Goal: Task Accomplishment & Management: Complete application form

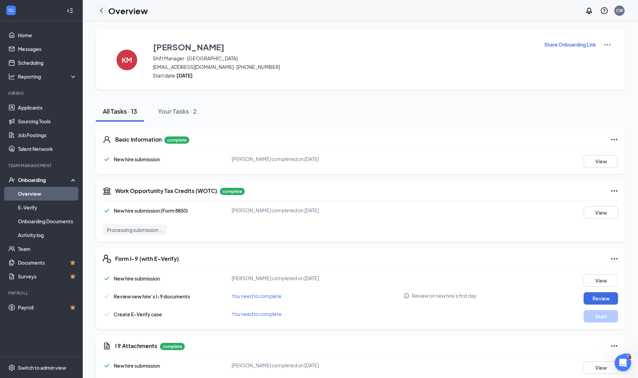
click at [102, 7] on icon "ChevronLeft" at bounding box center [101, 11] width 8 height 8
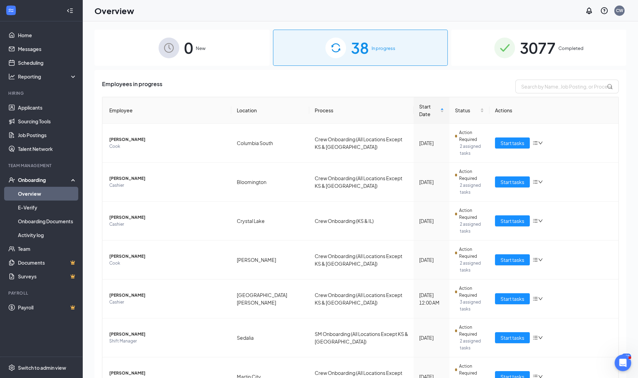
click at [402, 41] on div "38 In progress" at bounding box center [360, 48] width 175 height 36
click at [120, 331] on span "Kelsea Meeks" at bounding box center [167, 334] width 116 height 7
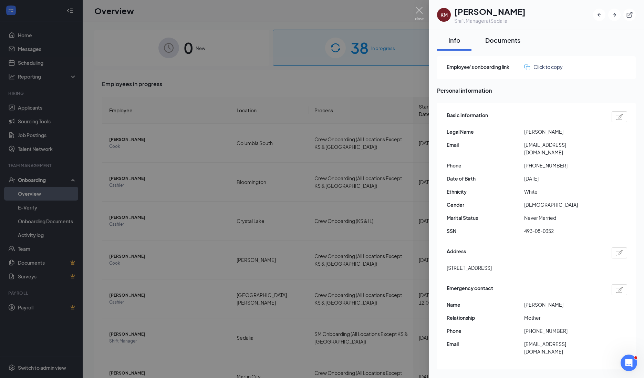
click at [499, 44] on button "Documents" at bounding box center [503, 40] width 49 height 21
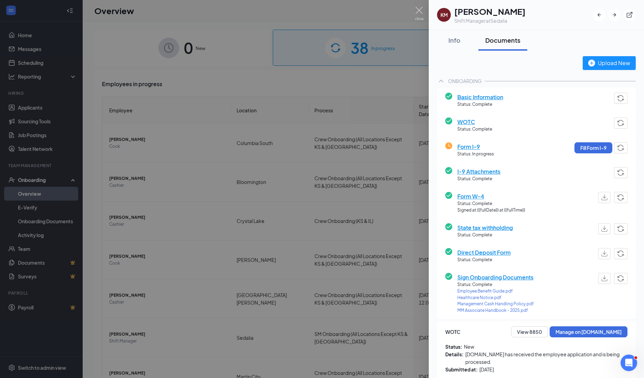
click at [214, 274] on div at bounding box center [322, 189] width 644 height 378
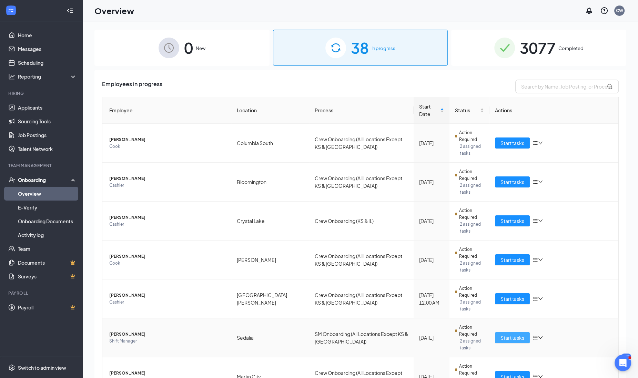
click at [510, 334] on span "Start tasks" at bounding box center [512, 338] width 24 height 8
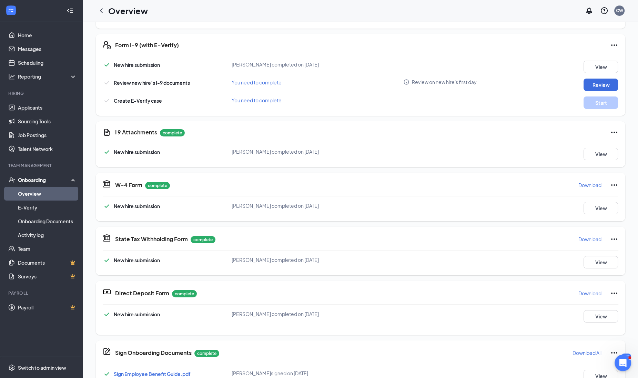
scroll to position [215, 0]
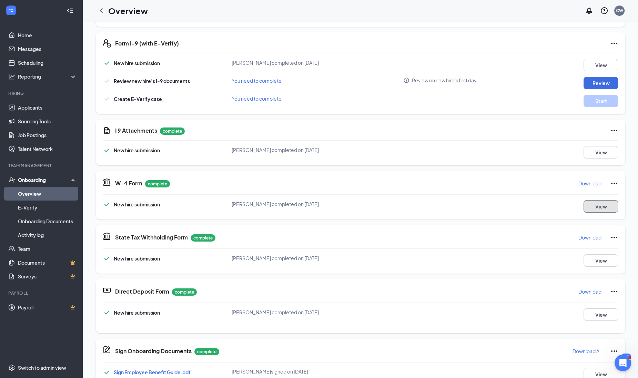
click at [603, 203] on button "View" at bounding box center [600, 206] width 34 height 12
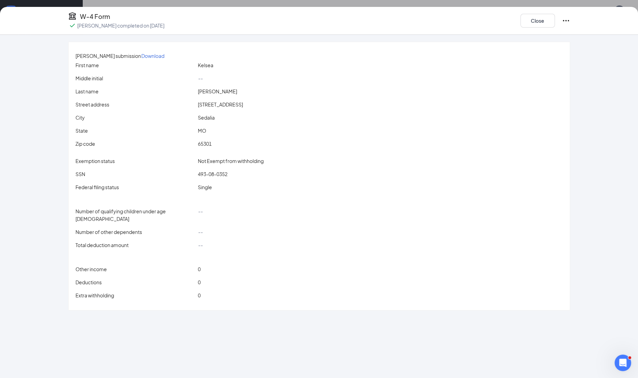
click at [223, 177] on span "493-08-0352" at bounding box center [213, 174] width 30 height 6
drag, startPoint x: 223, startPoint y: 178, endPoint x: 255, endPoint y: 185, distance: 32.4
click at [258, 181] on div "SSN 493-08-0352" at bounding box center [318, 175] width 487 height 10
drag, startPoint x: 208, startPoint y: 179, endPoint x: 245, endPoint y: 183, distance: 36.3
click at [245, 178] on div "SSN 493-08-0352" at bounding box center [319, 174] width 490 height 8
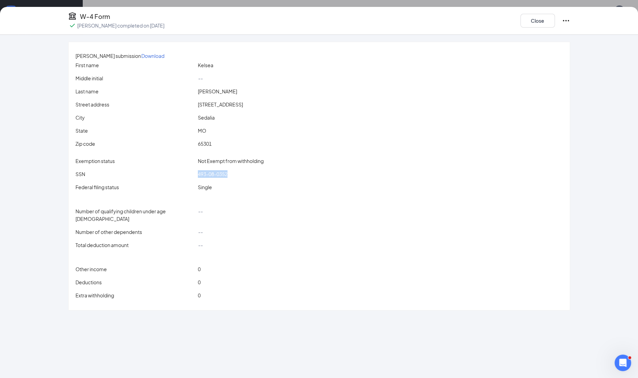
drag, startPoint x: 245, startPoint y: 183, endPoint x: 230, endPoint y: 182, distance: 14.5
copy div "493-08-0352"
click at [528, 29] on div "Close" at bounding box center [545, 21] width 50 height 18
click at [534, 25] on button "Close" at bounding box center [537, 21] width 34 height 14
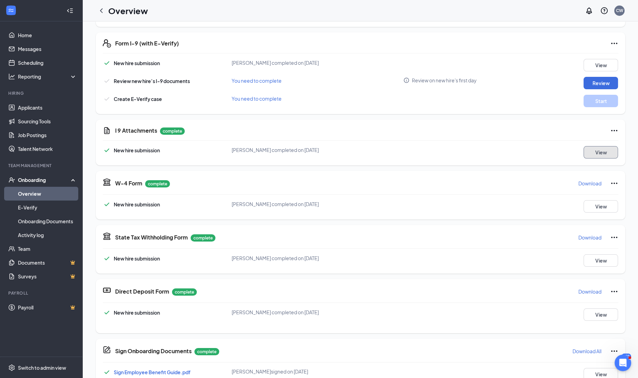
click at [595, 152] on button "View" at bounding box center [600, 152] width 34 height 12
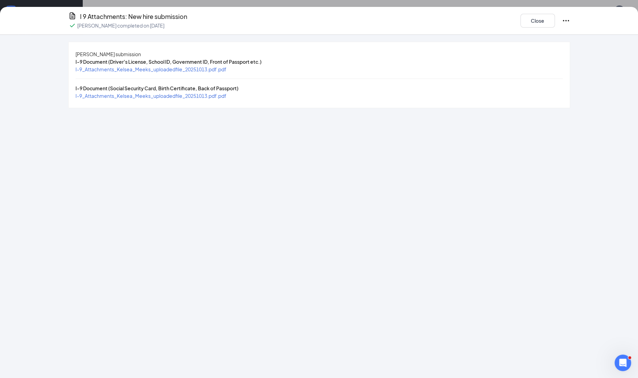
click at [198, 73] on div "I-9_Attachments_Kelsea_Meeks_uploadedfile_20251013.pdf.pdf" at bounding box center [150, 69] width 151 height 8
click at [198, 72] on span "I-9_Attachments_Kelsea_Meeks_uploadedfile_20251013.pdf.pdf" at bounding box center [150, 69] width 151 height 6
click at [219, 99] on span "I-9_Attachments_Kelsea_Meeks_uploadedfile_20251013.pdf.pdf" at bounding box center [150, 96] width 151 height 6
click at [546, 18] on button "Close" at bounding box center [537, 21] width 34 height 14
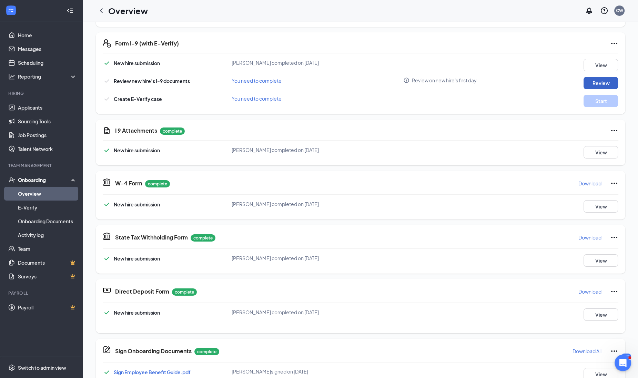
click at [600, 84] on button "Review" at bounding box center [600, 83] width 34 height 12
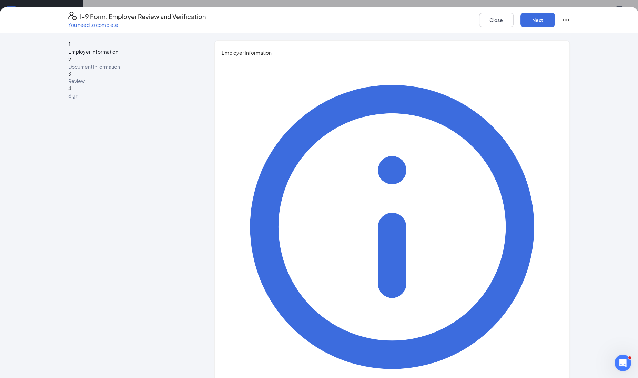
type input "[PERSON_NAME]"
type input "[PERSON_NAME][EMAIL_ADDRESS][PERSON_NAME][DOMAIN_NAME]"
type input "4063965388"
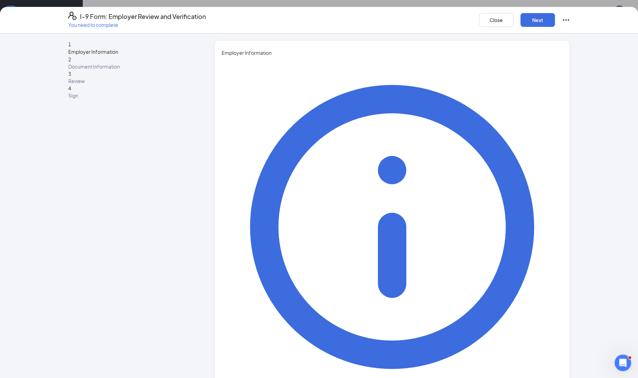
type input "Recruiter"
click at [529, 19] on button "Next" at bounding box center [537, 20] width 34 height 14
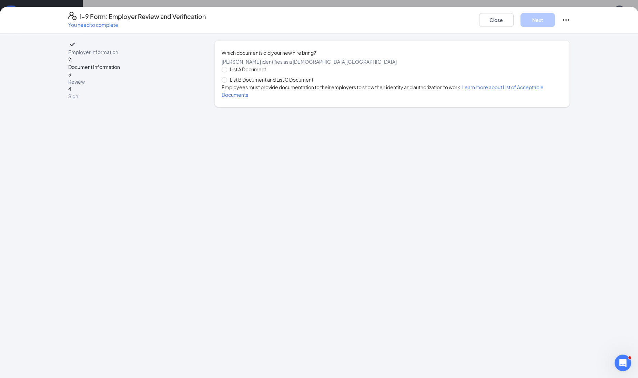
click at [234, 83] on span "List B Document and List C Document" at bounding box center [271, 80] width 89 height 8
click at [226, 82] on input "List B Document and List C Document" at bounding box center [224, 79] width 5 height 5
radio input "true"
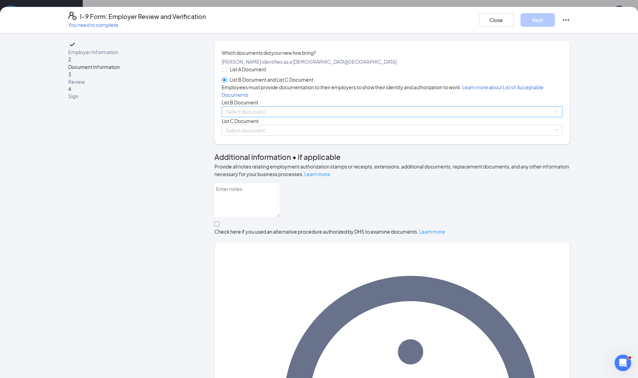
click at [243, 117] on input "search" at bounding box center [390, 111] width 328 height 10
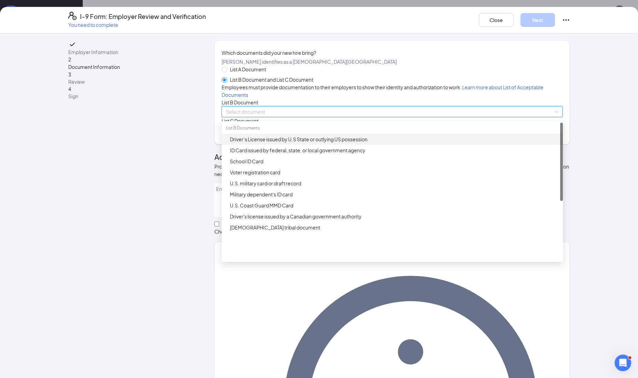
click at [243, 143] on div "Driver’s License issued by U.S State or outlying US possession" at bounding box center [394, 139] width 329 height 8
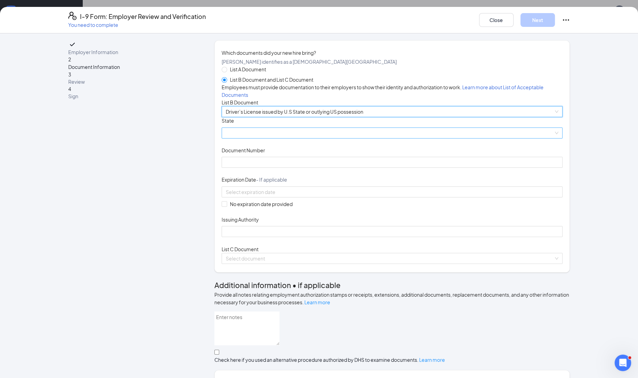
click at [242, 138] on span at bounding box center [392, 133] width 332 height 10
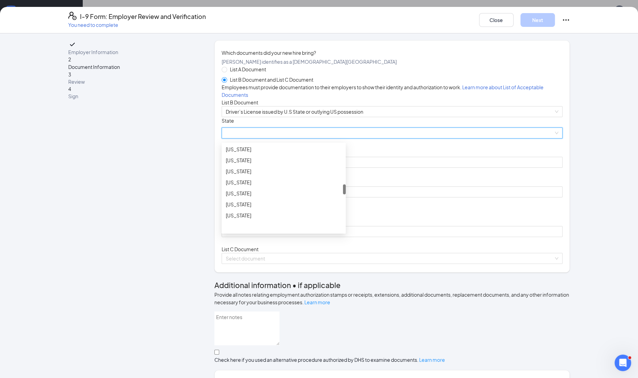
scroll to position [388, 0]
click at [247, 179] on div "[US_STATE]" at bounding box center [284, 176] width 116 height 8
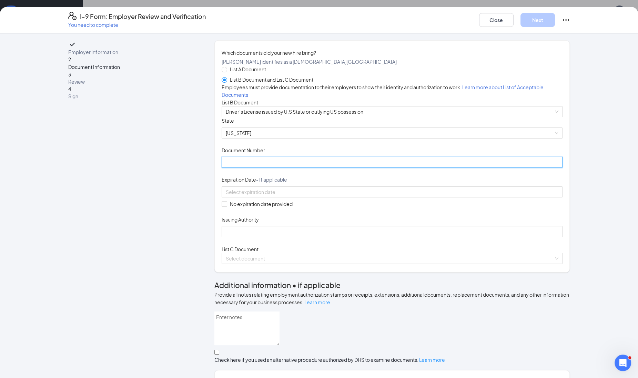
drag, startPoint x: 245, startPoint y: 214, endPoint x: 270, endPoint y: 191, distance: 33.9
click at [245, 168] on input "Document Number" at bounding box center [392, 162] width 341 height 11
click at [247, 168] on input "Z20607" at bounding box center [392, 162] width 341 height 11
type input "Z206073008"
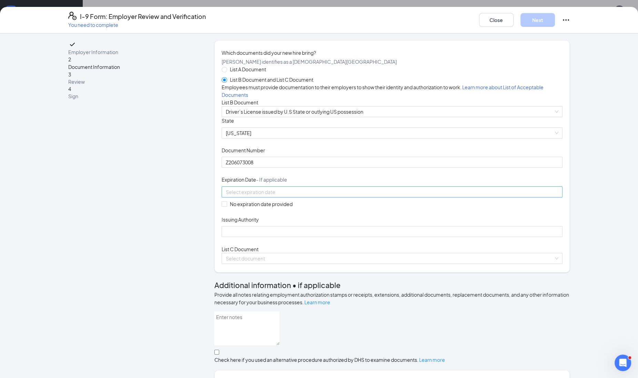
click at [238, 196] on input at bounding box center [391, 192] width 331 height 8
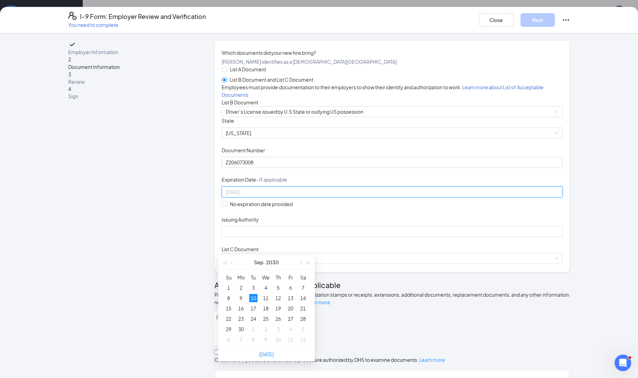
click at [254, 293] on td "10" at bounding box center [253, 298] width 12 height 10
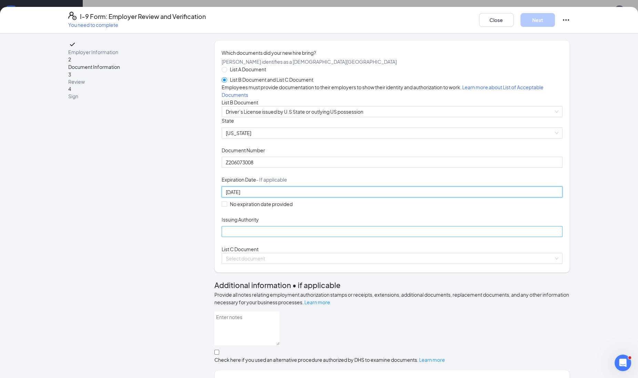
type input "09/10/2030"
click at [244, 237] on input "Issuing Authority" at bounding box center [392, 231] width 341 height 11
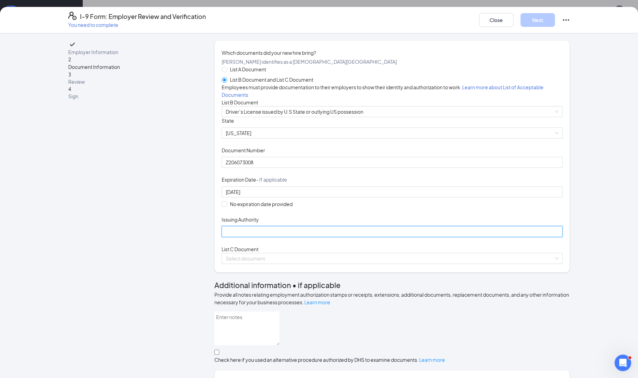
type input "[US_STATE]"
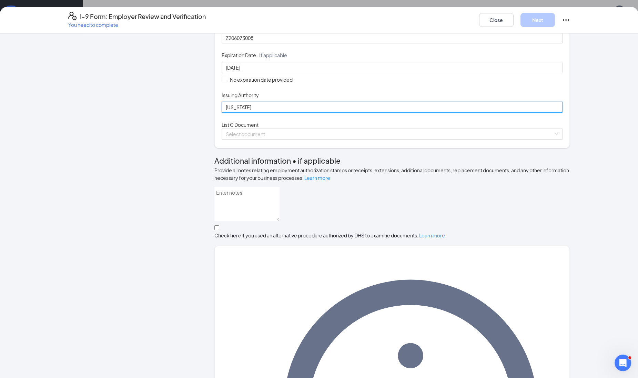
scroll to position [158, 0]
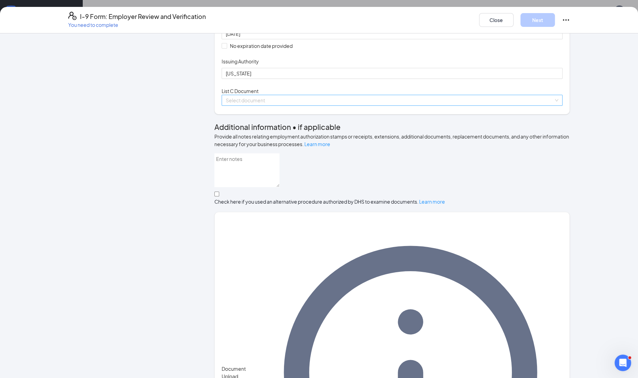
drag, startPoint x: 229, startPoint y: 173, endPoint x: 231, endPoint y: 177, distance: 3.7
click at [230, 105] on input "search" at bounding box center [390, 100] width 328 height 10
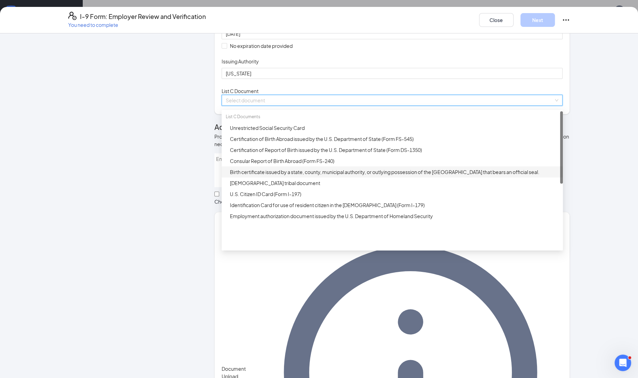
click at [230, 176] on div "Birth certificate issued by a state, county, municipal authority, or outlying p…" at bounding box center [394, 172] width 329 height 8
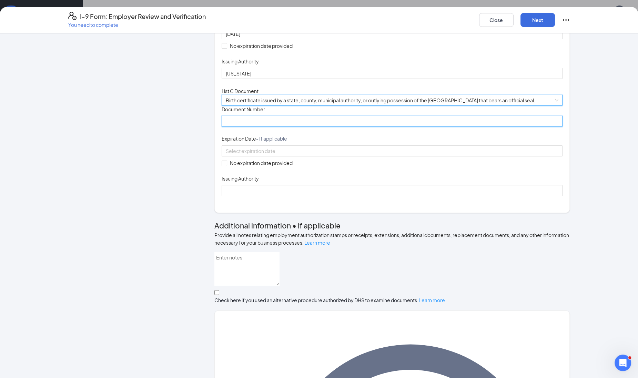
click at [247, 127] on input "Document Number" at bounding box center [392, 121] width 341 height 11
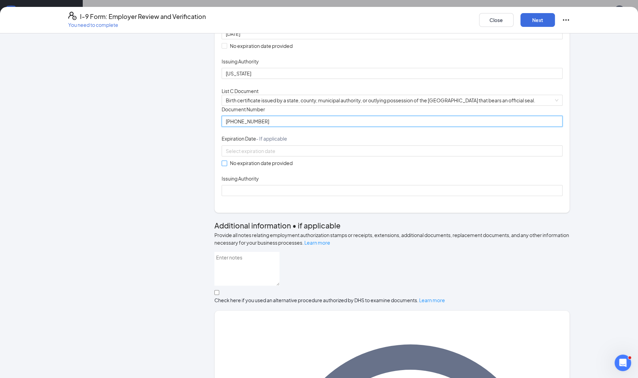
type input "124-93-023973"
click at [222, 167] on label "No expiration date provided" at bounding box center [259, 163] width 74 height 8
click at [222, 165] on input "No expiration date provided" at bounding box center [224, 163] width 5 height 5
checkbox input "true"
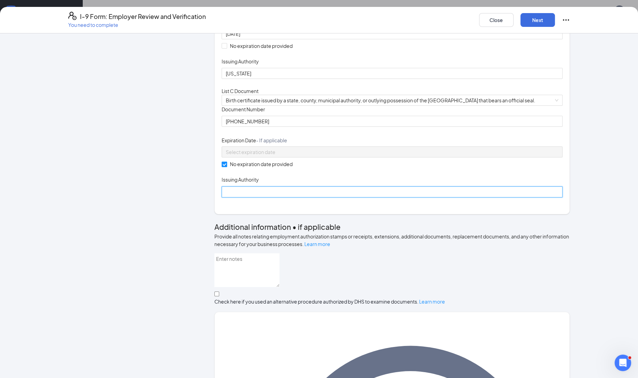
click at [229, 197] on input "Issuing Authority" at bounding box center [392, 191] width 341 height 11
type input "State of Missouri"
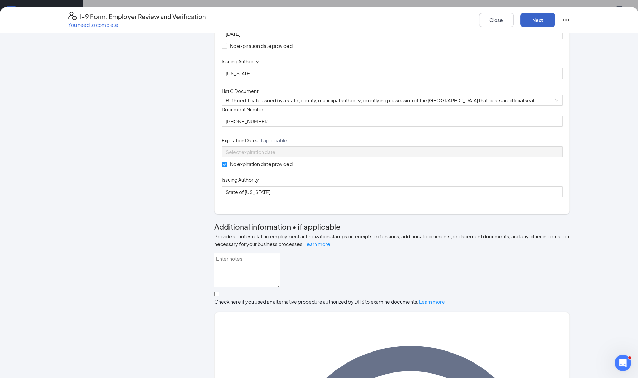
click at [527, 22] on button "Next" at bounding box center [537, 20] width 34 height 14
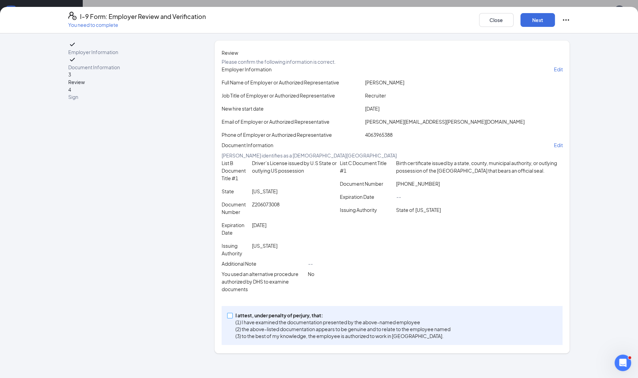
click at [227, 318] on input "I attest, under penalty of [PERSON_NAME], that: (1) I have examined the documen…" at bounding box center [229, 315] width 5 height 5
checkbox input "true"
click at [524, 49] on div "Review Please confirm the following information is correct." at bounding box center [392, 57] width 341 height 17
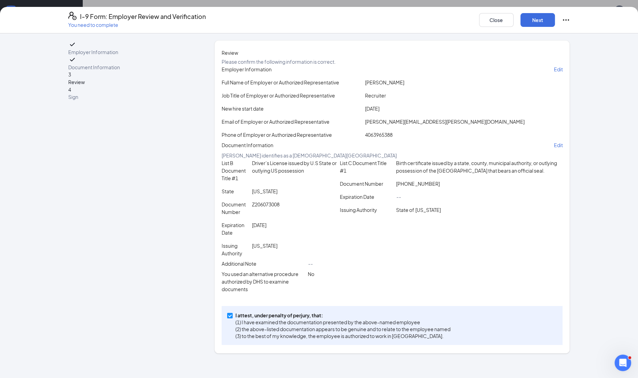
click at [524, 49] on span "Review" at bounding box center [392, 53] width 341 height 8
click at [531, 17] on button "Next" at bounding box center [537, 20] width 34 height 14
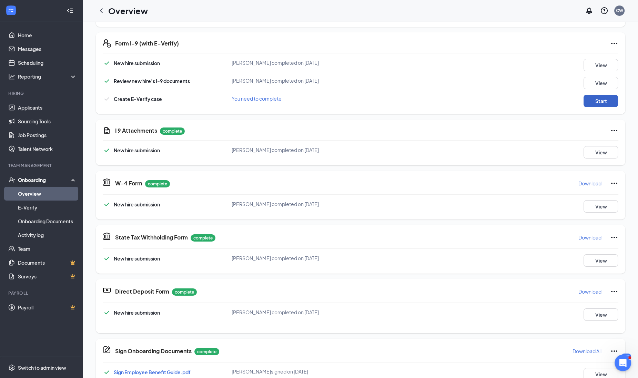
click at [607, 100] on button "Start" at bounding box center [600, 101] width 34 height 12
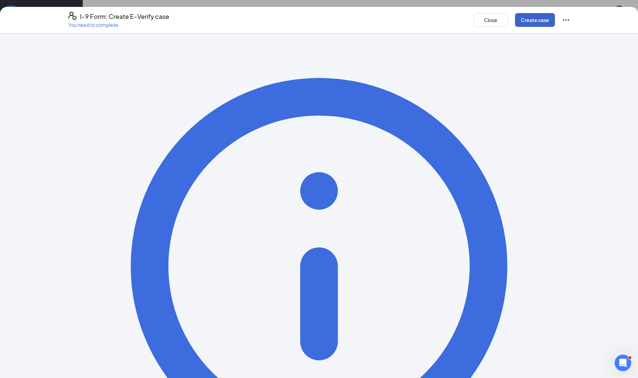
click at [544, 17] on button "Create case" at bounding box center [535, 20] width 40 height 14
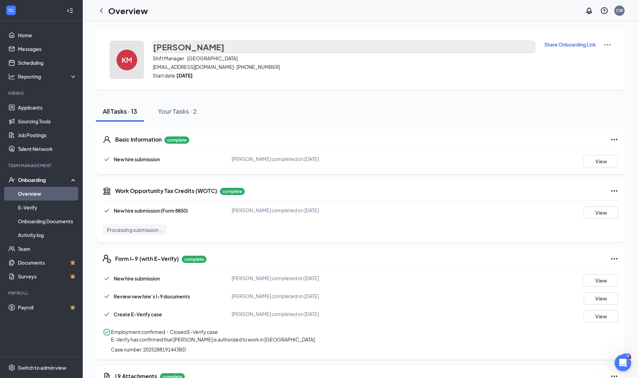
drag, startPoint x: 143, startPoint y: 46, endPoint x: 187, endPoint y: 46, distance: 43.8
click at [187, 46] on div "KM Kelsea Meeks Shift Manager · Sedalia prettyladykels20@gmail.com · (816) 351-…" at bounding box center [360, 60] width 529 height 60
click at [187, 46] on h3 "Kelsea Meeks" at bounding box center [188, 47] width 71 height 12
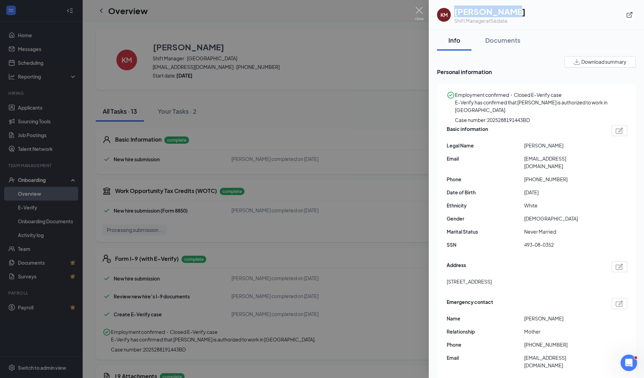
drag, startPoint x: 454, startPoint y: 11, endPoint x: 510, endPoint y: 14, distance: 55.2
click at [510, 14] on div "KM Kelsea Meeks Shift Manager at Sedalia" at bounding box center [536, 15] width 199 height 19
drag, startPoint x: 510, startPoint y: 14, endPoint x: 489, endPoint y: 10, distance: 21.4
copy h1 "Kelsea Meeks"
click at [421, 12] on img at bounding box center [419, 13] width 9 height 13
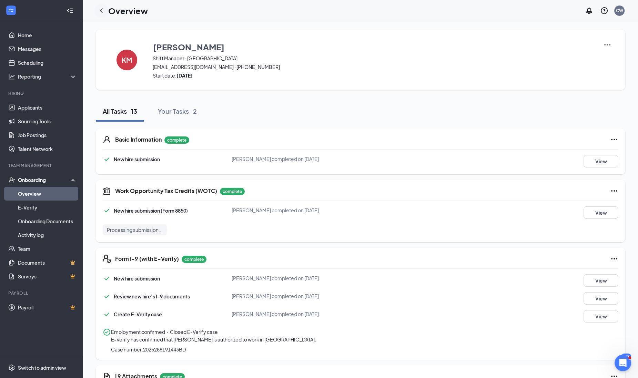
click at [103, 8] on icon "ChevronLeft" at bounding box center [101, 11] width 8 height 8
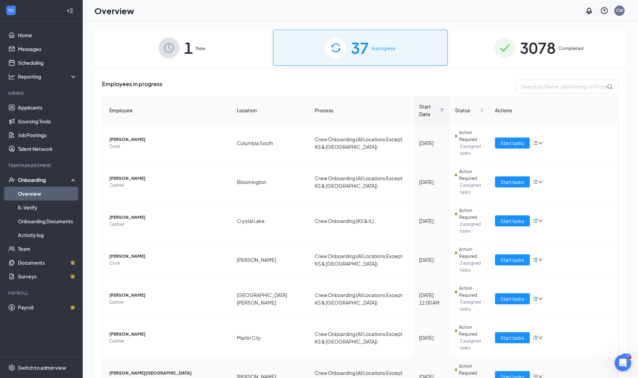
click at [109, 357] on td "Tristan W Abercrombie Cook" at bounding box center [166, 376] width 129 height 39
click at [120, 370] on span "Tristan W Abercrombie" at bounding box center [167, 373] width 116 height 7
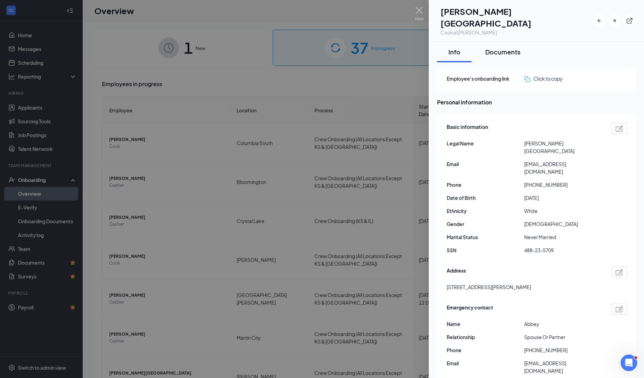
click at [492, 48] on div "Documents" at bounding box center [502, 52] width 35 height 9
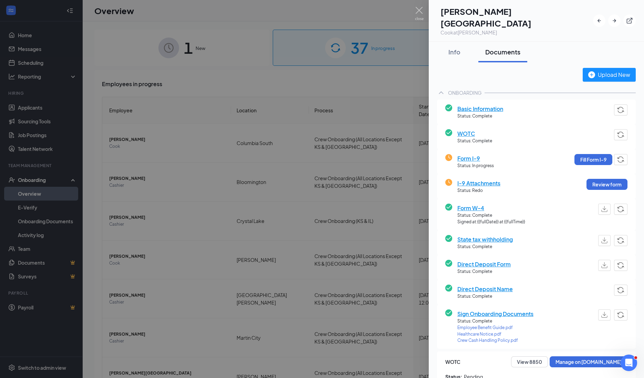
click at [234, 334] on div at bounding box center [322, 189] width 644 height 378
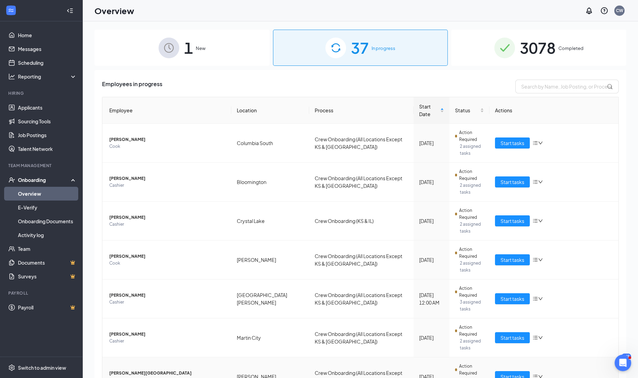
click at [541, 371] on div "Start tasks" at bounding box center [554, 376] width 118 height 11
drag, startPoint x: 541, startPoint y: 322, endPoint x: 536, endPoint y: 322, distance: 4.5
click at [538, 374] on icon "down" at bounding box center [540, 376] width 5 height 5
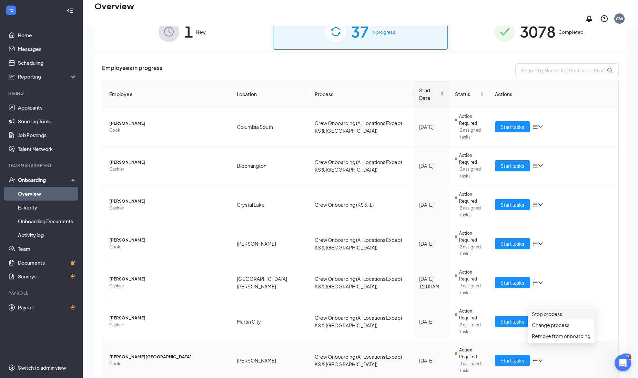
scroll to position [31, 0]
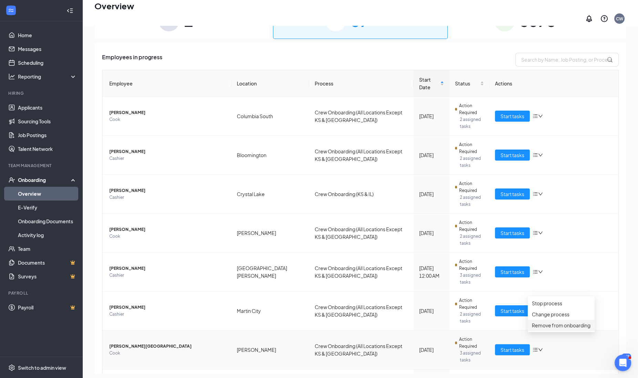
click at [547, 329] on div "Remove from onboarding" at bounding box center [561, 325] width 59 height 8
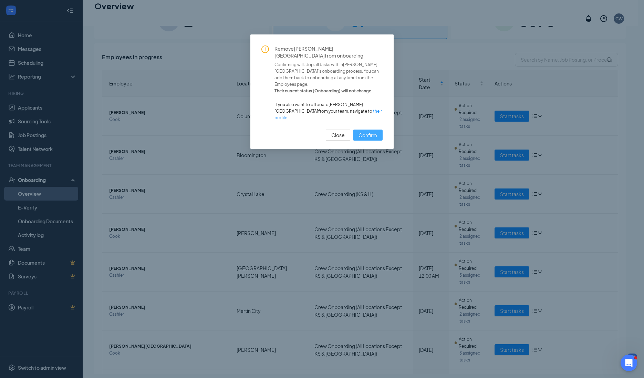
click at [371, 131] on span "Confirm" at bounding box center [368, 135] width 19 height 8
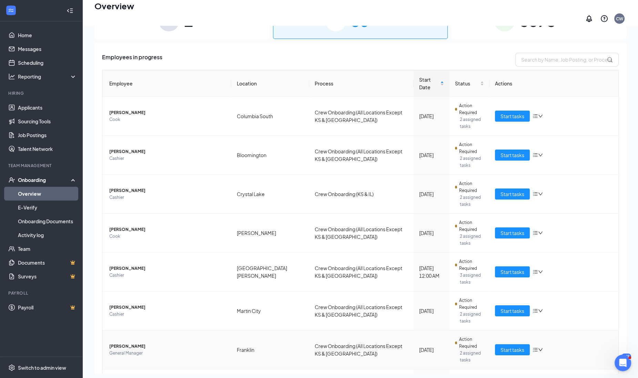
click at [131, 350] on span "General Manager" at bounding box center [167, 353] width 116 height 7
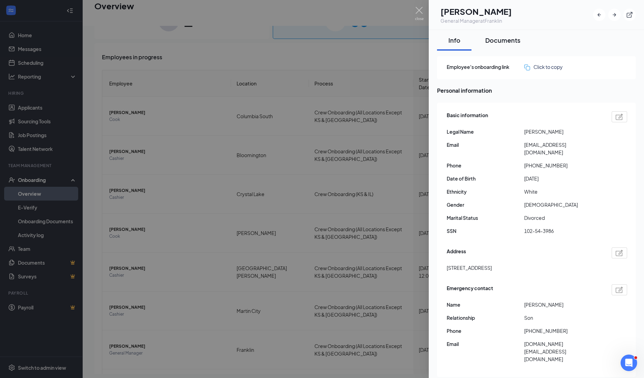
click at [491, 42] on div "Documents" at bounding box center [502, 40] width 35 height 9
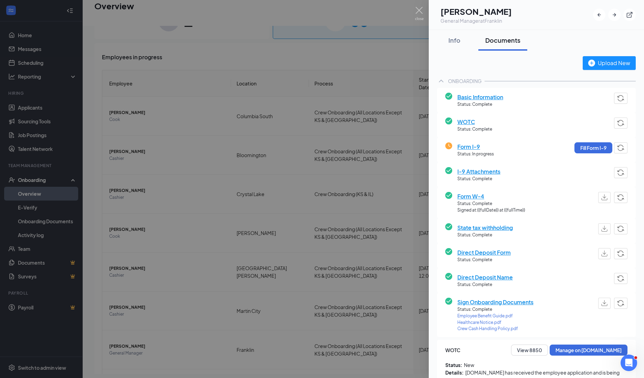
click at [240, 313] on div at bounding box center [322, 189] width 644 height 378
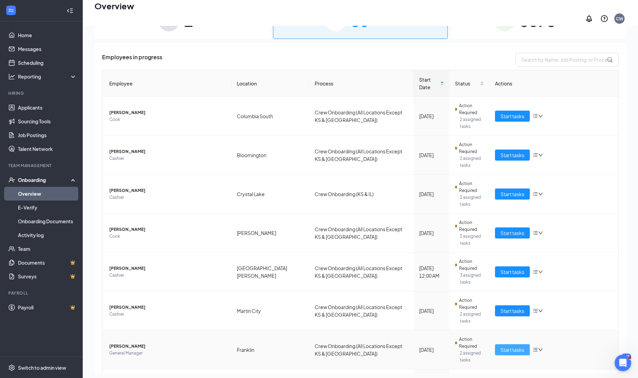
click at [521, 344] on button "Start tasks" at bounding box center [512, 349] width 35 height 11
click at [521, 293] on div "1 New 36 In progress 3078 Completed Employees in progress Employee Location Pro…" at bounding box center [360, 188] width 555 height 388
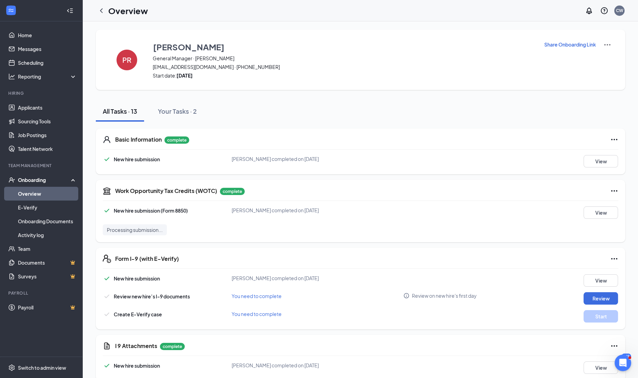
click at [406, 140] on div "Basic Information complete" at bounding box center [366, 139] width 503 height 8
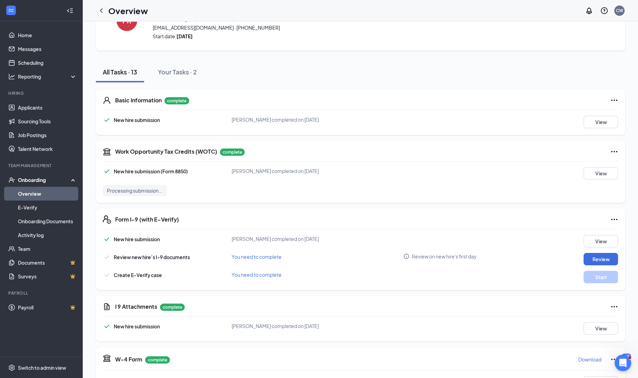
scroll to position [86, 0]
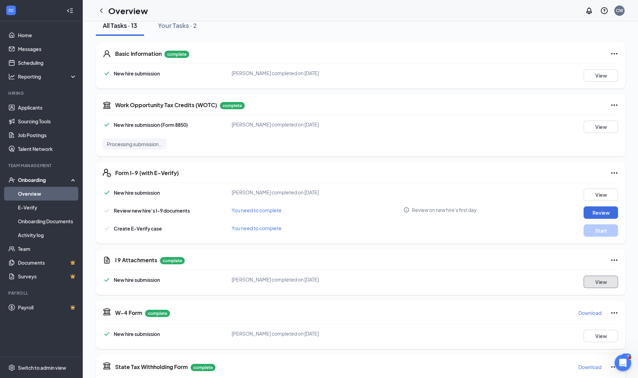
click at [587, 284] on button "View" at bounding box center [600, 282] width 34 height 12
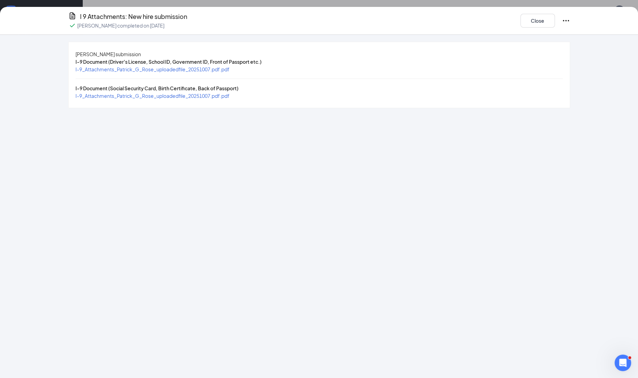
click at [213, 73] on div "I-9_Attachments_Patrick_G_Rose_uploadedfile_20251007.pdf.pdf" at bounding box center [152, 69] width 154 height 8
click at [213, 72] on span "I-9_Attachments_Patrick_G_Rose_uploadedfile_20251007.pdf.pdf" at bounding box center [152, 69] width 154 height 6
click at [203, 99] on span "I-9_Attachments_Patrick_G_Rose_uploadedfile_20251007.pdf.pdf" at bounding box center [152, 96] width 154 height 6
click at [527, 16] on button "Close" at bounding box center [537, 21] width 34 height 14
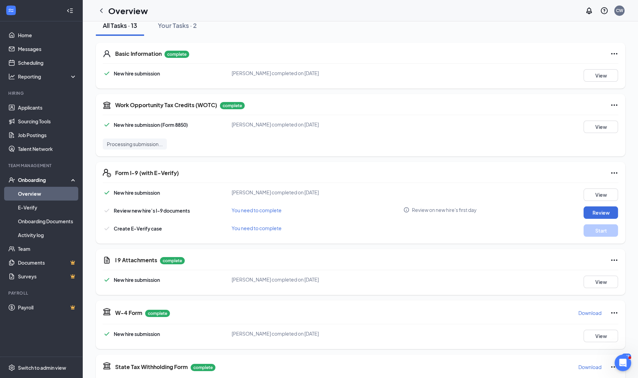
click at [596, 203] on div "New hire submission Patrick G Rose completed on Oct 7, 2025 View Review new hir…" at bounding box center [360, 212] width 515 height 48
click at [594, 194] on button "View" at bounding box center [600, 194] width 34 height 12
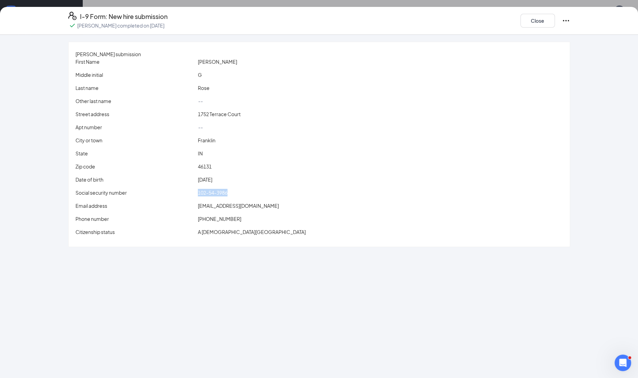
drag, startPoint x: 207, startPoint y: 198, endPoint x: 263, endPoint y: 193, distance: 56.4
click at [263, 193] on div "First Name Patrick Middle initial G Last name Rose Other last name -- Street ad…" at bounding box center [318, 148] width 487 height 181
drag, startPoint x: 263, startPoint y: 193, endPoint x: 230, endPoint y: 202, distance: 34.6
copy div "102-54-3986"
drag, startPoint x: 535, startPoint y: 15, endPoint x: 578, endPoint y: 59, distance: 61.7
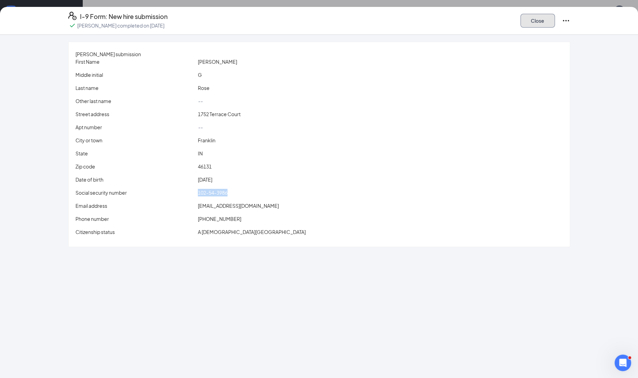
click at [535, 15] on button "Close" at bounding box center [537, 21] width 34 height 14
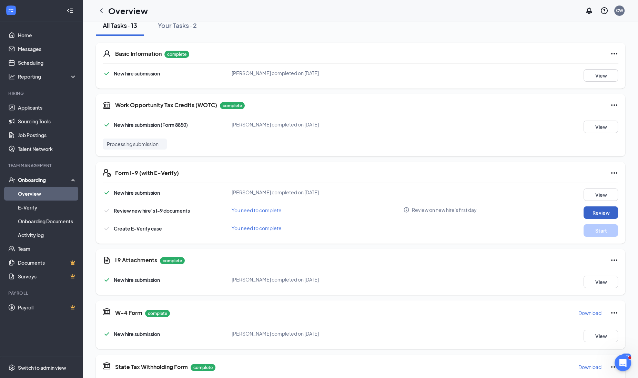
click at [609, 206] on button "Review" at bounding box center [600, 212] width 34 height 12
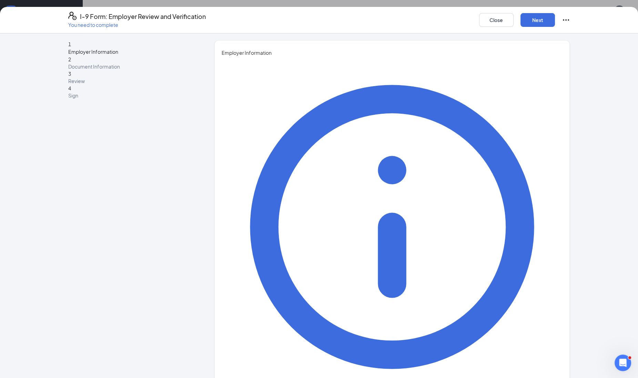
type input "[PERSON_NAME]"
type input "[PERSON_NAME][EMAIL_ADDRESS][PERSON_NAME][DOMAIN_NAME]"
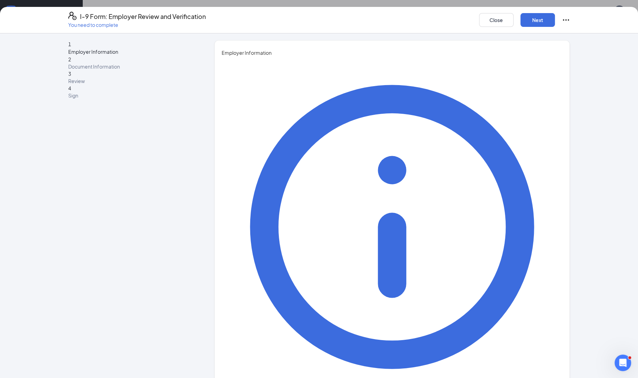
type input "4063965388"
type input "Recruiter"
click at [546, 17] on button "Next" at bounding box center [537, 20] width 34 height 14
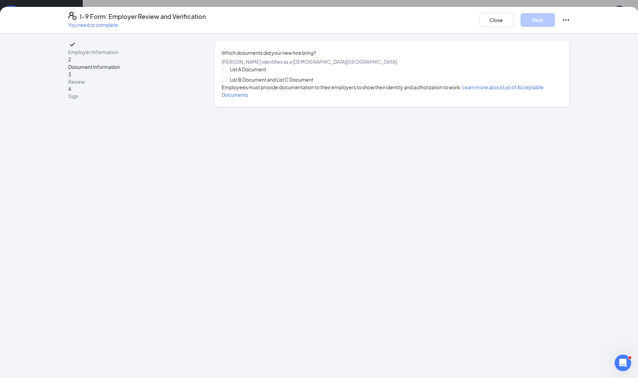
click at [267, 83] on span "List B Document and List C Document" at bounding box center [271, 80] width 89 height 8
click at [226, 82] on input "List B Document and List C Document" at bounding box center [224, 79] width 5 height 5
radio input "true"
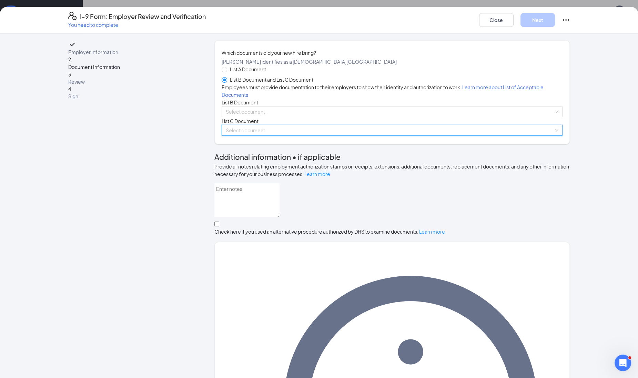
click at [236, 135] on input "search" at bounding box center [390, 130] width 328 height 10
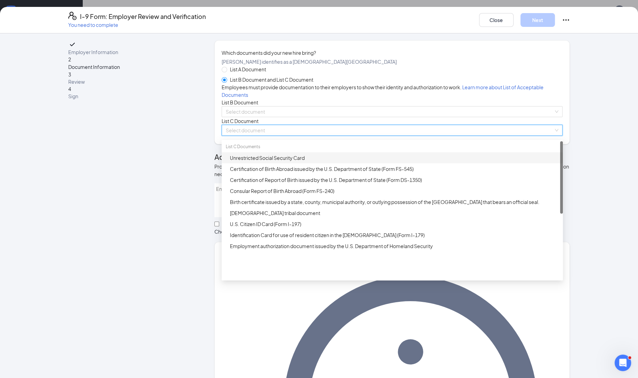
click at [234, 162] on div "Unrestricted Social Security Card" at bounding box center [394, 158] width 329 height 8
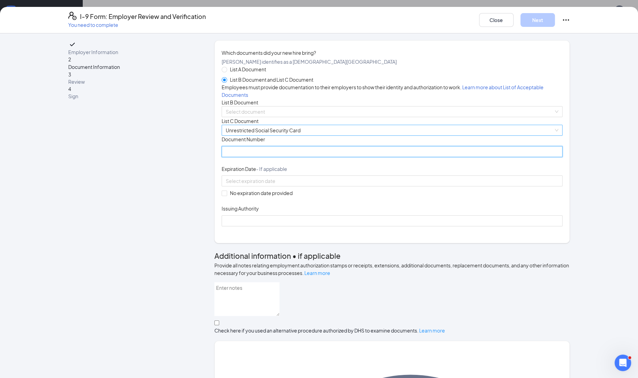
paste input "102-54-3986"
type input "102543986"
click at [222, 195] on input "No expiration date provided" at bounding box center [224, 193] width 5 height 5
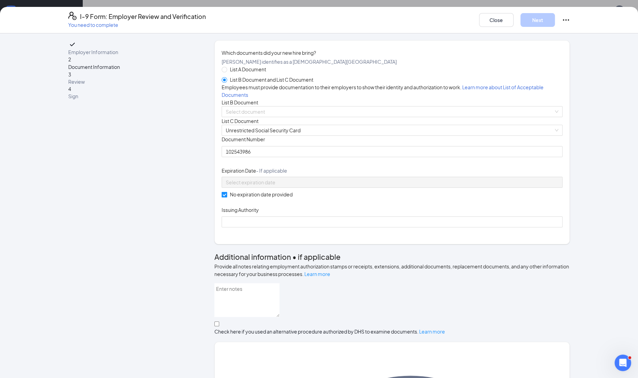
click at [222, 197] on input "No expiration date provided" at bounding box center [224, 194] width 5 height 5
checkbox input "false"
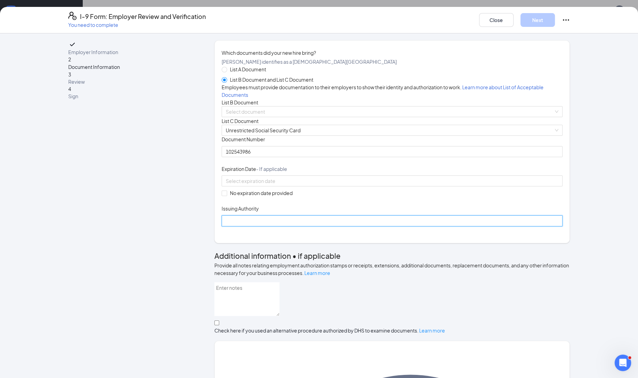
click at [229, 226] on input "Issuing Authority" at bounding box center [392, 220] width 341 height 11
type input "Social Security Administration"
click at [288, 117] on input "search" at bounding box center [390, 111] width 328 height 10
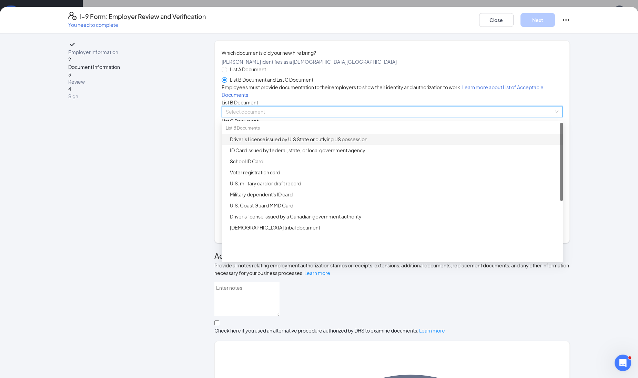
click at [249, 143] on div "Driver’s License issued by U.S State or outlying US possession" at bounding box center [394, 139] width 329 height 8
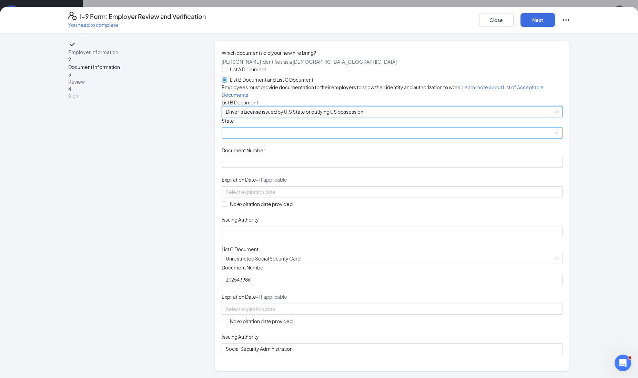
click at [247, 138] on span at bounding box center [392, 133] width 332 height 10
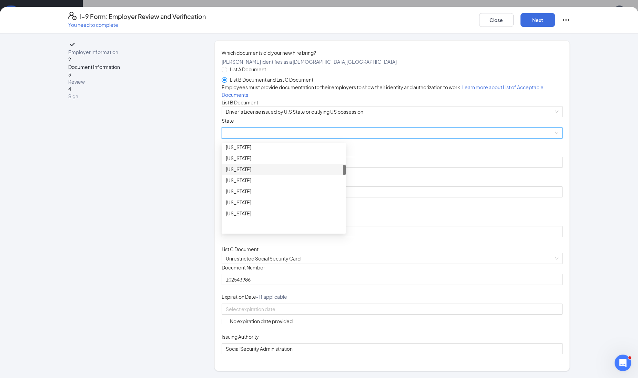
scroll to position [215, 0]
click at [238, 177] on div "[US_STATE]" at bounding box center [284, 174] width 116 height 8
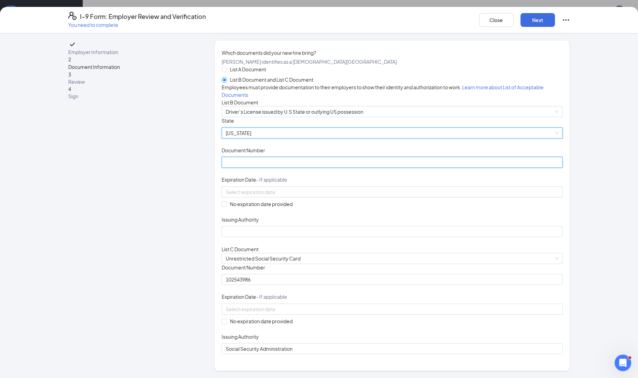
click at [239, 168] on input "Document Number" at bounding box center [392, 162] width 341 height 11
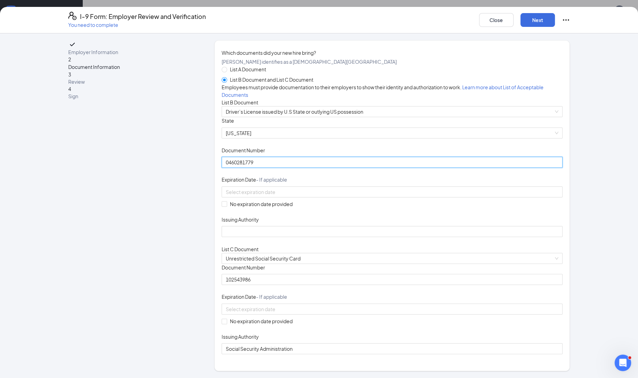
type input "0460281779"
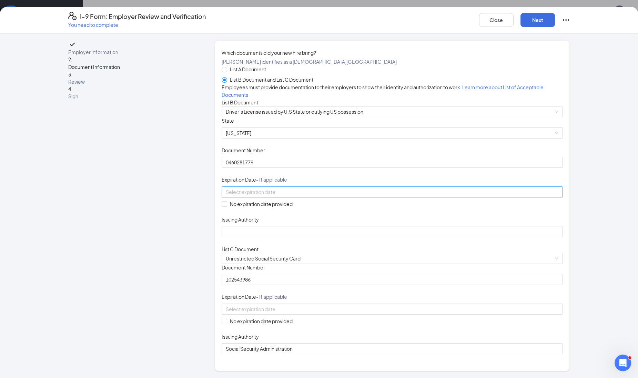
click at [255, 196] on input at bounding box center [391, 192] width 331 height 8
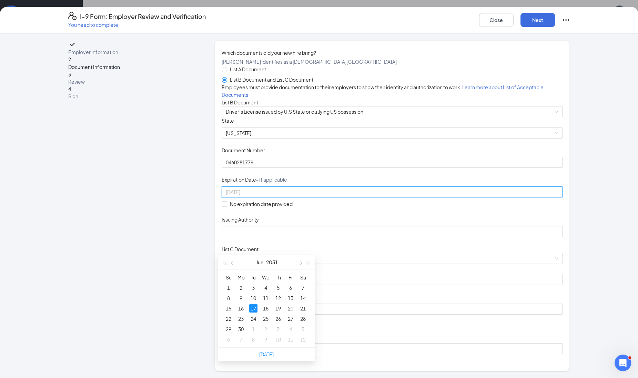
click at [255, 305] on div "17" at bounding box center [253, 308] width 8 height 8
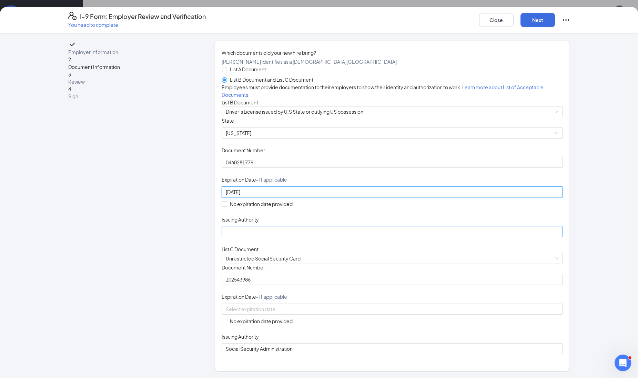
type input "06/17/2031"
click at [250, 237] on input "Issuing Authority" at bounding box center [392, 231] width 341 height 11
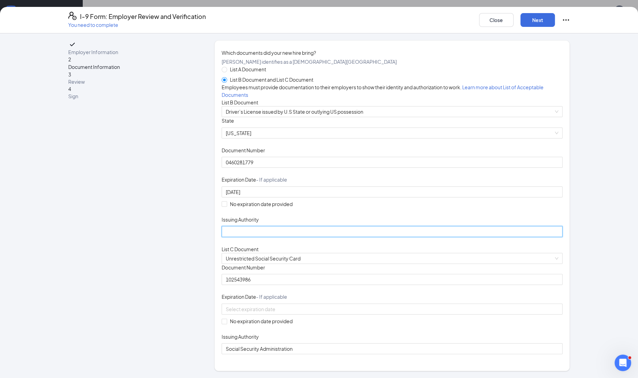
type input "[US_STATE]"
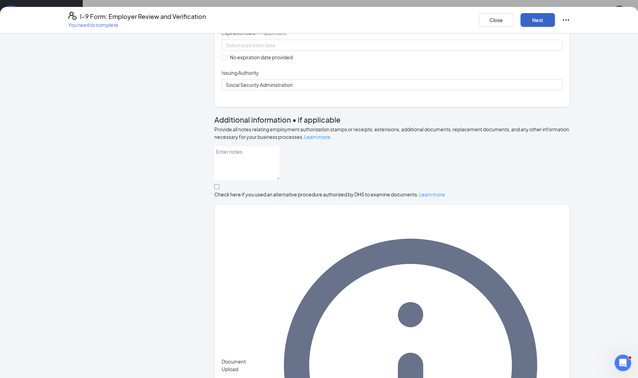
click at [548, 22] on button "Next" at bounding box center [537, 20] width 34 height 14
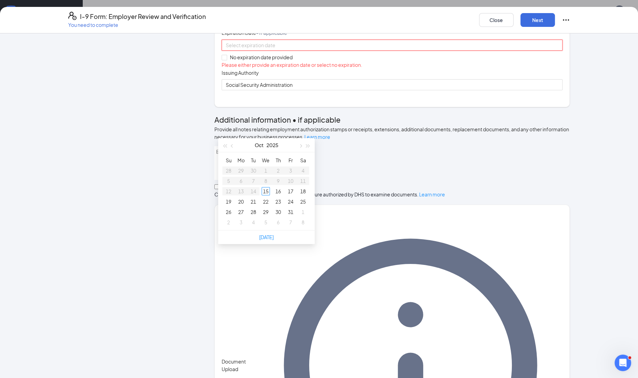
paste input "102-54-3986"
type input "102-54-3986"
drag, startPoint x: 274, startPoint y: 128, endPoint x: 195, endPoint y: 123, distance: 79.7
click at [195, 123] on div "Employer Information 2 Document Information 3 Review 4 Sign Which documents did…" at bounding box center [319, 160] width 502 height 768
click at [398, 90] on div "Document Title Unrestricted Social Security Card Document Number 102543986 Expi…" at bounding box center [392, 45] width 341 height 90
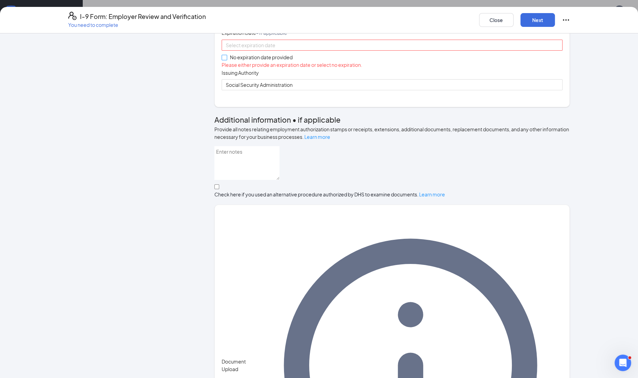
click at [222, 60] on input "No expiration date provided" at bounding box center [224, 57] width 5 height 5
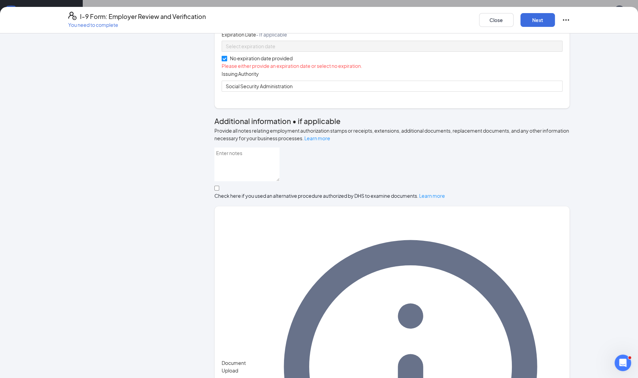
click at [222, 61] on input "No expiration date provided" at bounding box center [224, 58] width 5 height 5
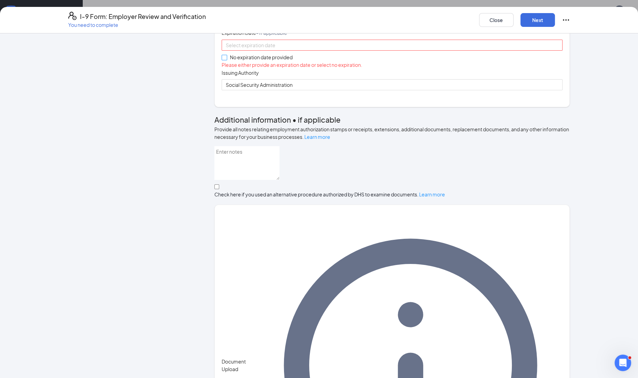
click at [222, 60] on input "No expiration date provided" at bounding box center [224, 57] width 5 height 5
checkbox input "true"
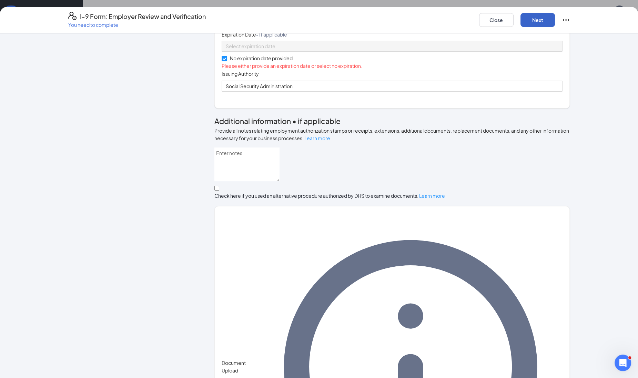
click at [539, 19] on button "Next" at bounding box center [537, 20] width 34 height 14
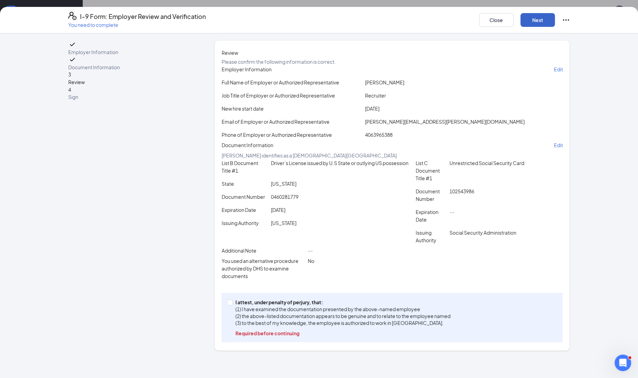
click at [539, 19] on button "Next" at bounding box center [537, 20] width 34 height 14
click at [227, 305] on input "I attest, under penalty of perjury, that: (1) I have examined the documentation…" at bounding box center [229, 302] width 5 height 5
checkbox input "true"
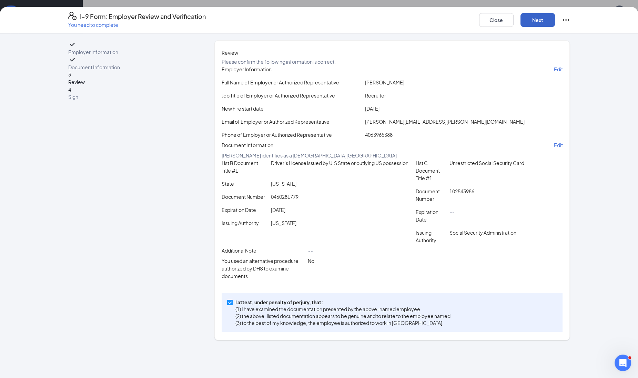
click at [528, 17] on button "Next" at bounding box center [537, 20] width 34 height 14
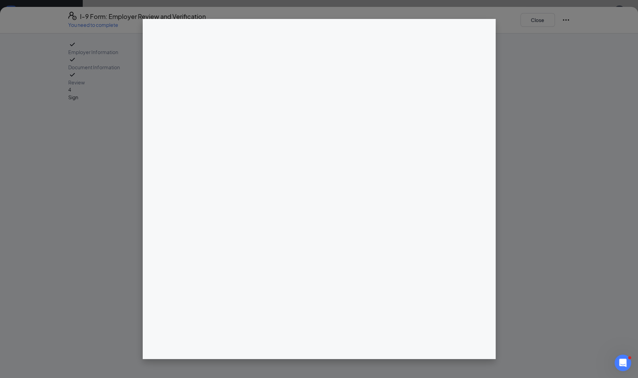
scroll to position [0, 0]
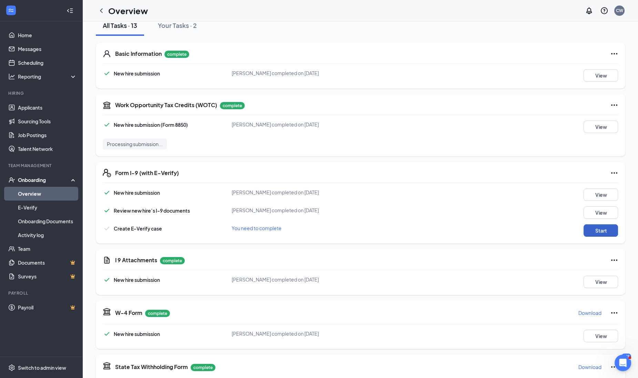
click at [604, 228] on button "Start" at bounding box center [600, 230] width 34 height 12
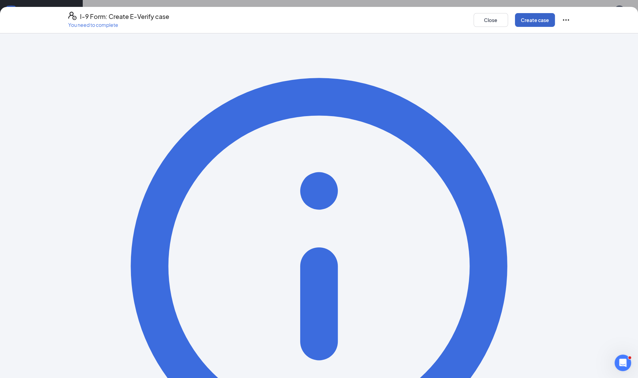
click at [525, 17] on button "Create case" at bounding box center [535, 20] width 40 height 14
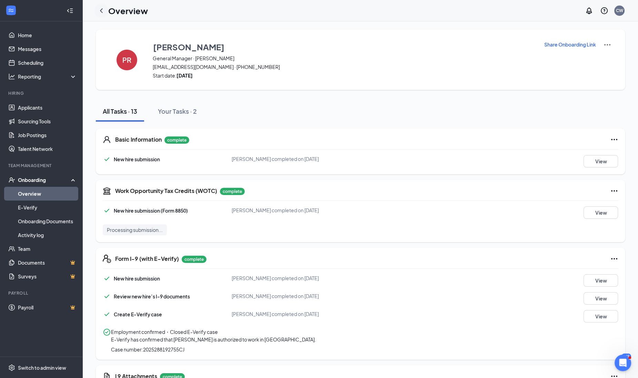
click at [104, 10] on icon "ChevronLeft" at bounding box center [101, 11] width 8 height 8
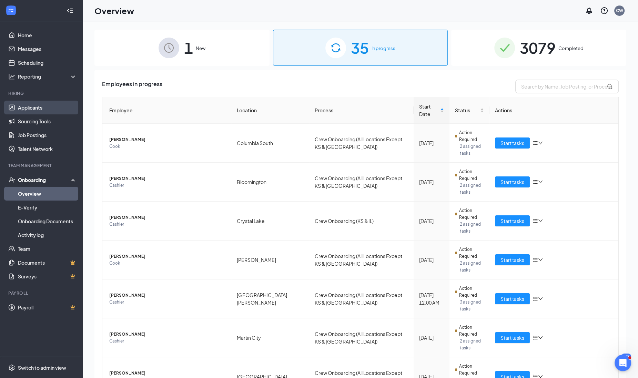
click at [43, 110] on link "Applicants" at bounding box center [47, 108] width 59 height 14
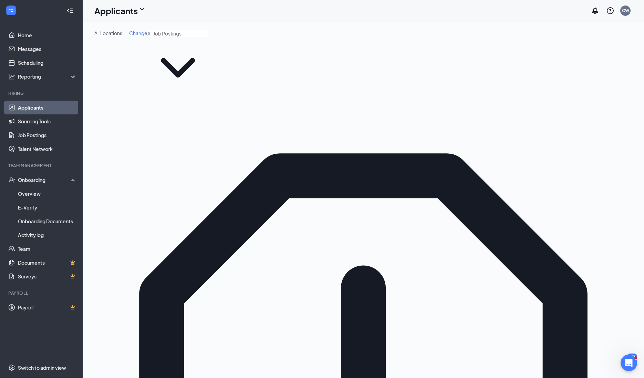
type input "love"
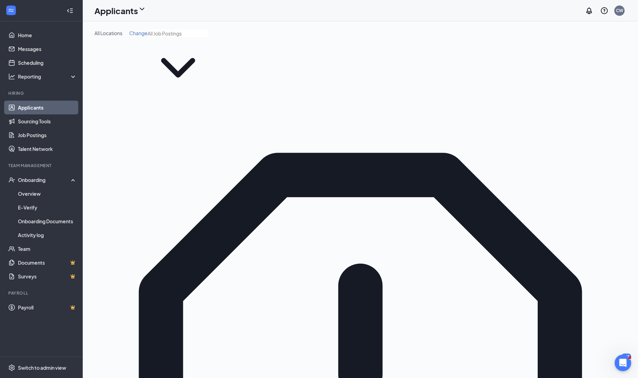
type input "love"
click at [31, 194] on link "Overview" at bounding box center [47, 194] width 59 height 14
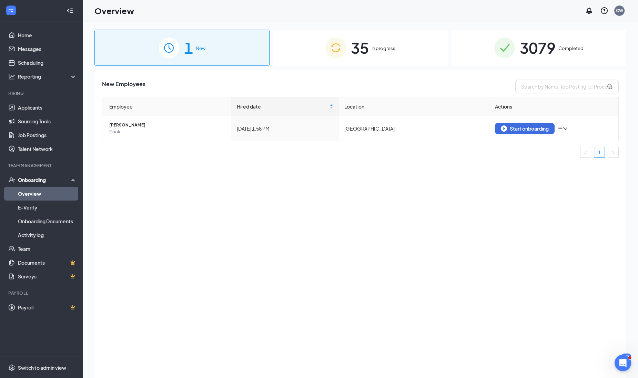
click at [362, 38] on span "35" at bounding box center [360, 48] width 18 height 24
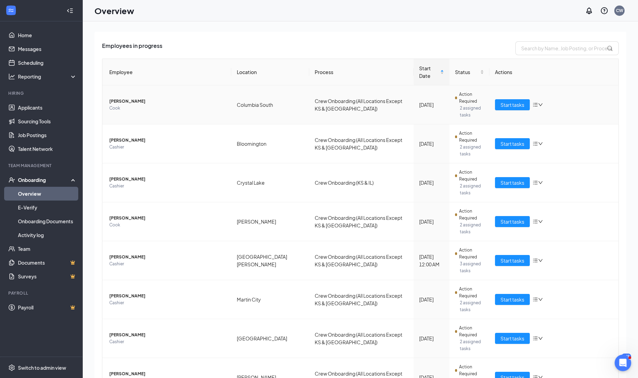
scroll to position [81, 0]
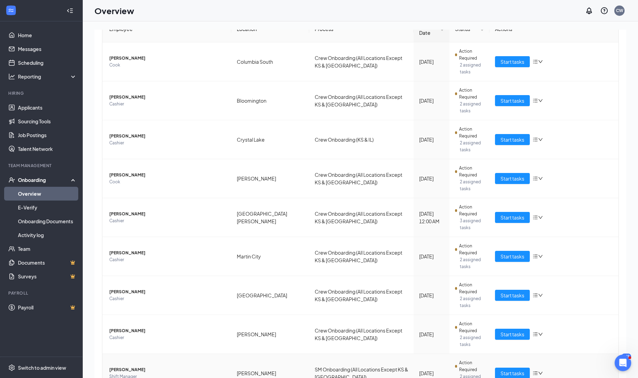
click at [116, 373] on span "Shift Manager" at bounding box center [167, 376] width 116 height 7
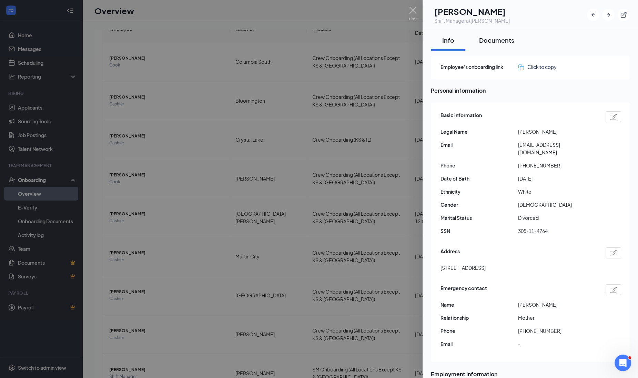
click at [507, 44] on div "Documents" at bounding box center [496, 40] width 35 height 9
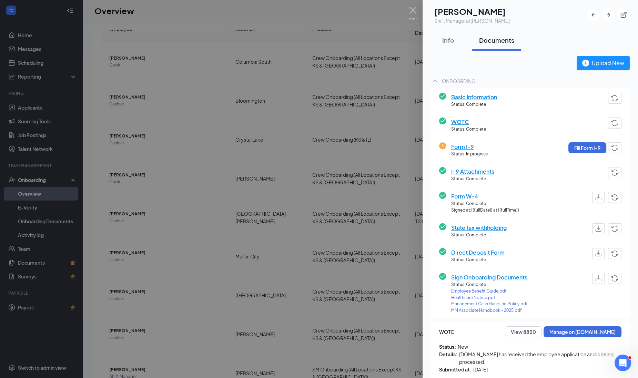
click at [158, 346] on div at bounding box center [319, 189] width 638 height 378
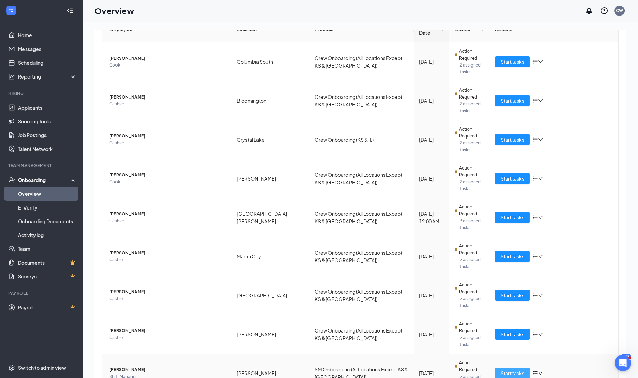
click at [511, 369] on span "Start tasks" at bounding box center [512, 373] width 24 height 8
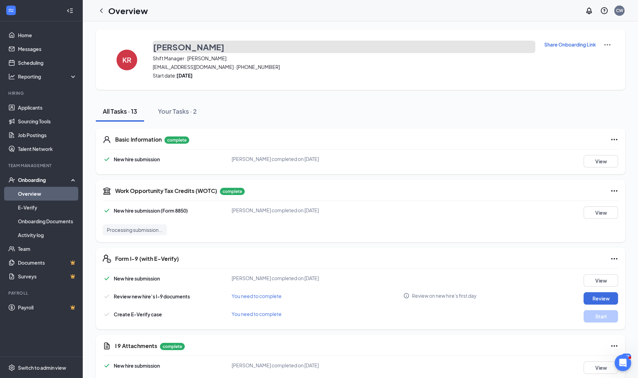
drag, startPoint x: 153, startPoint y: 46, endPoint x: 198, endPoint y: 45, distance: 44.8
click at [198, 45] on h3 "Kayla Roudebush" at bounding box center [188, 47] width 71 height 12
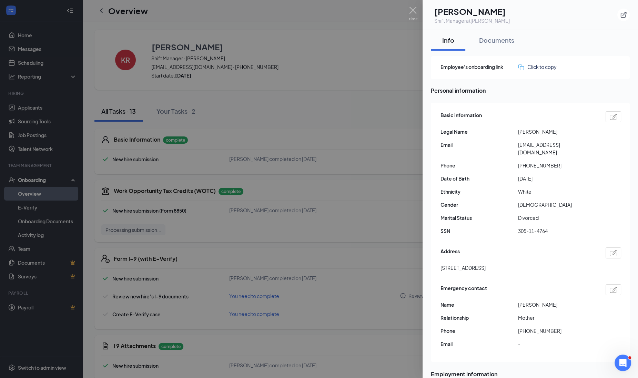
drag, startPoint x: 448, startPoint y: 10, endPoint x: 534, endPoint y: 11, distance: 86.1
click at [534, 11] on div "KR Kayla Roudebush Shift Manager at Seymour" at bounding box center [530, 15] width 199 height 19
drag, startPoint x: 534, startPoint y: 11, endPoint x: 507, endPoint y: 12, distance: 27.2
copy h1 "Kayla Roudebush"
click at [295, 244] on div at bounding box center [319, 189] width 638 height 378
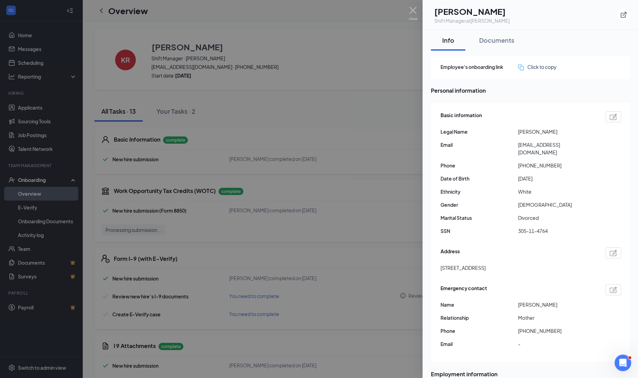
click at [295, 244] on div at bounding box center [319, 189] width 638 height 378
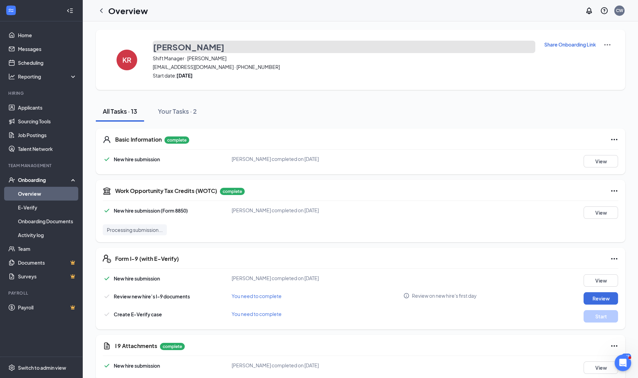
scroll to position [86, 0]
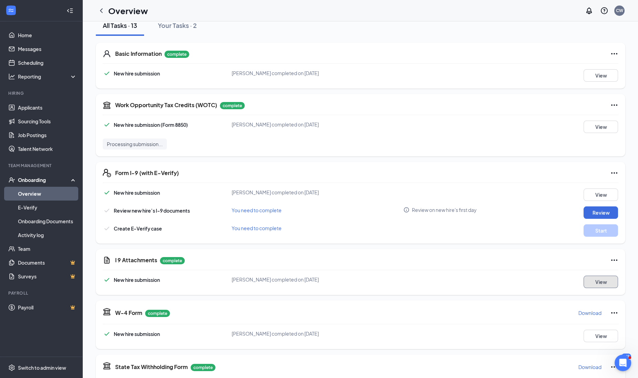
click at [592, 282] on button "View" at bounding box center [600, 282] width 34 height 12
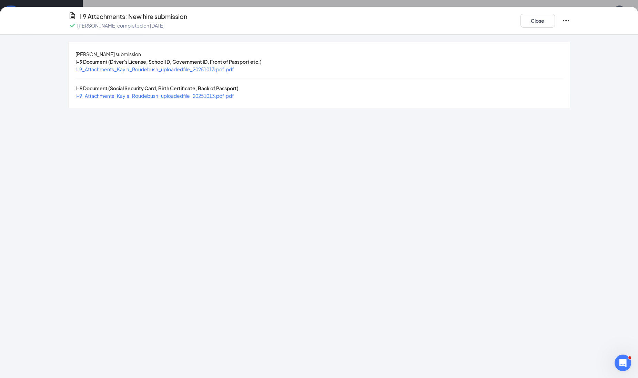
click at [188, 72] on span "I-9_Attachments_Kayla_Roudebush_uploadedfile_20251013.pdf.pdf" at bounding box center [154, 69] width 158 height 6
click at [225, 99] on span "I-9_Attachments_Kayla_Roudebush_uploadedfile_20251013.pdf.pdf" at bounding box center [154, 96] width 158 height 6
click at [555, 25] on div "Close" at bounding box center [545, 21] width 50 height 18
click at [551, 25] on button "Close" at bounding box center [537, 21] width 34 height 14
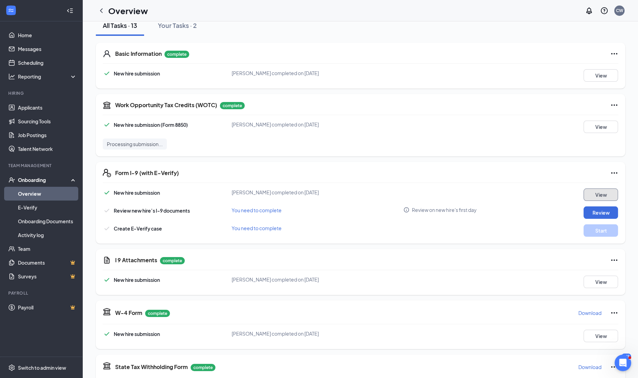
click at [605, 196] on button "View" at bounding box center [600, 194] width 34 height 12
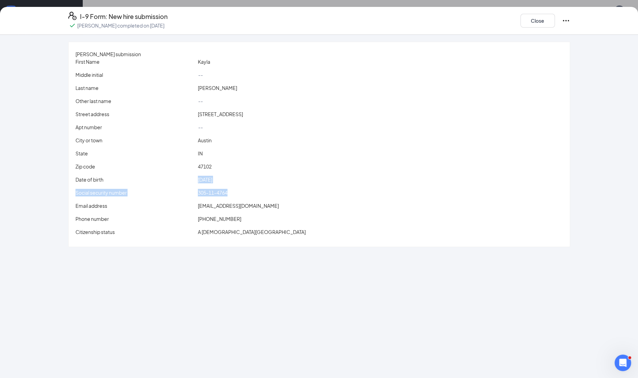
drag, startPoint x: 220, startPoint y: 195, endPoint x: 250, endPoint y: 197, distance: 30.0
click at [250, 197] on div "First Name Kayla Middle initial -- Last name Roudebush Other last name -- Stree…" at bounding box center [318, 148] width 487 height 181
drag, startPoint x: 250, startPoint y: 197, endPoint x: 262, endPoint y: 197, distance: 11.7
click at [262, 196] on div "305-11-4764" at bounding box center [380, 193] width 368 height 8
click at [296, 196] on div "305-11-4764" at bounding box center [380, 193] width 368 height 8
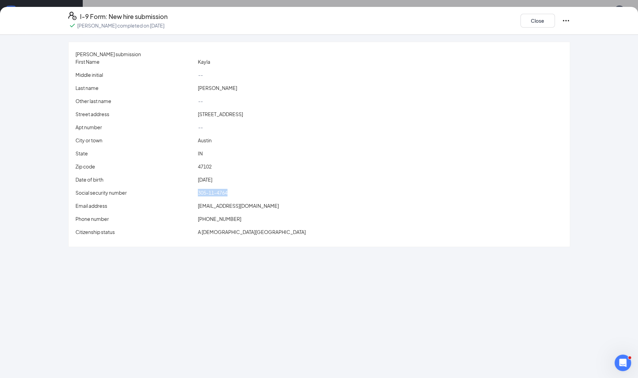
drag, startPoint x: 209, startPoint y: 198, endPoint x: 254, endPoint y: 195, distance: 44.9
click at [254, 195] on div "305-11-4764" at bounding box center [380, 193] width 368 height 8
drag, startPoint x: 254, startPoint y: 195, endPoint x: 245, endPoint y: 195, distance: 8.6
copy span "305-11-4764"
click at [540, 28] on div "Close" at bounding box center [545, 21] width 50 height 18
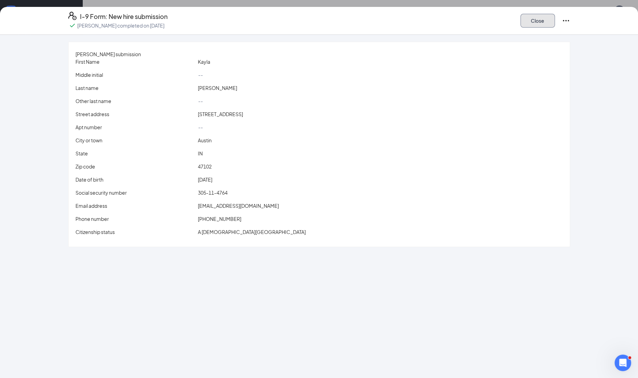
click at [540, 22] on button "Close" at bounding box center [537, 21] width 34 height 14
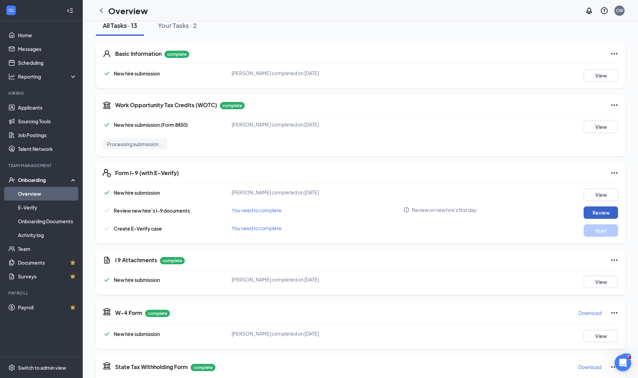
click at [592, 213] on button "Review" at bounding box center [600, 212] width 34 height 12
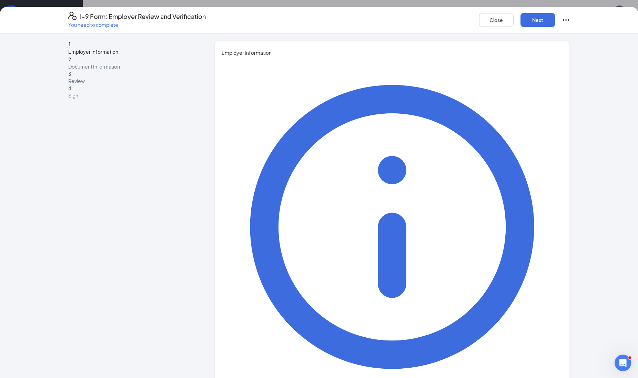
type input "[PERSON_NAME]"
type input "[PERSON_NAME][EMAIL_ADDRESS][PERSON_NAME][DOMAIN_NAME]"
type input "4063965388"
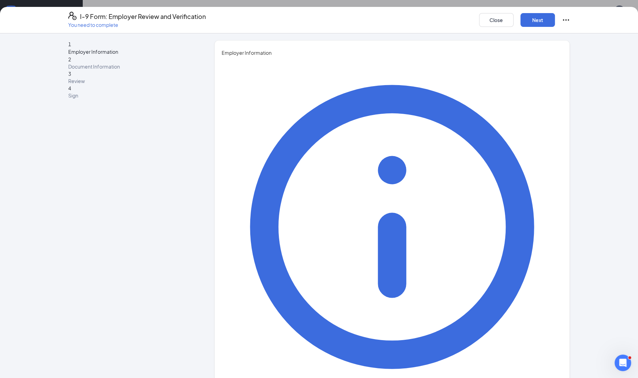
type input "Recruiter"
click at [533, 13] on button "Next" at bounding box center [537, 20] width 34 height 14
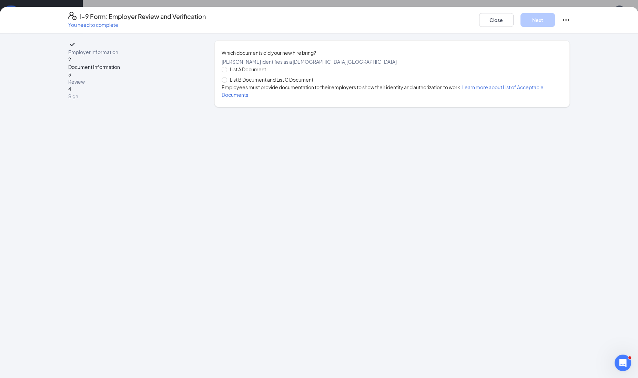
click at [297, 83] on span "List B Document and List C Document" at bounding box center [271, 80] width 89 height 8
click at [226, 82] on input "List B Document and List C Document" at bounding box center [224, 79] width 5 height 5
radio input "true"
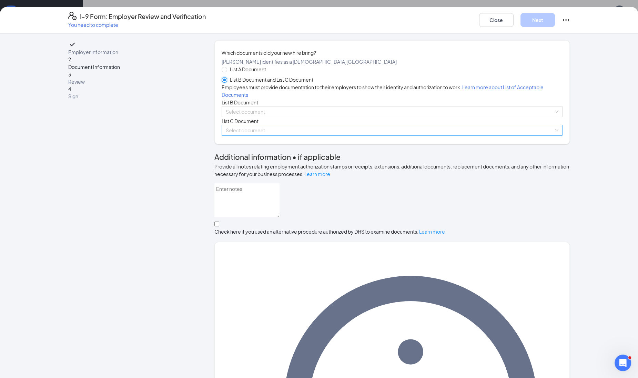
click at [239, 135] on span at bounding box center [390, 130] width 328 height 10
click at [241, 135] on input "search" at bounding box center [390, 130] width 328 height 10
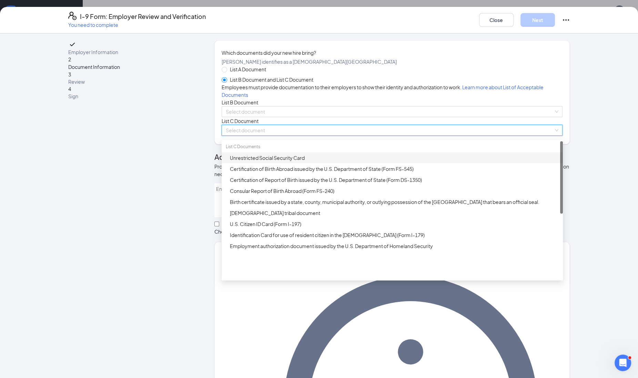
click at [241, 162] on div "Unrestricted Social Security Card" at bounding box center [394, 158] width 329 height 8
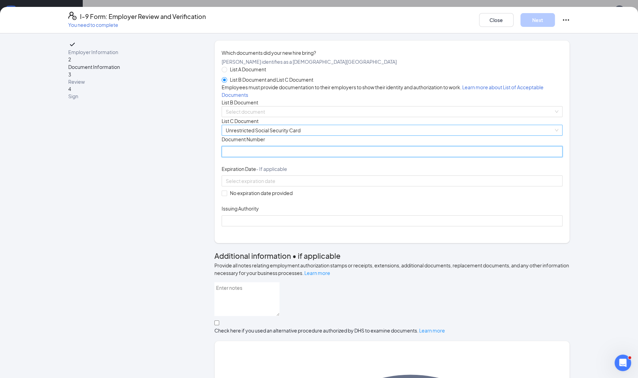
paste input "305-11-4764"
type input "305114764"
click at [224, 196] on span at bounding box center [225, 194] width 6 height 6
click at [224, 195] on input "No expiration date provided" at bounding box center [224, 193] width 5 height 5
checkbox input "true"
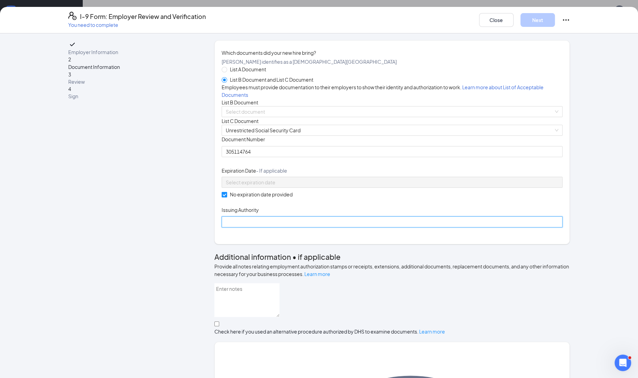
click at [227, 227] on input "Issuing Authority" at bounding box center [392, 221] width 341 height 11
type input "Social Security Administration"
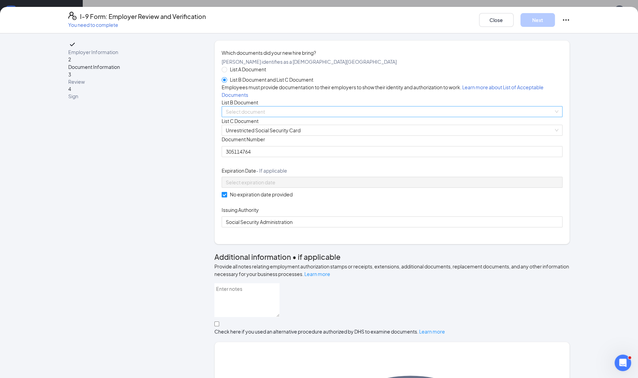
click at [242, 117] on input "search" at bounding box center [390, 111] width 328 height 10
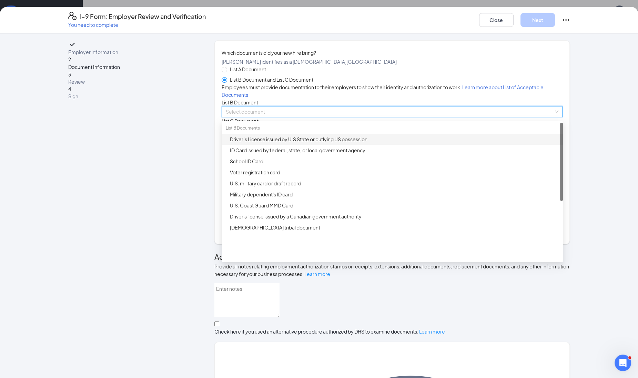
click at [242, 143] on div "Driver’s License issued by U.S State or outlying US possession" at bounding box center [394, 139] width 329 height 8
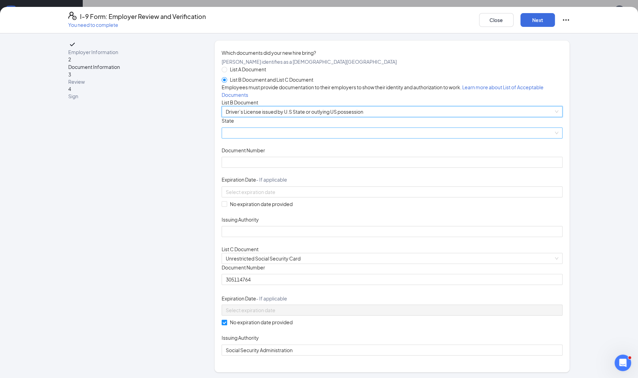
click at [242, 138] on span at bounding box center [392, 133] width 332 height 10
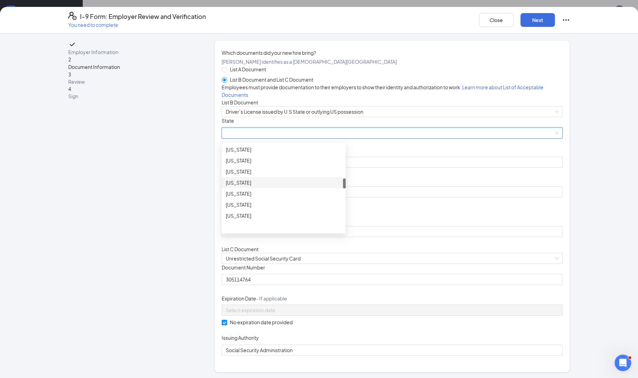
scroll to position [215, 0]
click at [243, 177] on div "[US_STATE]" at bounding box center [284, 174] width 116 height 8
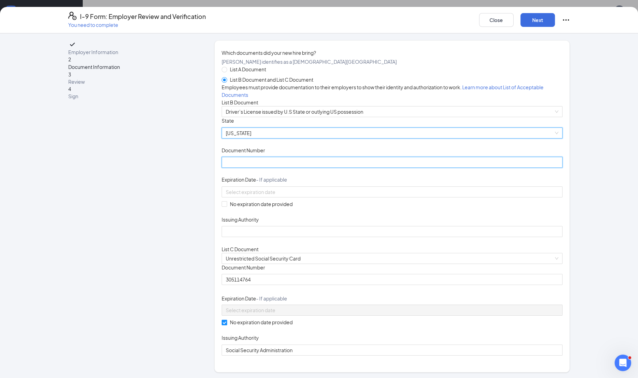
click at [245, 168] on input "Document Number" at bounding box center [392, 162] width 341 height 11
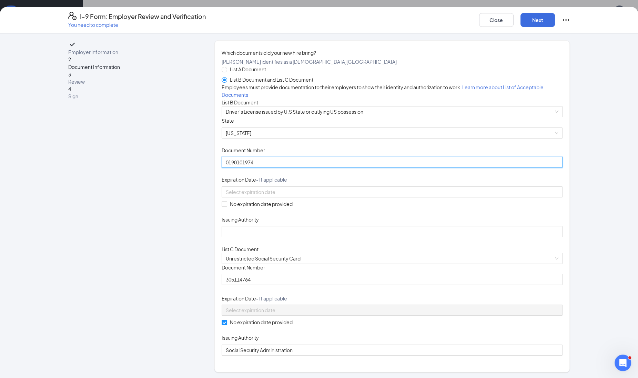
type input "0190101974"
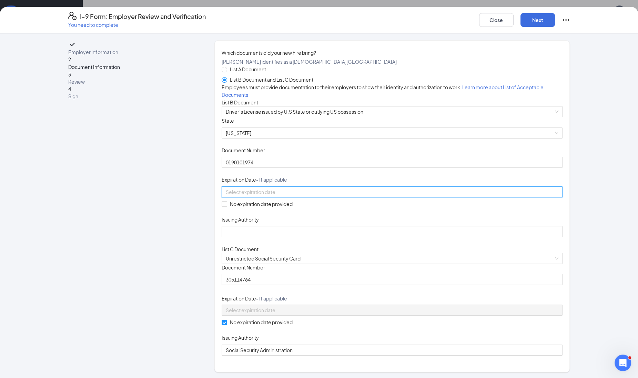
click at [227, 196] on input at bounding box center [391, 192] width 331 height 8
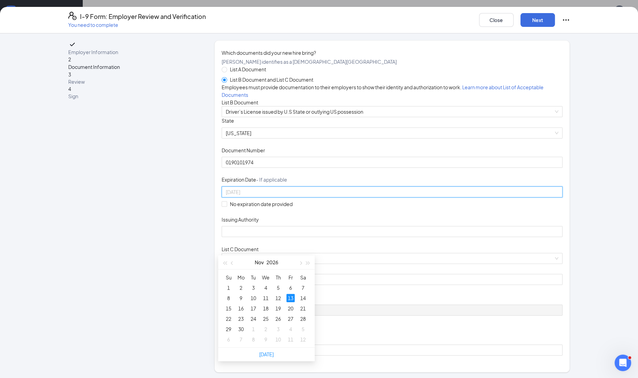
click at [291, 296] on div "13" at bounding box center [290, 298] width 8 height 8
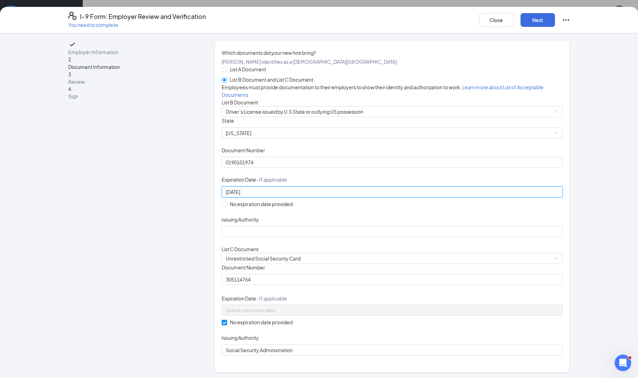
type input "11/13/2026"
click at [252, 237] on input "Issuing Authority" at bounding box center [392, 231] width 341 height 11
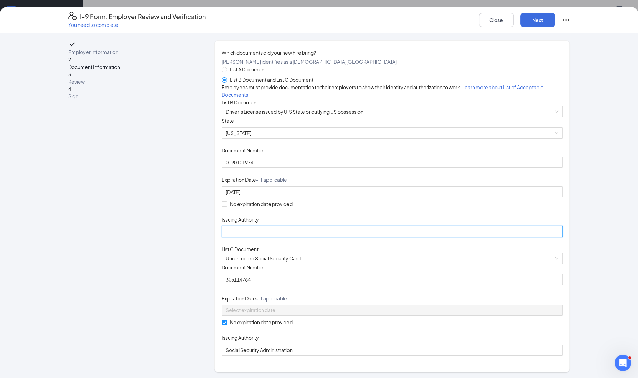
type input "[US_STATE]"
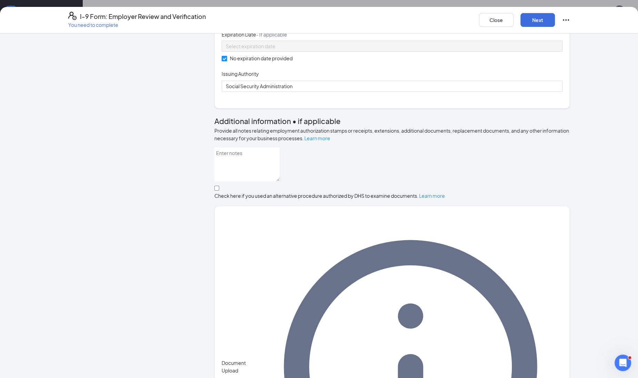
scroll to position [266, 0]
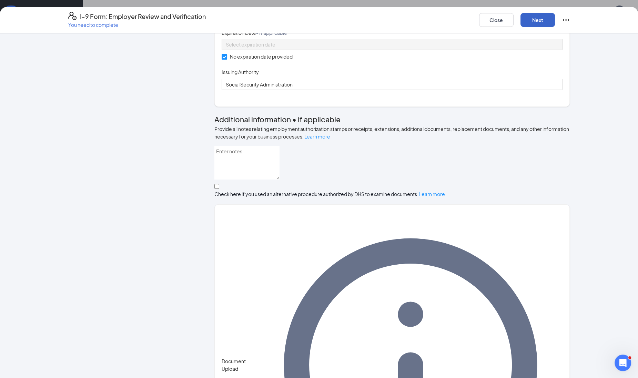
click at [546, 20] on button "Next" at bounding box center [537, 20] width 34 height 14
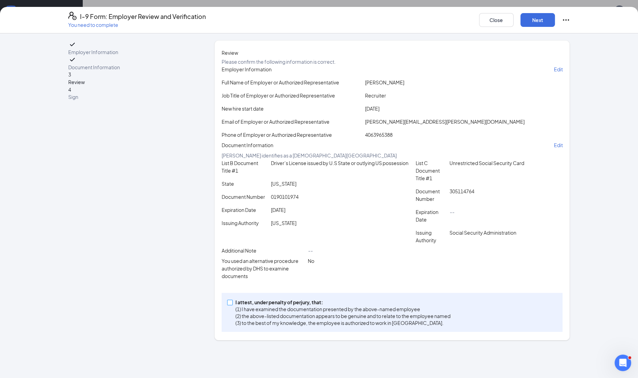
click at [229, 305] on span at bounding box center [230, 303] width 6 height 6
click at [229, 305] on input "I attest, under penalty of [PERSON_NAME], that: (1) I have examined the documen…" at bounding box center [229, 302] width 5 height 5
checkbox input "true"
click at [537, 20] on button "Next" at bounding box center [537, 20] width 34 height 14
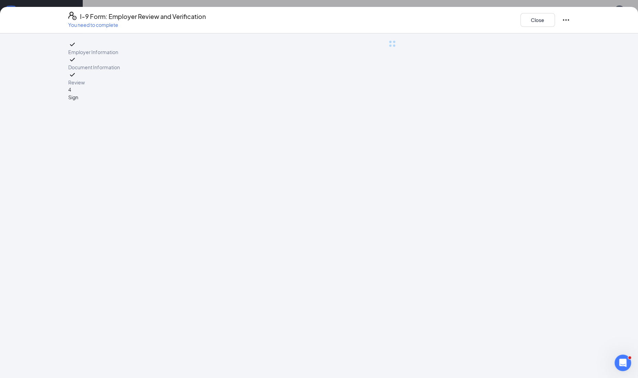
scroll to position [0, 0]
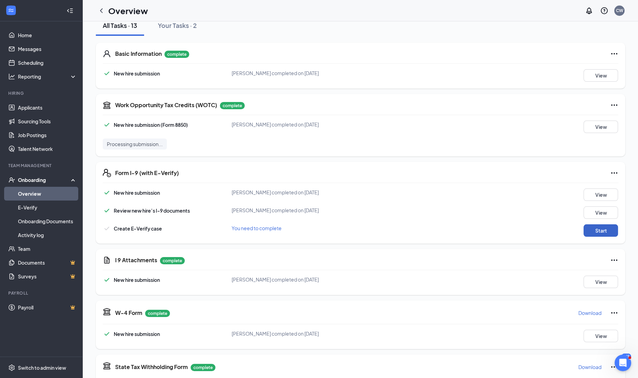
click at [583, 235] on button "Start" at bounding box center [600, 230] width 34 height 12
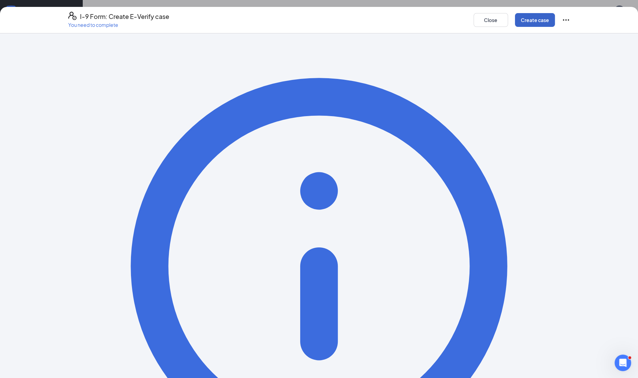
click at [536, 19] on button "Create case" at bounding box center [535, 20] width 40 height 14
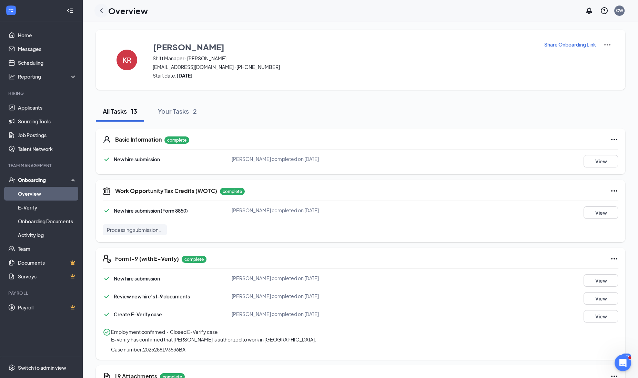
click at [101, 11] on icon "ChevronLeft" at bounding box center [101, 11] width 8 height 8
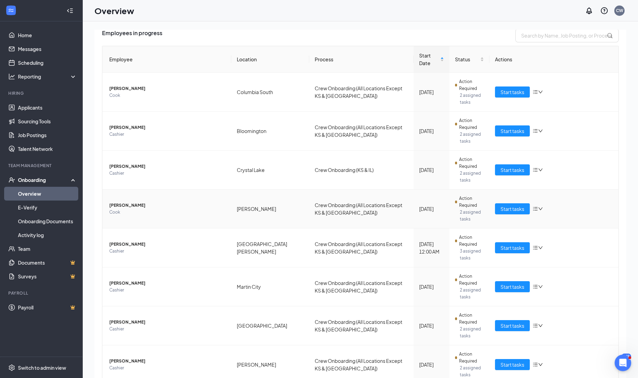
scroll to position [81, 0]
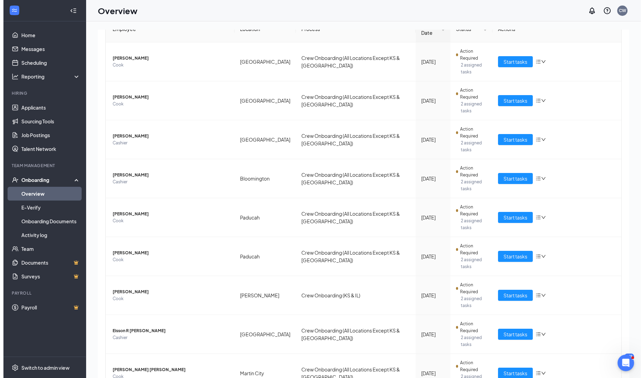
scroll to position [12, 0]
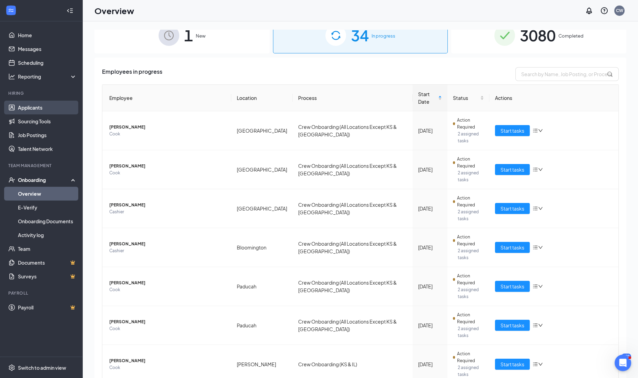
click at [38, 110] on link "Applicants" at bounding box center [47, 108] width 59 height 14
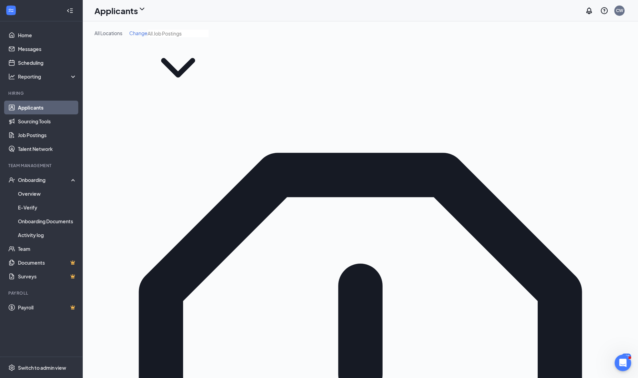
paste input "Aidan"
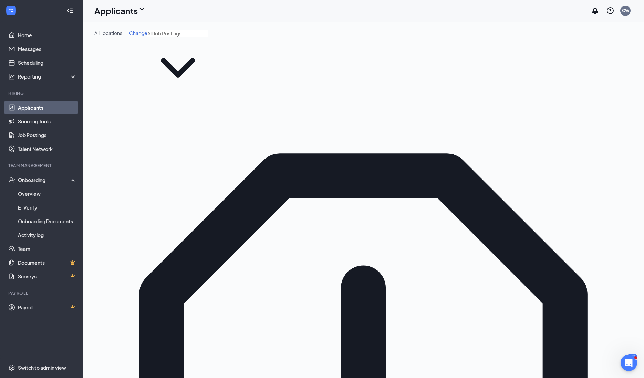
type input "Aidan"
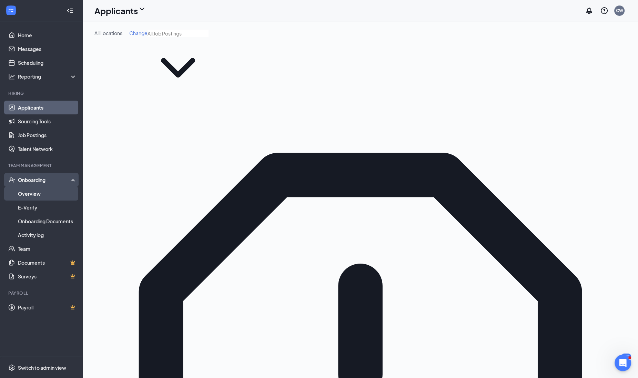
click at [34, 191] on link "Overview" at bounding box center [47, 194] width 59 height 14
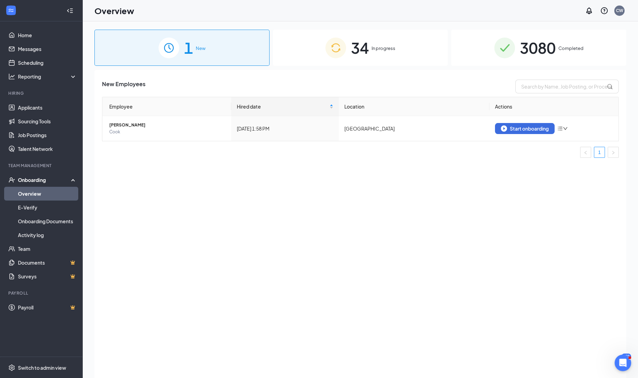
click at [366, 45] on span "34" at bounding box center [360, 48] width 18 height 24
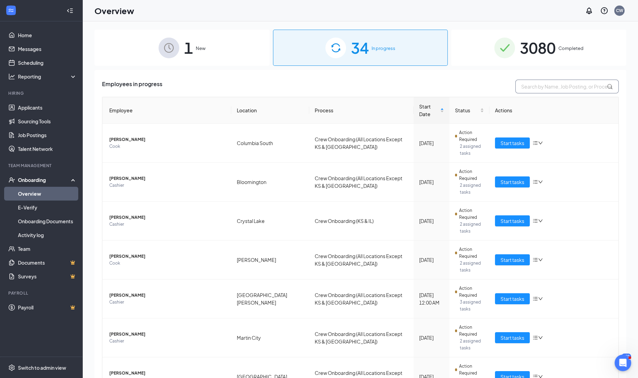
click at [546, 80] on input "text" at bounding box center [566, 87] width 103 height 14
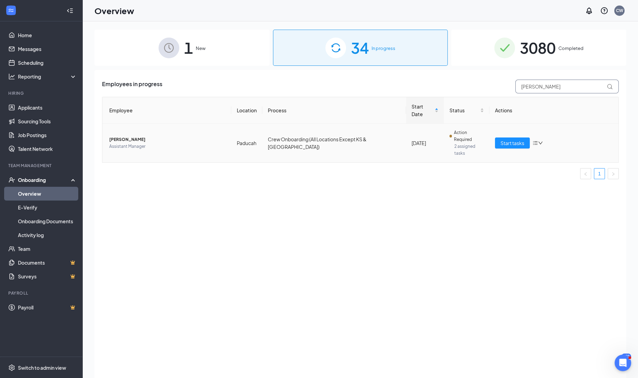
type input "breanna"
click at [133, 136] on span "Breanna J Purcell" at bounding box center [167, 139] width 116 height 7
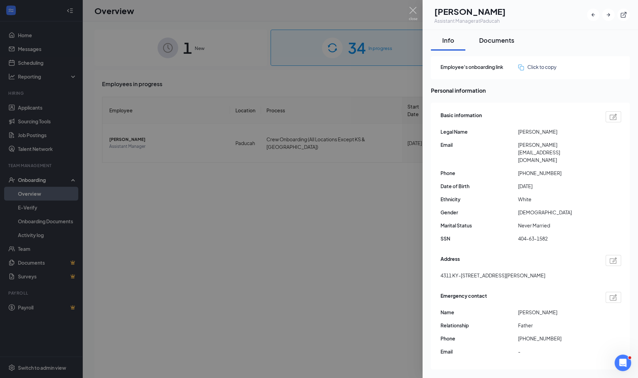
click at [512, 41] on div "Documents" at bounding box center [496, 40] width 35 height 9
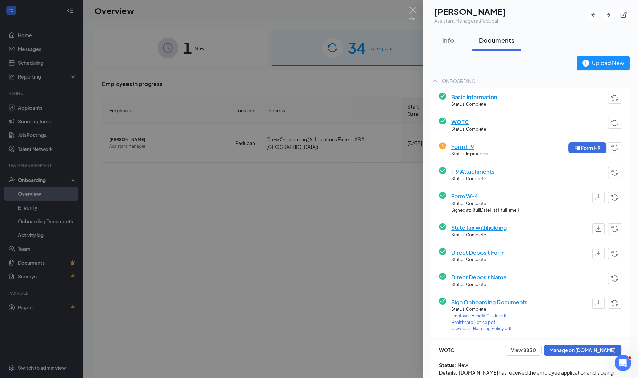
click at [385, 166] on div at bounding box center [319, 189] width 638 height 378
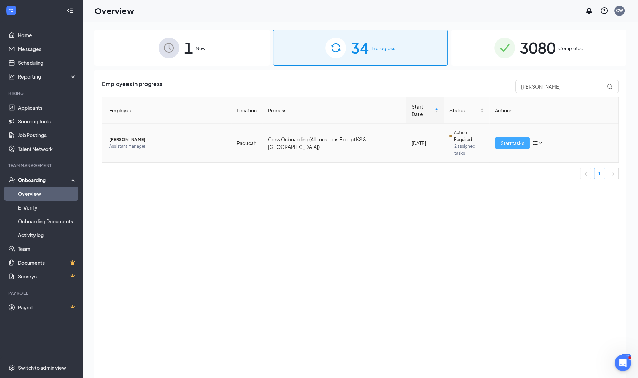
click at [514, 137] on button "Start tasks" at bounding box center [512, 142] width 35 height 11
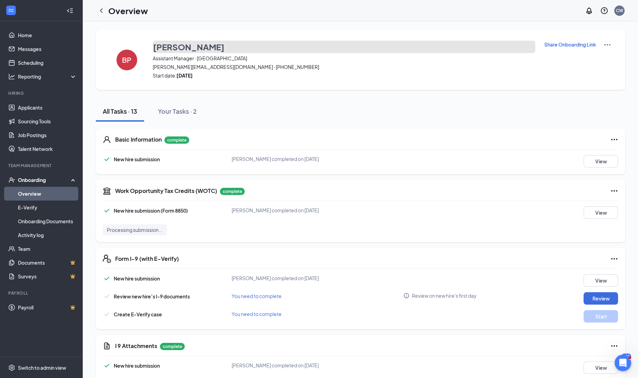
click at [155, 48] on h3 "Breanna Purcell" at bounding box center [188, 47] width 71 height 12
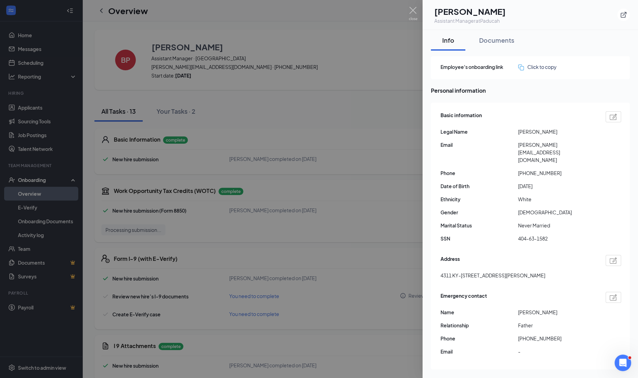
drag, startPoint x: 444, startPoint y: 9, endPoint x: 529, endPoint y: 12, distance: 85.2
click at [529, 12] on div "BJ Breanna J Purcell Assistant Manager at Paducah" at bounding box center [530, 15] width 199 height 19
drag, startPoint x: 529, startPoint y: 12, endPoint x: 495, endPoint y: 8, distance: 34.1
copy div "Breanna J Purcell"
click at [409, 16] on img at bounding box center [413, 13] width 9 height 13
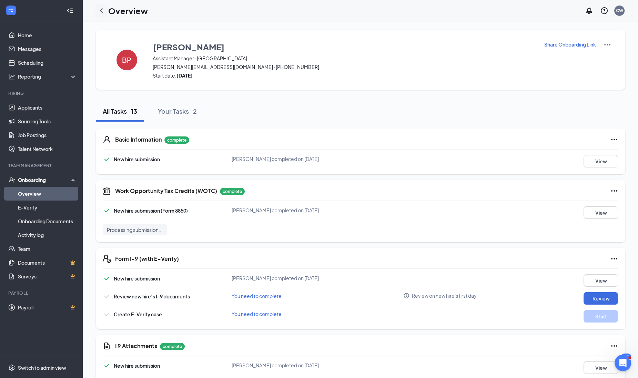
click at [100, 8] on icon "ChevronLeft" at bounding box center [101, 11] width 8 height 8
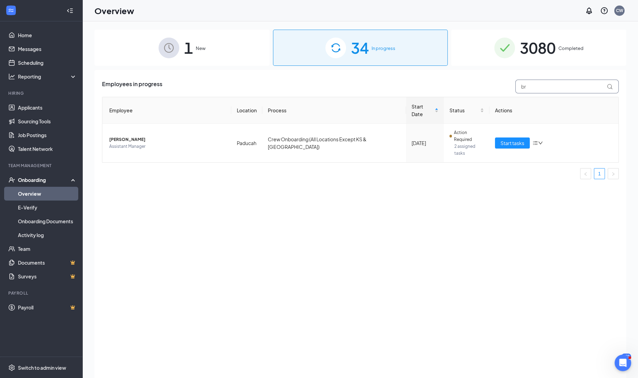
type input "b"
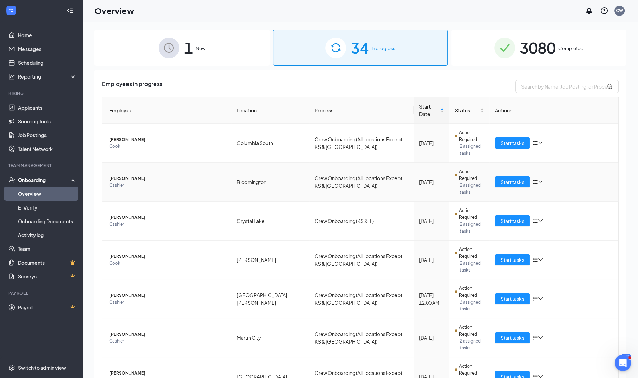
click at [116, 175] on span "[PERSON_NAME]" at bounding box center [167, 178] width 116 height 7
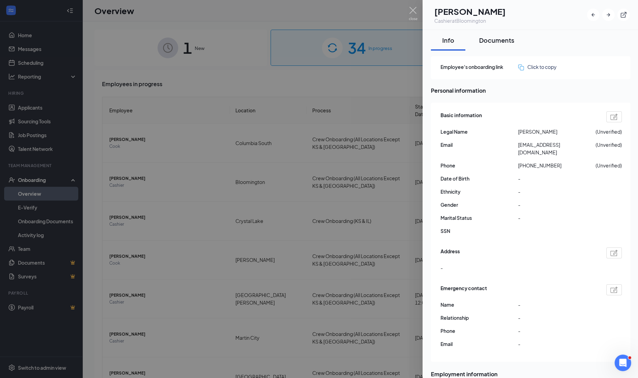
click at [510, 48] on button "Documents" at bounding box center [496, 40] width 49 height 21
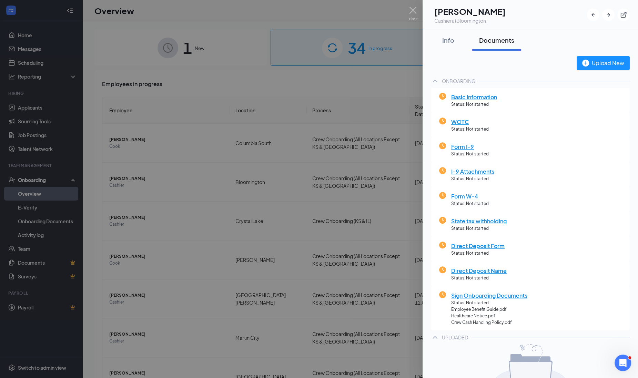
click at [116, 188] on div at bounding box center [319, 189] width 638 height 378
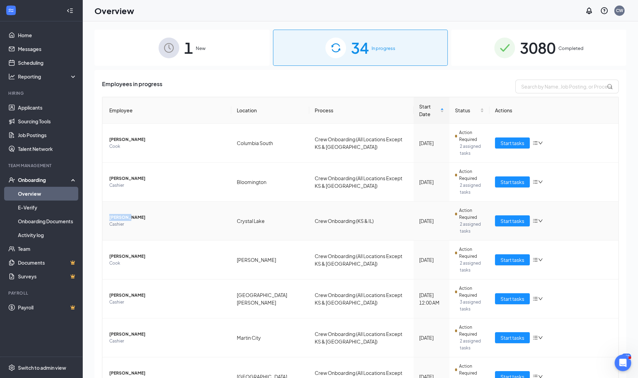
click at [116, 214] on span "[PERSON_NAME]" at bounding box center [167, 217] width 116 height 7
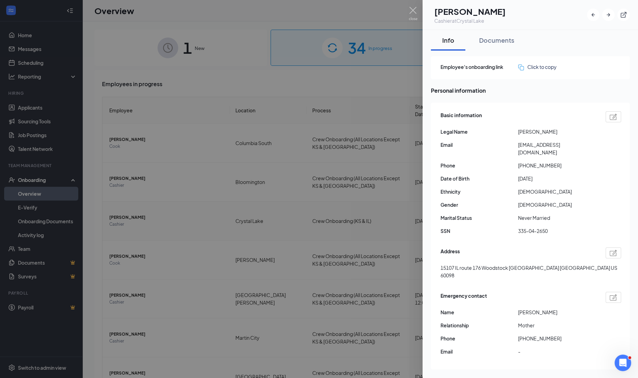
drag, startPoint x: 116, startPoint y: 188, endPoint x: 142, endPoint y: 190, distance: 26.2
click at [142, 190] on div at bounding box center [319, 189] width 638 height 378
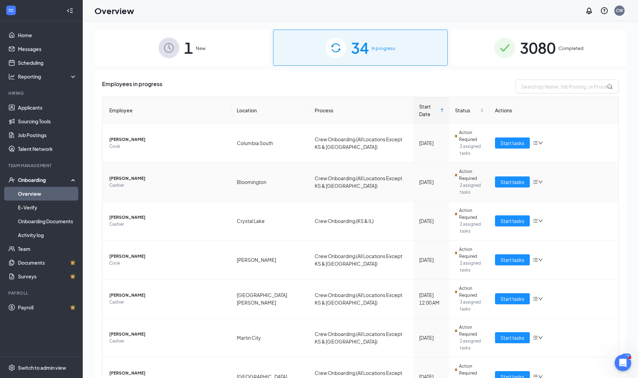
click at [133, 182] on span "Cashier" at bounding box center [167, 185] width 116 height 7
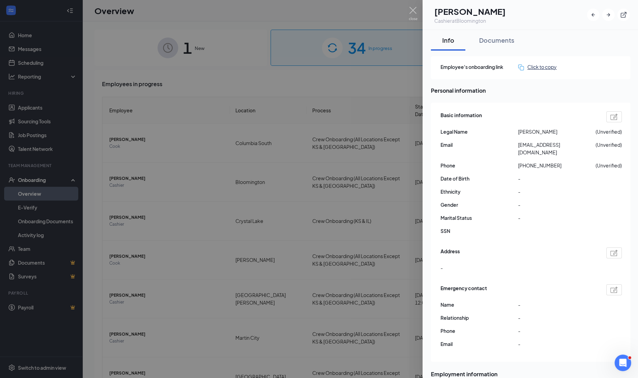
click at [537, 68] on div "Click to copy" at bounding box center [537, 67] width 39 height 8
click at [41, 104] on div at bounding box center [319, 189] width 638 height 378
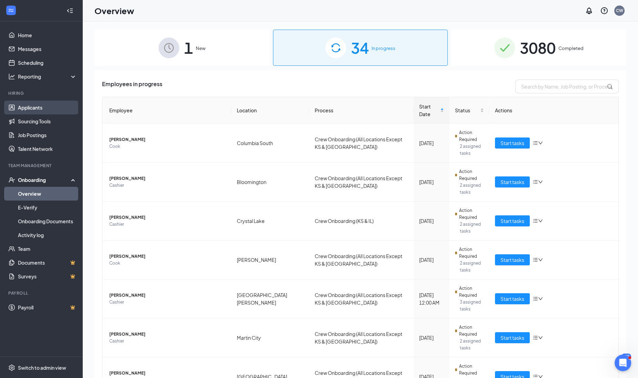
click at [29, 105] on link "Applicants" at bounding box center [47, 108] width 59 height 14
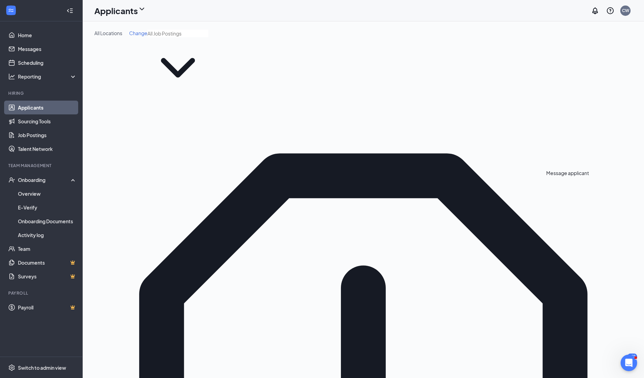
type input "alexie"
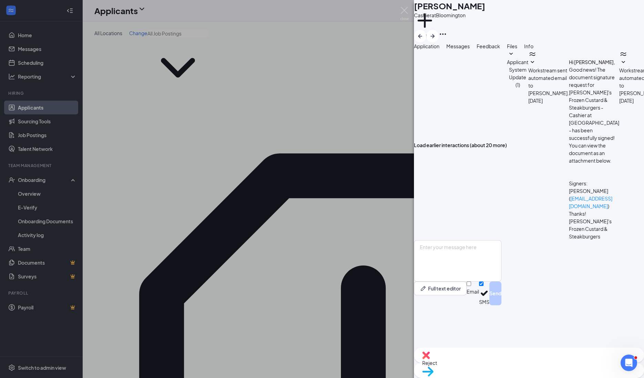
scroll to position [103, 0]
paste textarea "https://www.workstream.us/j/onboarding/3cc255e2/employee?locale=en"
type textarea "https://www.workstream.us/j/onboarding/3cc255e2/employee?locale=en"
click at [502, 305] on button "Send" at bounding box center [496, 293] width 12 height 24
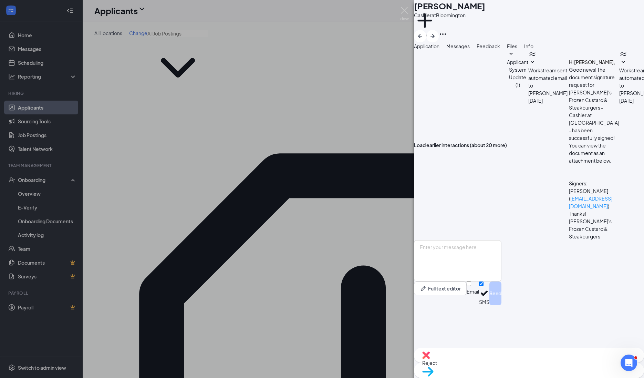
click at [380, 257] on div "AB alexie bennett Cashier at Bloomington Add a tag Application Messages Feedbac…" at bounding box center [322, 189] width 644 height 378
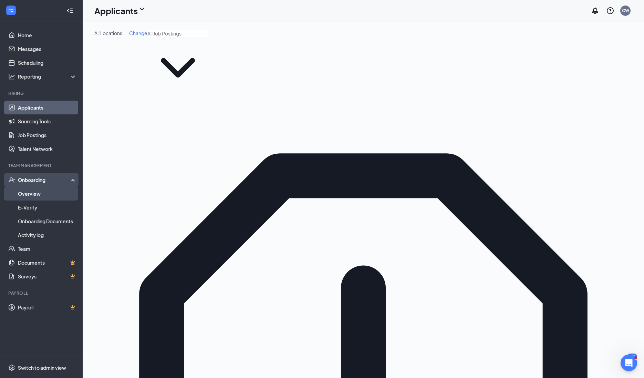
click at [45, 191] on link "Overview" at bounding box center [47, 194] width 59 height 14
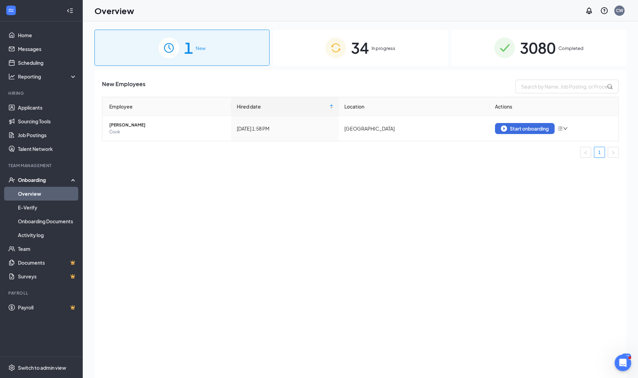
click at [378, 50] on span "In progress" at bounding box center [383, 48] width 24 height 7
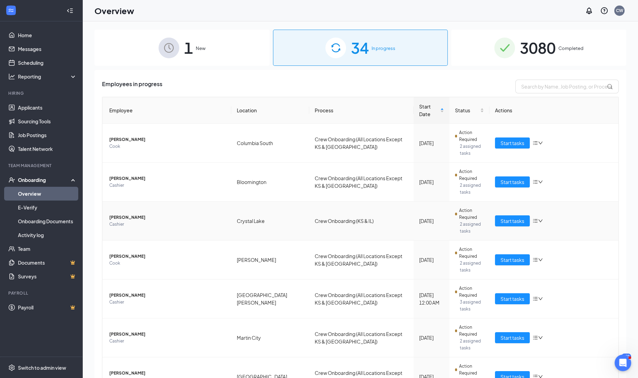
click at [122, 214] on span "[PERSON_NAME]" at bounding box center [167, 217] width 116 height 7
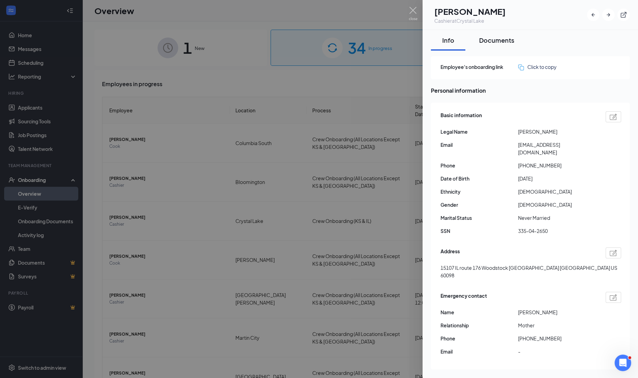
click at [500, 35] on button "Documents" at bounding box center [496, 40] width 49 height 21
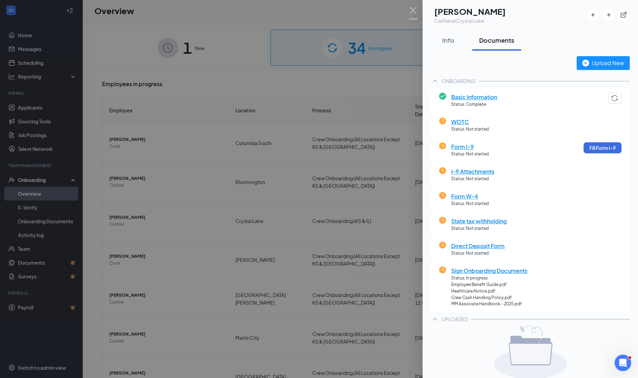
click at [113, 235] on div at bounding box center [319, 189] width 638 height 378
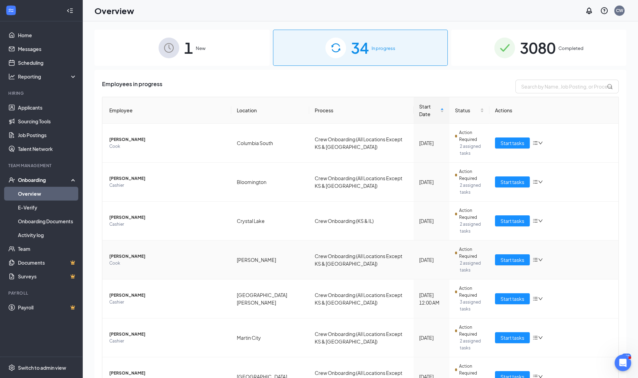
click at [115, 260] on span "Cook" at bounding box center [167, 263] width 116 height 7
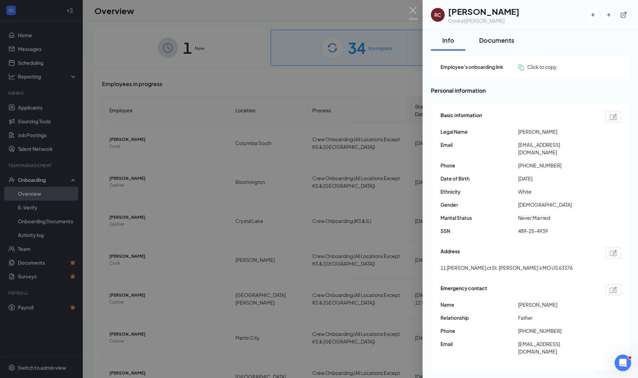
click at [498, 44] on button "Documents" at bounding box center [496, 40] width 49 height 21
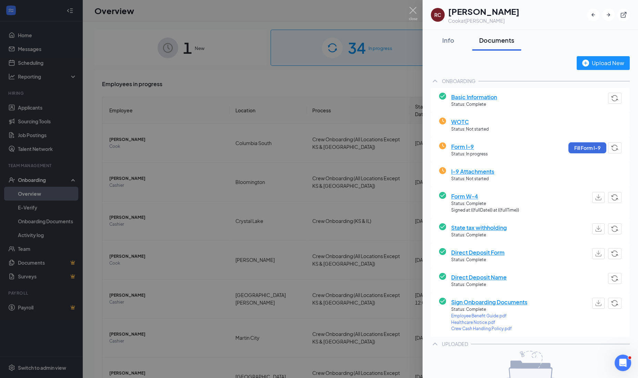
click at [498, 44] on button "Documents" at bounding box center [496, 40] width 49 height 21
click at [149, 299] on div at bounding box center [319, 189] width 638 height 378
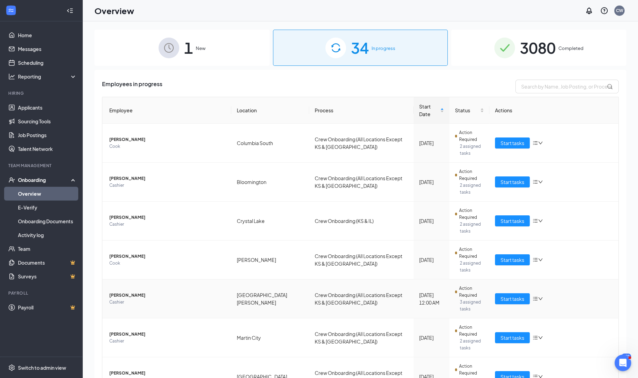
click at [111, 292] on span "[PERSON_NAME]" at bounding box center [167, 295] width 116 height 7
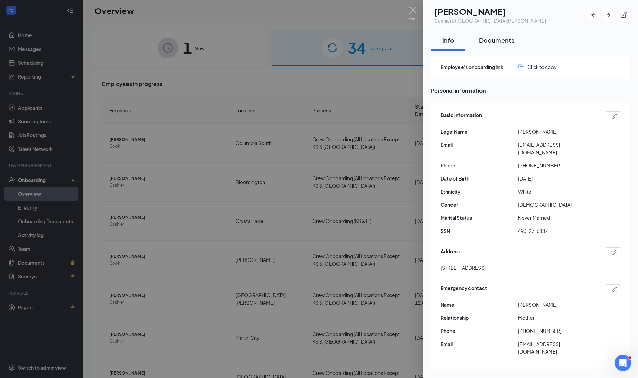
click at [503, 36] on div "Documents" at bounding box center [496, 40] width 35 height 9
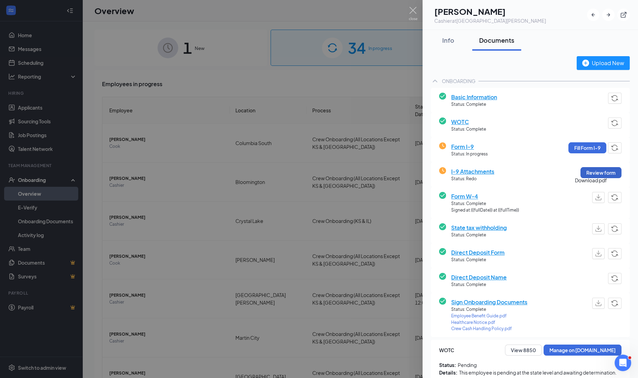
click at [596, 175] on button "Review form" at bounding box center [600, 172] width 41 height 11
click at [596, 175] on div "1 New 34 In progress 3080 Completed Employees in progress Employee Location Pro…" at bounding box center [357, 215] width 549 height 388
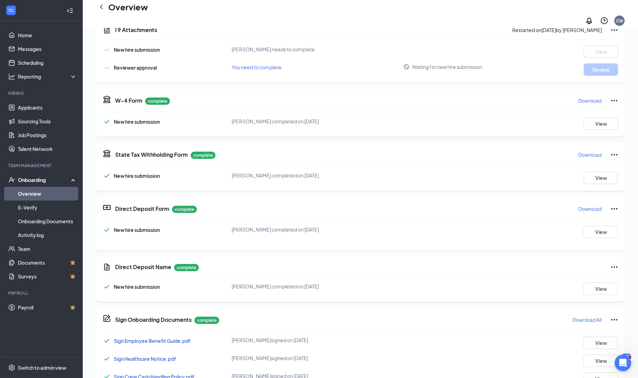
scroll to position [265, 0]
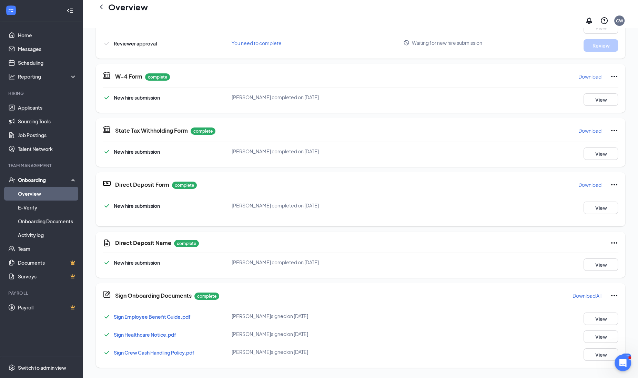
click at [440, 160] on div "Basic Information complete New hire submission Luca J Kainady completed on Sep …" at bounding box center [360, 75] width 529 height 586
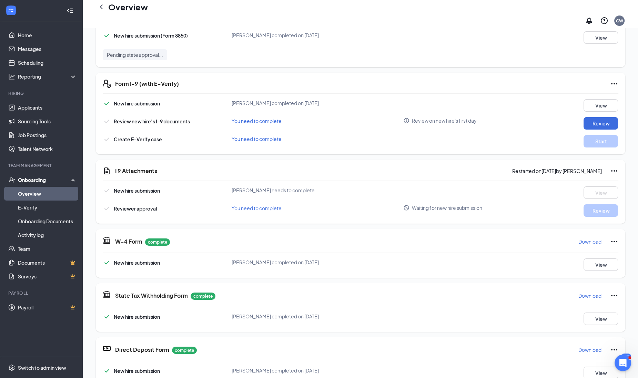
scroll to position [93, 0]
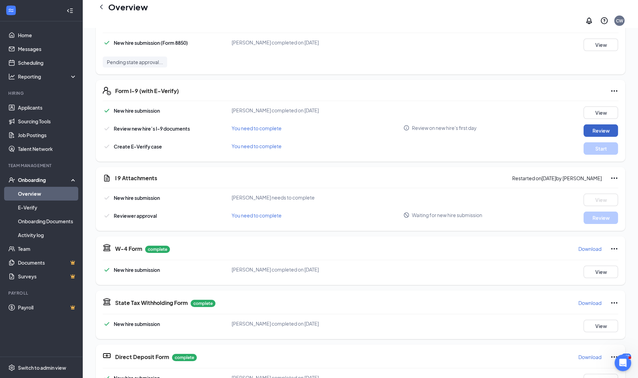
click at [603, 128] on button "Review" at bounding box center [600, 130] width 34 height 12
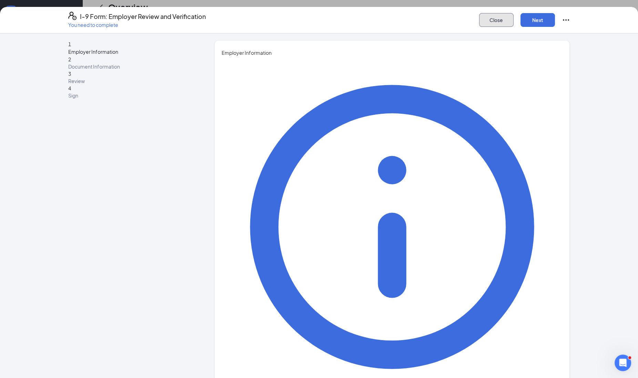
click at [502, 14] on button "Close" at bounding box center [496, 20] width 34 height 14
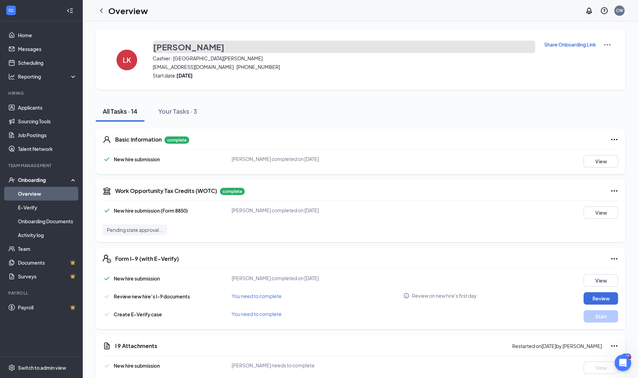
click at [156, 44] on h3 "Luca Kainady" at bounding box center [188, 47] width 71 height 12
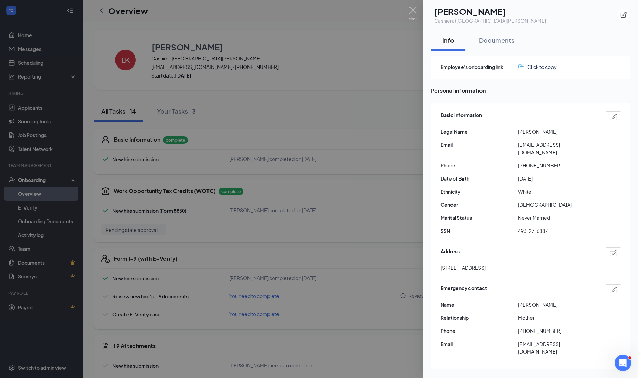
drag, startPoint x: 446, startPoint y: 12, endPoint x: 509, endPoint y: 17, distance: 62.5
click at [509, 17] on div "LJ Luca J Kainady Cashier at Lake St. Louis" at bounding box center [530, 15] width 199 height 19
drag, startPoint x: 509, startPoint y: 17, endPoint x: 497, endPoint y: 12, distance: 12.5
copy h1 "[PERSON_NAME]"
click at [365, 53] on div at bounding box center [319, 189] width 638 height 378
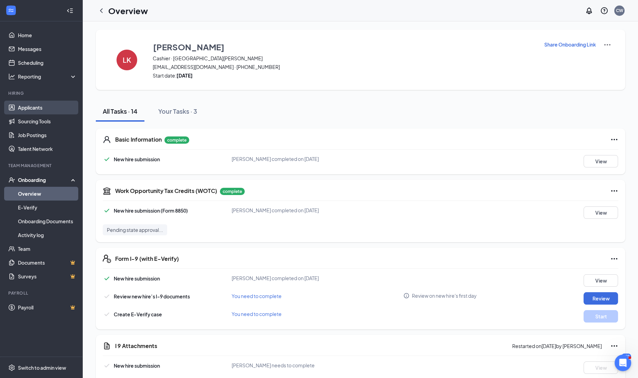
click at [32, 109] on link "Applicants" at bounding box center [47, 108] width 59 height 14
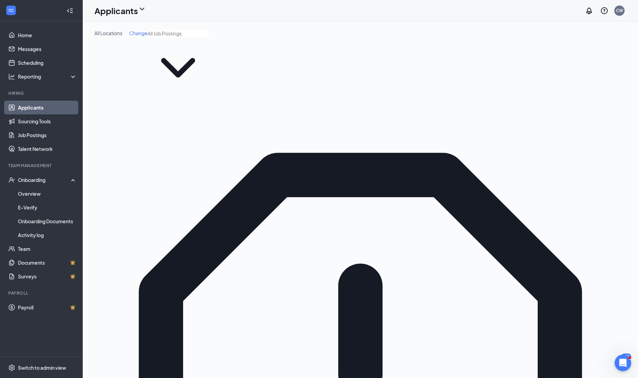
click at [145, 33] on span "Change" at bounding box center [138, 33] width 18 height 6
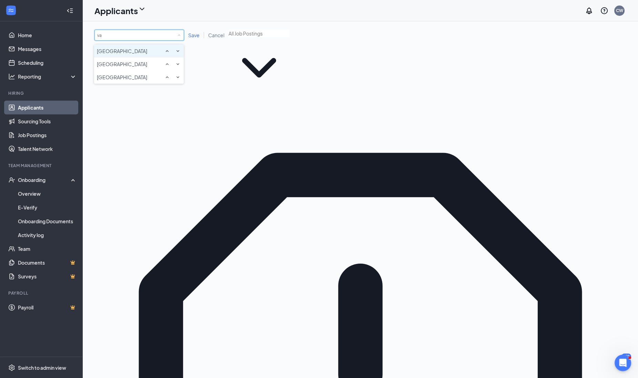
type input "val"
click at [136, 55] on div "[GEOGRAPHIC_DATA]" at bounding box center [139, 51] width 84 height 8
click at [193, 37] on span "Save" at bounding box center [193, 35] width 11 height 6
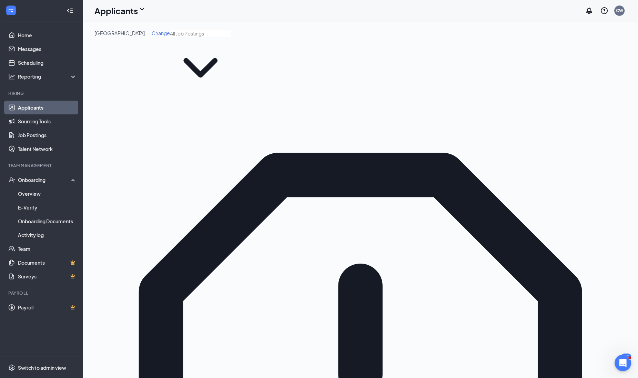
click at [39, 141] on link "Job Postings" at bounding box center [47, 135] width 59 height 14
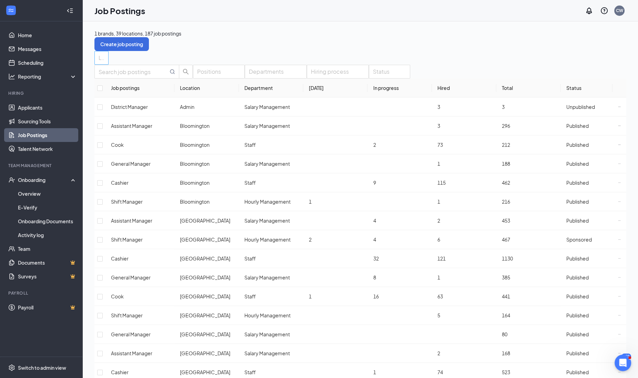
click at [100, 54] on div at bounding box center [98, 57] width 4 height 11
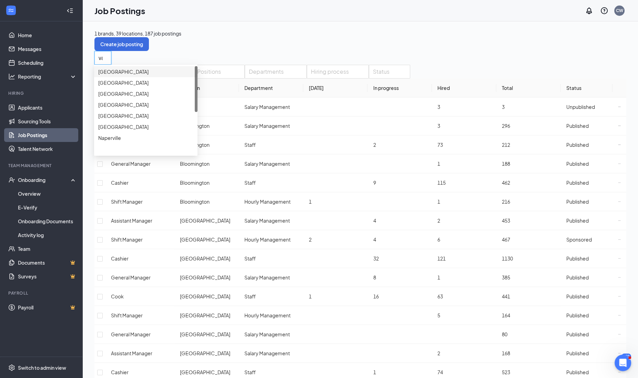
type input "val"
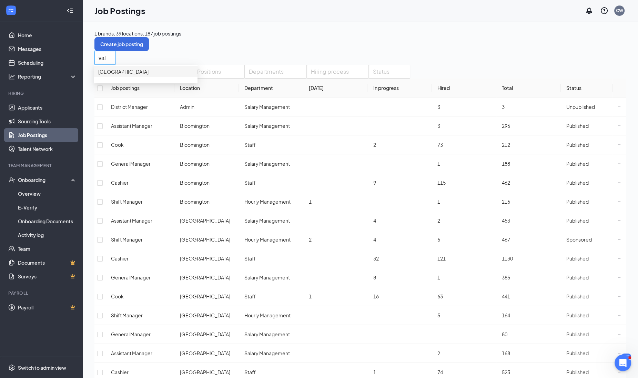
click at [99, 75] on div "[GEOGRAPHIC_DATA]" at bounding box center [145, 71] width 103 height 11
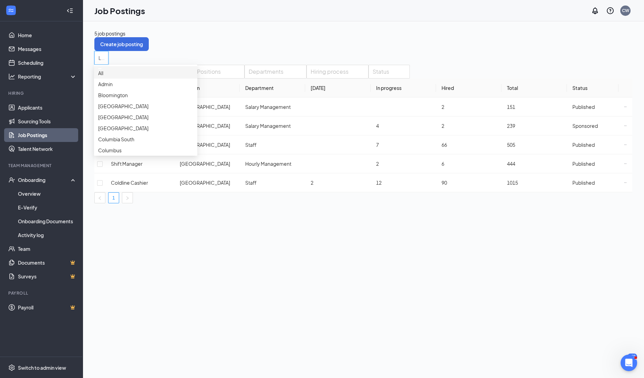
click at [353, 320] on div "5 job postings Create job posting Locations (1) Positions Departments Hiring pr…" at bounding box center [364, 199] width 562 height 357
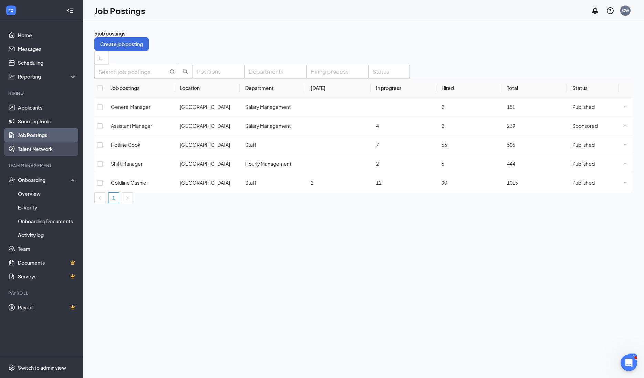
click at [36, 144] on link "Talent Network" at bounding box center [47, 149] width 59 height 14
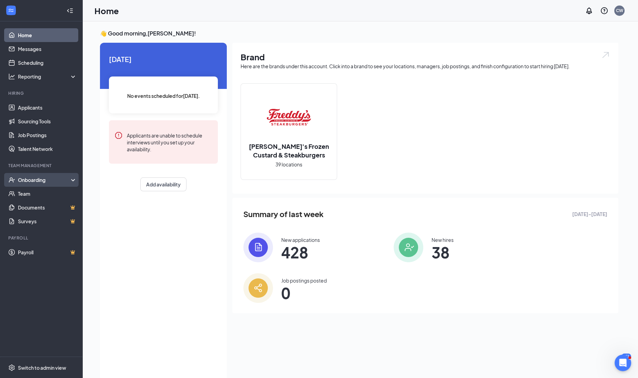
click at [43, 174] on div "Onboarding" at bounding box center [41, 180] width 83 height 14
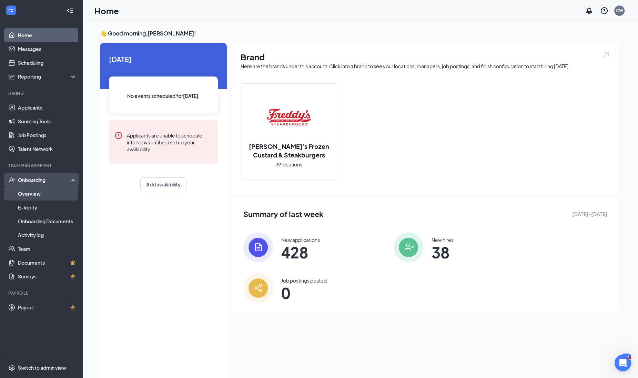
click at [42, 192] on link "Overview" at bounding box center [47, 194] width 59 height 14
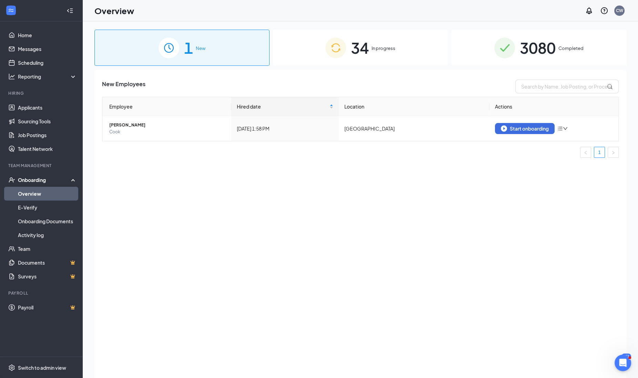
click at [376, 50] on span "In progress" at bounding box center [383, 48] width 24 height 7
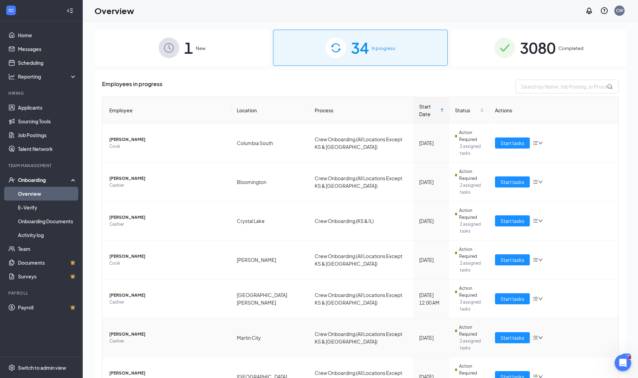
click at [139, 338] on span "Cashier" at bounding box center [167, 341] width 116 height 7
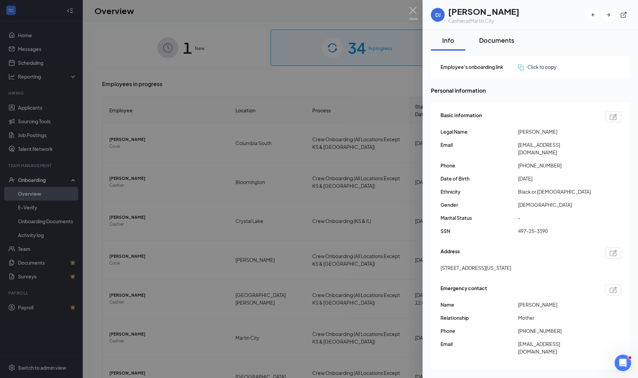
click at [506, 38] on div "Documents" at bounding box center [496, 40] width 35 height 9
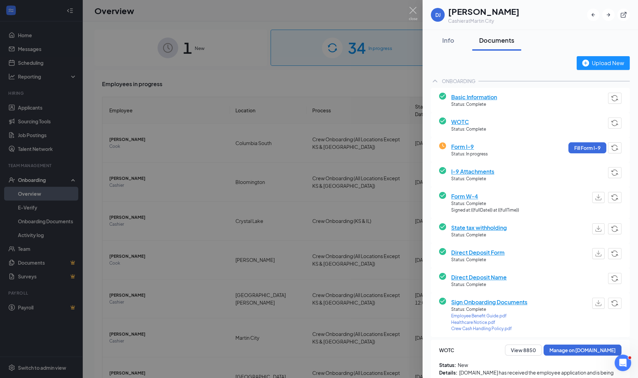
click at [184, 321] on div at bounding box center [319, 189] width 638 height 378
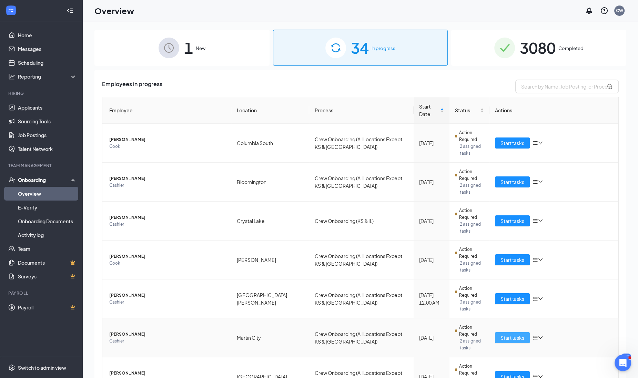
click at [495, 332] on button "Start tasks" at bounding box center [512, 337] width 35 height 11
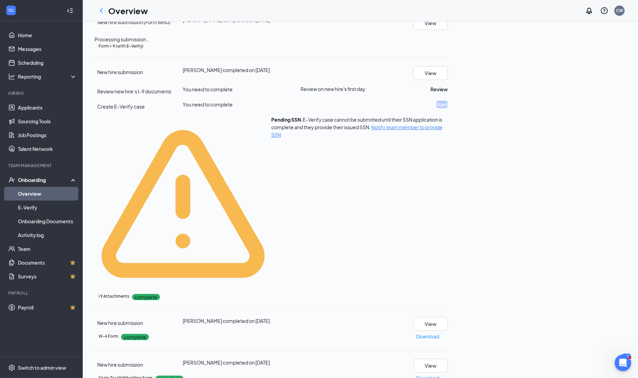
scroll to position [129, 0]
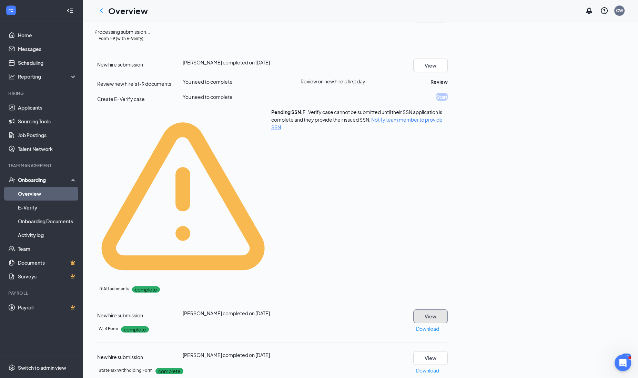
click at [448, 309] on button "View" at bounding box center [430, 316] width 34 height 14
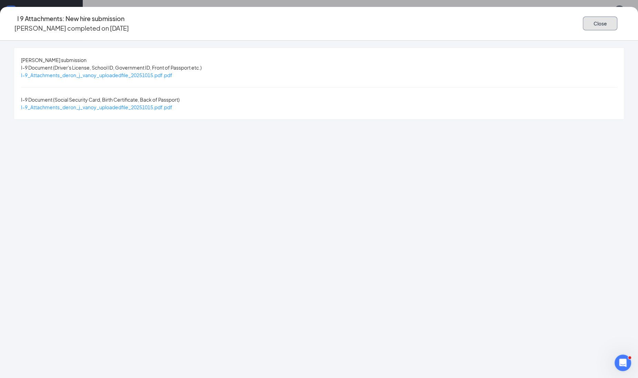
click at [583, 18] on button "Close" at bounding box center [600, 24] width 34 height 14
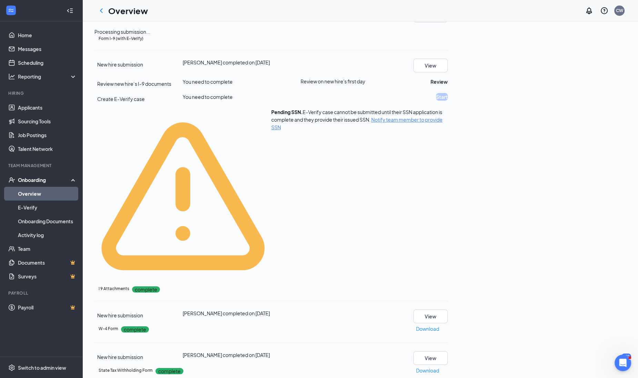
click at [442, 130] on span "Notify team member to provide SSN" at bounding box center [356, 123] width 171 height 14
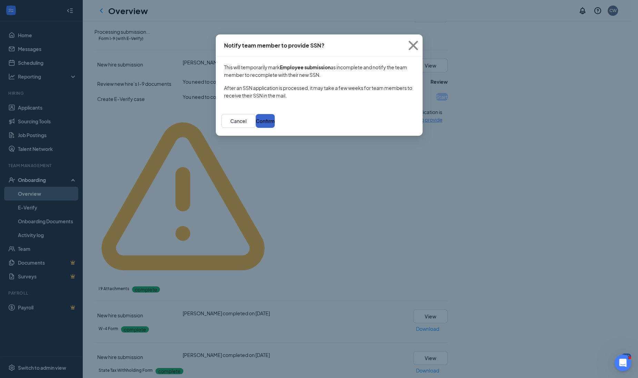
click at [275, 121] on button "Confirm" at bounding box center [265, 121] width 19 height 14
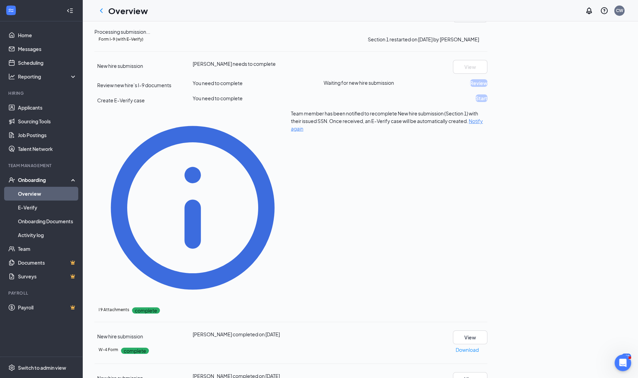
scroll to position [0, 0]
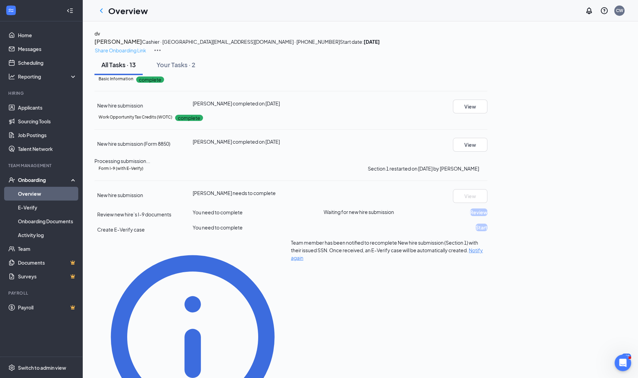
click at [146, 47] on p "Share Onboarding Link" at bounding box center [120, 51] width 51 height 8
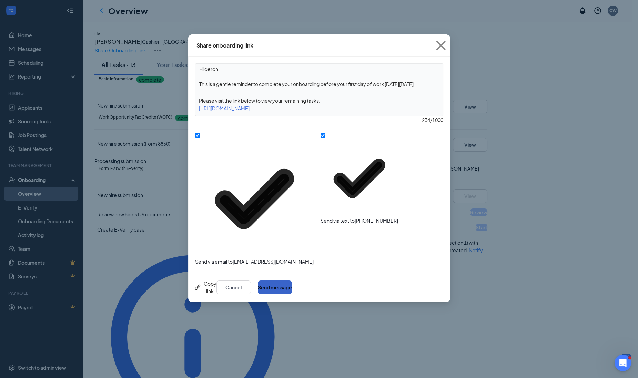
click at [292, 280] on button "Send message" at bounding box center [275, 287] width 34 height 14
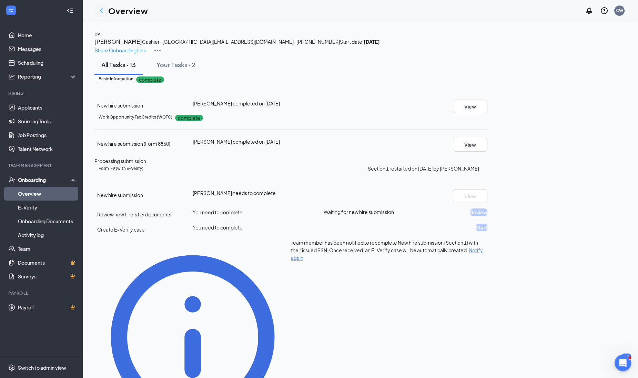
click at [98, 10] on icon "ChevronLeft" at bounding box center [101, 11] width 8 height 8
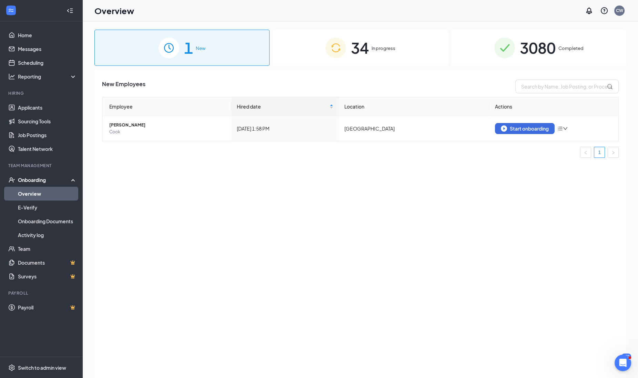
click at [379, 62] on div "34 In progress" at bounding box center [360, 48] width 175 height 36
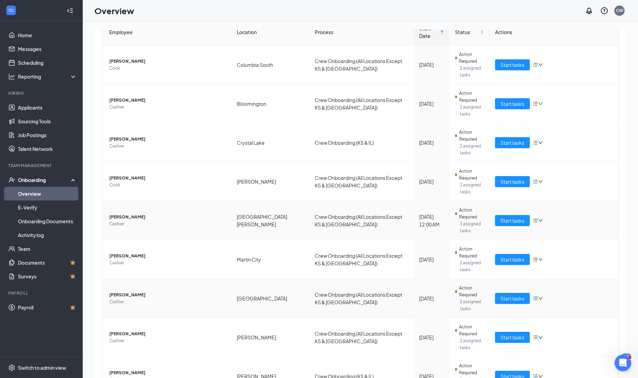
scroll to position [81, 0]
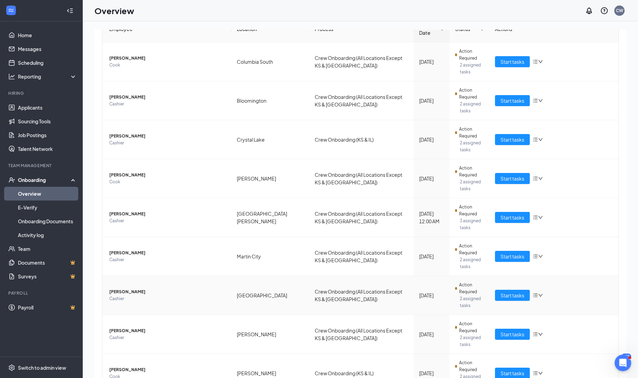
click at [127, 295] on span "Cashier" at bounding box center [167, 298] width 116 height 7
click at [128, 295] on span "Cashier" at bounding box center [167, 298] width 116 height 7
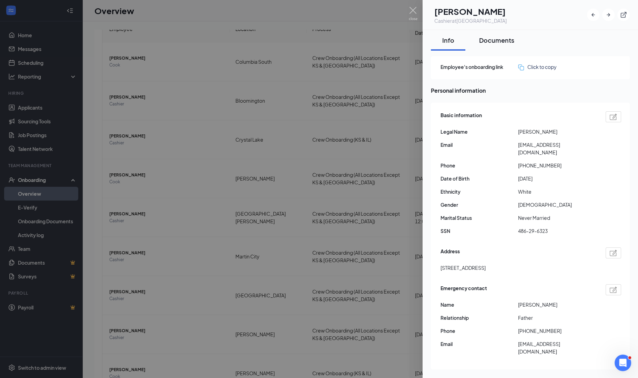
click at [500, 36] on div "Documents" at bounding box center [496, 40] width 35 height 9
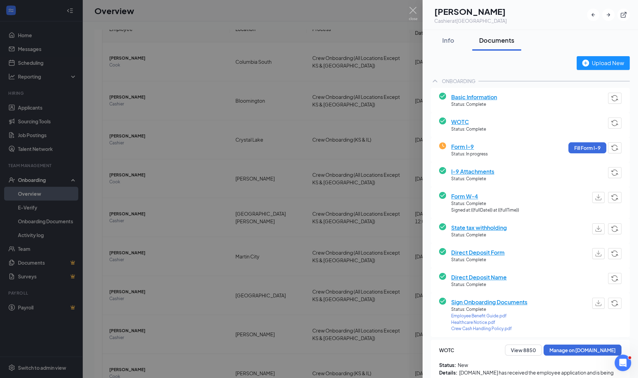
click at [150, 229] on div at bounding box center [319, 189] width 638 height 378
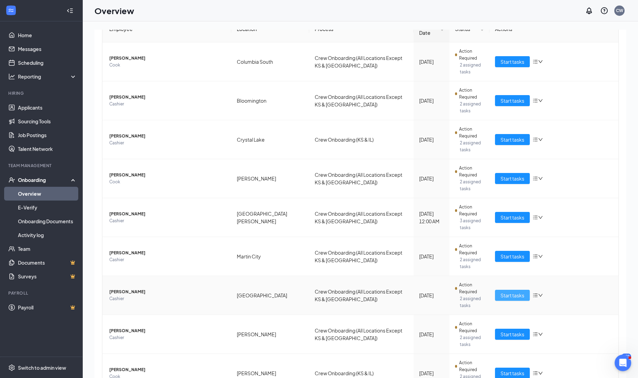
click at [506, 291] on span "Start tasks" at bounding box center [512, 295] width 24 height 8
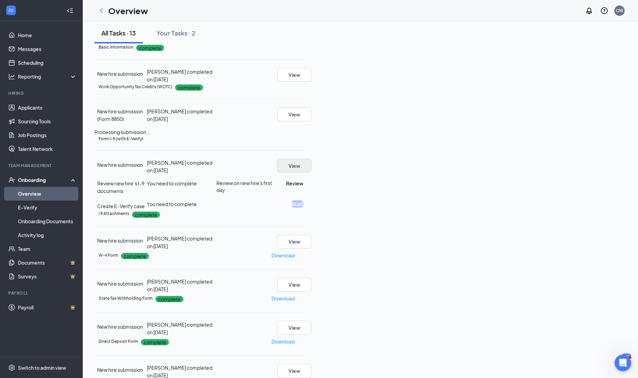
scroll to position [86, 0]
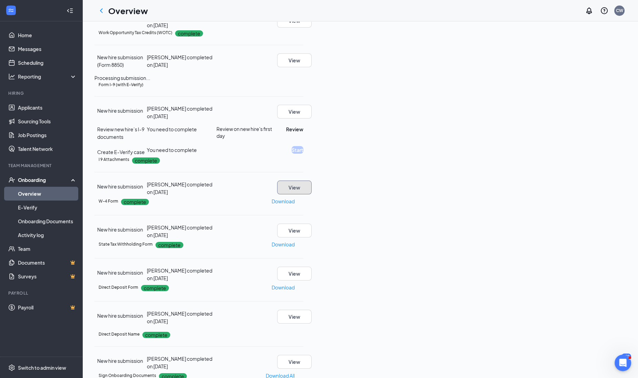
click at [311, 194] on button "View" at bounding box center [294, 188] width 34 height 14
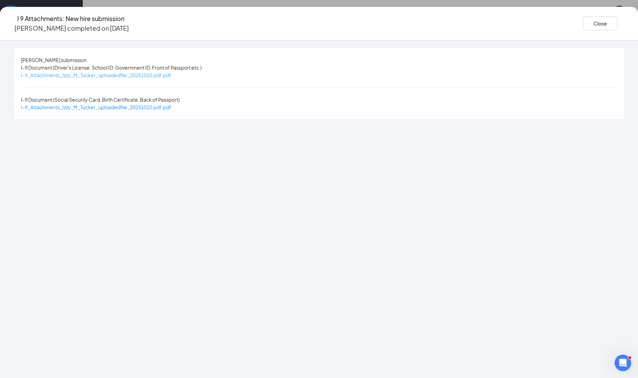
click at [171, 74] on span "I-9_Attachments_Izzy_M_Tucker_uploadedfile_20251010.pdf.pdf" at bounding box center [96, 75] width 150 height 6
click at [583, 20] on button "Close" at bounding box center [600, 24] width 34 height 14
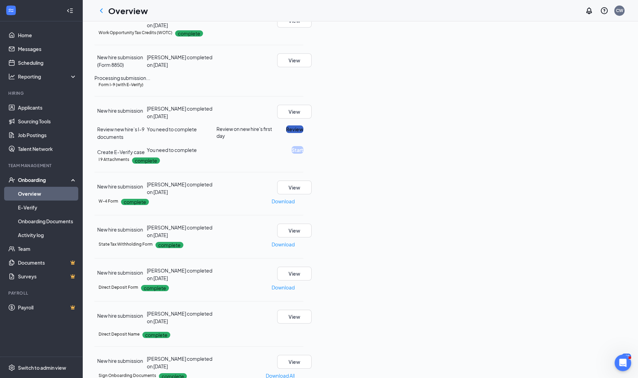
click at [303, 133] on button "Review" at bounding box center [294, 129] width 17 height 8
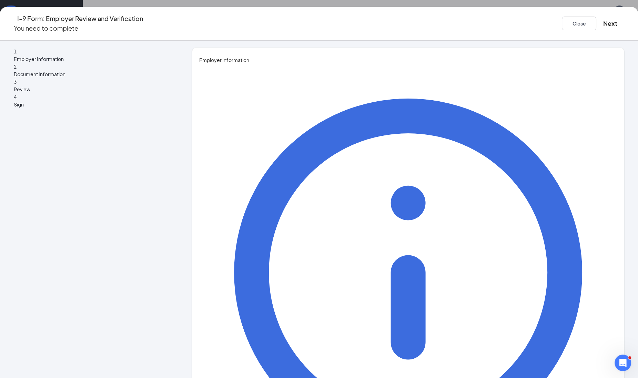
type input "[PERSON_NAME]"
type input "[PERSON_NAME][EMAIL_ADDRESS][PERSON_NAME][DOMAIN_NAME]"
type input "4063965388"
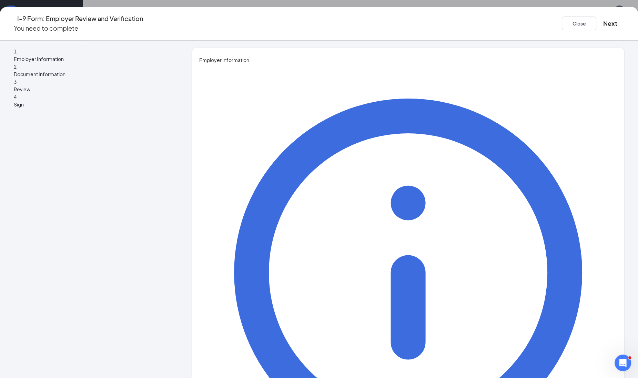
type input "Recruiter"
click at [603, 21] on button "Next" at bounding box center [610, 24] width 14 height 10
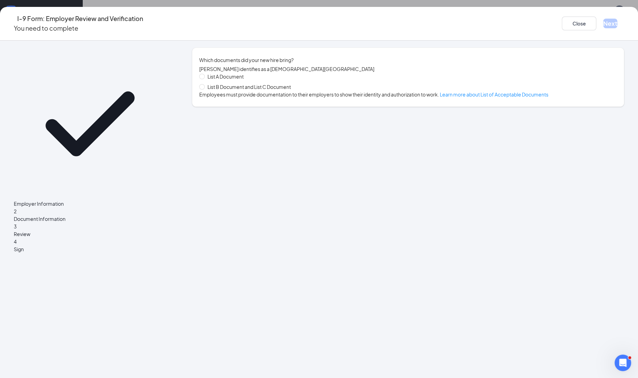
click at [235, 80] on span "List A Document" at bounding box center [226, 77] width 42 height 8
click at [204, 79] on input "List A Document" at bounding box center [201, 76] width 5 height 5
radio input "true"
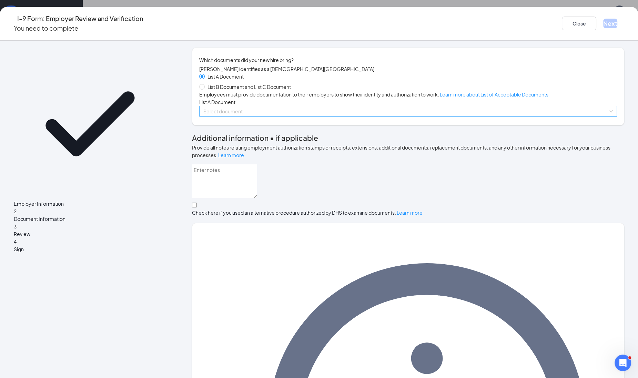
click at [230, 116] on input "search" at bounding box center [405, 111] width 405 height 10
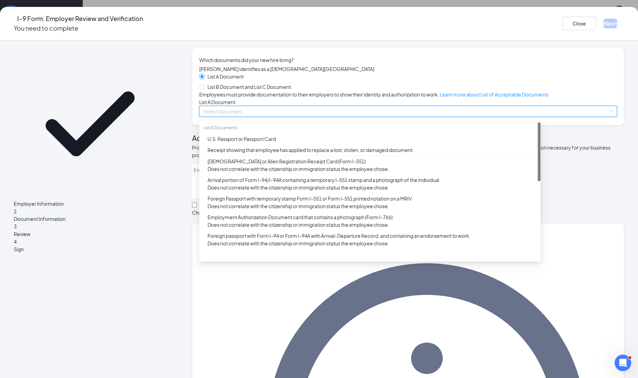
click at [234, 116] on input "search" at bounding box center [405, 111] width 405 height 10
click at [236, 143] on div "U.S. Passport or Passport Card" at bounding box center [371, 139] width 329 height 8
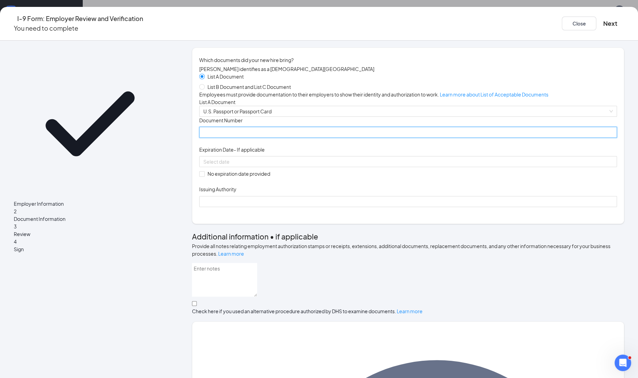
click at [236, 138] on input "Document Number" at bounding box center [408, 132] width 418 height 11
type input "A03030770"
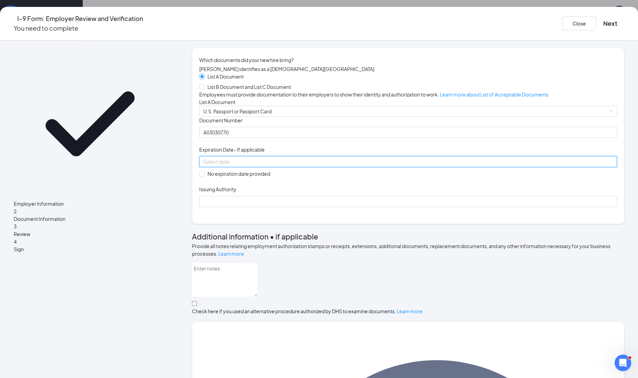
click at [276, 165] on input at bounding box center [407, 162] width 408 height 8
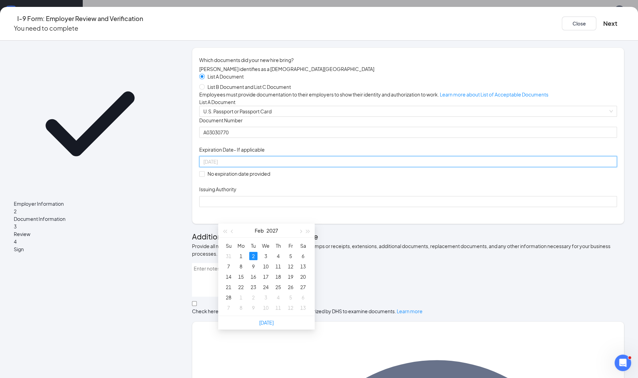
click at [250, 255] on div "2" at bounding box center [253, 256] width 8 height 8
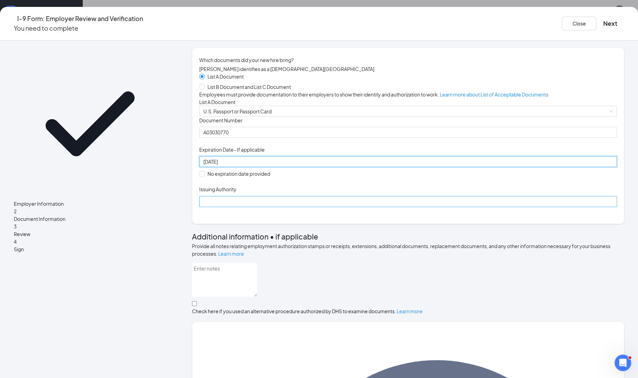
type input "[DATE]"
click at [248, 207] on input "Issuing Authority" at bounding box center [408, 201] width 418 height 11
type input "[GEOGRAPHIC_DATA]"
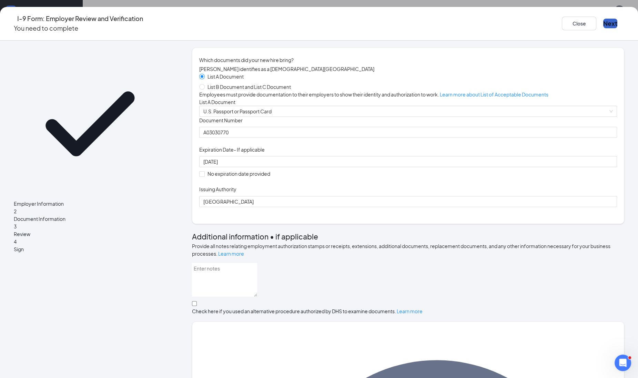
click at [603, 22] on button "Next" at bounding box center [610, 24] width 14 height 10
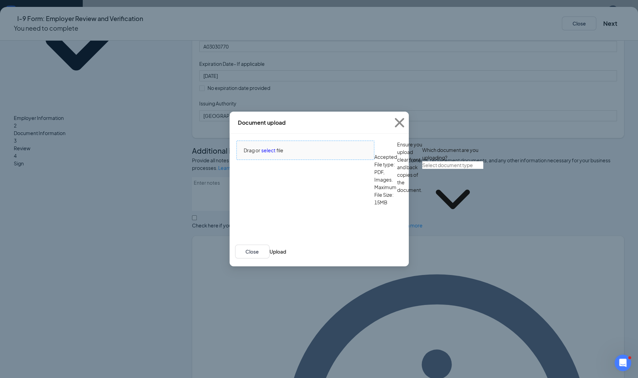
click at [268, 154] on span "select" at bounding box center [268, 150] width 14 height 8
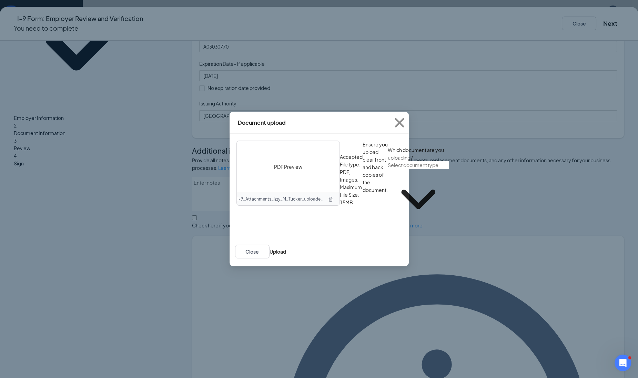
click at [388, 169] on input "text" at bounding box center [418, 165] width 61 height 8
click at [267, 258] on div "U.S. Passport or Passport Card" at bounding box center [276, 262] width 68 height 8
type input "U.S. Passport or Passport Card"
click at [286, 255] on button "Upload" at bounding box center [277, 252] width 17 height 8
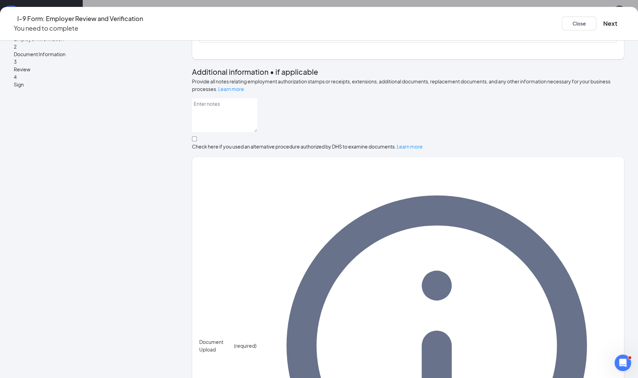
scroll to position [172, 0]
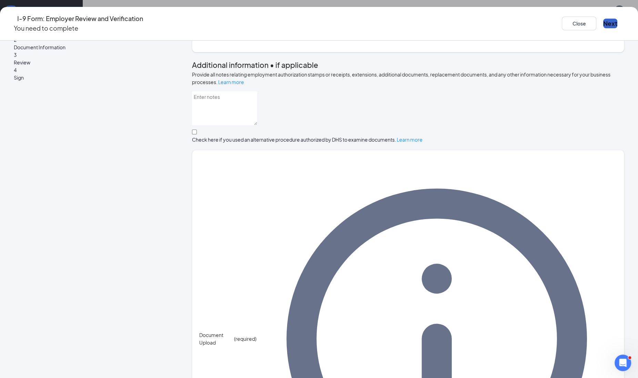
click at [603, 19] on button "Next" at bounding box center [610, 24] width 14 height 10
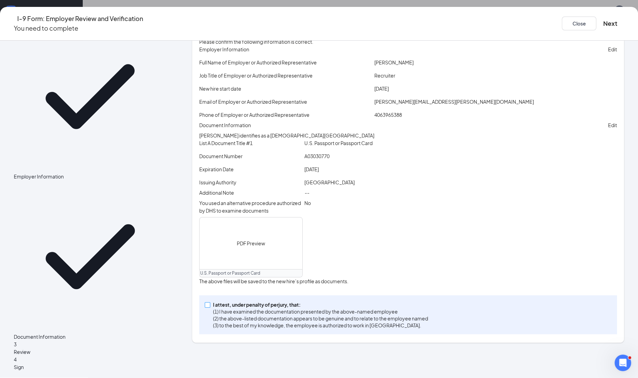
click at [231, 329] on span "I attest, under penalty of [PERSON_NAME], that: (1) I have examined the documen…" at bounding box center [320, 315] width 221 height 28
click at [209, 307] on input "I attest, under penalty of [PERSON_NAME], that: (1) I have examined the documen…" at bounding box center [207, 304] width 5 height 5
checkbox input "true"
click at [562, 28] on div "Close Next" at bounding box center [593, 24] width 62 height 20
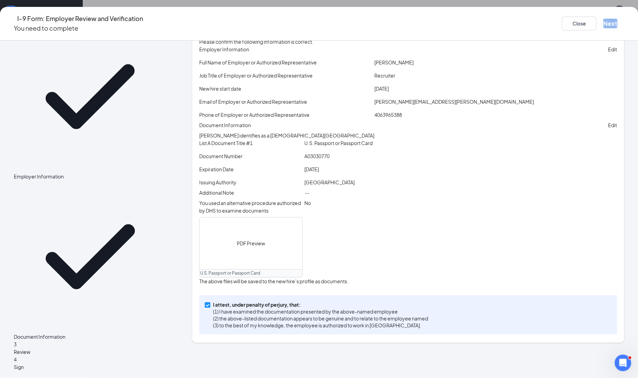
drag, startPoint x: 537, startPoint y: 28, endPoint x: 537, endPoint y: 19, distance: 8.6
click at [603, 19] on button "Next" at bounding box center [610, 24] width 14 height 10
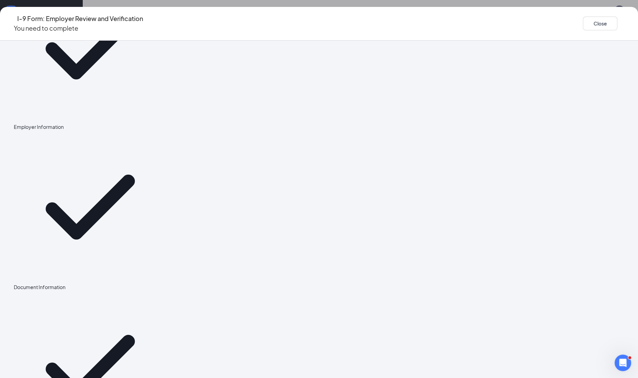
scroll to position [0, 0]
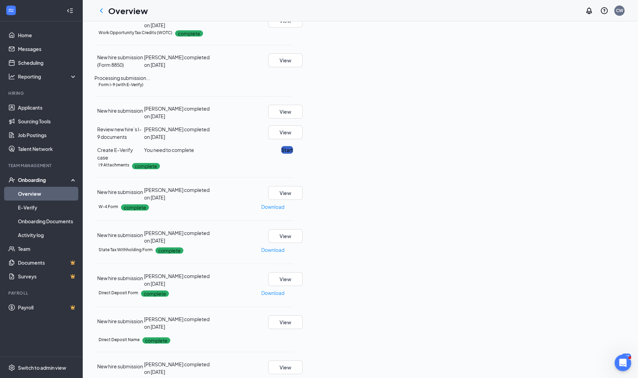
click at [293, 154] on button "Start" at bounding box center [287, 150] width 12 height 8
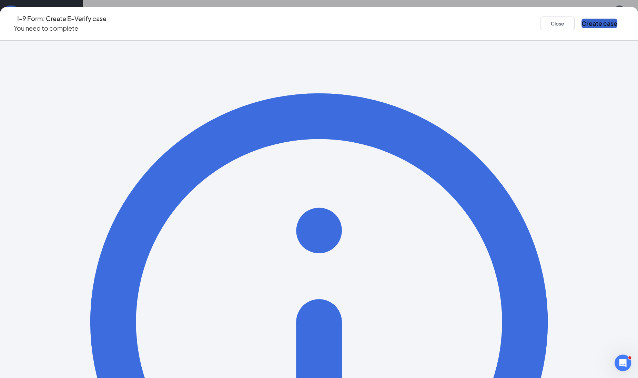
click at [581, 26] on button "Create case" at bounding box center [599, 24] width 36 height 10
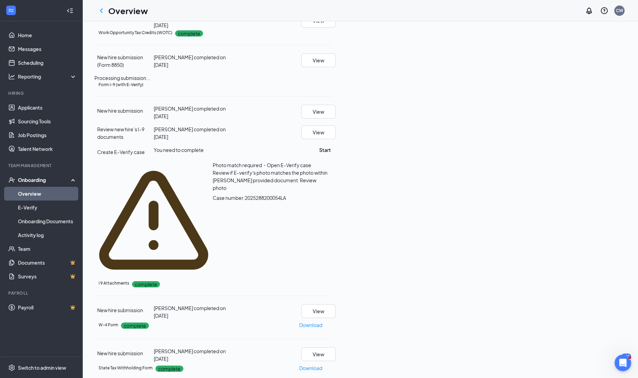
click at [316, 191] on span "Review photo" at bounding box center [265, 184] width 104 height 14
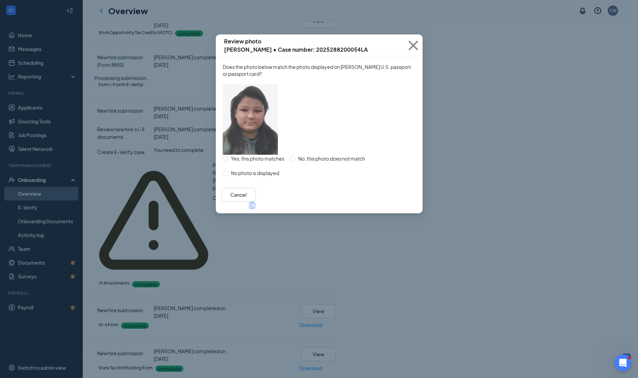
click at [271, 162] on span "Yes, this photo matches" at bounding box center [257, 159] width 59 height 8
click at [228, 162] on input "Yes, this photo matches" at bounding box center [226, 159] width 6 height 6
radio input "true"
click at [256, 209] on button "OK" at bounding box center [251, 206] width 7 height 8
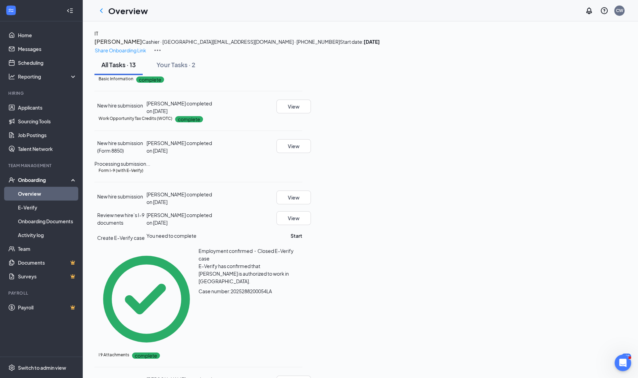
click at [142, 45] on h3 "[PERSON_NAME]" at bounding box center [118, 41] width 48 height 9
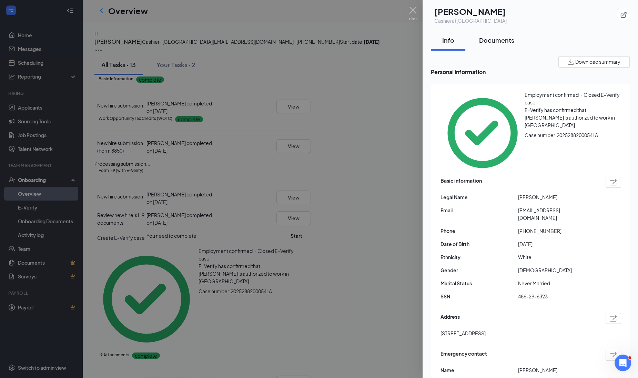
click at [499, 45] on button "Documents" at bounding box center [496, 40] width 49 height 21
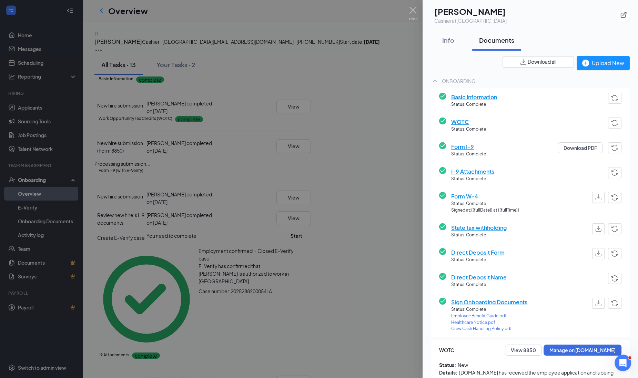
click at [366, 98] on div at bounding box center [319, 189] width 638 height 378
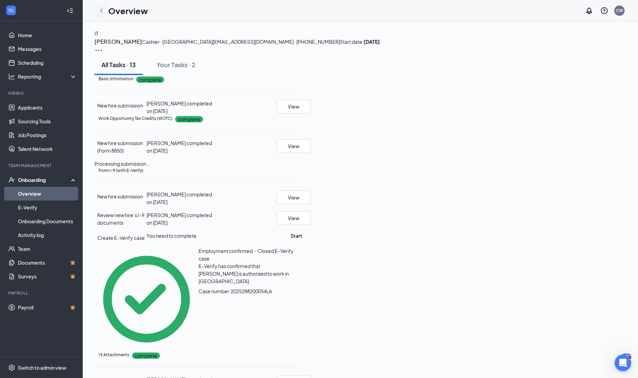
click at [98, 10] on icon "ChevronLeft" at bounding box center [101, 11] width 8 height 8
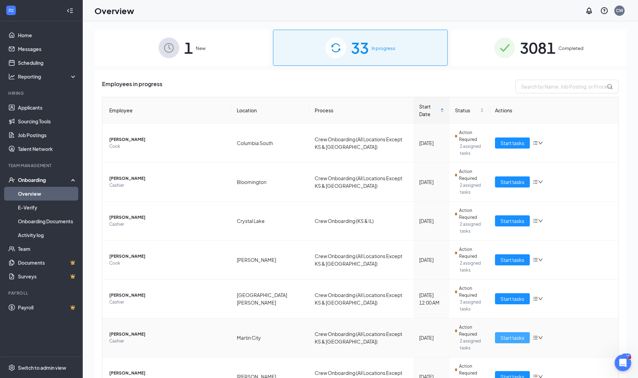
click at [509, 334] on span "Start tasks" at bounding box center [512, 338] width 24 height 8
click at [509, 289] on div "1 New 33 In progress 3081 Completed Employees in progress Employee Location Pro…" at bounding box center [360, 215] width 555 height 388
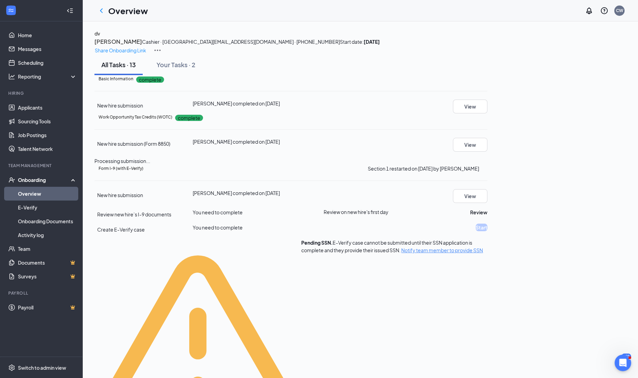
click at [474, 75] on div "All Tasks · 13 Your Tasks · 2" at bounding box center [360, 64] width 532 height 21
click at [103, 13] on icon "ChevronLeft" at bounding box center [101, 11] width 8 height 8
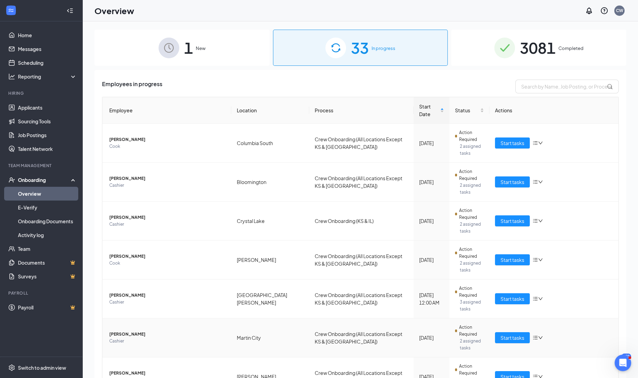
click at [110, 331] on span "[PERSON_NAME]" at bounding box center [167, 334] width 116 height 7
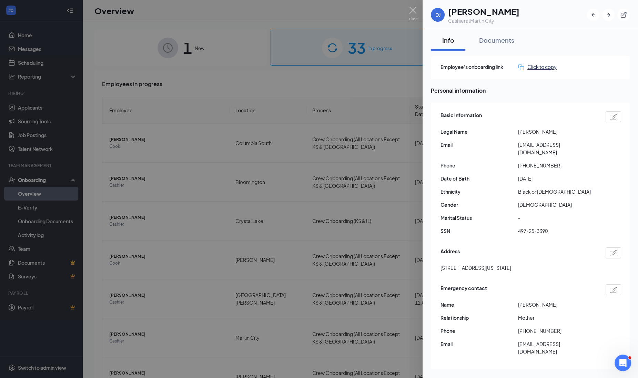
click at [543, 67] on div "Click to copy" at bounding box center [537, 67] width 39 height 8
click at [508, 42] on div "Documents" at bounding box center [496, 40] width 35 height 9
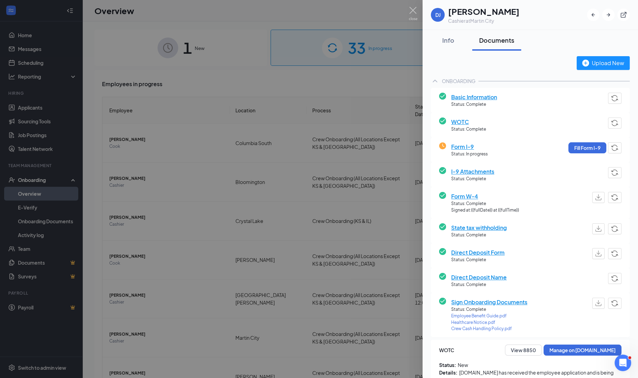
click at [163, 214] on div at bounding box center [319, 189] width 638 height 378
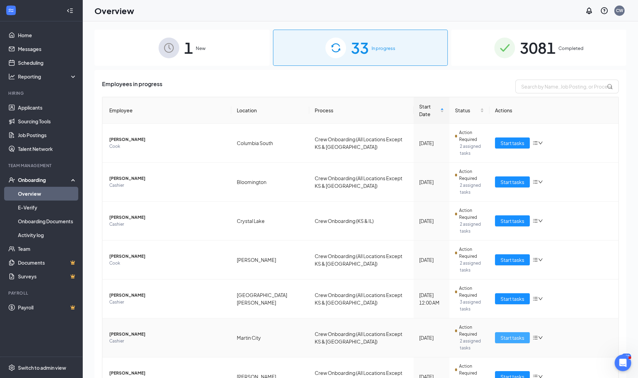
click at [500, 334] on span "Start tasks" at bounding box center [512, 338] width 24 height 8
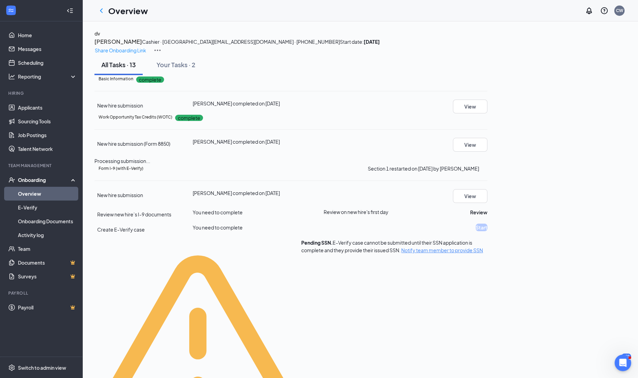
scroll to position [86, 0]
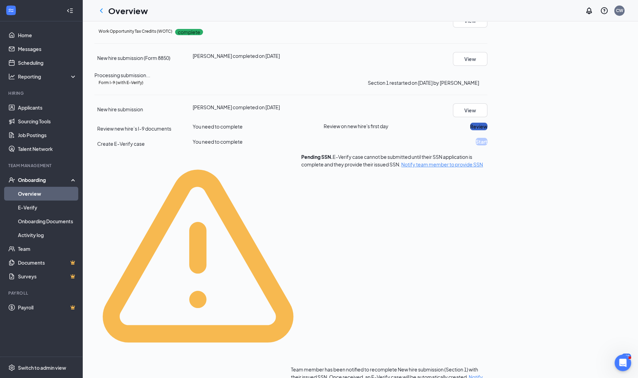
click at [487, 130] on button "Review" at bounding box center [478, 127] width 17 height 8
drag, startPoint x: 587, startPoint y: 214, endPoint x: 588, endPoint y: 208, distance: 5.2
click at [487, 130] on button "Review" at bounding box center [478, 127] width 17 height 8
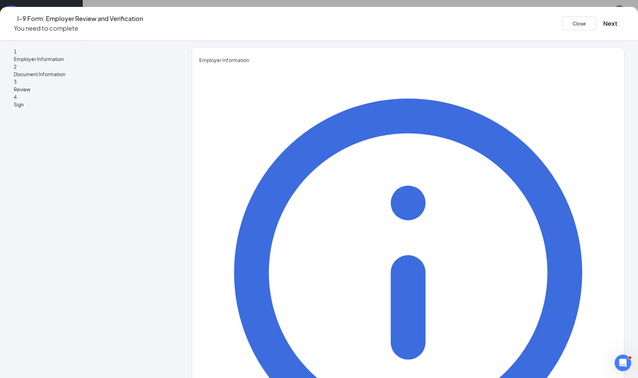
type input "[PERSON_NAME]"
type input "[PERSON_NAME][EMAIL_ADDRESS][PERSON_NAME][DOMAIN_NAME]"
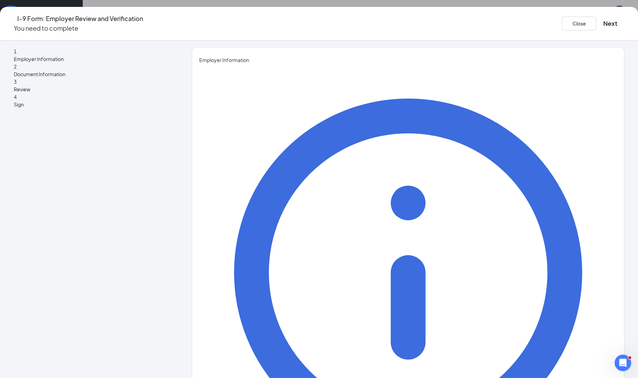
type input "4063965388"
type input "Recruiter"
click at [603, 20] on button "Next" at bounding box center [610, 24] width 14 height 10
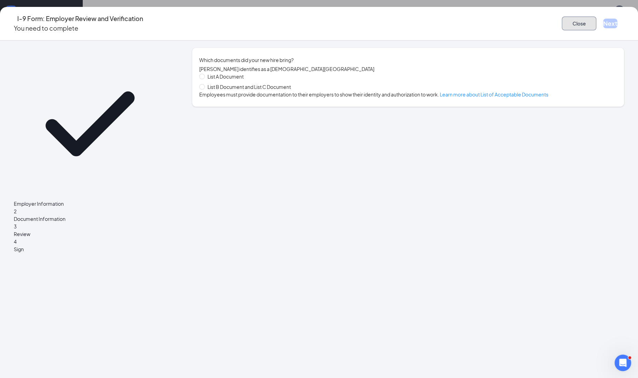
click at [562, 18] on button "Close" at bounding box center [579, 24] width 34 height 14
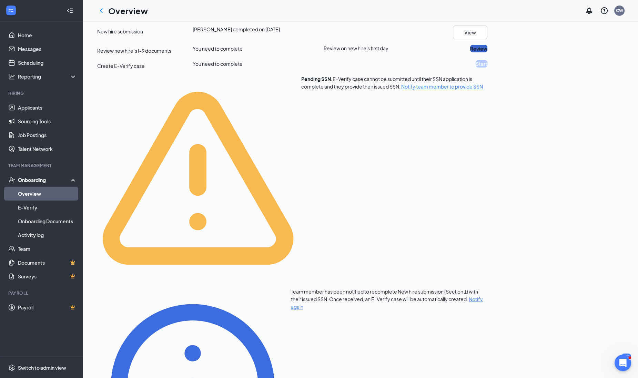
scroll to position [172, 0]
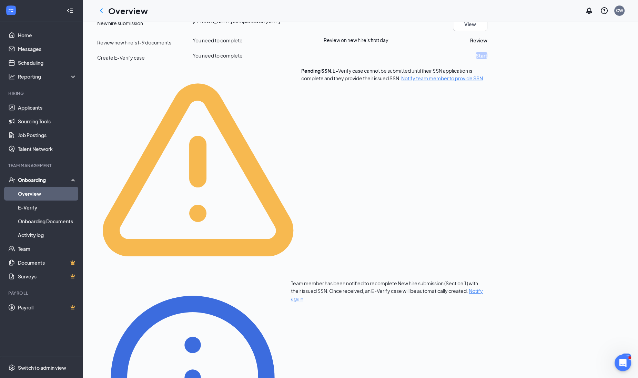
drag, startPoint x: 595, startPoint y: 302, endPoint x: 587, endPoint y: 304, distance: 7.9
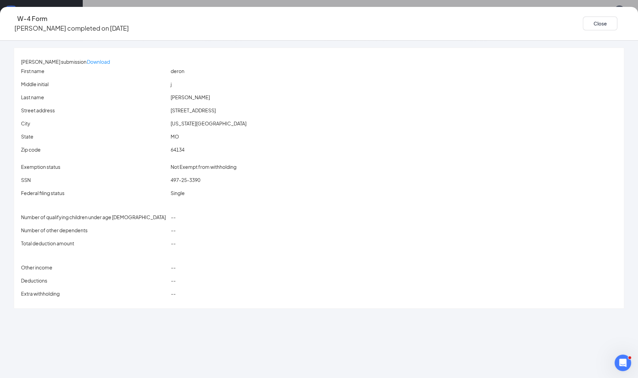
click at [583, 14] on div "Close" at bounding box center [603, 24] width 41 height 20
click at [583, 17] on button "Close" at bounding box center [600, 24] width 34 height 14
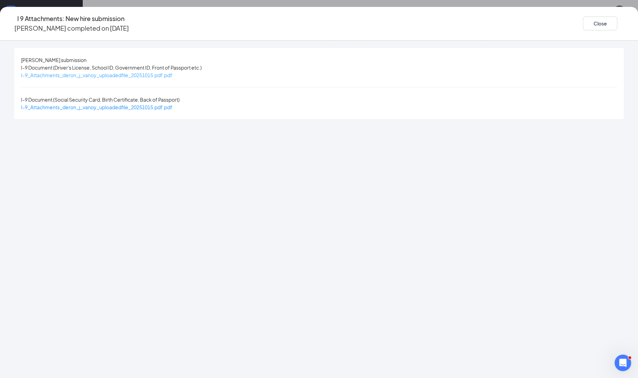
click at [172, 76] on span "I-9_Attachments_deron_j_vanoy_uploadedfile_20251015.pdf.pdf" at bounding box center [96, 75] width 151 height 6
click at [172, 105] on div "I-9_Attachments_deron_j_vanoy_uploadedfile_20251015.pdf.pdf" at bounding box center [96, 107] width 151 height 8
click at [172, 104] on span "I-9_Attachments_deron_j_vanoy_uploadedfile_20251015.pdf.pdf" at bounding box center [96, 107] width 151 height 6
click at [583, 24] on button "Close" at bounding box center [600, 24] width 34 height 14
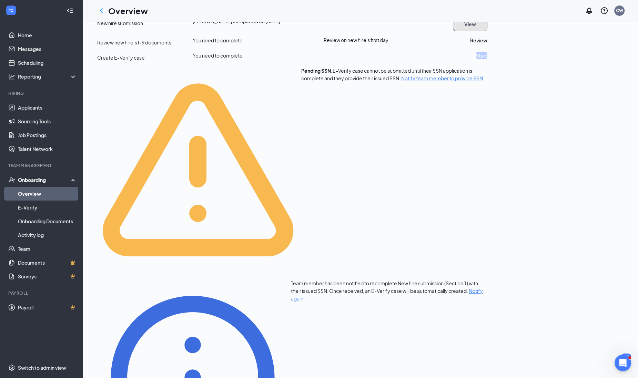
click at [487, 31] on button "View" at bounding box center [470, 24] width 34 height 14
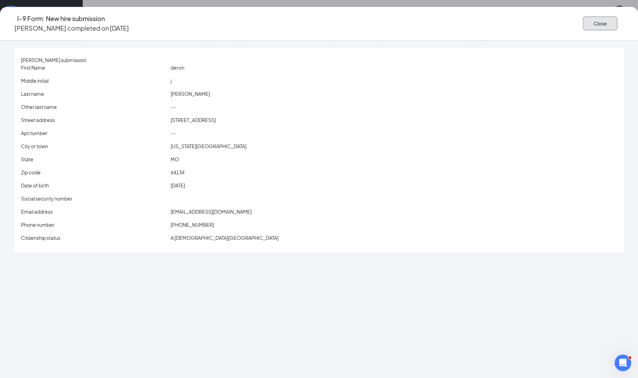
click at [583, 21] on button "Close" at bounding box center [600, 24] width 34 height 14
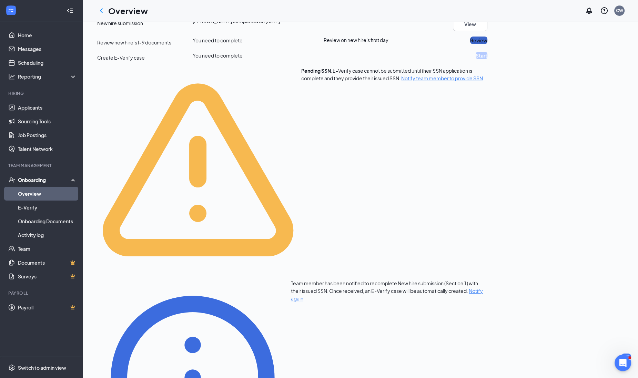
click at [487, 44] on button "Review" at bounding box center [478, 41] width 17 height 8
drag, startPoint x: 580, startPoint y: 126, endPoint x: 584, endPoint y: 125, distance: 3.8
click at [487, 44] on button "Review" at bounding box center [478, 41] width 17 height 8
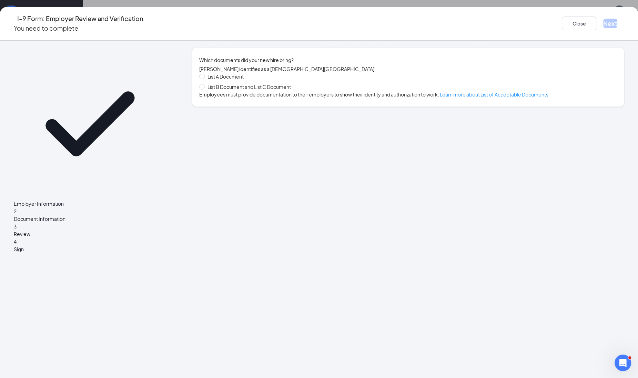
click at [294, 91] on span "List B Document and List C Document" at bounding box center [249, 87] width 89 height 8
click at [204, 89] on input "List B Document and List C Document" at bounding box center [201, 86] width 5 height 5
radio input "true"
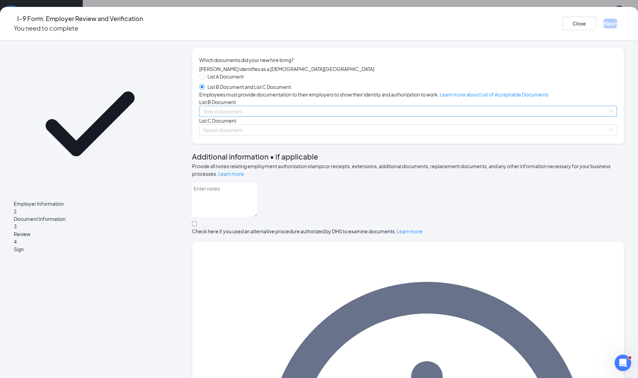
click at [293, 116] on input "search" at bounding box center [405, 111] width 405 height 10
click at [239, 116] on input "search" at bounding box center [405, 111] width 405 height 10
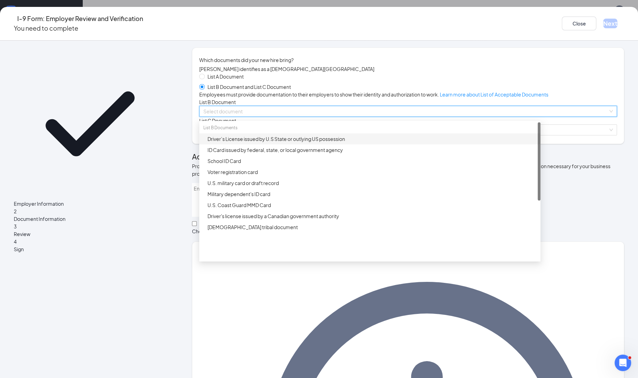
click at [239, 143] on div "Driver’s License issued by U.S State or outlying US possession" at bounding box center [371, 139] width 329 height 8
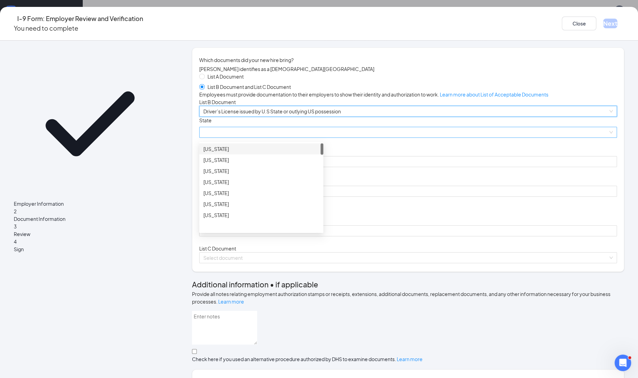
click at [239, 137] on span at bounding box center [407, 132] width 409 height 10
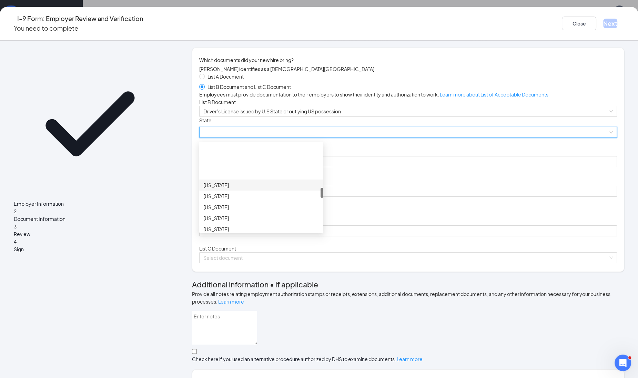
scroll to position [388, 0]
click at [238, 180] on div "[US_STATE]" at bounding box center [261, 174] width 124 height 11
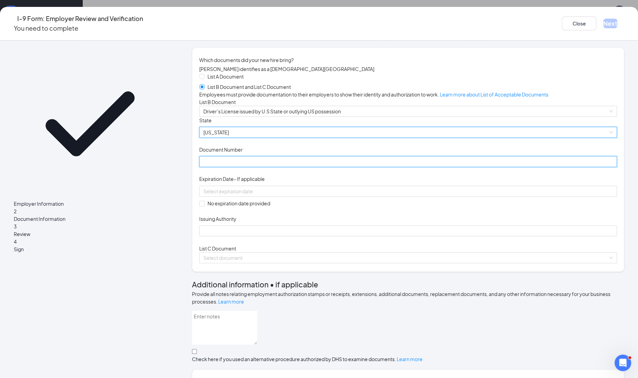
click at [238, 167] on input "Document Number" at bounding box center [408, 161] width 418 height 11
type input "112F1510141"
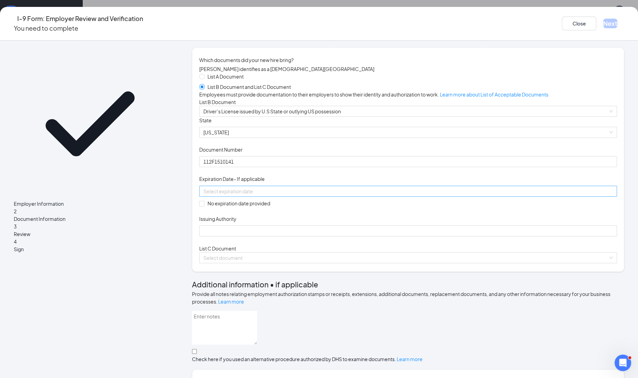
click at [227, 195] on input at bounding box center [407, 191] width 408 height 8
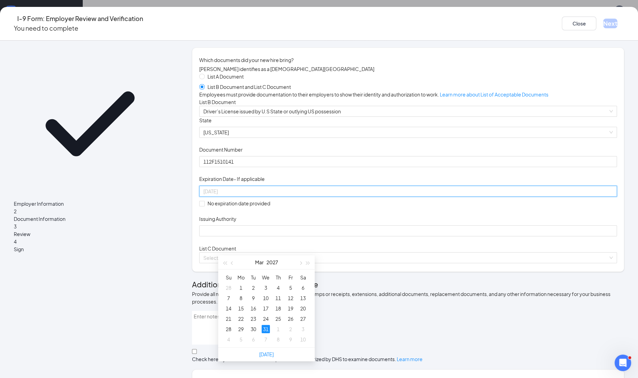
click at [262, 327] on div "31" at bounding box center [266, 329] width 8 height 8
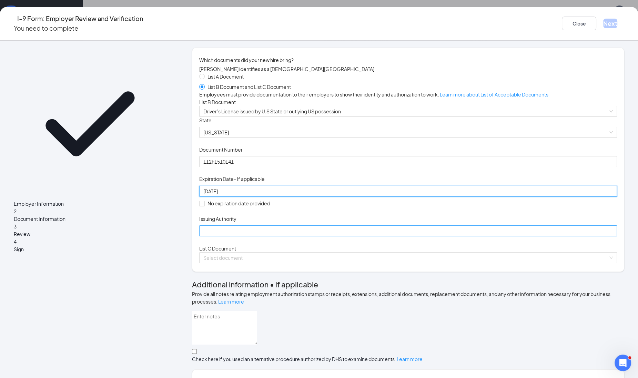
type input "[DATE]"
click at [239, 236] on input "Issuing Authority" at bounding box center [408, 230] width 418 height 11
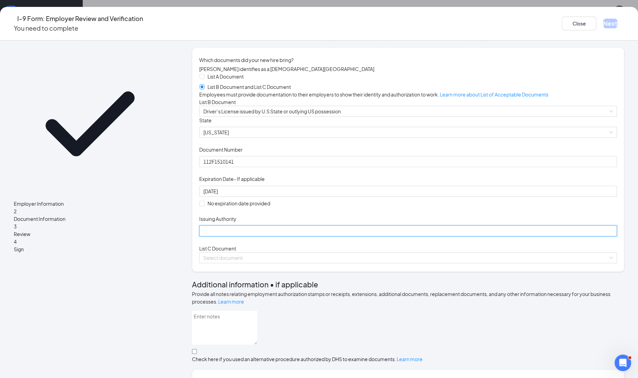
type input "[US_STATE]"
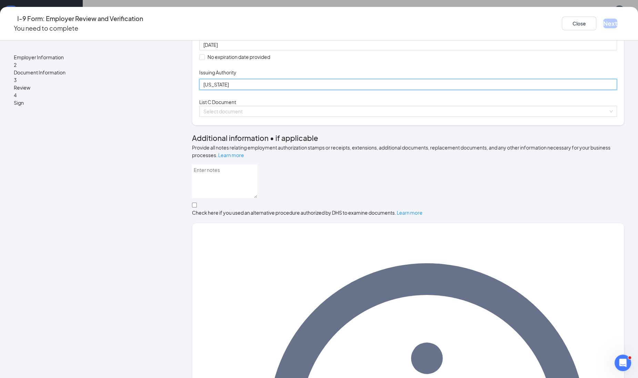
scroll to position [158, 0]
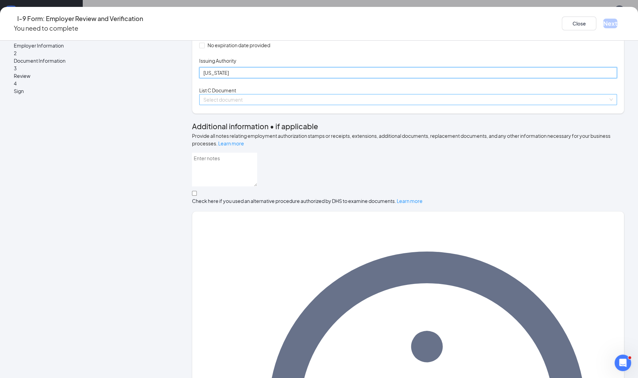
click at [242, 105] on span at bounding box center [405, 99] width 405 height 10
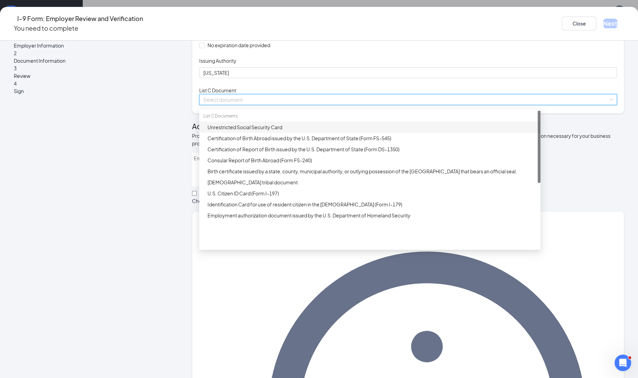
click at [240, 131] on div "Unrestricted Social Security Card" at bounding box center [371, 127] width 329 height 8
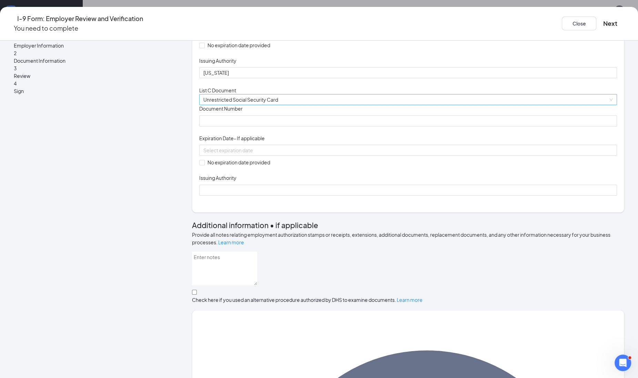
click at [240, 126] on input "Document Number" at bounding box center [408, 120] width 418 height 11
type input "497253390"
click at [204, 165] on input "No expiration date provided" at bounding box center [201, 162] width 5 height 5
checkbox input "true"
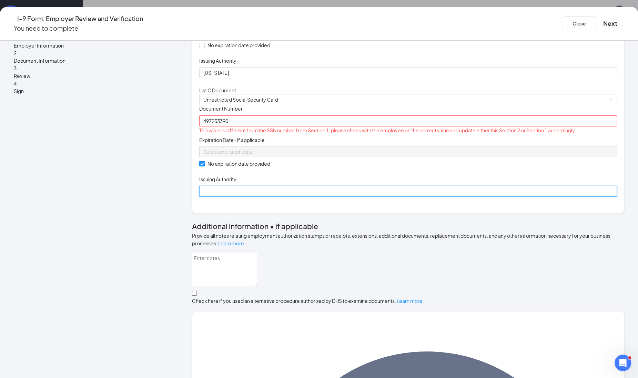
click at [230, 197] on input "Issuing Authority" at bounding box center [408, 191] width 418 height 11
type input "Social Security Administration"
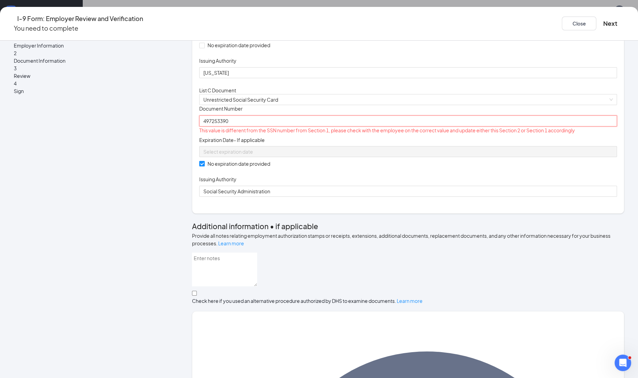
click at [244, 126] on input "497253390" at bounding box center [408, 120] width 418 height 11
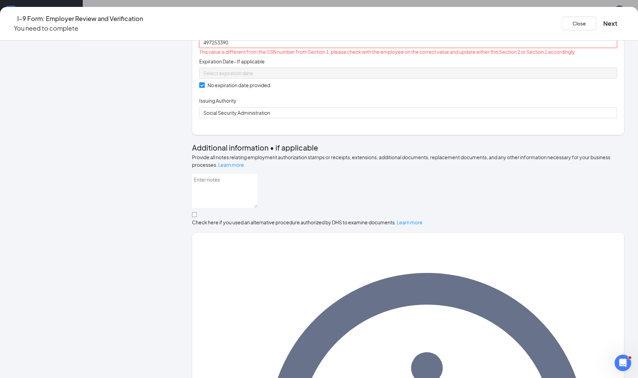
scroll to position [288, 0]
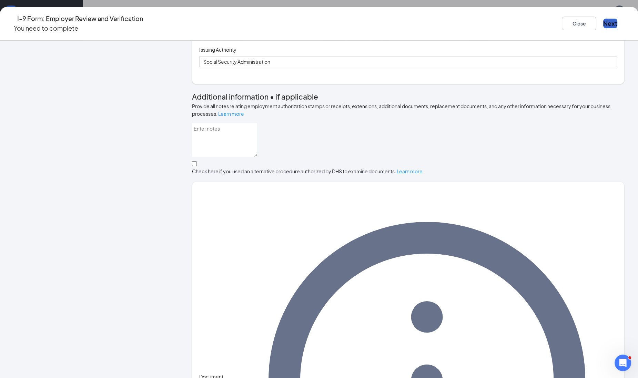
click at [603, 19] on button "Next" at bounding box center [610, 24] width 14 height 10
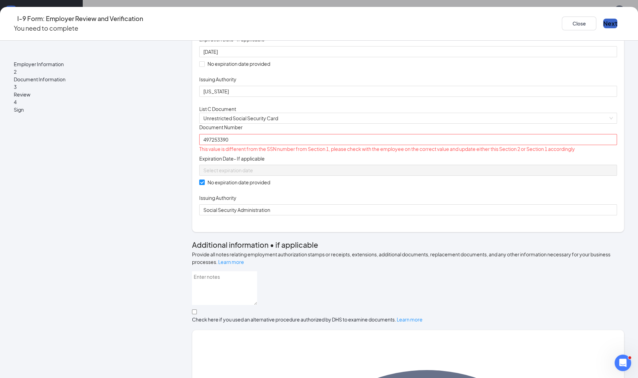
scroll to position [158, 0]
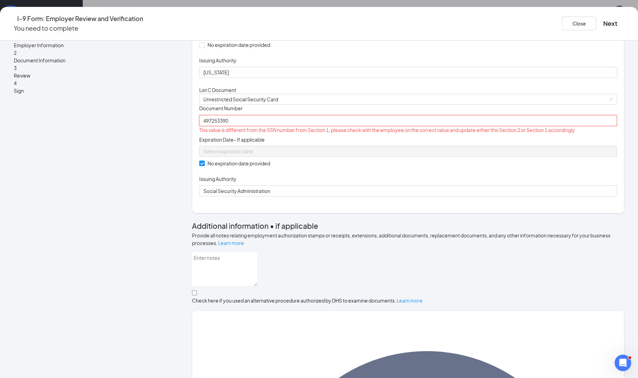
click at [265, 126] on input "497253390" at bounding box center [408, 120] width 418 height 11
type input "497253390"
click at [429, 196] on div "Document Title Unrestricted Social Security Card Document Number 497253390 This…" at bounding box center [408, 151] width 418 height 92
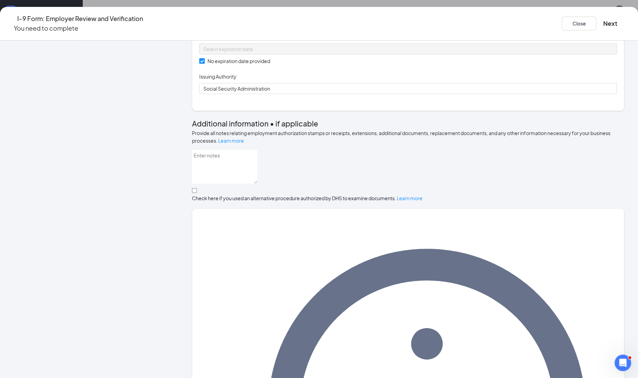
scroll to position [288, 0]
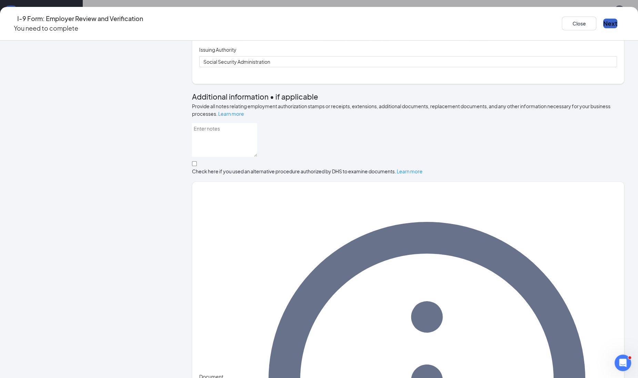
click at [603, 22] on button "Next" at bounding box center [610, 24] width 14 height 10
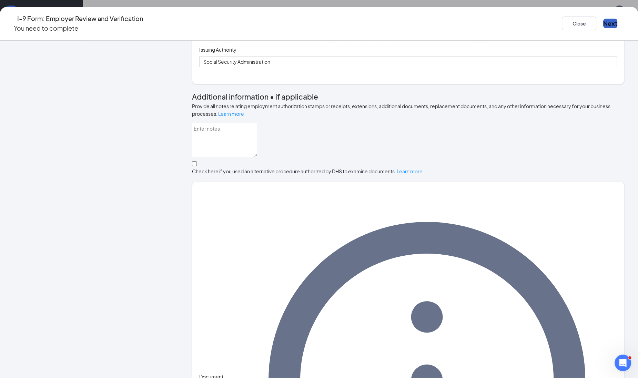
click at [603, 22] on button "Next" at bounding box center [610, 24] width 14 height 10
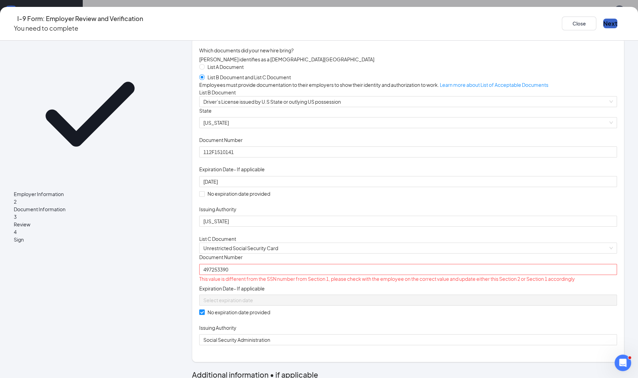
scroll to position [0, 0]
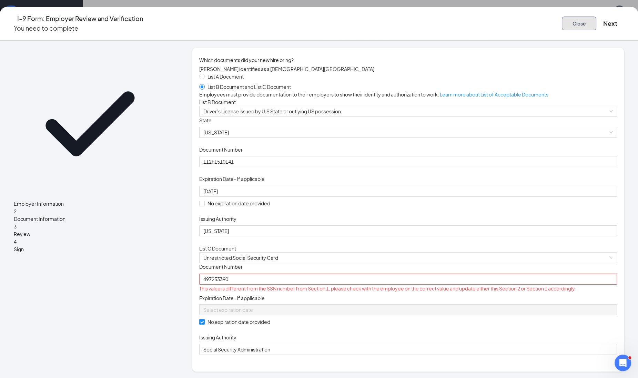
click at [562, 22] on button "Close" at bounding box center [579, 24] width 34 height 14
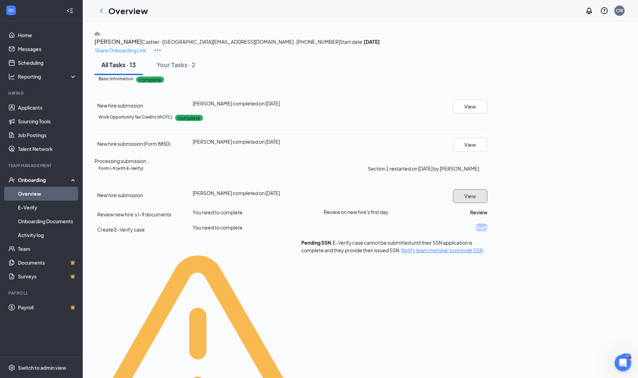
click at [487, 203] on button "View" at bounding box center [470, 196] width 34 height 14
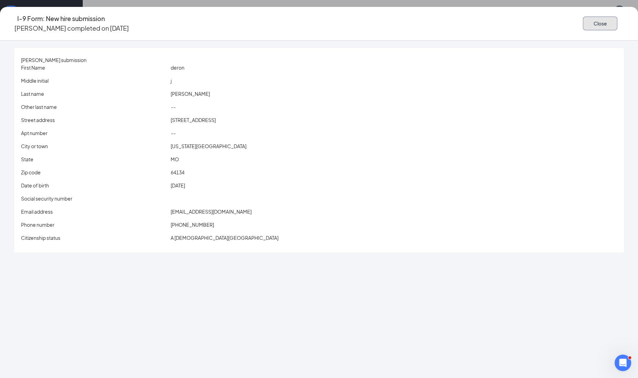
click at [583, 20] on button "Close" at bounding box center [600, 24] width 34 height 14
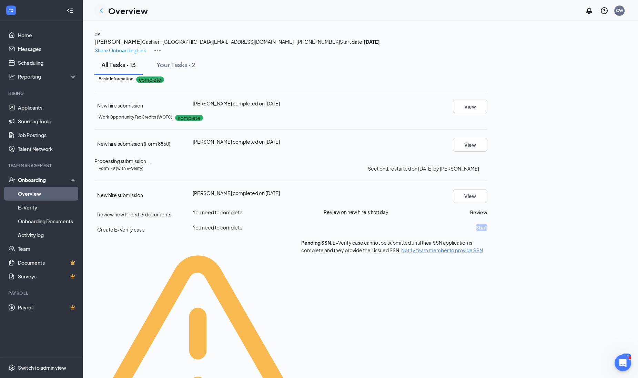
click at [102, 13] on icon "ChevronLeft" at bounding box center [101, 11] width 8 height 8
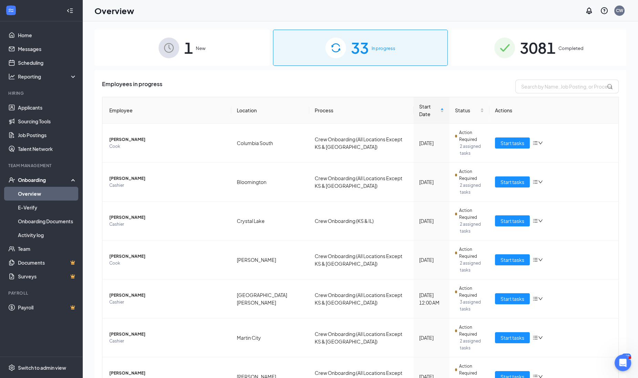
click at [393, 59] on div "33 In progress" at bounding box center [360, 48] width 175 height 36
click at [393, 53] on div "33 In progress" at bounding box center [360, 48] width 175 height 36
click at [357, 46] on span "33" at bounding box center [360, 48] width 18 height 24
click at [118, 338] on span "Cashier" at bounding box center [167, 341] width 116 height 7
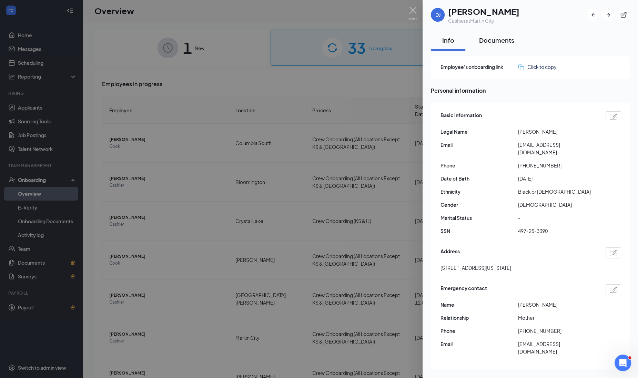
click at [510, 41] on div "Documents" at bounding box center [496, 40] width 35 height 9
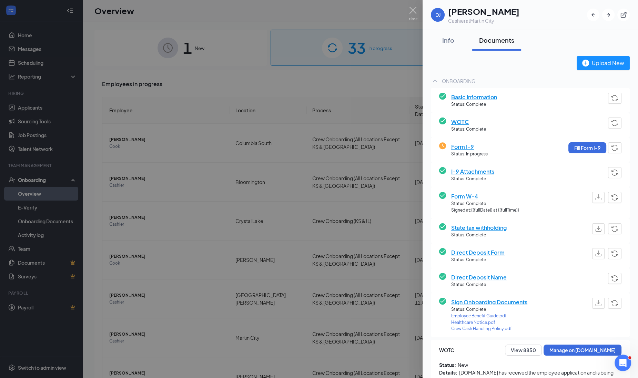
click at [207, 254] on div at bounding box center [319, 189] width 638 height 378
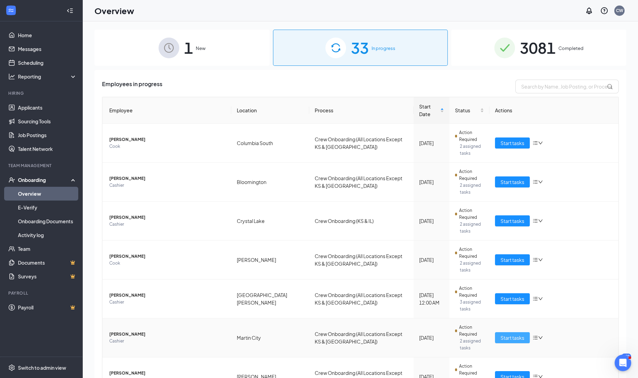
click at [511, 334] on span "Start tasks" at bounding box center [512, 338] width 24 height 8
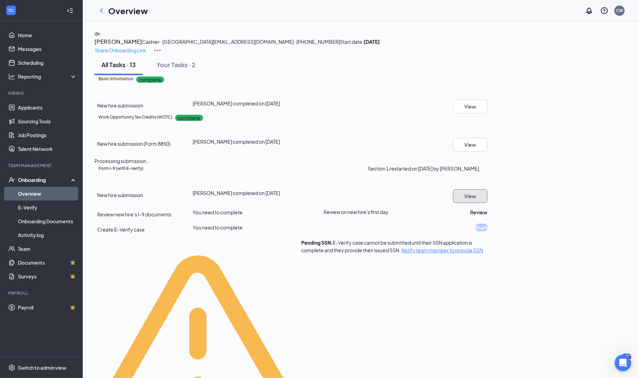
click at [487, 203] on button "View" at bounding box center [470, 196] width 34 height 14
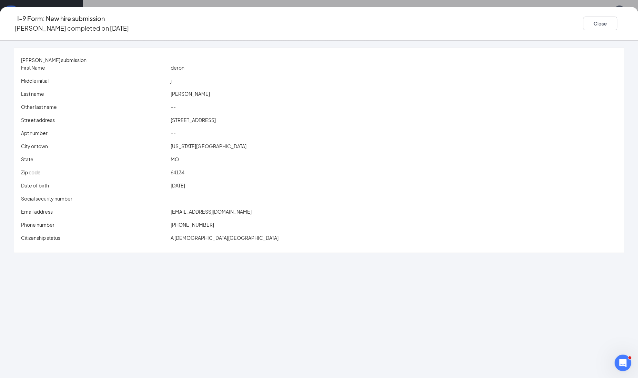
click at [583, 28] on div "Close" at bounding box center [603, 24] width 41 height 20
drag, startPoint x: 540, startPoint y: 28, endPoint x: 536, endPoint y: 20, distance: 8.8
click at [583, 20] on button "Close" at bounding box center [600, 24] width 34 height 14
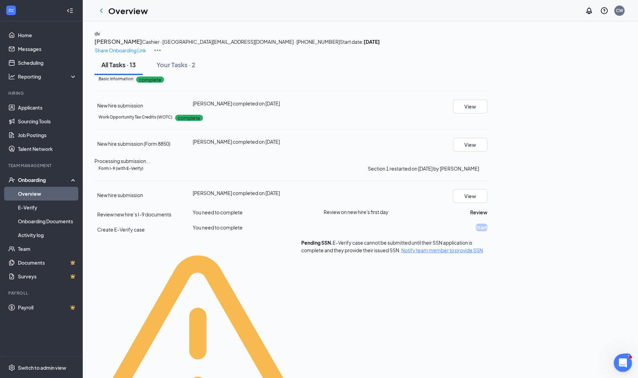
click at [617, 355] on div "Open Intercom Messenger" at bounding box center [621, 361] width 23 height 23
drag, startPoint x: 20, startPoint y: 1147, endPoint x: 22, endPoint y: 1174, distance: 26.6
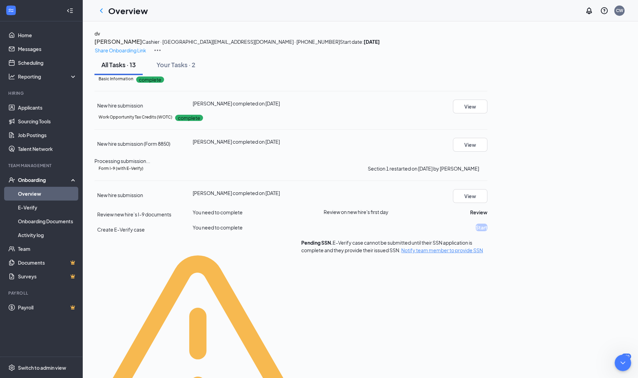
type textarea "[PERSON_NAME] submitted her social security number a few minutes ago, but it s …"
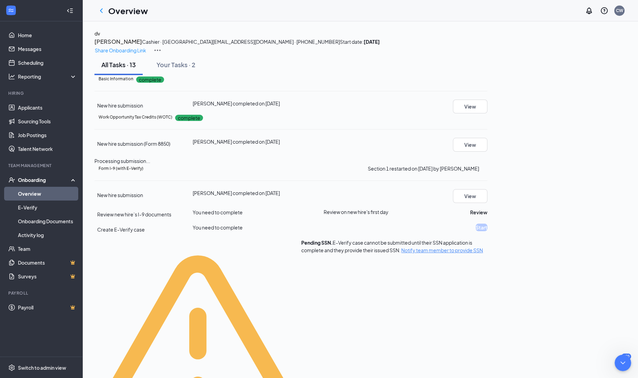
click at [104, 13] on icon "ChevronLeft" at bounding box center [101, 11] width 8 height 8
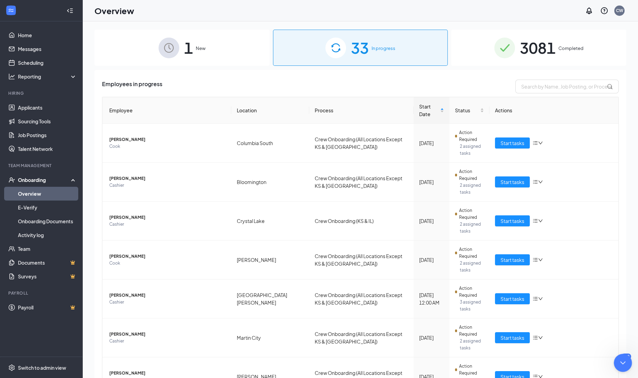
click at [623, 362] on icon "Close Intercom Messenger" at bounding box center [621, 362] width 8 height 8
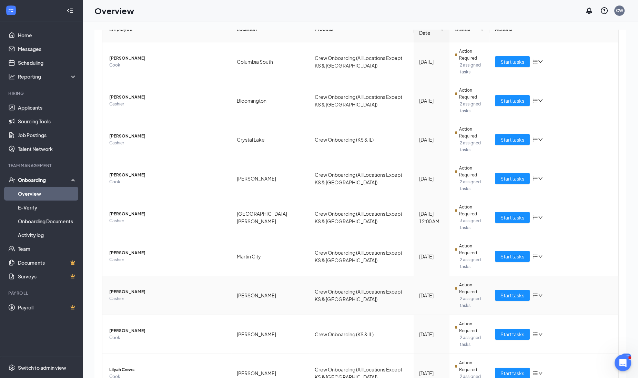
click at [119, 295] on span "Cashier" at bounding box center [167, 298] width 116 height 7
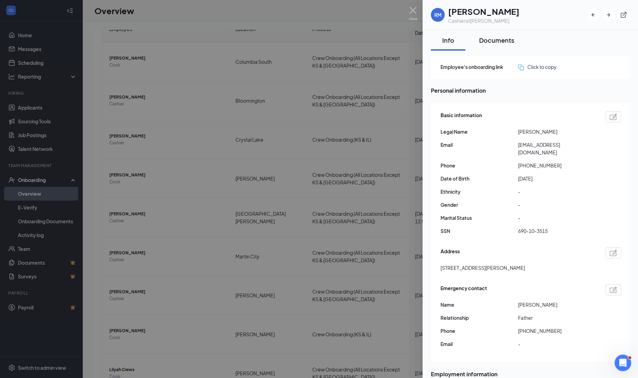
click at [495, 38] on div "Documents" at bounding box center [496, 40] width 35 height 9
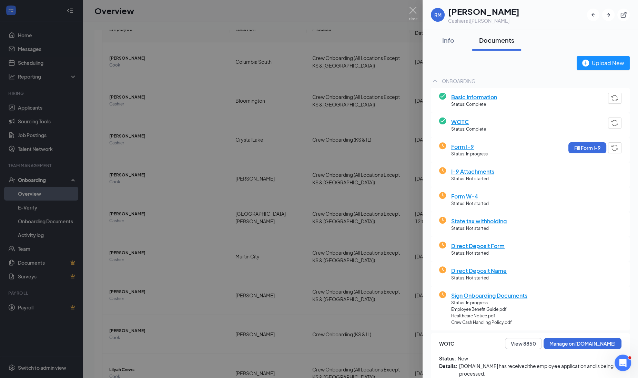
click at [191, 314] on div at bounding box center [319, 189] width 638 height 378
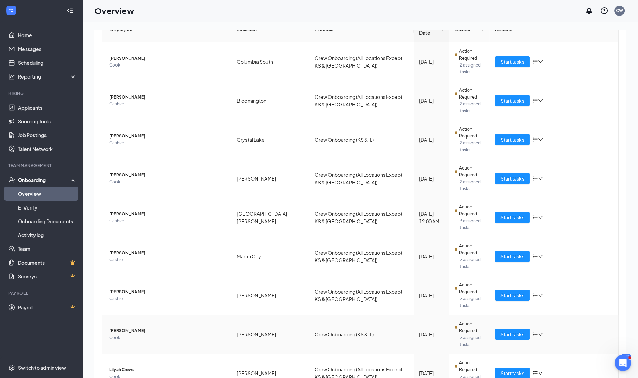
click at [127, 334] on span "Cook" at bounding box center [167, 337] width 116 height 7
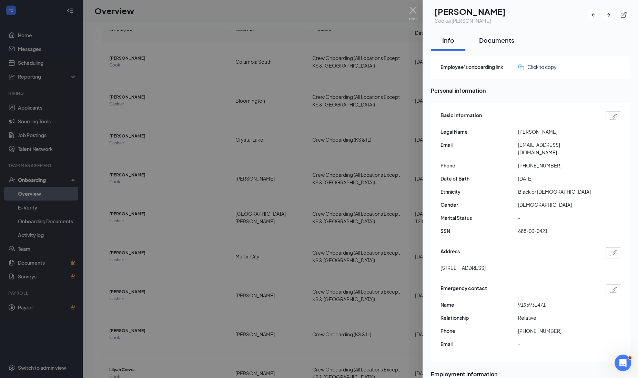
click at [506, 40] on div "Documents" at bounding box center [496, 40] width 35 height 9
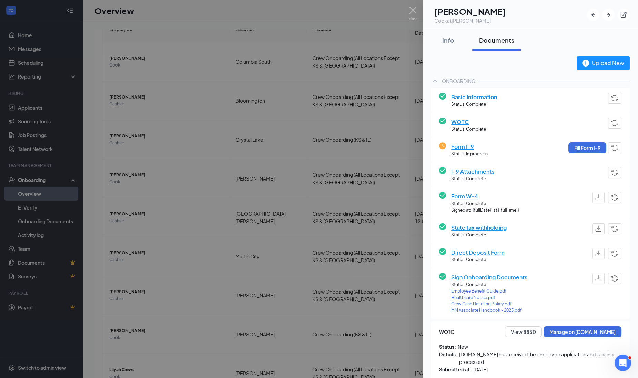
click at [162, 330] on div at bounding box center [319, 189] width 638 height 378
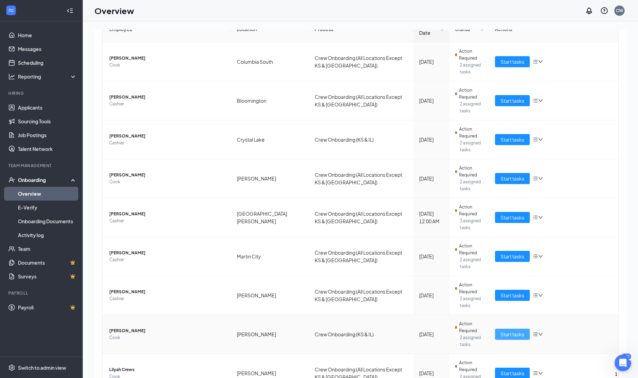
scroll to position [92, 0]
click at [513, 330] on span "Start tasks" at bounding box center [512, 334] width 24 height 8
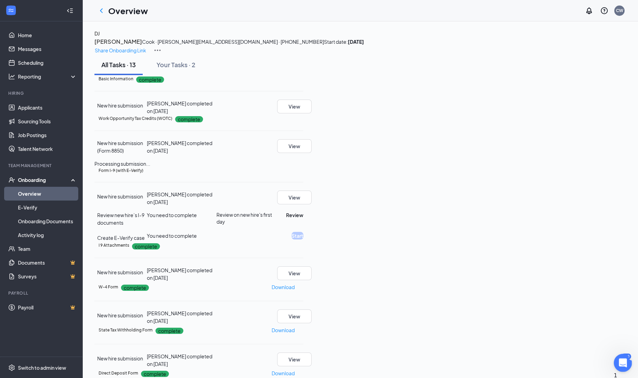
scroll to position [92, 0]
click at [621, 357] on icon "Open Intercom Messenger" at bounding box center [621, 361] width 11 height 11
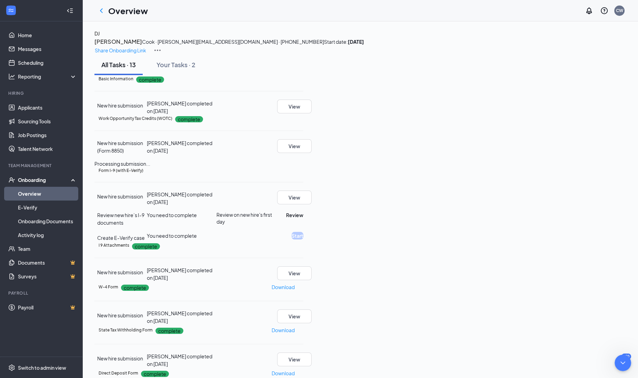
type textarea "Hi [PERSON_NAME]! I hope you are doind well"
type textarea "doing"
click at [623, 361] on icon "Close Intercom Messenger" at bounding box center [621, 361] width 5 height 3
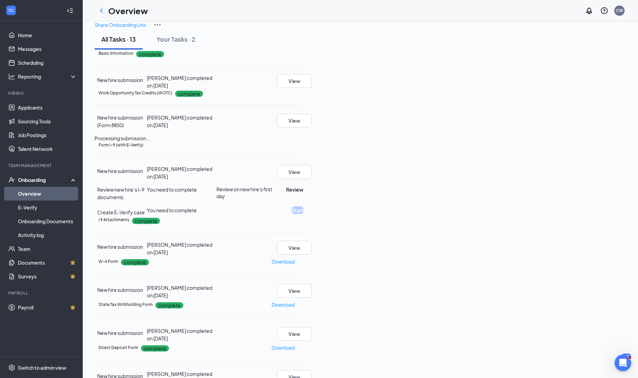
scroll to position [43, 0]
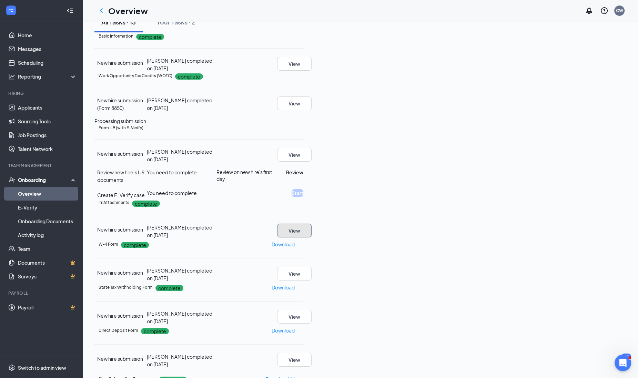
click at [311, 237] on button "View" at bounding box center [294, 231] width 34 height 14
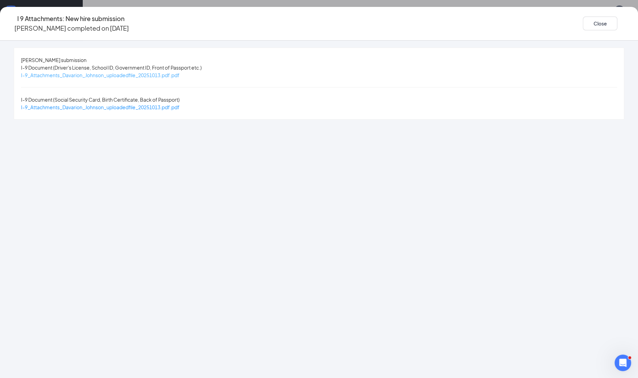
click at [180, 75] on span "I-9_Attachments_Davarion_Johnson_uploadedfile_20251013.pdf.pdf" at bounding box center [100, 75] width 158 height 6
click at [180, 104] on span "I-9_Attachments_Davarion_Johnson_uploadedfile_20251013.pdf.pdf" at bounding box center [100, 107] width 158 height 6
click at [583, 20] on button "Close" at bounding box center [600, 24] width 34 height 14
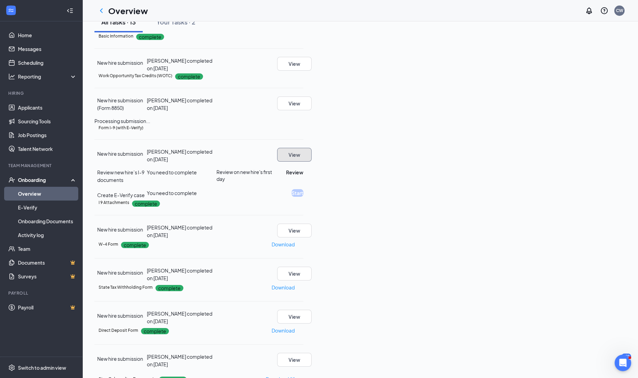
click at [311, 162] on button "View" at bounding box center [294, 155] width 34 height 14
click at [601, 234] on div "I-9 Form: New hire submission [PERSON_NAME] completed on [DATE] Close [PERSON_N…" at bounding box center [319, 189] width 638 height 378
click at [311, 162] on button "View" at bounding box center [294, 155] width 34 height 14
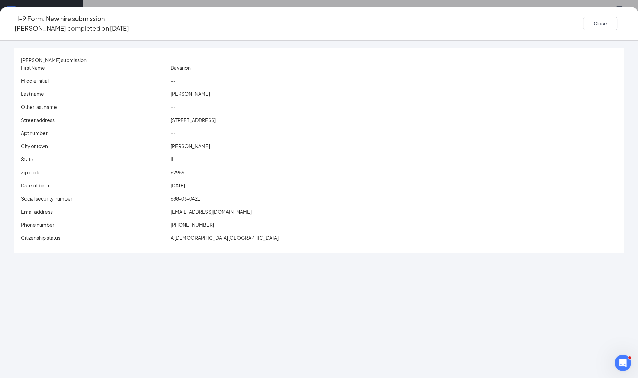
scroll to position [172, 0]
drag, startPoint x: 207, startPoint y: 195, endPoint x: 249, endPoint y: 198, distance: 42.1
click at [249, 198] on div "Social security number 688-03-0421" at bounding box center [319, 199] width 598 height 8
drag, startPoint x: 249, startPoint y: 198, endPoint x: 238, endPoint y: 198, distance: 10.7
copy div "688-03-0421"
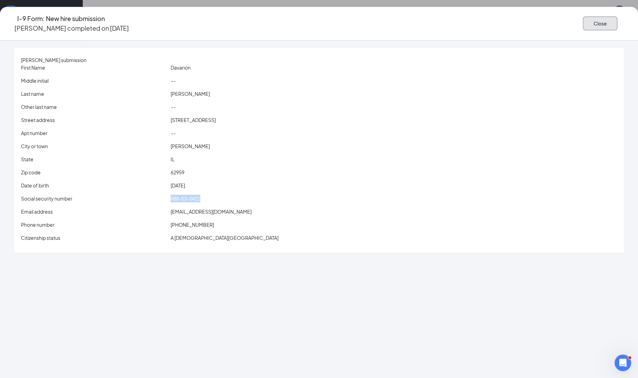
click at [583, 22] on button "Close" at bounding box center [600, 24] width 34 height 14
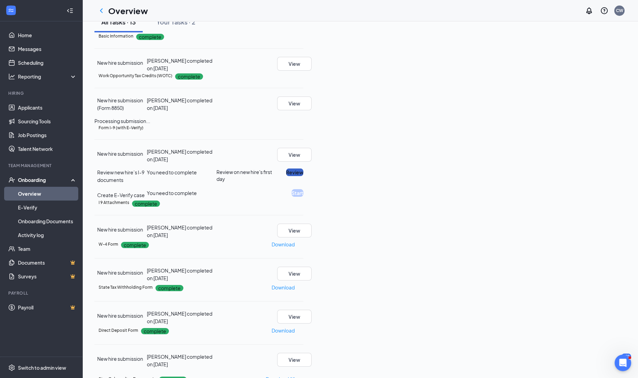
click at [303, 176] on button "Review" at bounding box center [294, 172] width 17 height 8
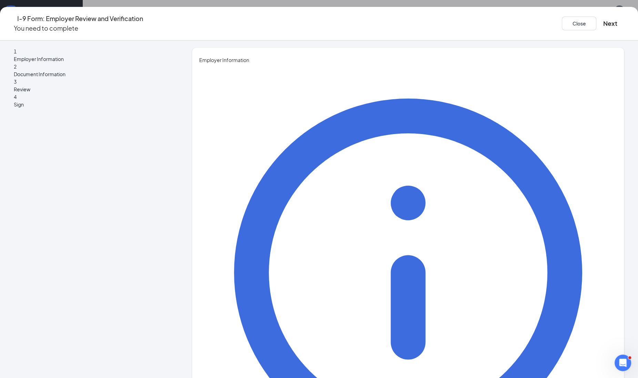
type input "[PERSON_NAME]"
type input "Recruiter"
type input "[PERSON_NAME][EMAIL_ADDRESS][PERSON_NAME][DOMAIN_NAME]"
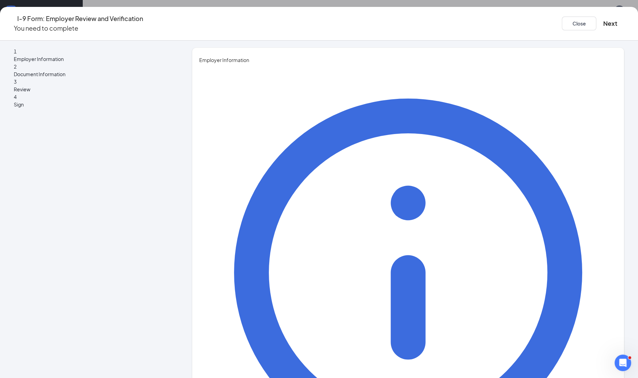
type input "4063965388"
click at [603, 23] on button "Next" at bounding box center [610, 24] width 14 height 10
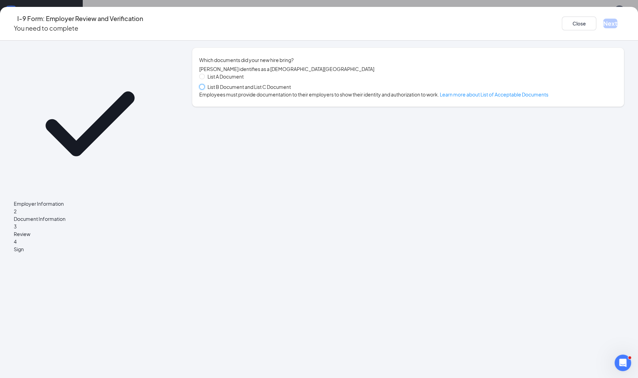
click at [204, 87] on input "List B Document and List C Document" at bounding box center [201, 86] width 5 height 5
radio input "true"
click at [225, 87] on span "List B Document and List C Document" at bounding box center [249, 87] width 89 height 8
click at [204, 87] on input "List B Document and List C Document" at bounding box center [201, 86] width 5 height 5
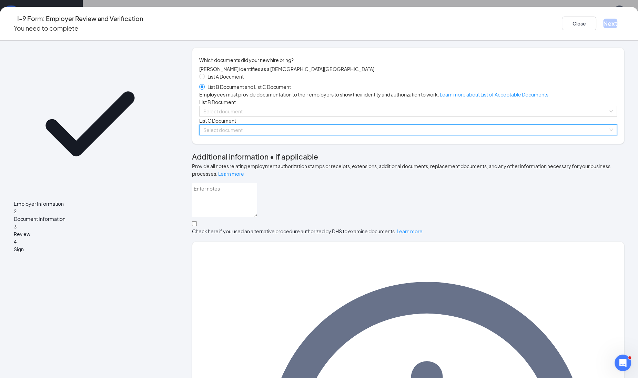
click at [229, 135] on input "search" at bounding box center [405, 130] width 405 height 10
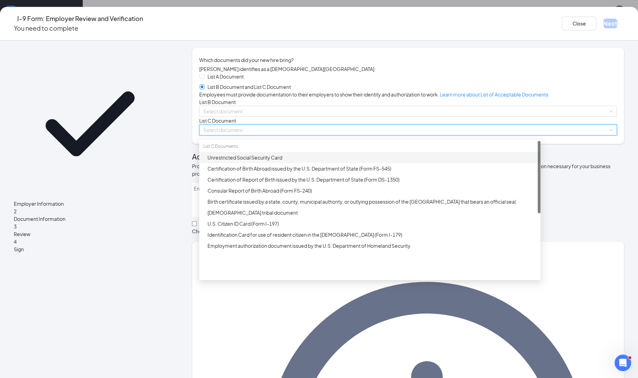
click at [227, 161] on div "Unrestricted Social Security Card" at bounding box center [371, 158] width 329 height 8
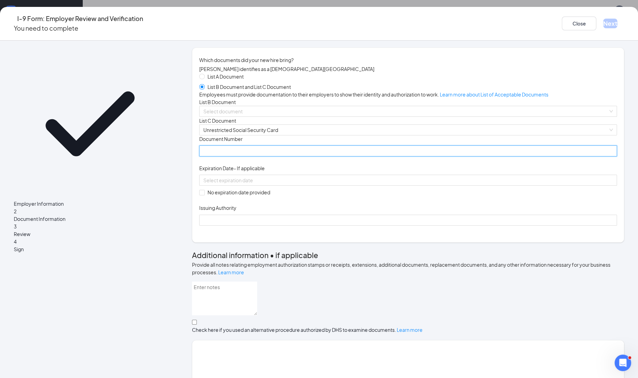
paste input "688-03-0421"
type input "688030421"
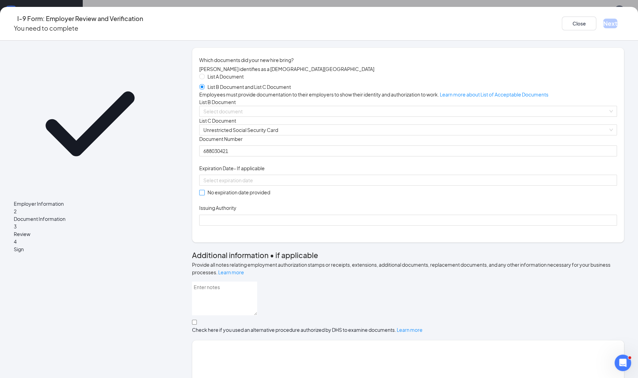
click at [205, 195] on span at bounding box center [202, 193] width 6 height 6
click at [204, 195] on input "No expiration date provided" at bounding box center [201, 192] width 5 height 5
checkbox input "true"
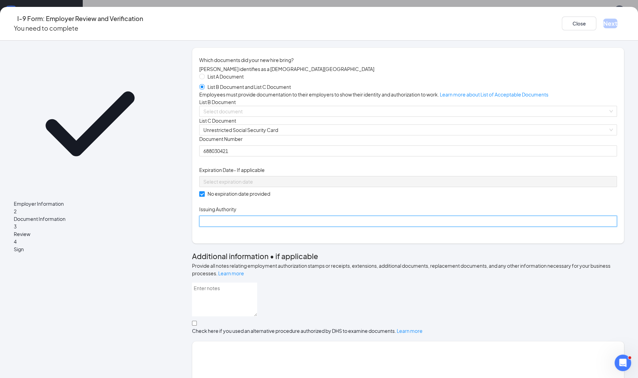
click at [240, 227] on input "Issuing Authority" at bounding box center [408, 221] width 418 height 11
type input "Social Security Administration"
click at [255, 116] on span at bounding box center [405, 111] width 405 height 10
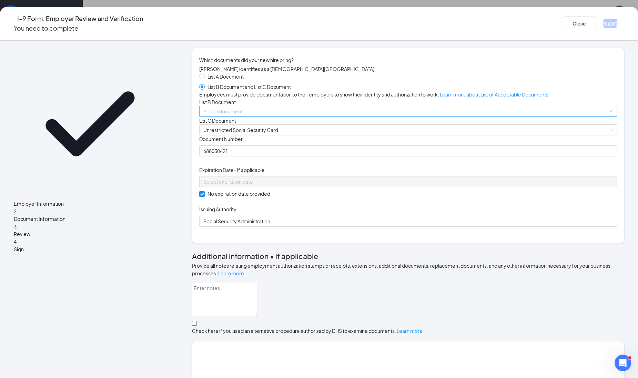
click at [255, 116] on span at bounding box center [405, 111] width 405 height 10
click at [242, 116] on input "search" at bounding box center [405, 111] width 405 height 10
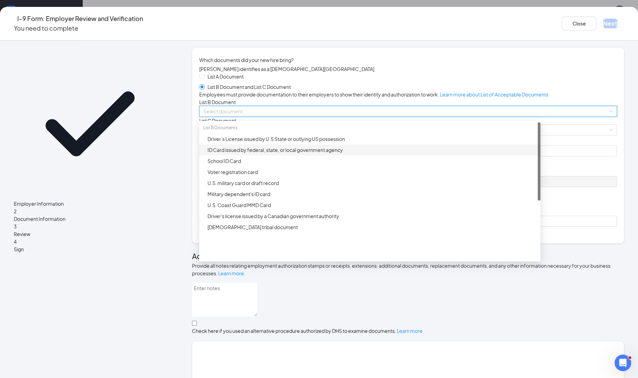
click at [242, 154] on div "ID Card issued by federal, state, or local government agency" at bounding box center [371, 150] width 329 height 8
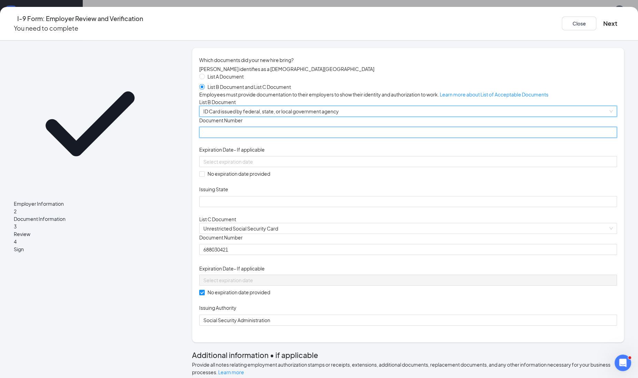
click at [243, 138] on input "Document Number" at bounding box center [408, 132] width 418 height 11
type input "000046143626"
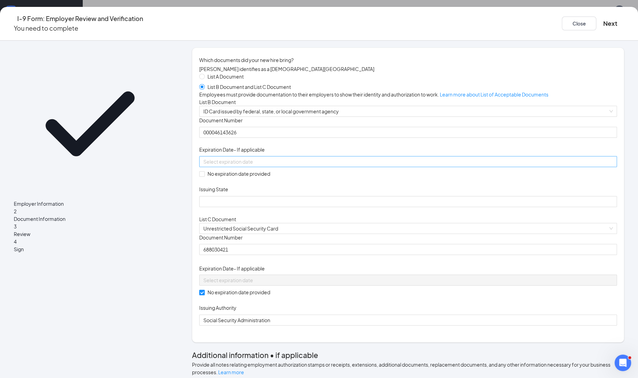
click at [232, 165] on input at bounding box center [407, 162] width 408 height 8
click at [244, 263] on div "6" at bounding box center [241, 266] width 8 height 8
type input "[DATE]"
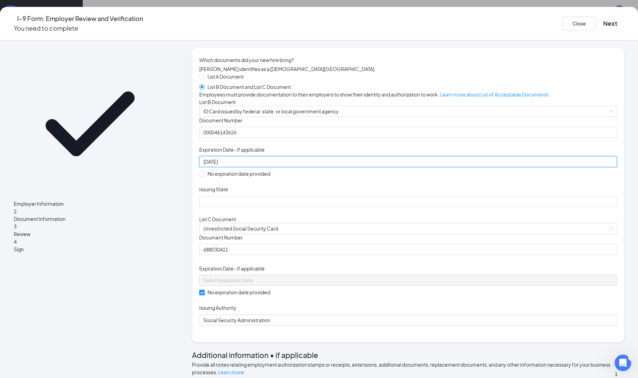
click at [581, 335] on div "Employer Information 2 Document Information 3 Review 4 Sign Which documents did…" at bounding box center [319, 209] width 638 height 337
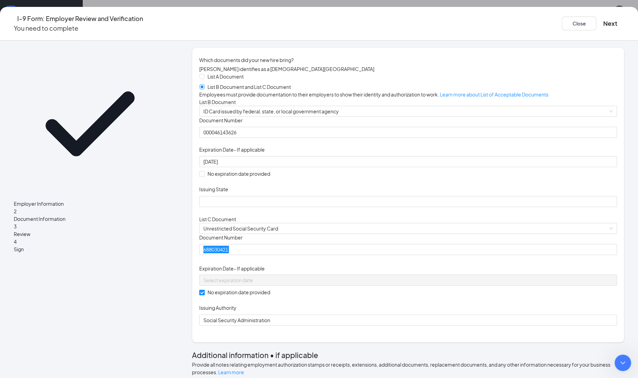
scroll to position [197, 0]
drag, startPoint x: 691, startPoint y: 378, endPoint x: 621, endPoint y: 355, distance: 73.9
click at [621, 355] on div "Close Intercom Messenger" at bounding box center [621, 362] width 17 height 17
click at [407, 326] on div "Document Title Unrestricted Social Security Card Document Number 688030421 Expi…" at bounding box center [408, 280] width 418 height 92
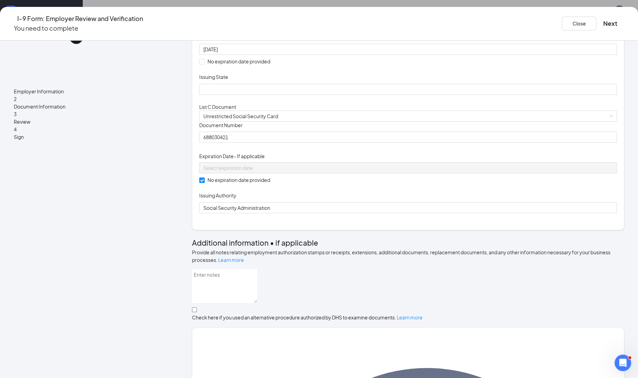
scroll to position [129, 0]
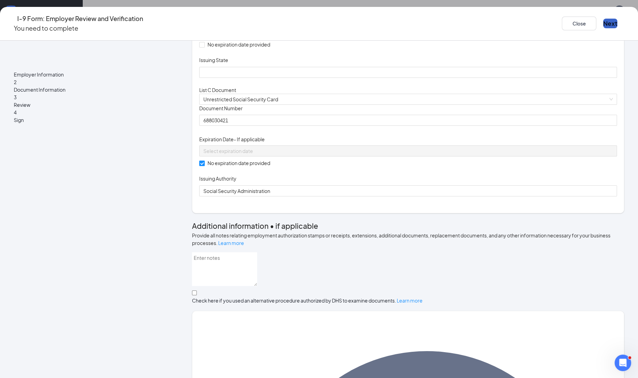
click at [603, 24] on button "Next" at bounding box center [610, 24] width 14 height 10
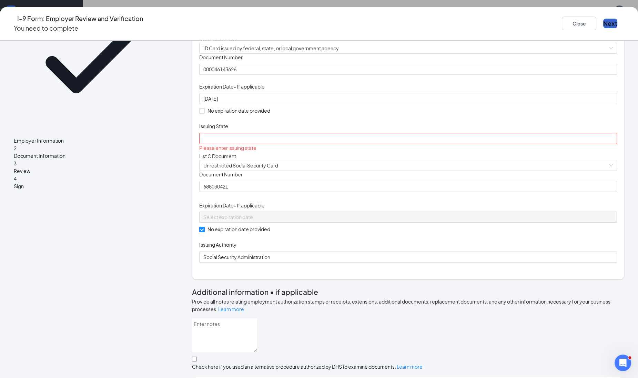
scroll to position [43, 0]
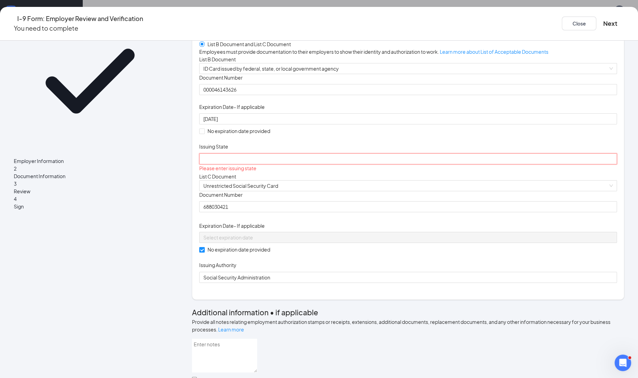
click at [250, 164] on input "Issuing State" at bounding box center [408, 158] width 418 height 11
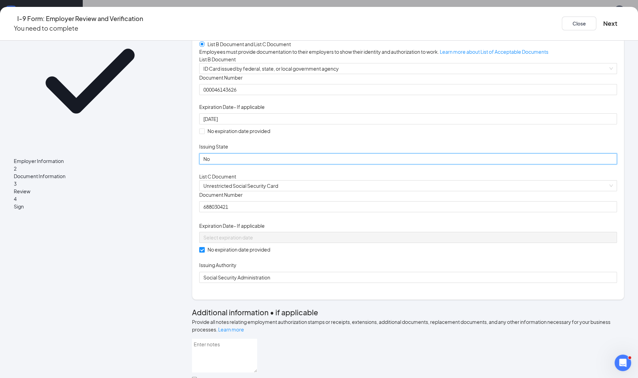
type input "[US_STATE]"
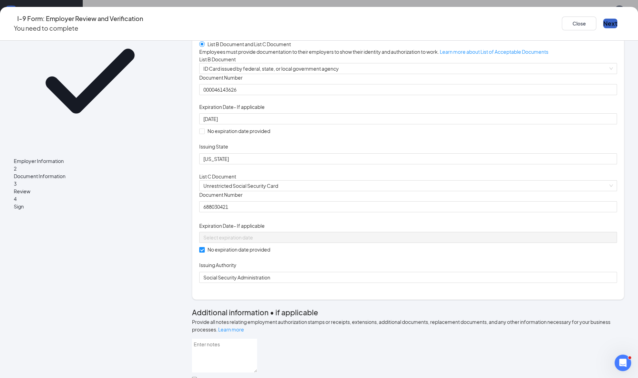
click at [603, 19] on button "Next" at bounding box center [610, 24] width 14 height 10
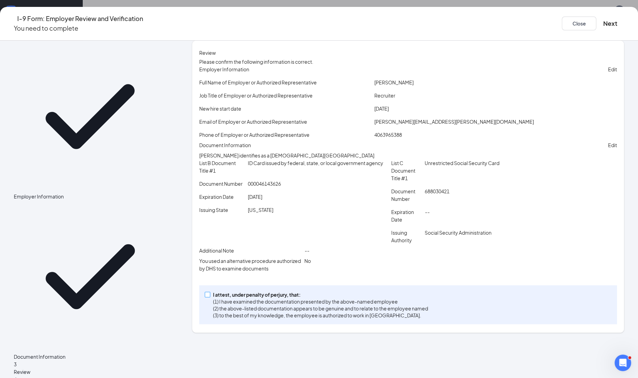
click at [209, 297] on input "I attest, under penalty of [PERSON_NAME], that: (1) I have examined the documen…" at bounding box center [207, 294] width 5 height 5
checkbox input "true"
click at [603, 24] on button "Next" at bounding box center [610, 24] width 14 height 10
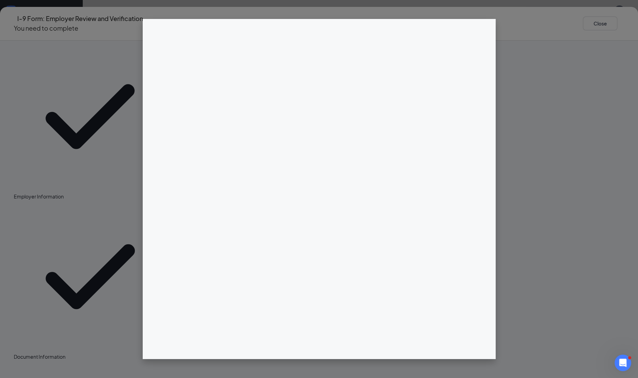
scroll to position [0, 0]
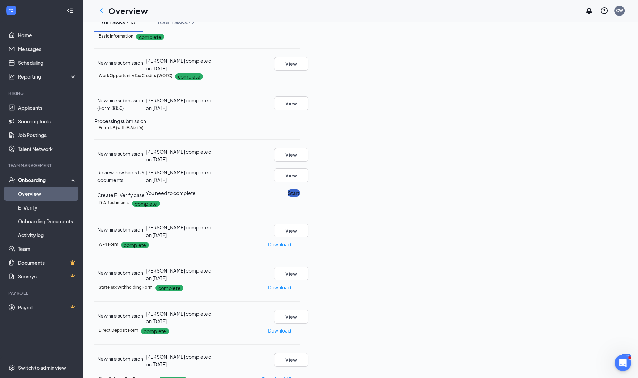
click at [299, 197] on button "Start" at bounding box center [294, 193] width 12 height 8
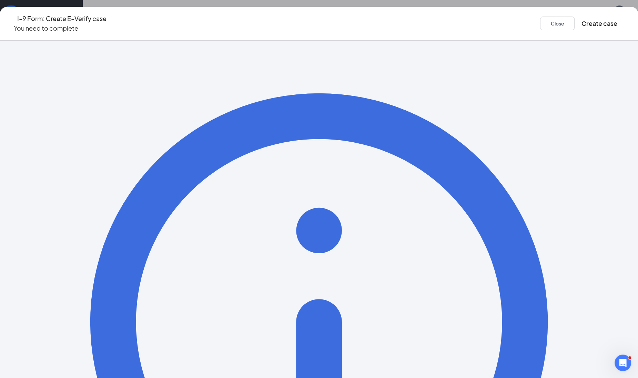
click at [542, 28] on div "Close Create case" at bounding box center [582, 24] width 84 height 20
click at [581, 19] on button "Create case" at bounding box center [599, 24] width 36 height 10
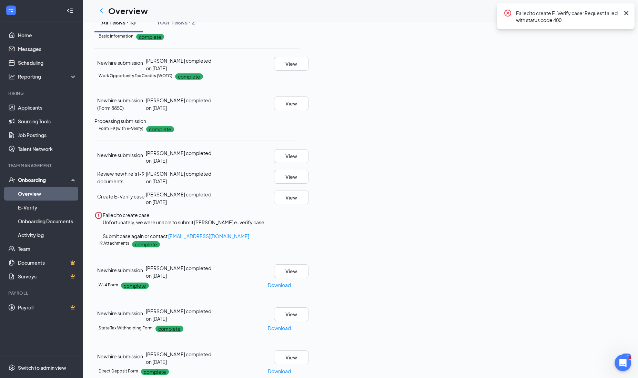
click at [299, 72] on div "Basic Information complete New hire submission [PERSON_NAME] completed on [DATE…" at bounding box center [196, 52] width 205 height 40
click at [623, 14] on icon "Cross" at bounding box center [626, 13] width 8 height 8
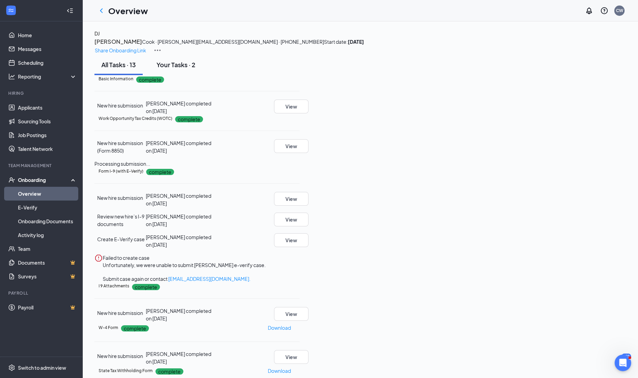
click at [172, 69] on div "Your Tasks · 2" at bounding box center [175, 64] width 39 height 9
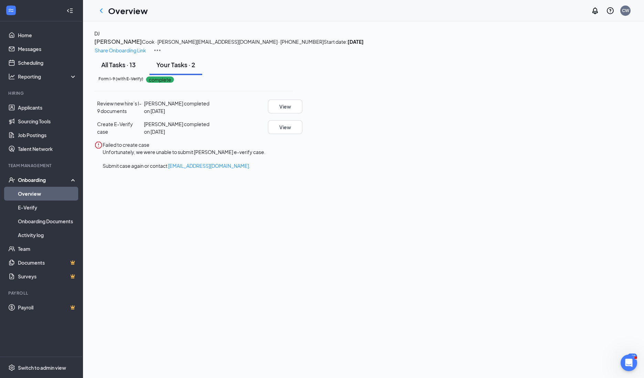
click at [122, 69] on div "All Tasks · 13" at bounding box center [118, 64] width 34 height 9
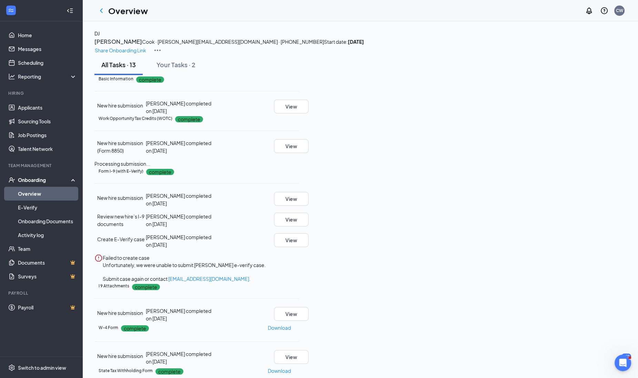
click at [142, 46] on h3 "[PERSON_NAME]" at bounding box center [118, 41] width 48 height 9
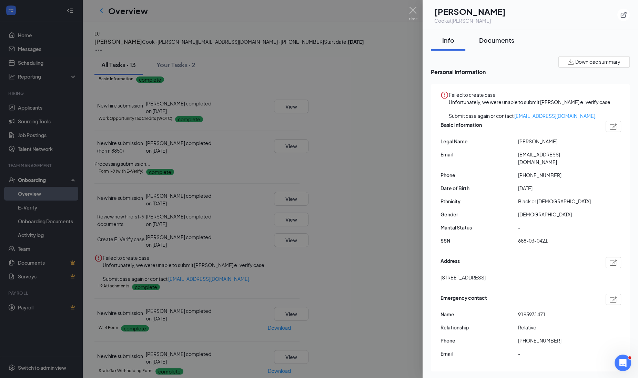
click at [484, 33] on button "Documents" at bounding box center [496, 40] width 49 height 21
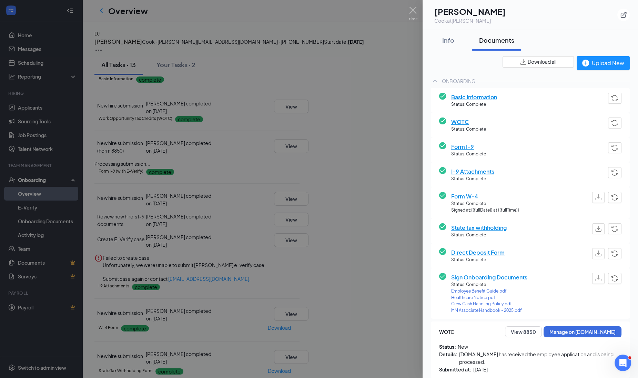
click at [521, 36] on div "Info Documents" at bounding box center [530, 40] width 199 height 21
click at [417, 10] on img at bounding box center [413, 13] width 9 height 13
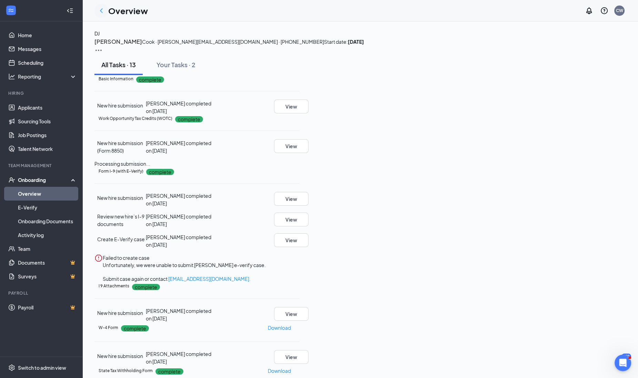
click at [103, 10] on icon "ChevronLeft" at bounding box center [101, 11] width 8 height 8
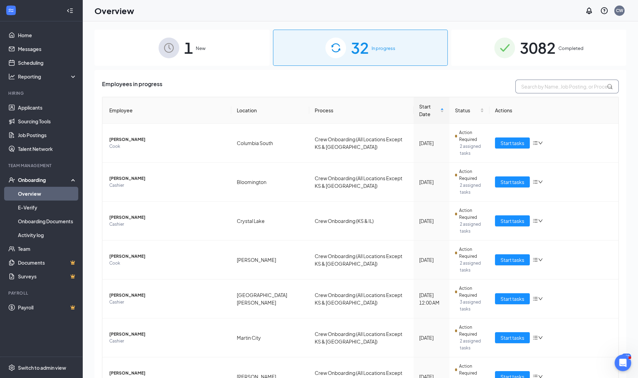
click at [546, 86] on input "text" at bounding box center [566, 87] width 103 height 14
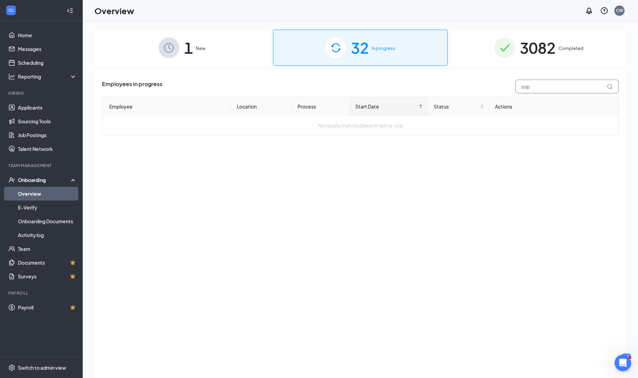
type input "sop"
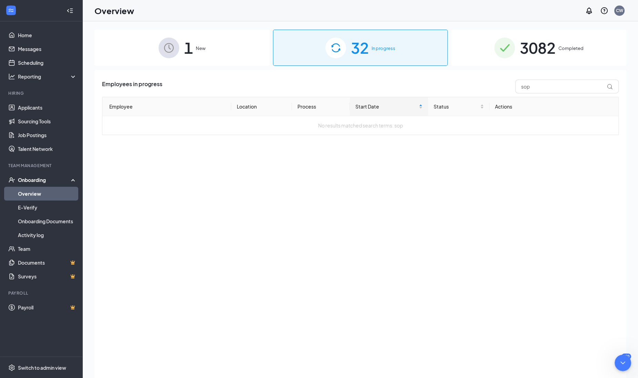
click at [389, 62] on div "32 In progress" at bounding box center [360, 48] width 175 height 36
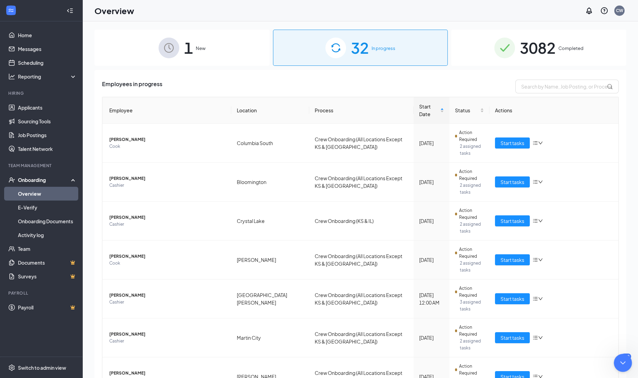
click at [615, 364] on div "Close Intercom Messenger" at bounding box center [621, 362] width 17 height 17
click at [122, 338] on span "Cashier" at bounding box center [167, 341] width 116 height 7
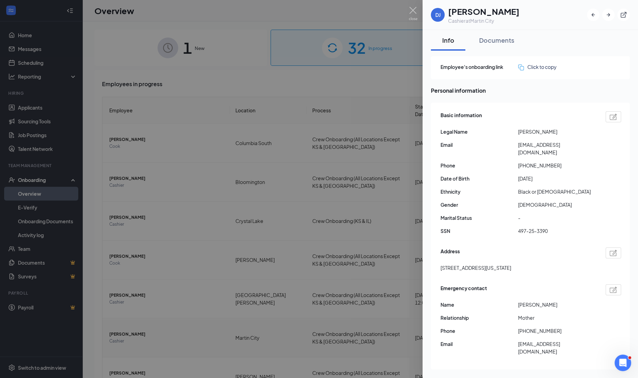
click at [122, 291] on div at bounding box center [319, 189] width 638 height 378
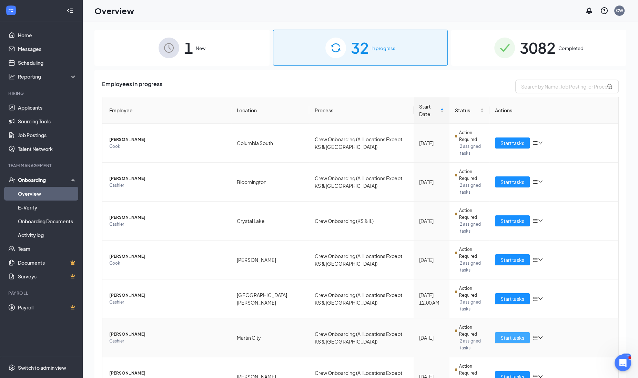
click at [508, 334] on span "Start tasks" at bounding box center [512, 338] width 24 height 8
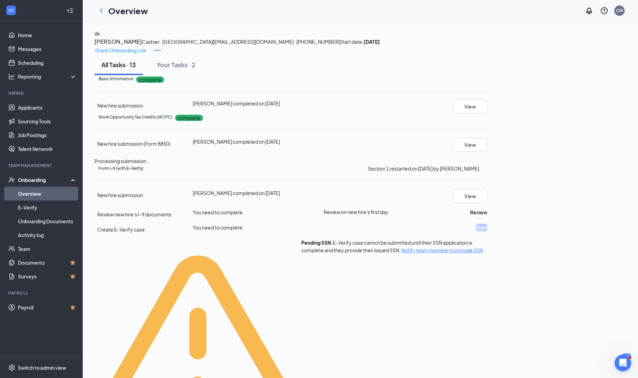
click at [487, 168] on icon "Ellipses" at bounding box center [487, 168] width 0 height 0
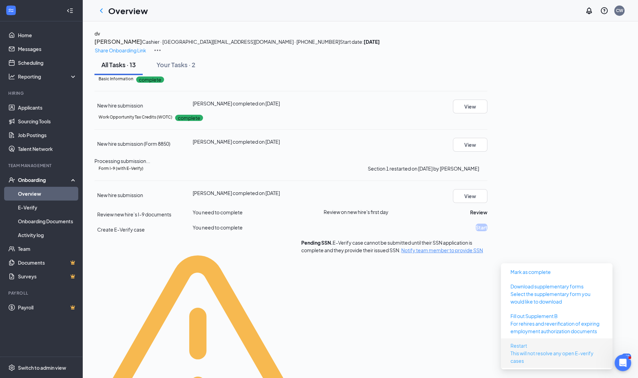
click at [523, 349] on p "This will not resolve any open E-verify cases" at bounding box center [556, 356] width 92 height 15
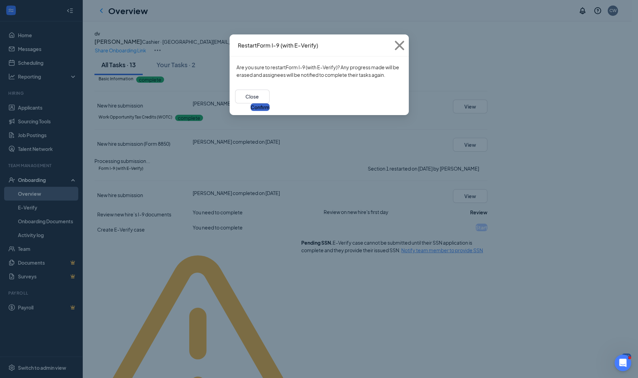
click at [269, 103] on button "Confirm" at bounding box center [259, 107] width 19 height 8
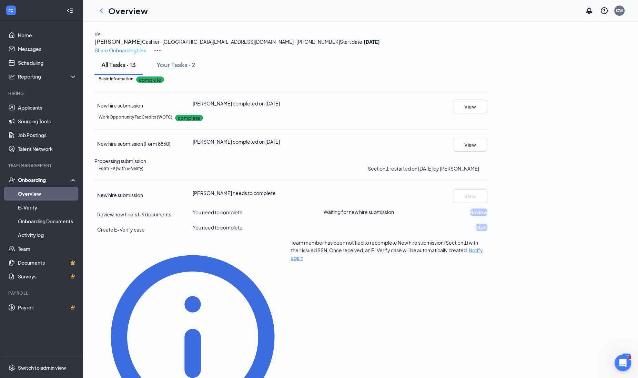
drag, startPoint x: 569, startPoint y: 46, endPoint x: 307, endPoint y: 191, distance: 298.4
click at [307, 121] on div "Work Opportunity Tax Credits (WOTC) complete" at bounding box center [293, 117] width 389 height 8
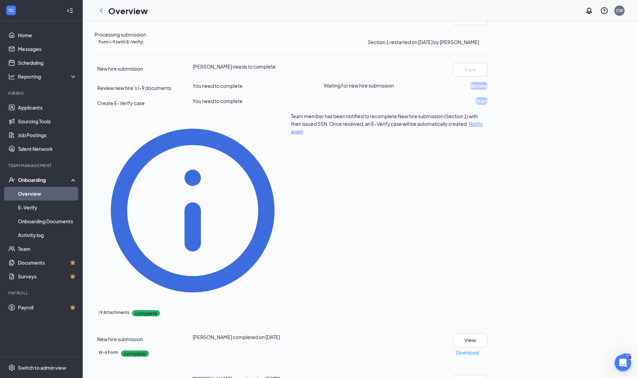
scroll to position [129, 0]
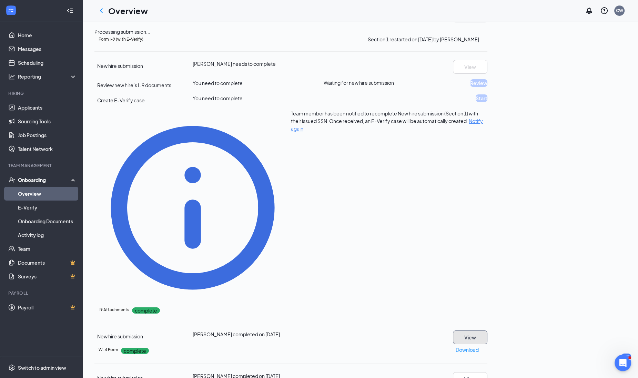
click at [487, 330] on button "View" at bounding box center [470, 337] width 34 height 14
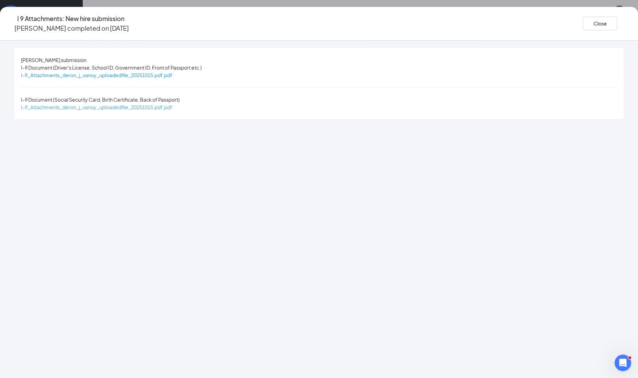
click at [140, 104] on span "I-9_Attachments_deron_j_vanoy_uploadedfile_20251015.pdf.pdf" at bounding box center [96, 107] width 151 height 6
click at [583, 21] on button "Close" at bounding box center [600, 24] width 34 height 14
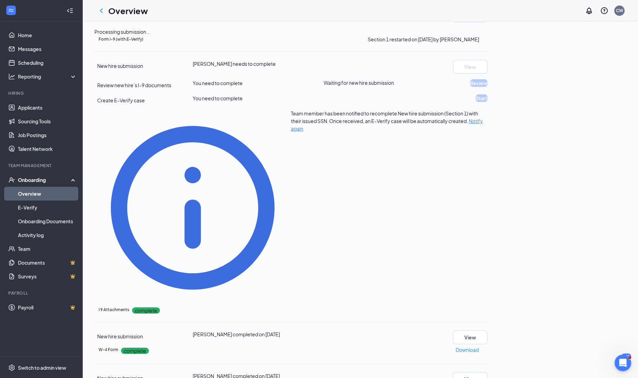
click at [487, 310] on icon "Ellipses" at bounding box center [487, 310] width 0 height 0
click at [487, 219] on div "Team member has been notified to recomplete New hire submission (Section 1) wit…" at bounding box center [290, 208] width 393 height 196
click at [103, 12] on icon "ChevronLeft" at bounding box center [101, 11] width 8 height 8
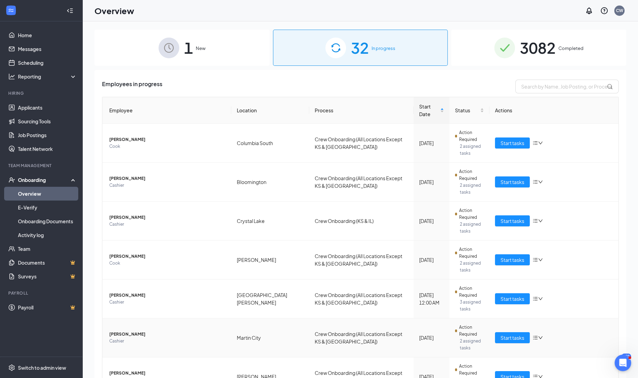
click at [119, 338] on span "Cashier" at bounding box center [167, 341] width 116 height 7
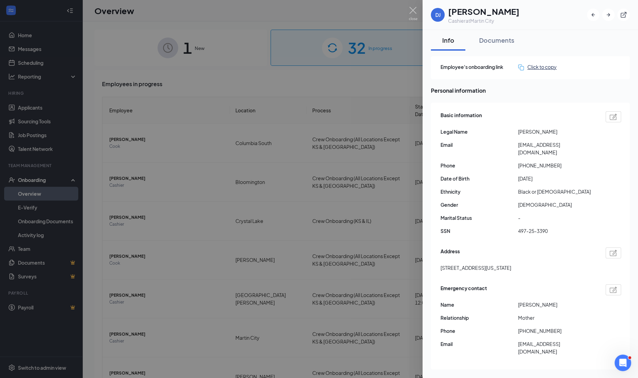
click at [541, 64] on div "Click to copy" at bounding box center [537, 67] width 39 height 8
click at [221, 240] on div at bounding box center [319, 189] width 638 height 378
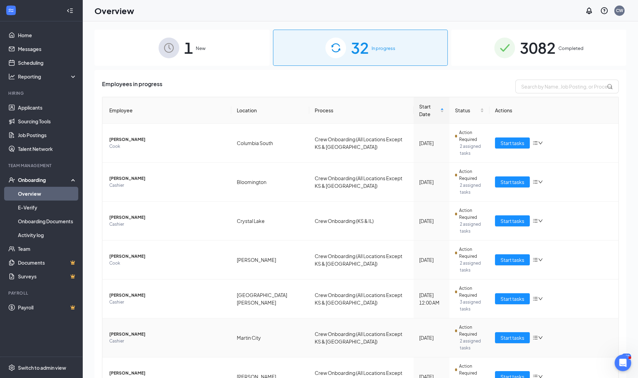
click at [117, 338] on span "Cashier" at bounding box center [167, 341] width 116 height 7
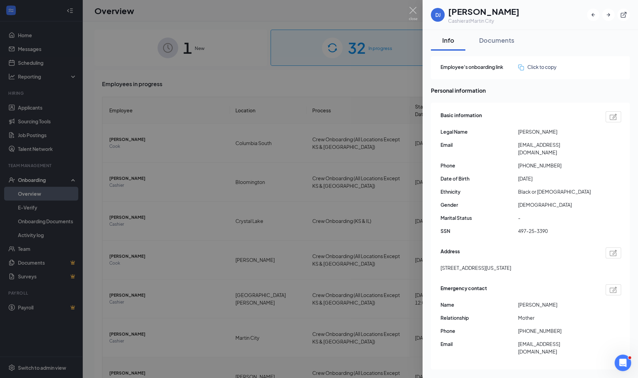
click at [272, 319] on div at bounding box center [319, 189] width 638 height 378
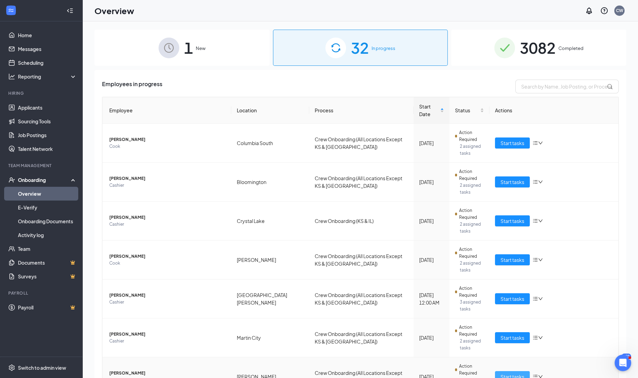
click at [505, 373] on span "Start tasks" at bounding box center [512, 377] width 24 height 8
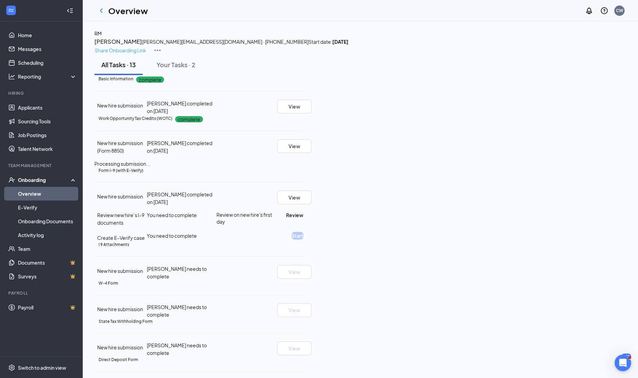
click at [146, 47] on p "Share Onboarding Link" at bounding box center [120, 51] width 51 height 8
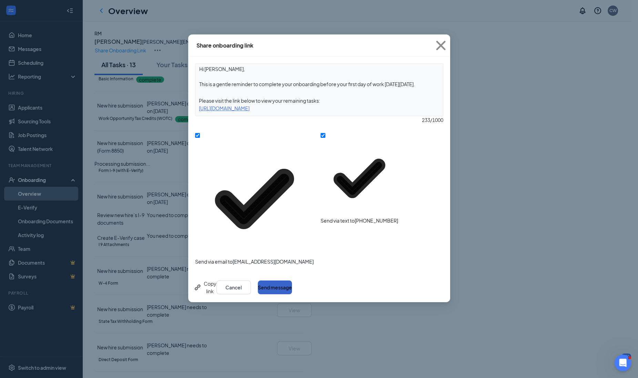
click at [292, 280] on button "Send message" at bounding box center [275, 287] width 34 height 14
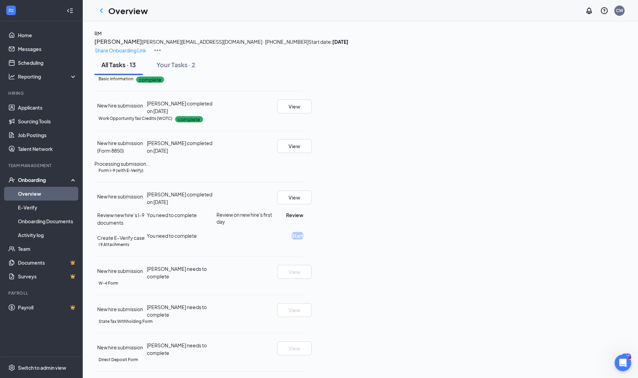
click at [103, 12] on icon "ChevronLeft" at bounding box center [101, 11] width 8 height 8
click at [108, 12] on h1 "Overview" at bounding box center [128, 11] width 40 height 12
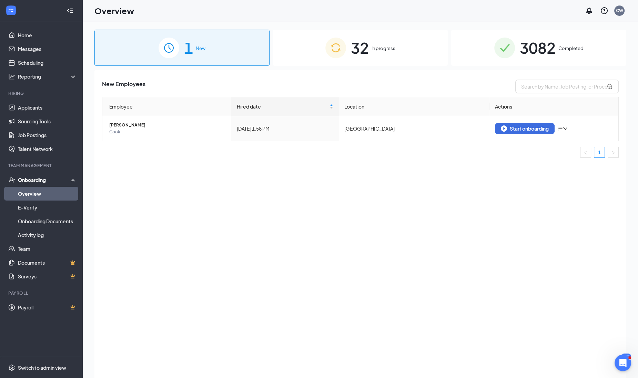
click at [365, 43] on span "32" at bounding box center [360, 48] width 18 height 24
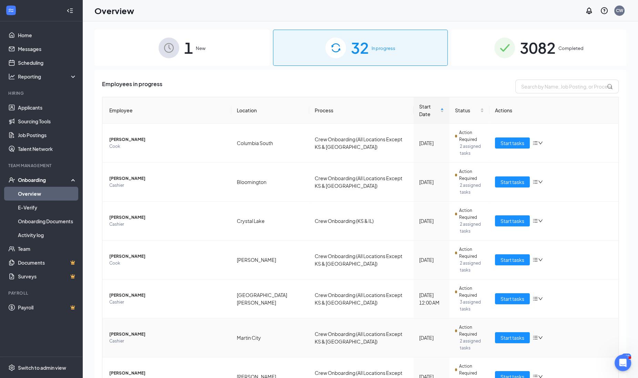
click at [119, 338] on span "Cashier" at bounding box center [167, 341] width 116 height 7
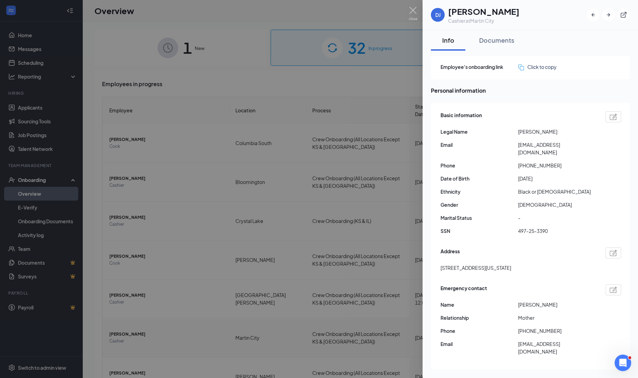
click at [119, 293] on div at bounding box center [319, 189] width 638 height 378
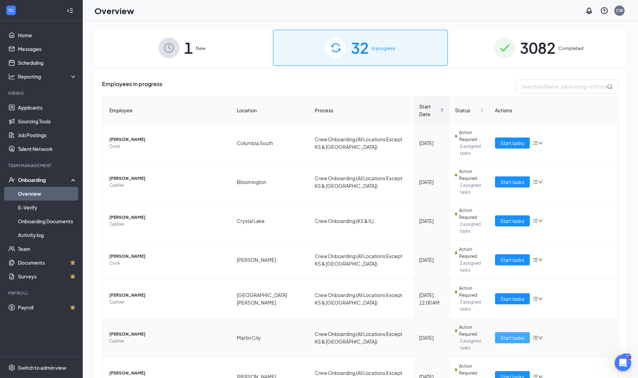
click at [500, 334] on span "Start tasks" at bounding box center [512, 338] width 24 height 8
click at [496, 289] on div "1 New 32 In progress 3082 Completed Employees in progress Employee Location Pro…" at bounding box center [360, 215] width 555 height 388
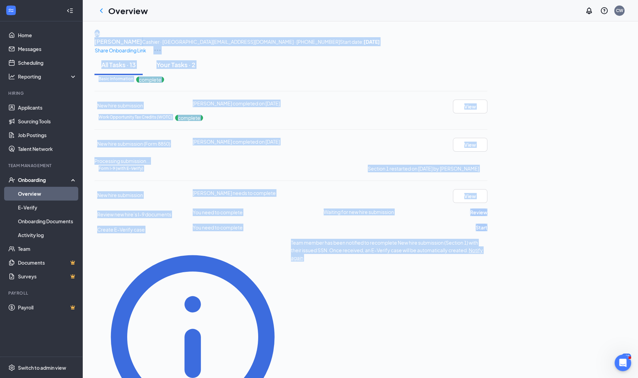
click at [487, 113] on div "Basic Information complete New hire submission [PERSON_NAME] completed on [DATE…" at bounding box center [290, 94] width 393 height 38
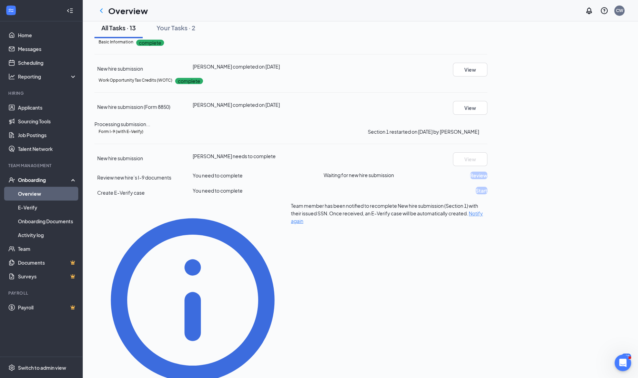
scroll to position [86, 0]
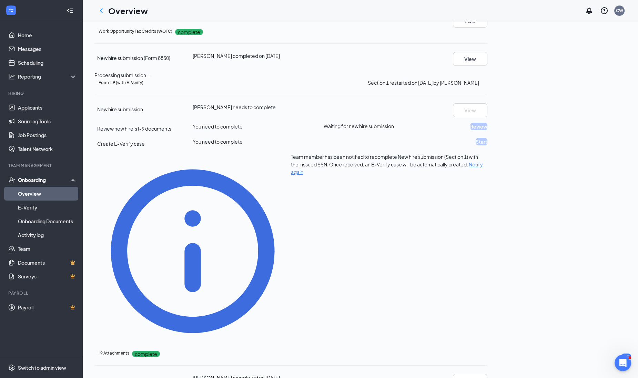
click at [487, 349] on div "I 9 Attachments complete New hire submission [PERSON_NAME] completed on [DATE] …" at bounding box center [290, 368] width 393 height 38
drag, startPoint x: 600, startPoint y: 302, endPoint x: 598, endPoint y: 306, distance: 4.7
click at [487, 374] on button "View" at bounding box center [470, 381] width 34 height 14
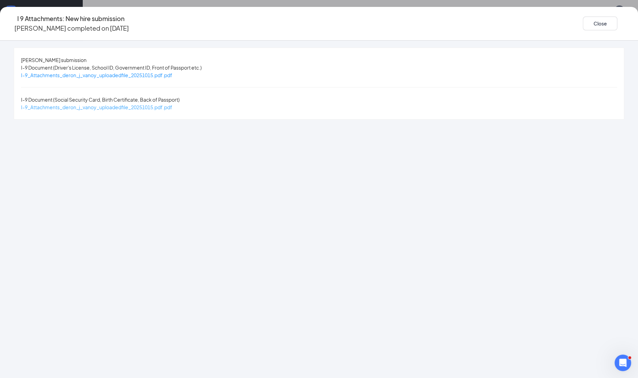
click at [172, 104] on span "I-9_Attachments_deron_j_vanoy_uploadedfile_20251015.pdf.pdf" at bounding box center [96, 107] width 151 height 6
click at [583, 21] on button "Close" at bounding box center [600, 24] width 34 height 14
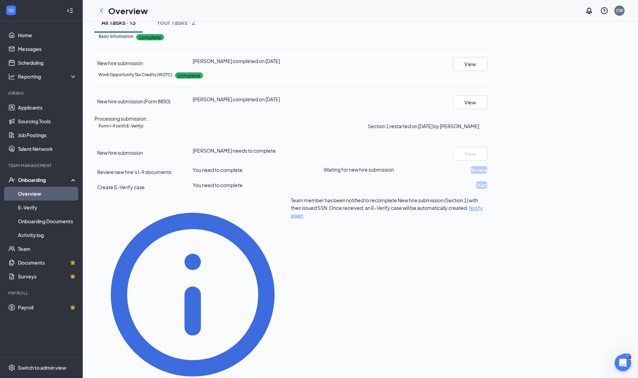
scroll to position [0, 0]
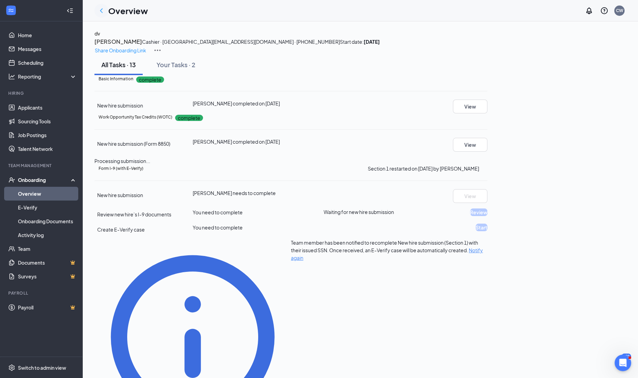
click at [102, 9] on icon "ChevronLeft" at bounding box center [101, 10] width 3 height 4
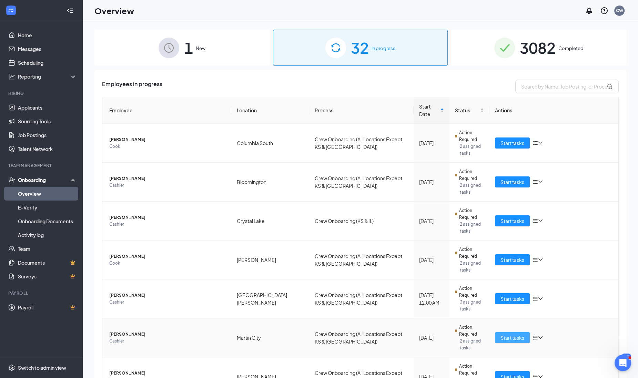
click at [506, 334] on span "Start tasks" at bounding box center [512, 338] width 24 height 8
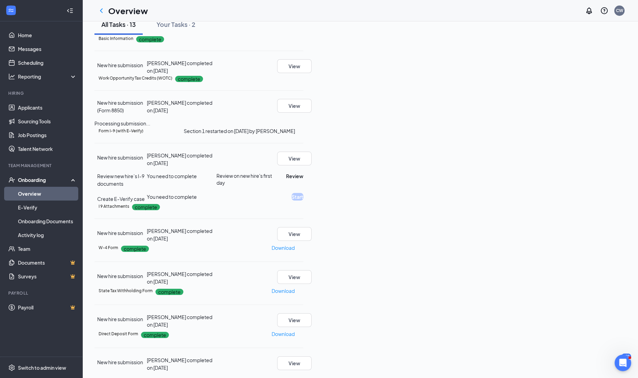
scroll to position [86, 0]
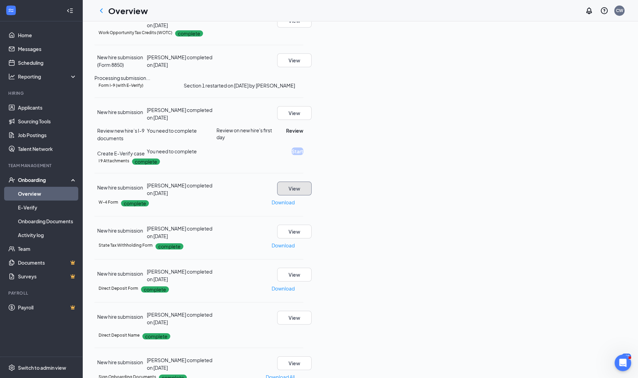
click at [311, 195] on button "View" at bounding box center [294, 189] width 34 height 14
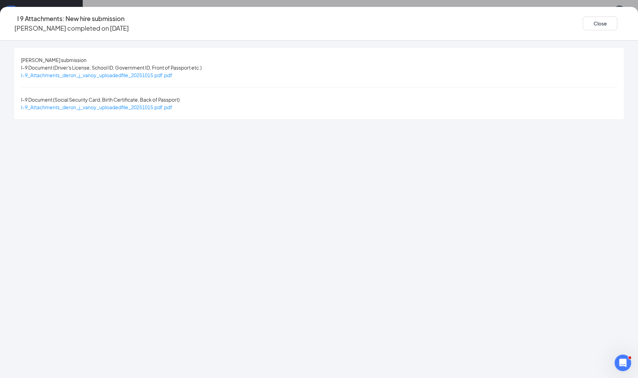
click at [146, 81] on div "[PERSON_NAME] submission I-9 Document (Driver's License, School ID, Government …" at bounding box center [319, 83] width 610 height 71
click at [146, 79] on div "[PERSON_NAME] submission I-9 Document (Driver's License, School ID, Government …" at bounding box center [319, 83] width 610 height 71
click at [146, 74] on span "I-9_Attachments_deron_j_vanoy_uploadedfile_20251015.pdf.pdf" at bounding box center [96, 75] width 151 height 6
click at [615, 359] on div "Open Intercom Messenger" at bounding box center [621, 361] width 23 height 23
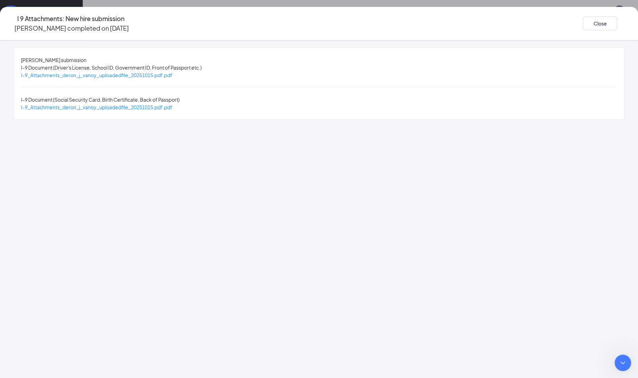
type textarea "Thanks, we should be all set. The option to not add their social is really thro…"
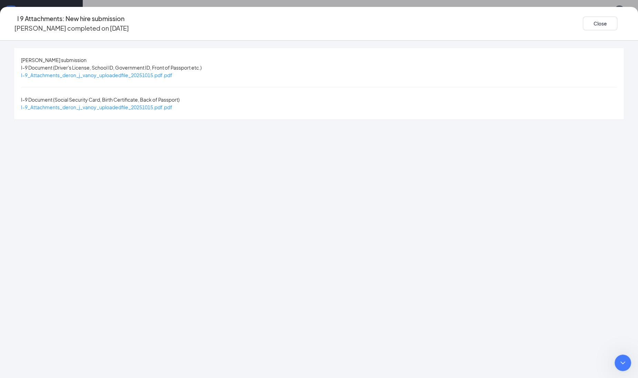
click at [621, 367] on div "Close Intercom Messenger" at bounding box center [621, 362] width 17 height 17
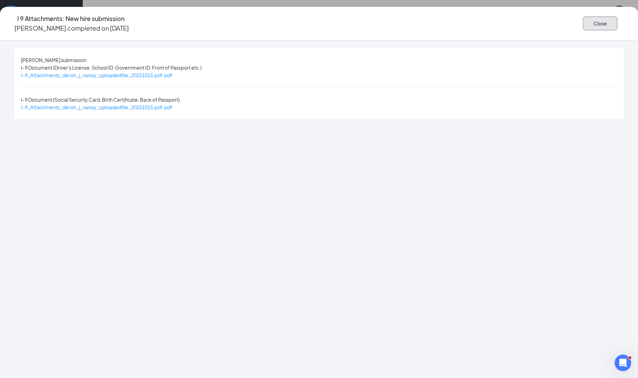
click at [583, 22] on button "Close" at bounding box center [600, 24] width 34 height 14
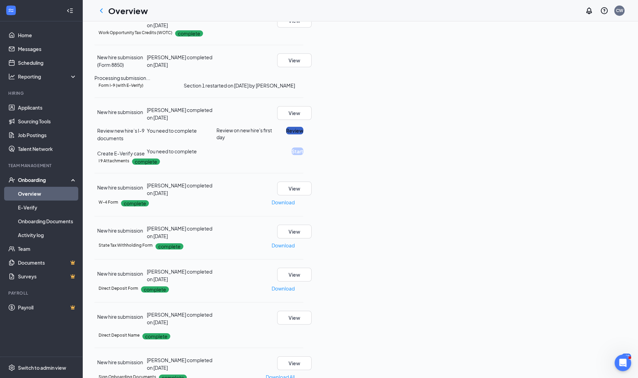
click at [303, 134] on button "Review" at bounding box center [294, 131] width 17 height 8
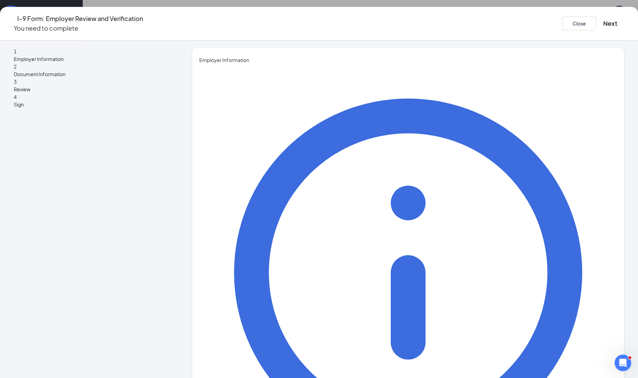
type input "[PERSON_NAME]"
type input "Recruiter"
type input "[PERSON_NAME][EMAIL_ADDRESS][PERSON_NAME][DOMAIN_NAME]"
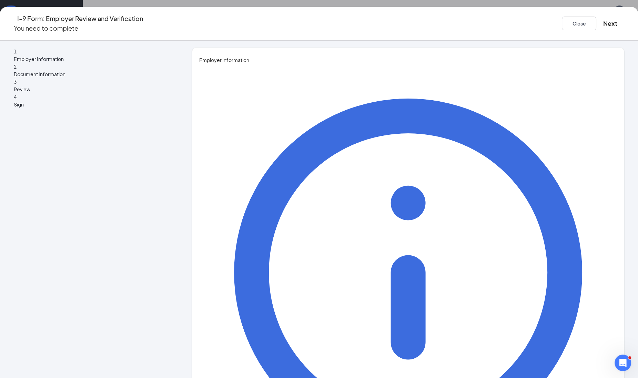
type input "4063965388"
click at [603, 22] on button "Next" at bounding box center [610, 24] width 14 height 10
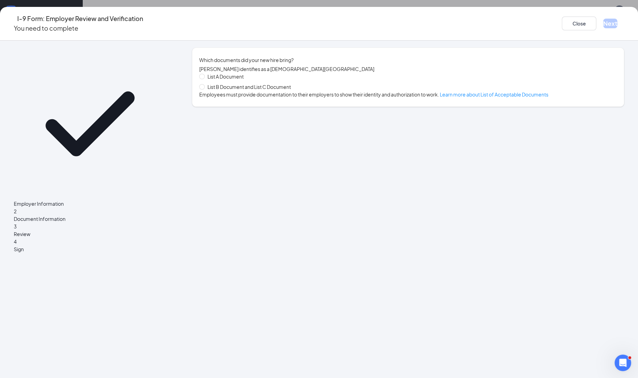
click at [270, 90] on span "List B Document and List C Document" at bounding box center [249, 87] width 89 height 8
click at [204, 89] on input "List B Document and List C Document" at bounding box center [201, 86] width 5 height 5
radio input "true"
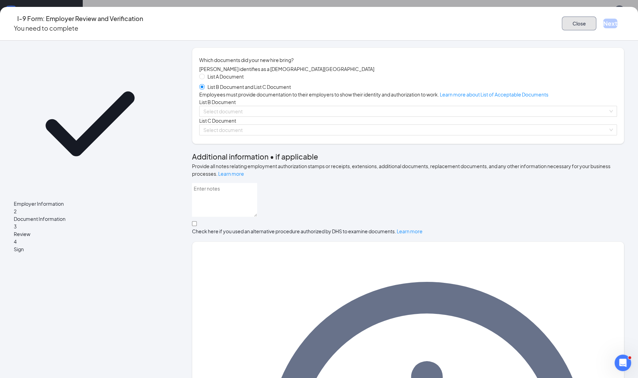
click at [562, 21] on button "Close" at bounding box center [579, 24] width 34 height 14
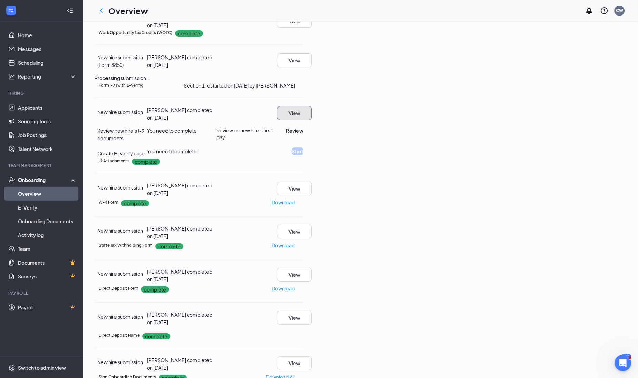
click at [311, 120] on button "View" at bounding box center [294, 113] width 34 height 14
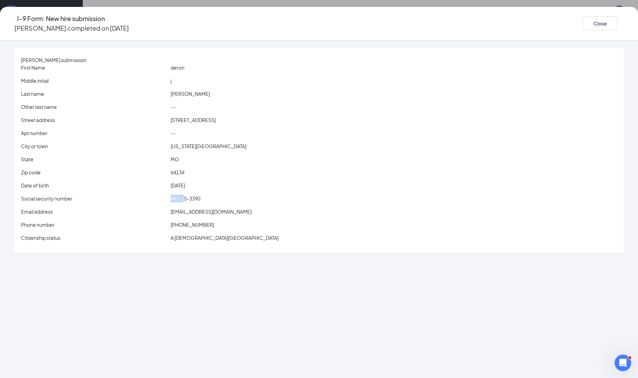
scroll to position [368, 0]
drag, startPoint x: 208, startPoint y: 195, endPoint x: 242, endPoint y: 200, distance: 34.2
click at [242, 200] on div "Social security number 497-25-3390" at bounding box center [319, 199] width 598 height 8
drag, startPoint x: 242, startPoint y: 200, endPoint x: 233, endPoint y: 200, distance: 9.0
copy div "497-25-3390"
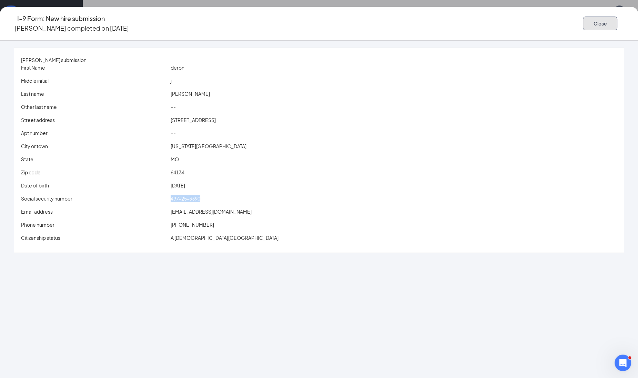
click at [583, 17] on button "Close" at bounding box center [600, 24] width 34 height 14
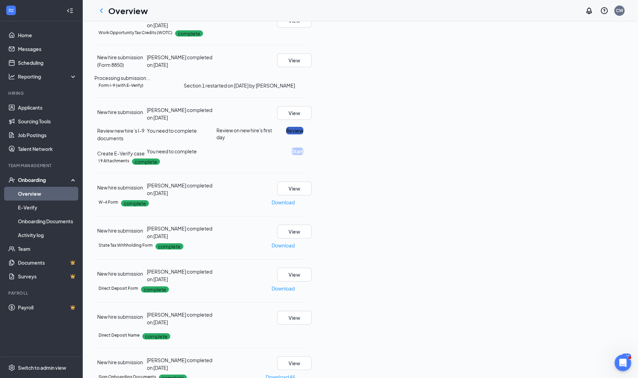
click at [303, 134] on button "Review" at bounding box center [294, 131] width 17 height 8
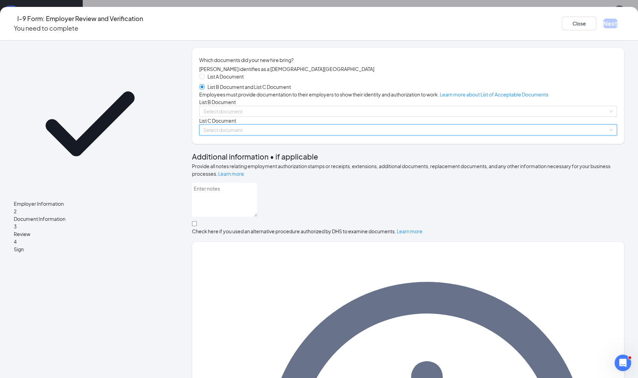
click at [248, 135] on input "search" at bounding box center [405, 130] width 405 height 10
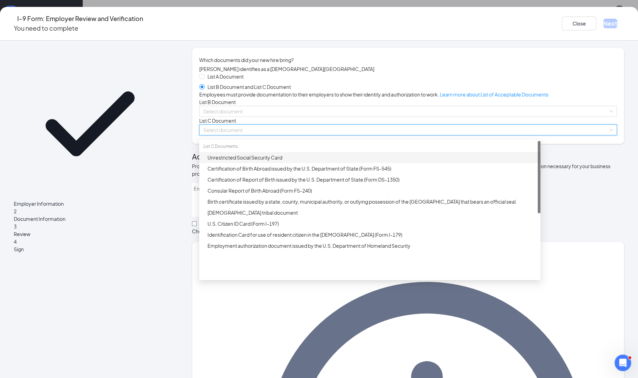
click at [253, 161] on div "Unrestricted Social Security Card" at bounding box center [371, 158] width 329 height 8
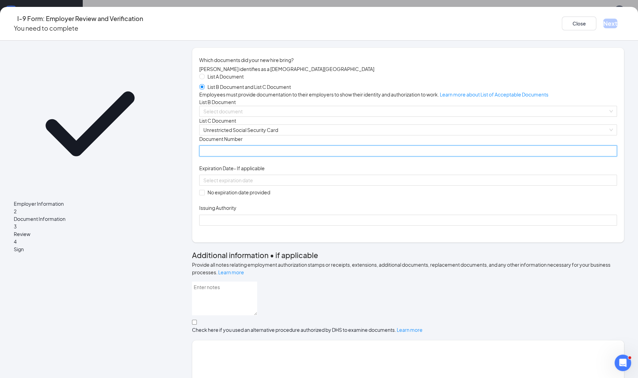
paste input "497-25-3390"
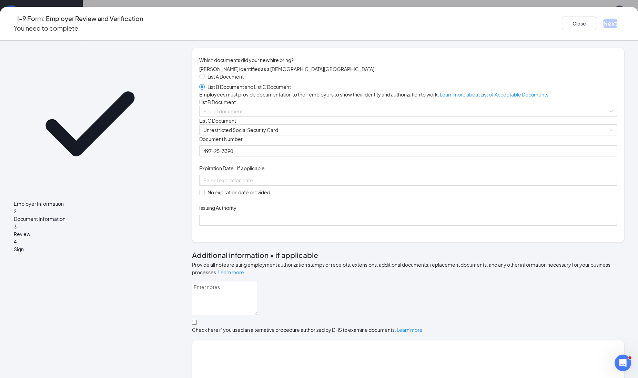
click at [276, 119] on div "List A Document List B Document and List C Document Employees must provide docu…" at bounding box center [408, 149] width 418 height 153
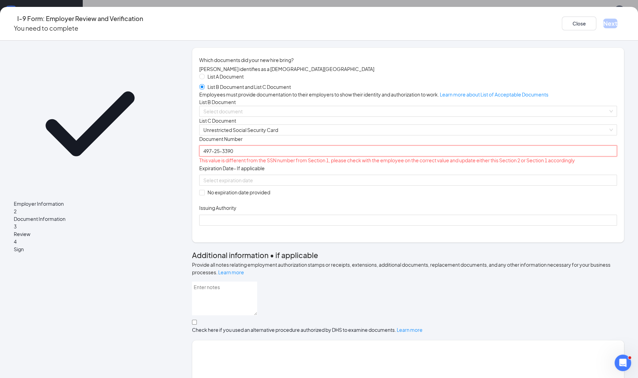
click at [283, 156] on input "497-25-3390" at bounding box center [408, 150] width 418 height 11
click at [296, 145] on div "Document Number" at bounding box center [408, 140] width 418 height 10
click at [296, 156] on input "497-25-3390" at bounding box center [408, 150] width 418 height 11
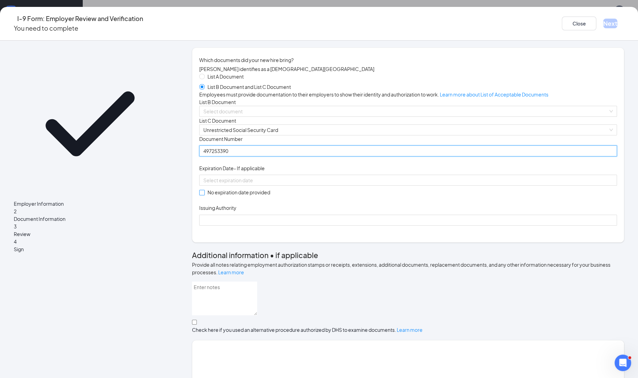
type input "497253390"
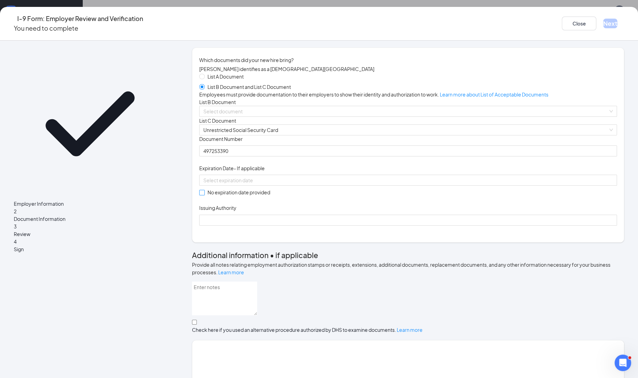
click at [204, 195] on input "No expiration date provided" at bounding box center [201, 192] width 5 height 5
checkbox input "true"
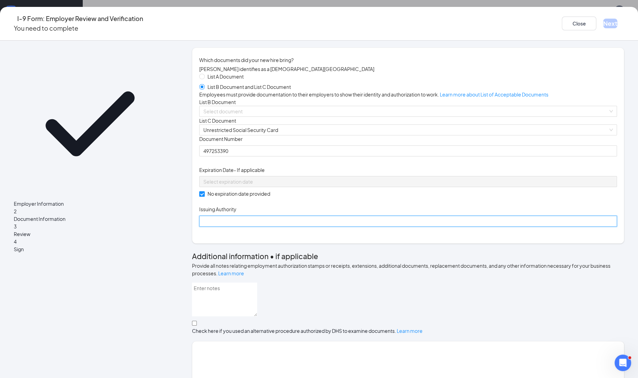
click at [233, 227] on input "Issuing Authority" at bounding box center [408, 221] width 418 height 11
type input "Social Security Administration"
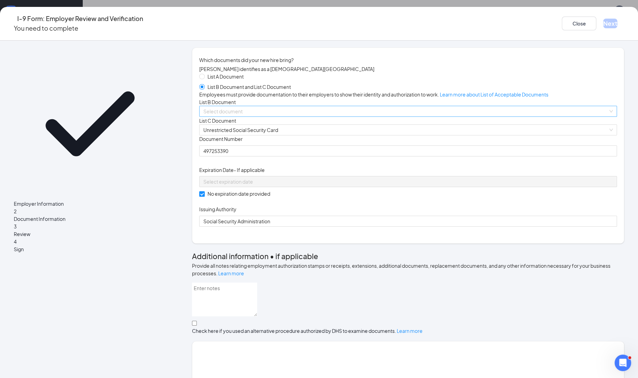
scroll to position [341, 0]
click at [272, 116] on input "search" at bounding box center [405, 111] width 405 height 10
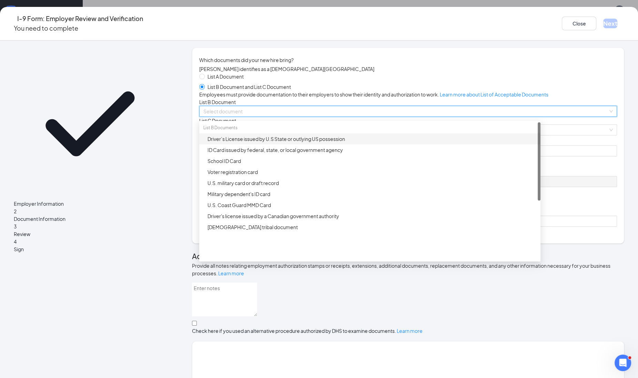
click at [258, 143] on div "Driver’s License issued by U.S State or outlying US possession" at bounding box center [371, 139] width 329 height 8
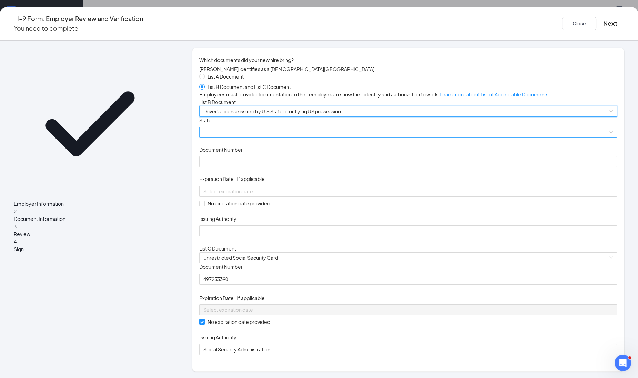
click at [258, 137] on span at bounding box center [407, 132] width 409 height 10
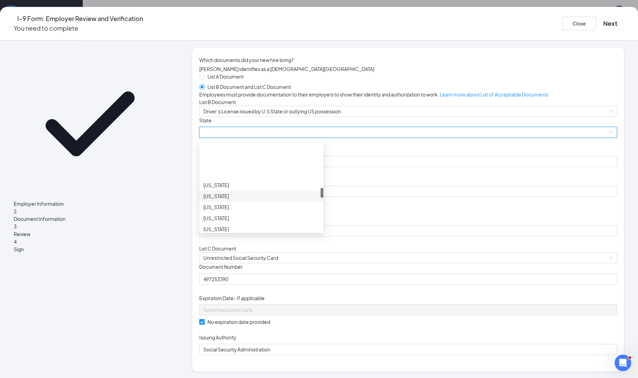
scroll to position [388, 0]
click at [243, 178] on div "[US_STATE]" at bounding box center [261, 175] width 116 height 8
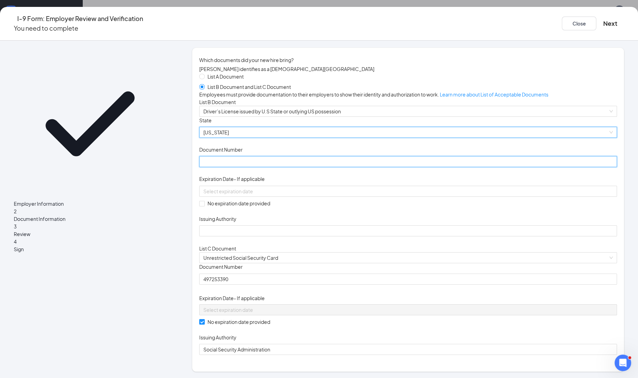
click at [246, 167] on input "Document Number" at bounding box center [408, 161] width 418 height 11
type input "112F1510141"
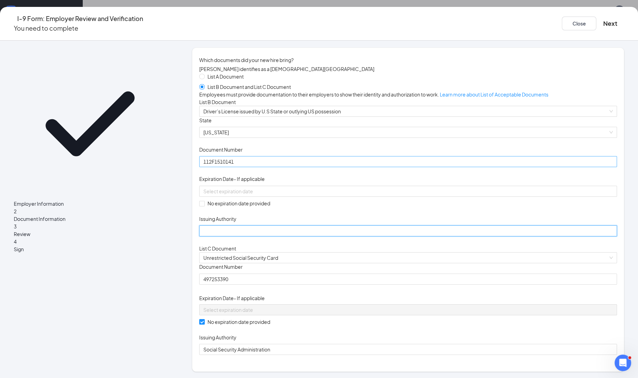
type input "[US_STATE]"
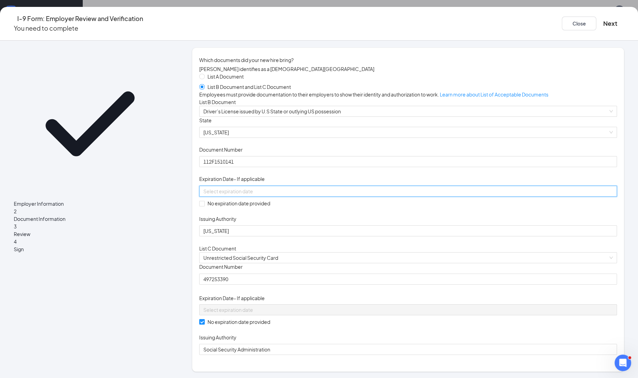
click at [233, 195] on input at bounding box center [407, 191] width 408 height 8
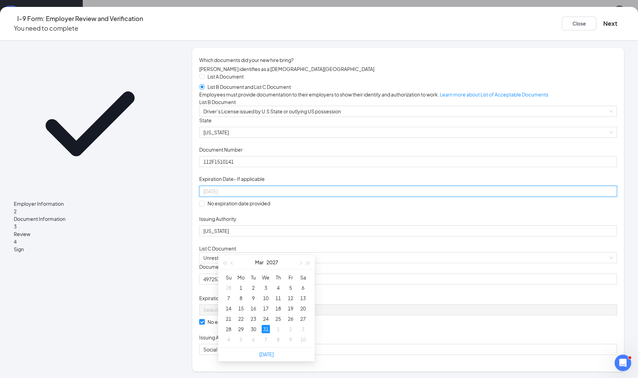
click at [265, 326] on div "31" at bounding box center [266, 329] width 8 height 8
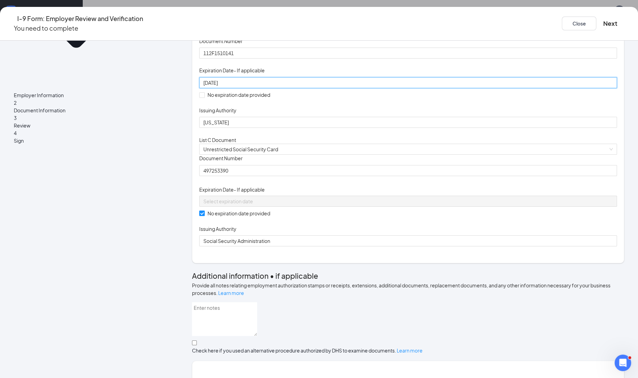
scroll to position [266, 0]
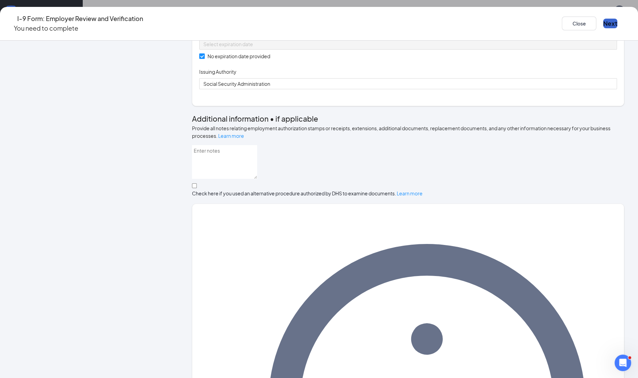
type input "[DATE]"
click at [603, 23] on button "Next" at bounding box center [610, 24] width 14 height 10
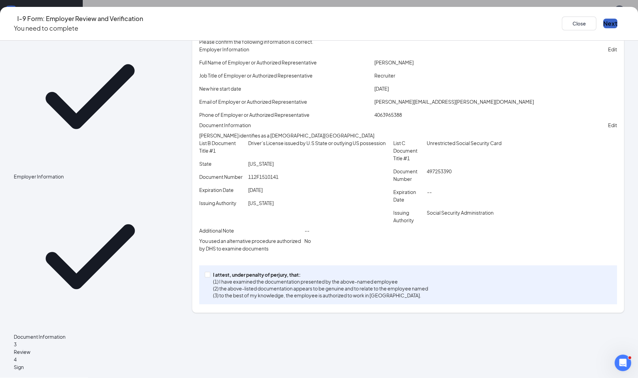
scroll to position [20, 0]
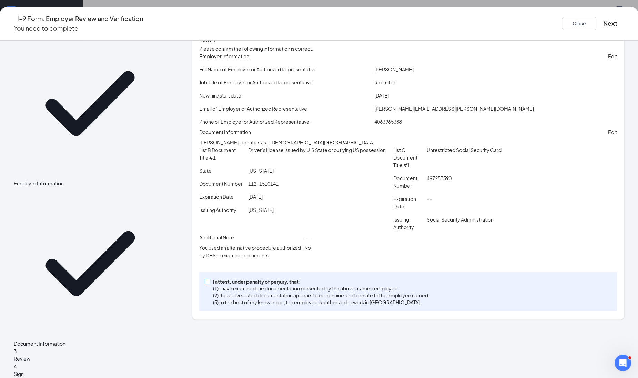
click at [209, 284] on input "I attest, under penalty of [PERSON_NAME], that: (1) I have examined the documen…" at bounding box center [207, 281] width 5 height 5
click at [210, 284] on span at bounding box center [208, 282] width 6 height 6
click at [209, 284] on input "I attest, under penalty of [PERSON_NAME], that: (1) I have examined the documen…" at bounding box center [207, 281] width 5 height 5
checkbox input "true"
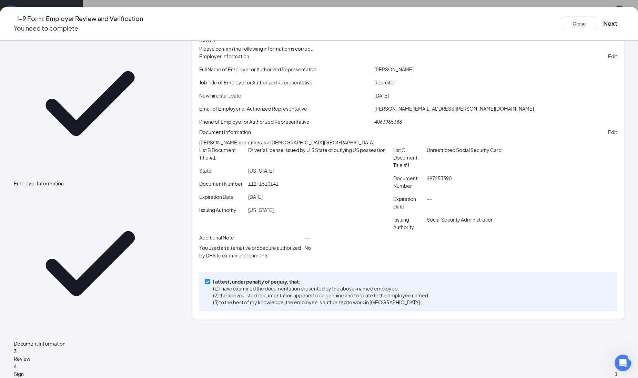
scroll to position [416, 0]
click at [562, 27] on div "Close Next" at bounding box center [593, 24] width 62 height 20
click at [603, 27] on button "Next" at bounding box center [610, 24] width 14 height 10
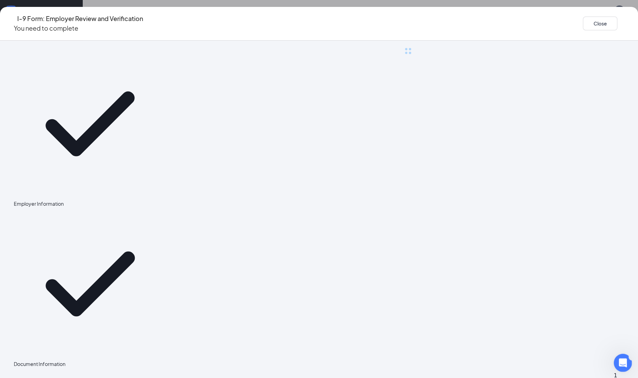
click at [624, 360] on icon "Open Intercom Messenger" at bounding box center [621, 361] width 11 height 11
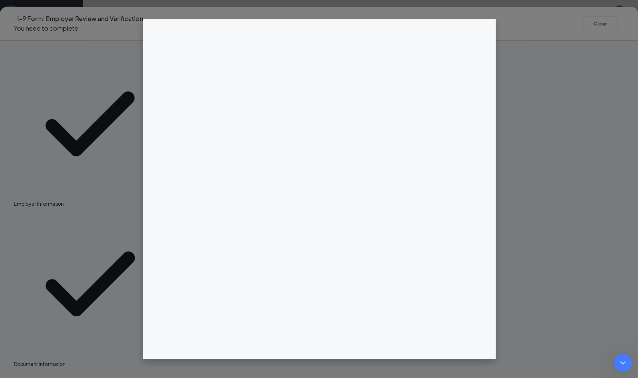
scroll to position [427, 0]
click at [625, 359] on icon "Close Intercom Messenger" at bounding box center [621, 362] width 8 height 8
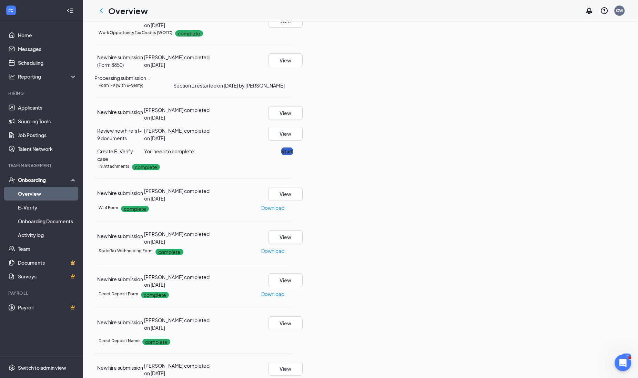
click at [293, 155] on button "Start" at bounding box center [287, 151] width 12 height 8
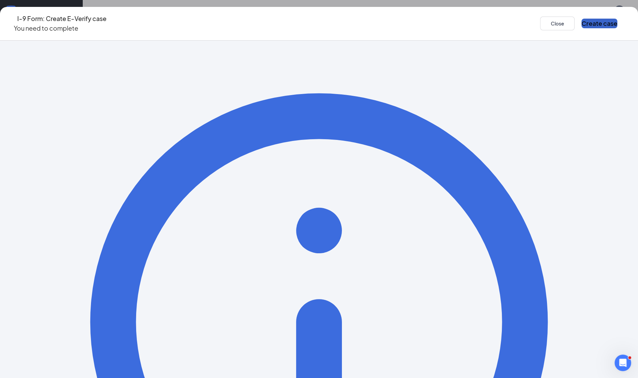
click at [581, 19] on button "Create case" at bounding box center [599, 24] width 36 height 10
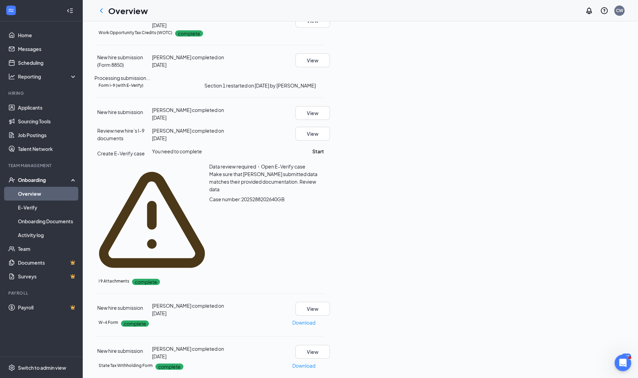
click at [316, 192] on span "Review data" at bounding box center [262, 185] width 107 height 14
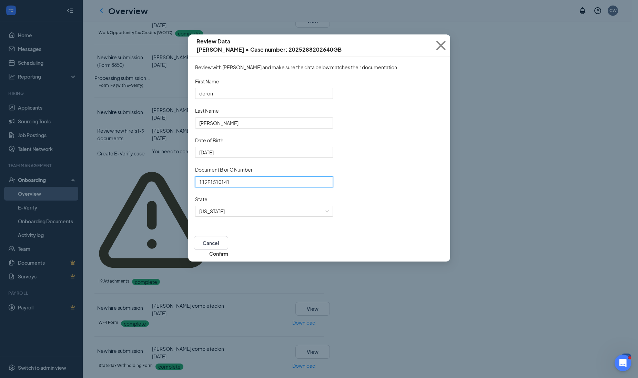
click at [257, 187] on input "112F1510141" at bounding box center [264, 181] width 138 height 11
type input "1"
type input "112F151014"
click at [228, 257] on button "Confirm" at bounding box center [218, 254] width 19 height 8
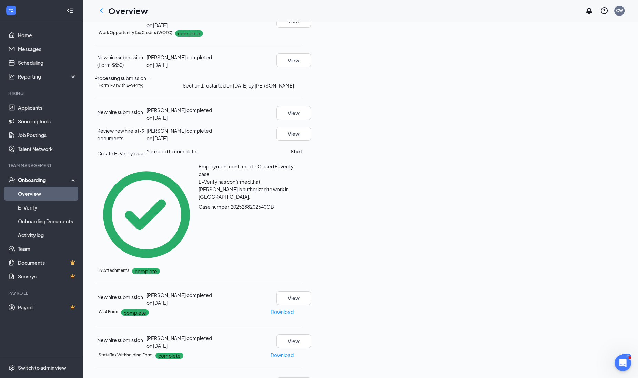
scroll to position [0, 0]
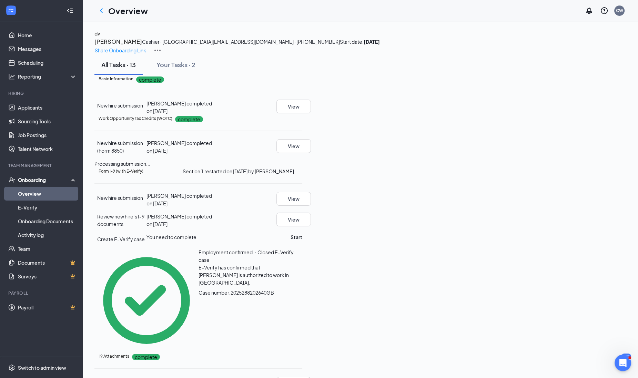
click at [142, 43] on h3 "[PERSON_NAME]" at bounding box center [118, 41] width 48 height 9
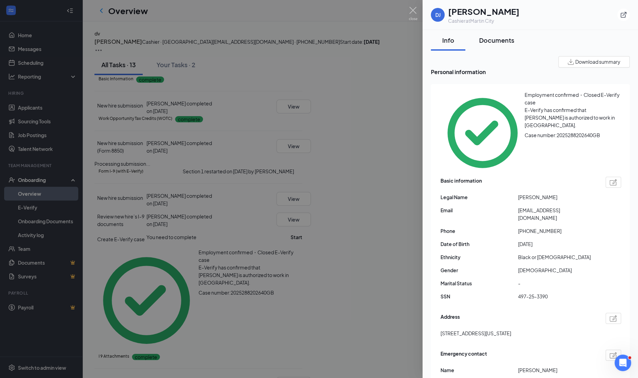
click at [480, 40] on div "Documents" at bounding box center [496, 40] width 35 height 9
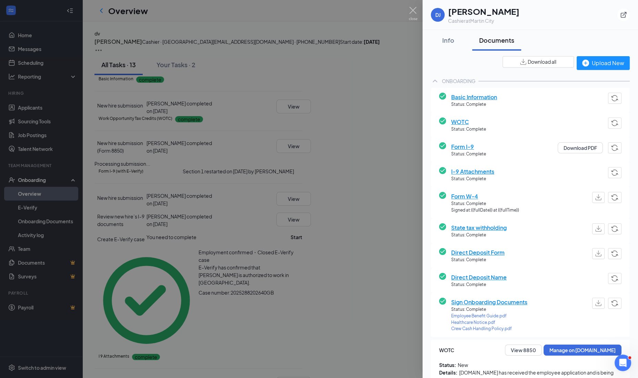
click at [550, 191] on div "Form W-4 Status: Complete Signed at: {{fullDate}} at {{fullTime}}" at bounding box center [530, 202] width 199 height 31
click at [412, 9] on img at bounding box center [413, 13] width 9 height 13
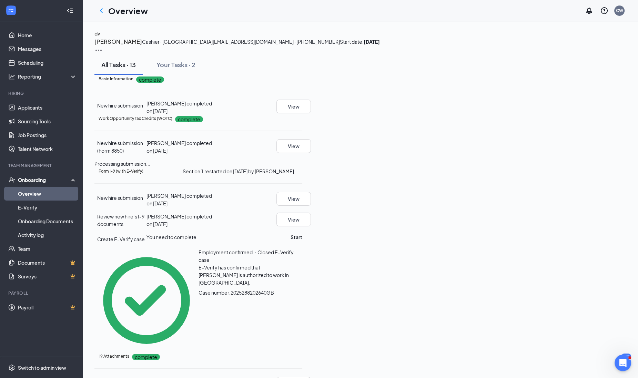
click at [103, 13] on icon "ChevronLeft" at bounding box center [101, 11] width 8 height 8
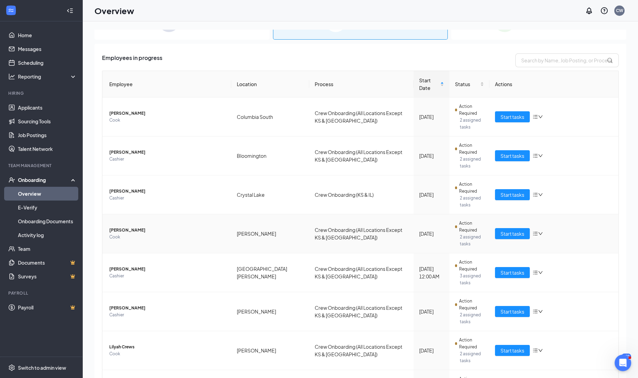
scroll to position [43, 0]
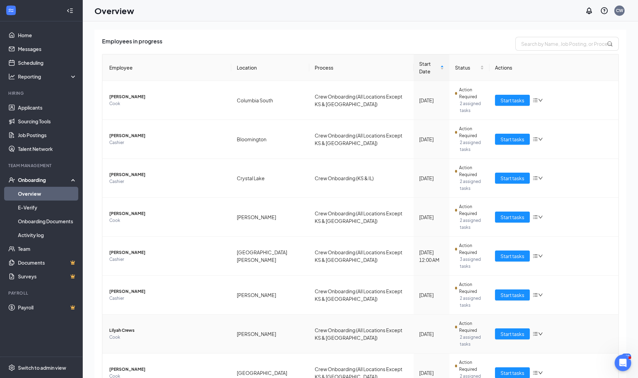
click at [114, 327] on span "Lilyah Crews" at bounding box center [167, 330] width 116 height 7
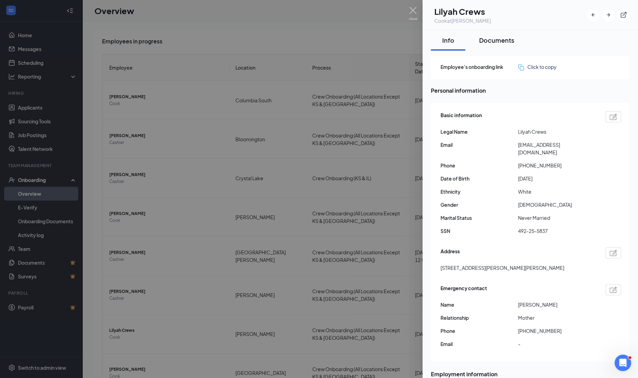
click at [494, 38] on div "Documents" at bounding box center [496, 40] width 35 height 9
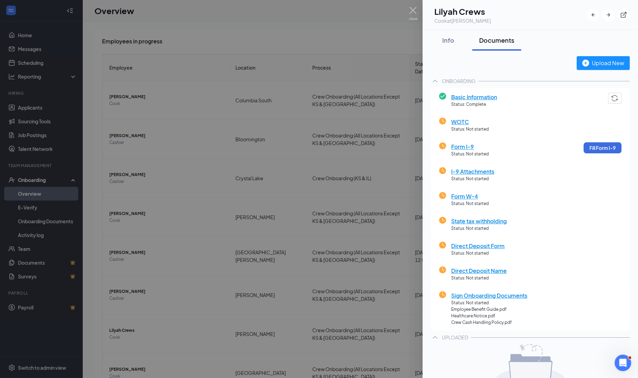
click at [133, 301] on div at bounding box center [319, 189] width 638 height 378
click at [133, 354] on td "[PERSON_NAME] Cook" at bounding box center [165, 373] width 127 height 39
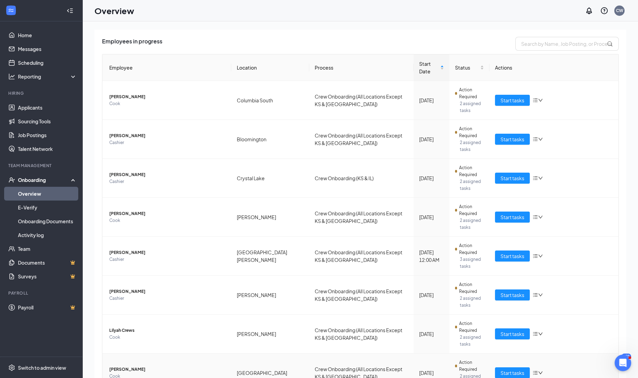
drag, startPoint x: 133, startPoint y: 301, endPoint x: 119, endPoint y: 318, distance: 22.1
click at [119, 373] on span "Cook" at bounding box center [167, 376] width 116 height 7
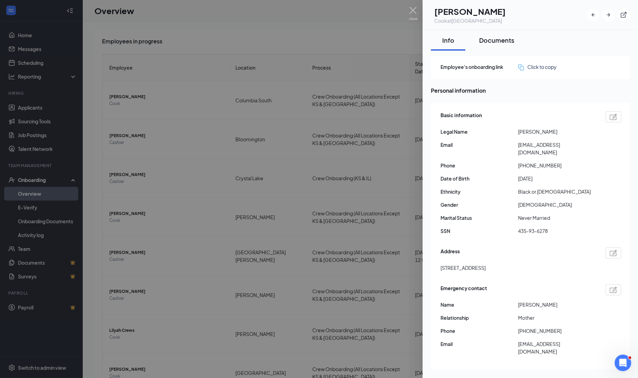
click at [502, 35] on button "Documents" at bounding box center [496, 40] width 49 height 21
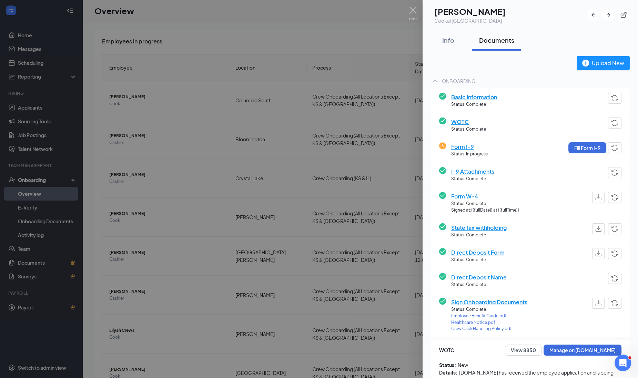
click at [225, 332] on div at bounding box center [319, 189] width 638 height 378
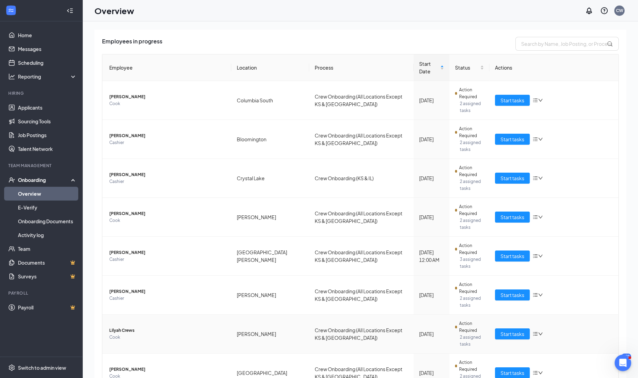
scroll to position [81, 0]
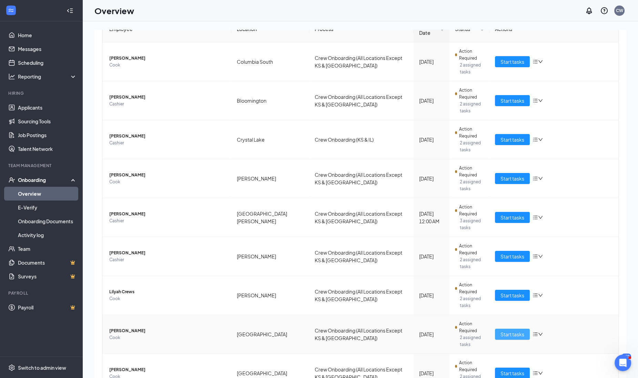
click at [515, 330] on span "Start tasks" at bounding box center [512, 334] width 24 height 8
click at [515, 272] on div "1 New 31 In progress 3083 Completed Employees in progress Employee Location Pro…" at bounding box center [360, 215] width 555 height 388
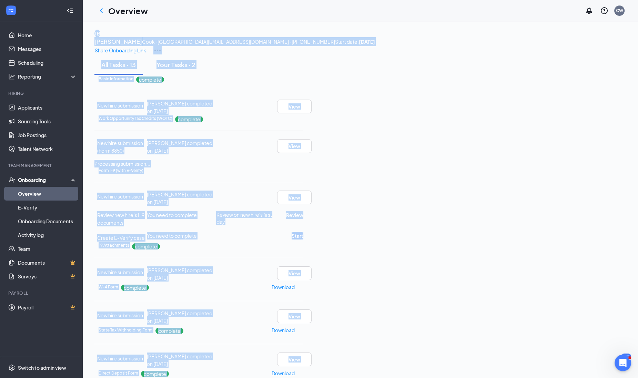
click at [423, 75] on div "All Tasks · 13 Your Tasks · 2" at bounding box center [360, 64] width 532 height 21
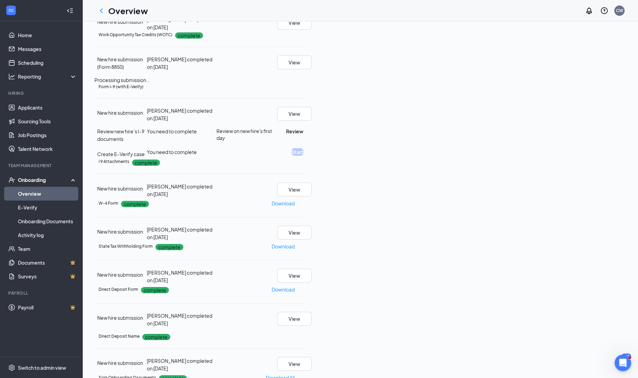
scroll to position [86, 0]
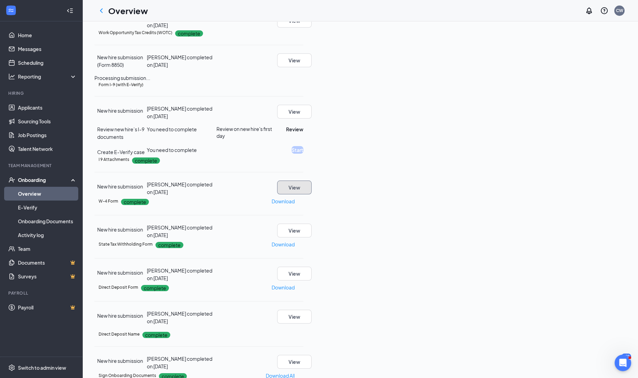
click at [311, 194] on button "View" at bounding box center [294, 188] width 34 height 14
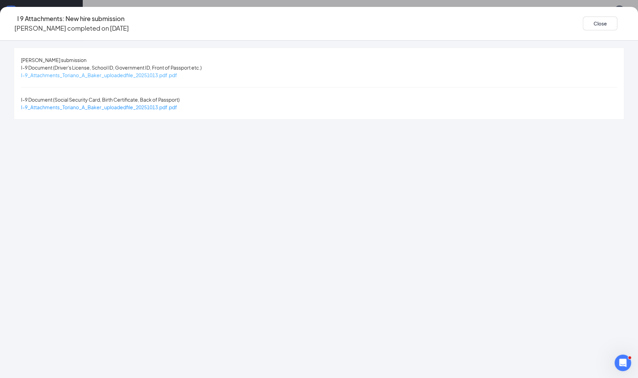
click at [177, 72] on span "I-9_Attachments_Toriano_A_Baker_uploadedfile_20251013.pdf.pdf" at bounding box center [99, 75] width 156 height 6
click at [177, 104] on span "I-9_Attachments_Toriano_A_Baker_uploadedfile_20251013.pdf.pdf" at bounding box center [99, 107] width 156 height 6
click at [583, 17] on button "Close" at bounding box center [600, 24] width 34 height 14
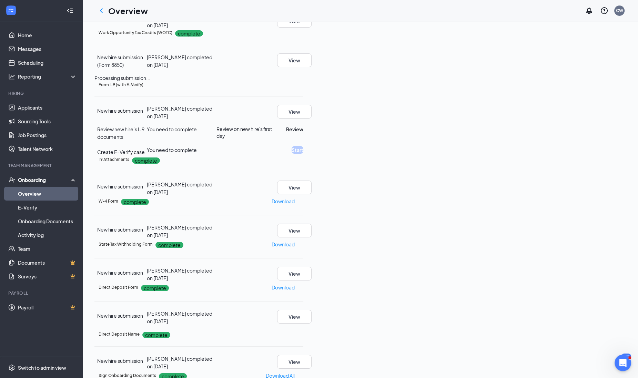
click at [303, 156] on div "Form I-9 (with E-Verify) New hire submission [PERSON_NAME] completed on [DATE] …" at bounding box center [198, 119] width 209 height 74
click at [311, 119] on button "View" at bounding box center [294, 112] width 34 height 14
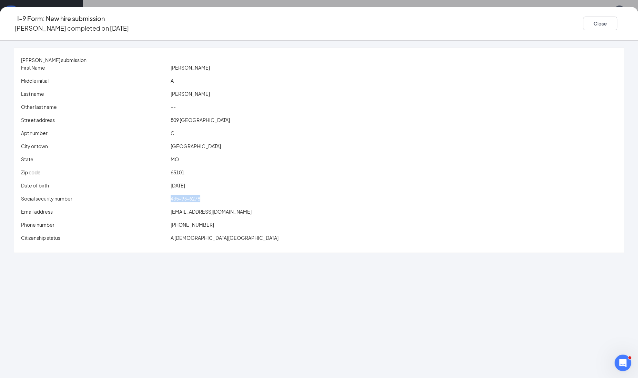
drag, startPoint x: 207, startPoint y: 195, endPoint x: 243, endPoint y: 199, distance: 36.4
click at [243, 199] on div "Social security number 435-93-6278" at bounding box center [319, 199] width 598 height 8
copy div "435-93-6278"
click at [583, 21] on button "Close" at bounding box center [600, 24] width 34 height 14
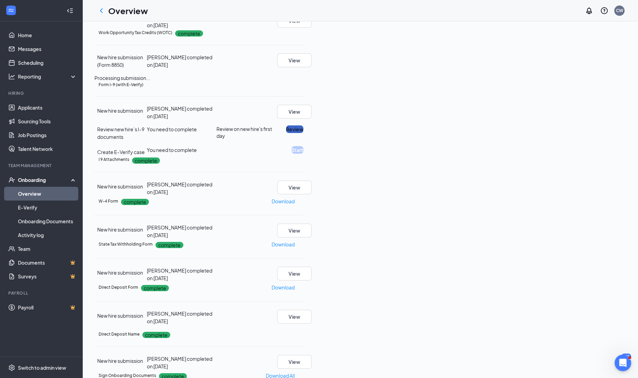
click at [303, 133] on button "Review" at bounding box center [294, 129] width 17 height 8
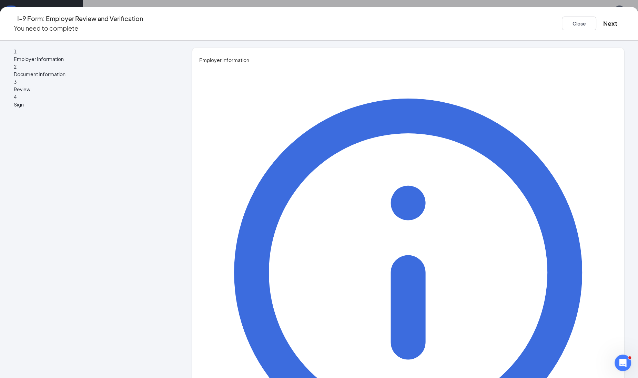
type input "[PERSON_NAME]"
type input "Recruiter"
type input "[PERSON_NAME][EMAIL_ADDRESS][PERSON_NAME][DOMAIN_NAME]"
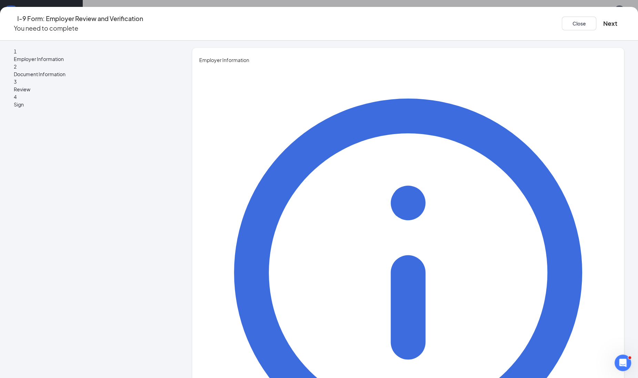
type input "4063965388"
click at [603, 19] on button "Next" at bounding box center [610, 24] width 14 height 10
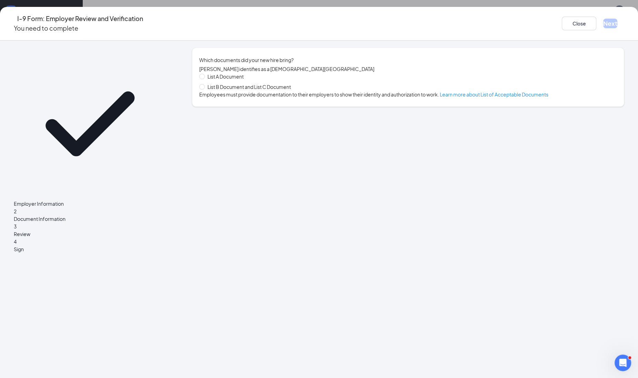
click at [267, 86] on div "List A Document List B Document and List C Document" at bounding box center [247, 82] width 97 height 18
click at [265, 91] on span "List B Document and List C Document" at bounding box center [249, 87] width 89 height 8
click at [204, 89] on input "List B Document and List C Document" at bounding box center [201, 86] width 5 height 5
radio input "true"
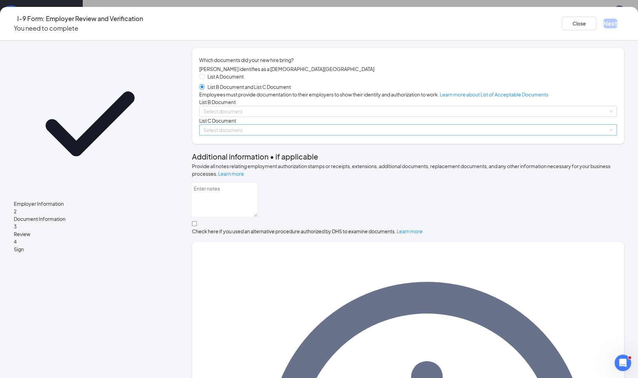
click at [226, 135] on input "search" at bounding box center [405, 130] width 405 height 10
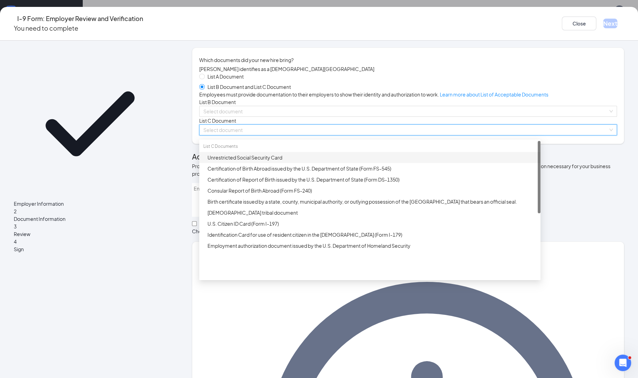
click at [241, 161] on div "Unrestricted Social Security Card" at bounding box center [371, 158] width 329 height 8
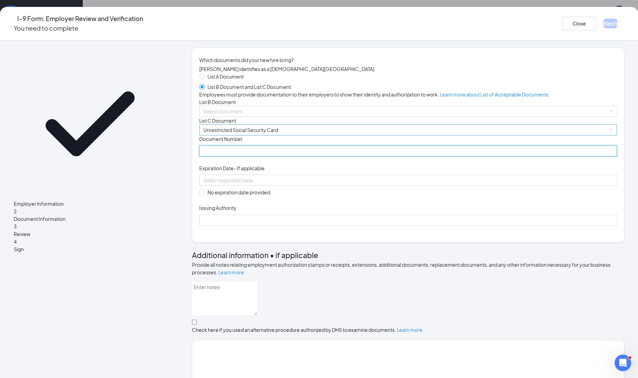
paste input "435-93-6278"
type input "435936278"
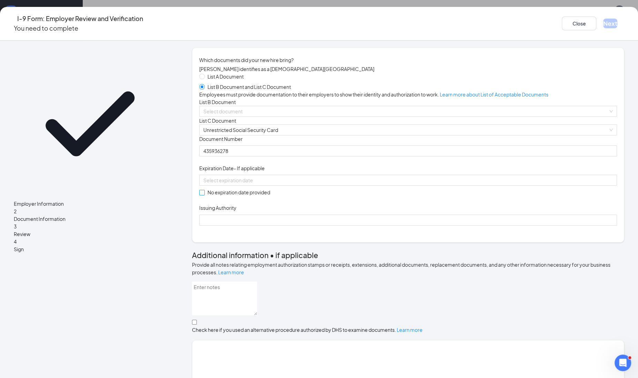
click at [205, 195] on span at bounding box center [202, 193] width 6 height 6
click at [204, 195] on input "No expiration date provided" at bounding box center [201, 192] width 5 height 5
checkbox input "true"
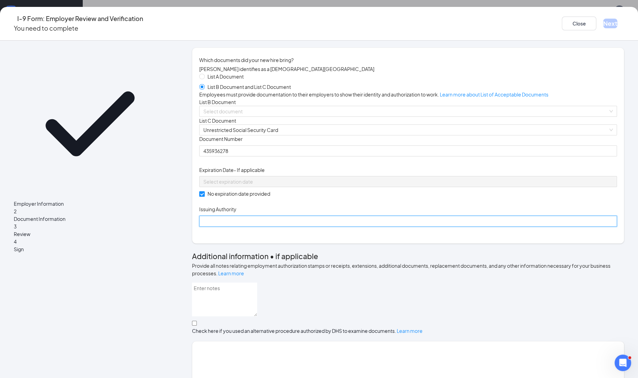
click at [230, 227] on input "Issuing Authority" at bounding box center [408, 221] width 418 height 11
type input "Social Security Administration"
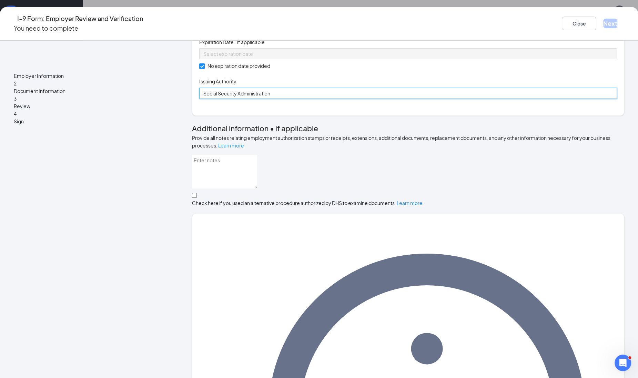
scroll to position [0, 0]
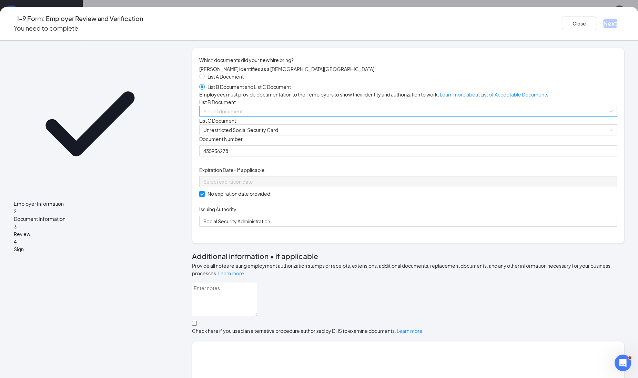
click at [242, 116] on input "search" at bounding box center [405, 111] width 405 height 10
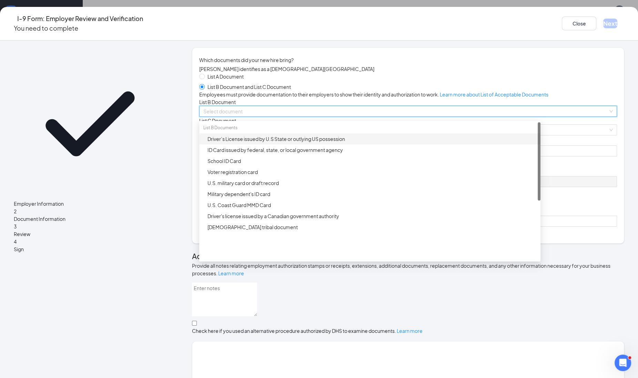
click at [239, 143] on div "Driver’s License issued by U.S State or outlying US possession" at bounding box center [371, 139] width 329 height 8
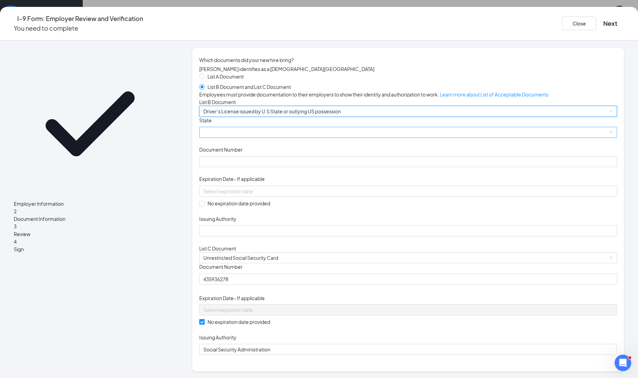
click at [239, 137] on span at bounding box center [407, 132] width 409 height 10
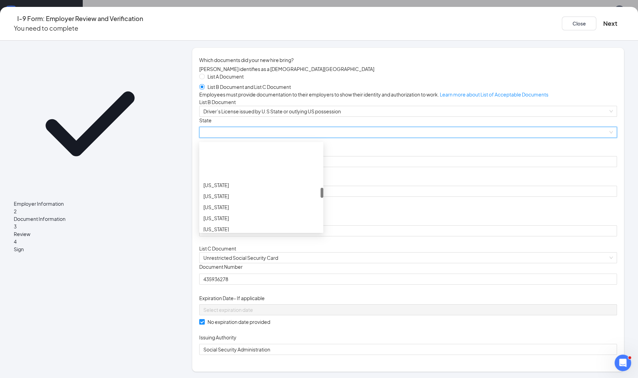
scroll to position [388, 0]
click at [239, 178] on div "[US_STATE]" at bounding box center [261, 175] width 116 height 8
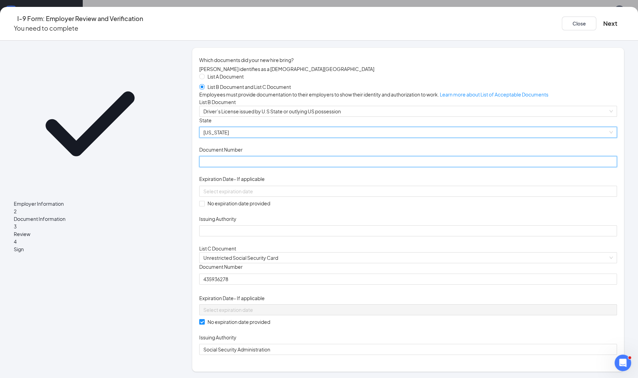
click at [229, 167] on input "Document Number" at bounding box center [408, 161] width 418 height 11
type input "218E157005"
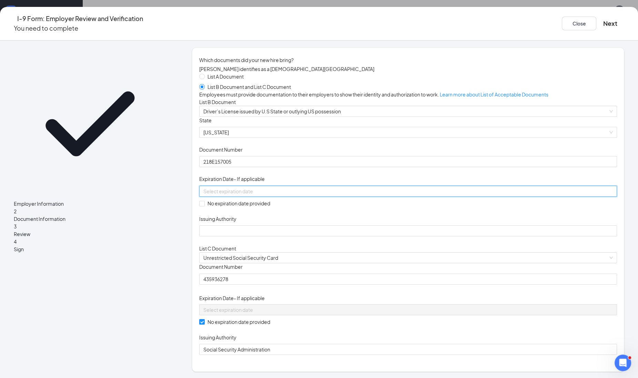
click at [241, 195] on input at bounding box center [407, 191] width 408 height 8
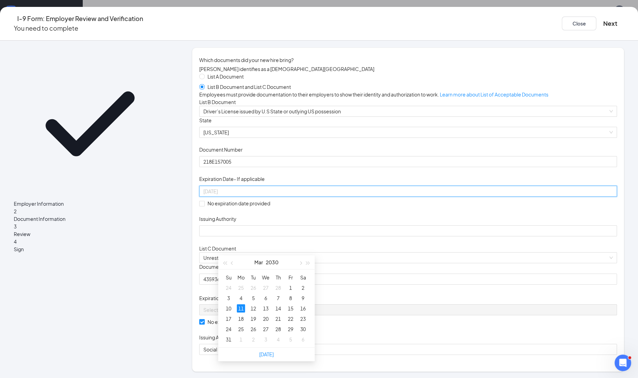
click at [239, 307] on div "11" at bounding box center [241, 308] width 8 height 8
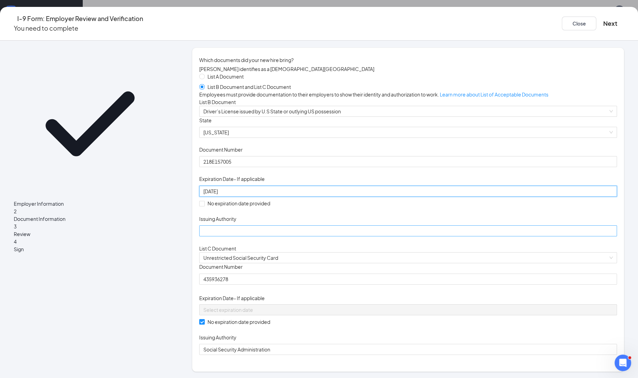
type input "[DATE]"
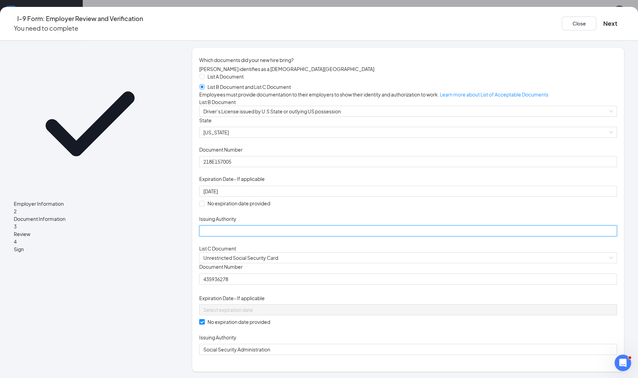
click at [240, 236] on input "Issuing Authority" at bounding box center [408, 230] width 418 height 11
type input "[US_STATE]"
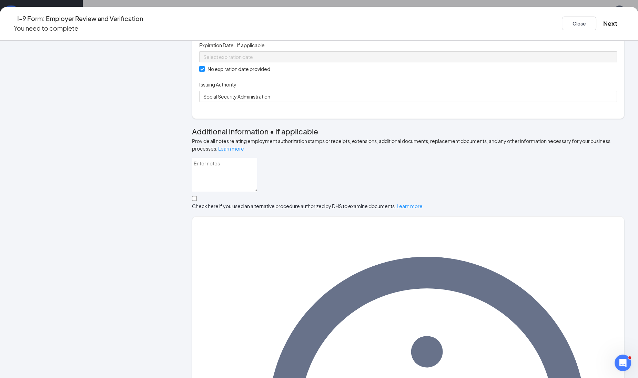
scroll to position [266, 0]
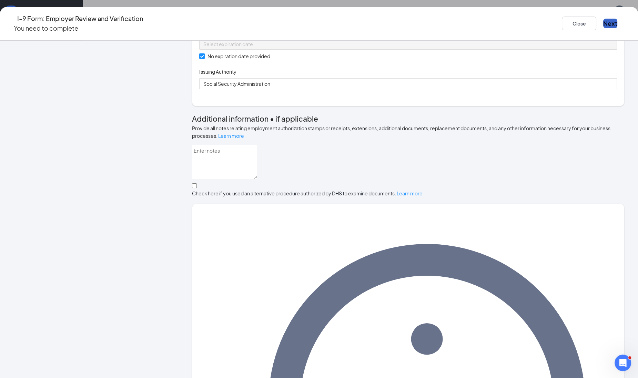
click at [603, 22] on button "Next" at bounding box center [610, 24] width 14 height 10
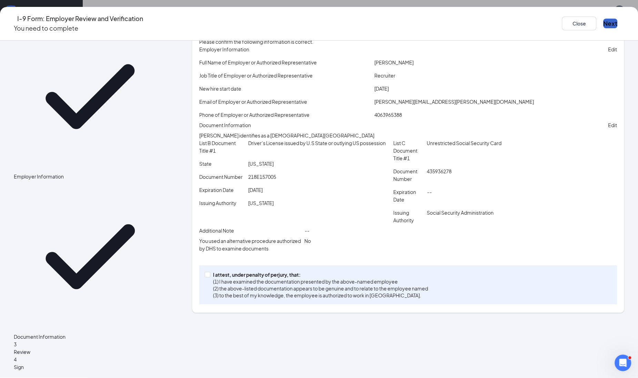
scroll to position [20, 0]
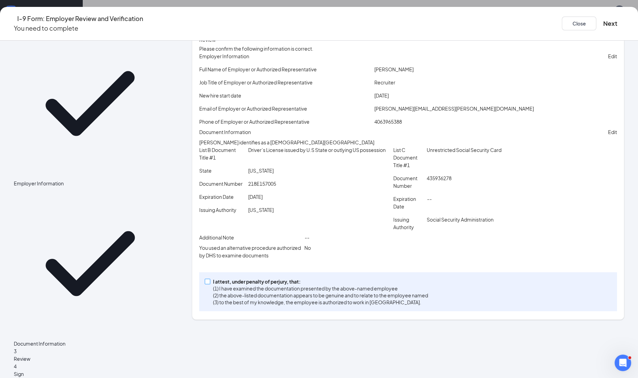
click at [210, 284] on span at bounding box center [208, 282] width 6 height 6
click at [209, 284] on input "I attest, under penalty of [PERSON_NAME], that: (1) I have examined the documen…" at bounding box center [207, 281] width 5 height 5
checkbox input "true"
click at [529, 29] on div "I-9 Form: Employer Review and Verification You need to complete Close Next" at bounding box center [319, 24] width 638 height 34
click at [603, 20] on button "Next" at bounding box center [610, 24] width 14 height 10
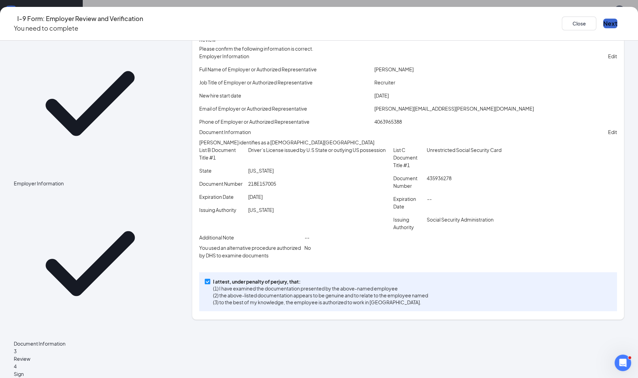
scroll to position [0, 0]
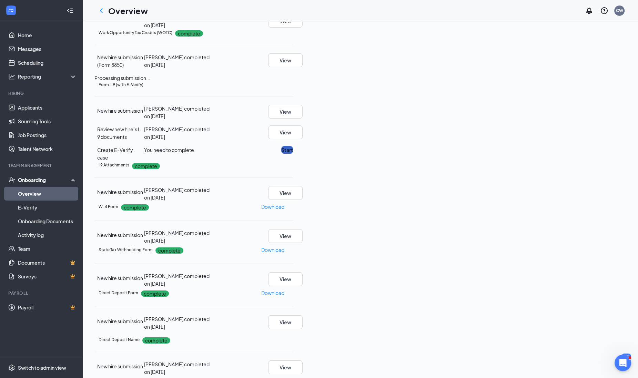
click at [293, 154] on button "Start" at bounding box center [287, 150] width 12 height 8
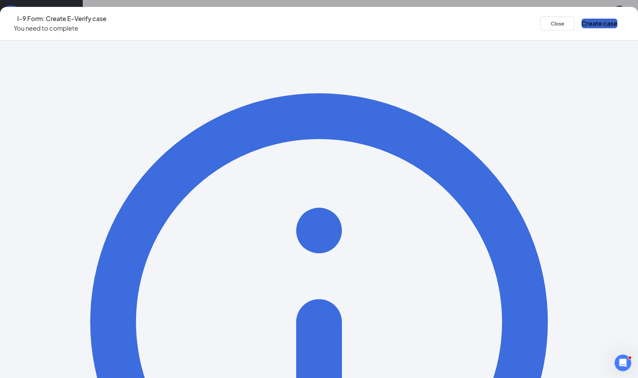
click at [581, 21] on button "Create case" at bounding box center [599, 24] width 36 height 10
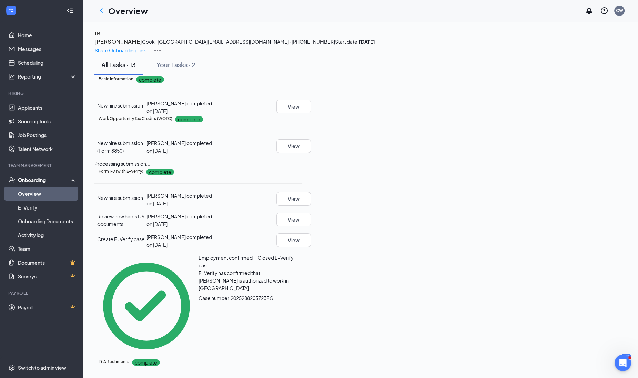
click at [142, 44] on h3 "[PERSON_NAME]" at bounding box center [118, 41] width 48 height 9
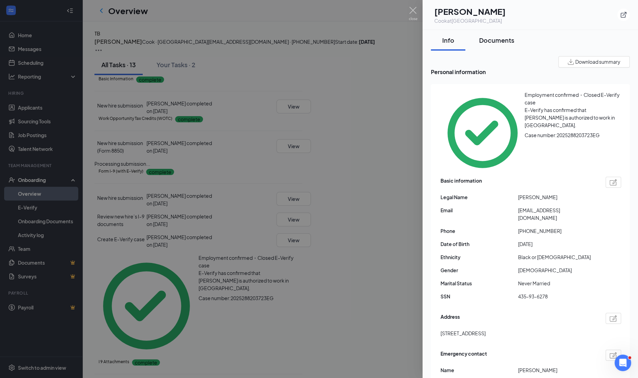
click at [497, 42] on div "Documents" at bounding box center [496, 40] width 35 height 9
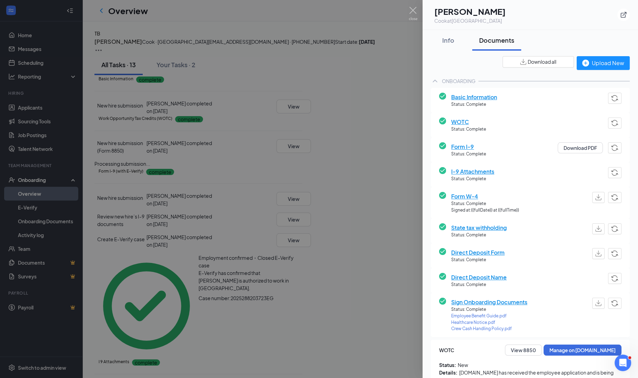
click at [571, 34] on div "Info Documents" at bounding box center [530, 40] width 199 height 21
click at [410, 8] on img at bounding box center [413, 13] width 9 height 13
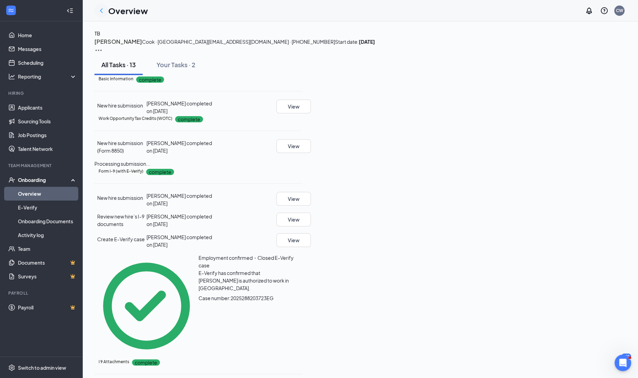
click at [103, 10] on icon "ChevronLeft" at bounding box center [101, 11] width 8 height 8
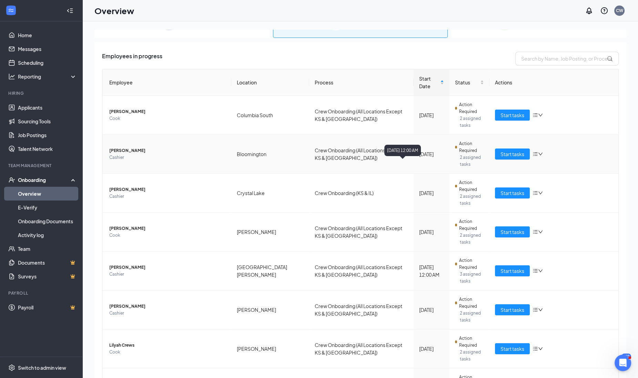
scroll to position [43, 0]
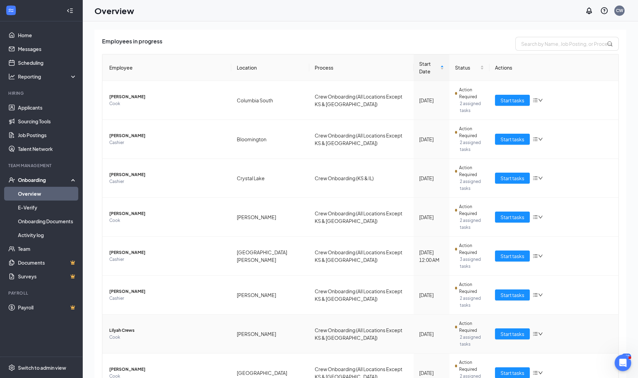
click at [131, 334] on span "Cook" at bounding box center [167, 337] width 116 height 7
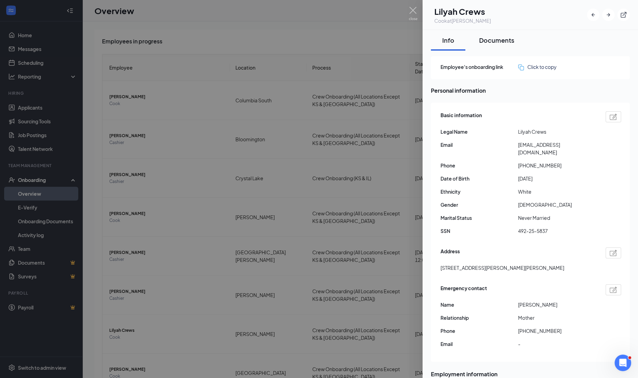
click at [493, 36] on div "Documents" at bounding box center [496, 40] width 35 height 9
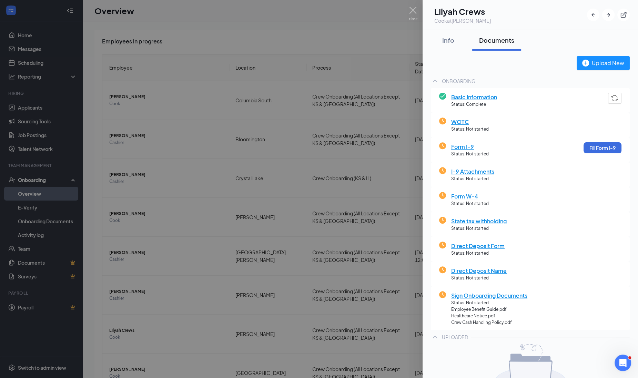
click at [160, 259] on div at bounding box center [319, 189] width 638 height 378
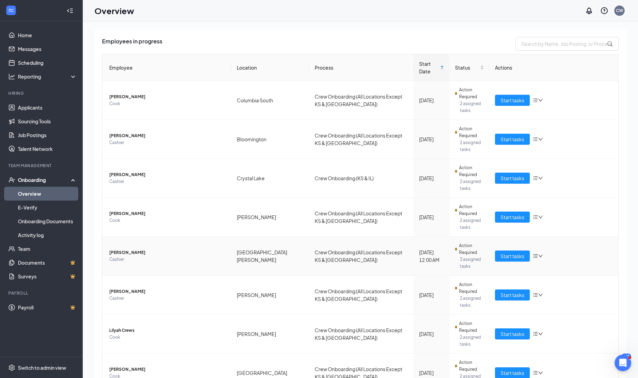
scroll to position [81, 0]
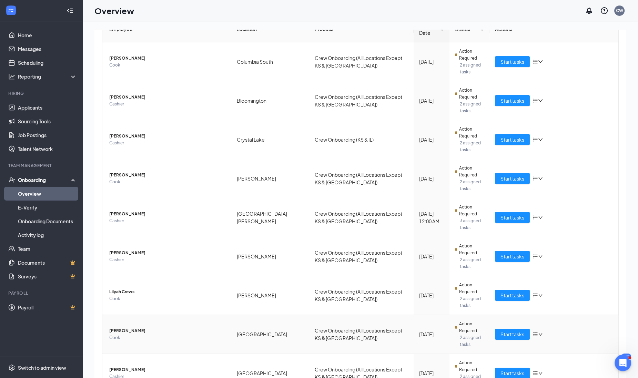
click at [137, 334] on span "Cook" at bounding box center [167, 337] width 116 height 7
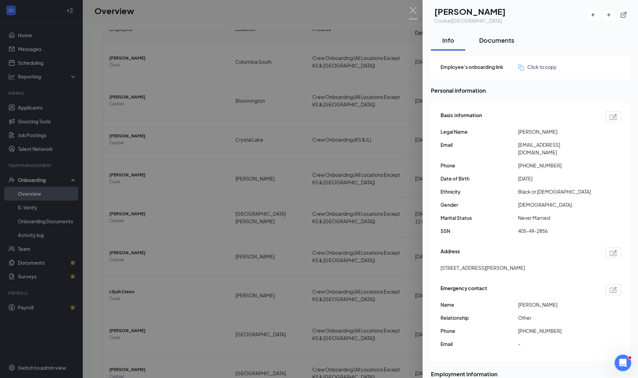
click at [502, 43] on div "Documents" at bounding box center [496, 40] width 35 height 9
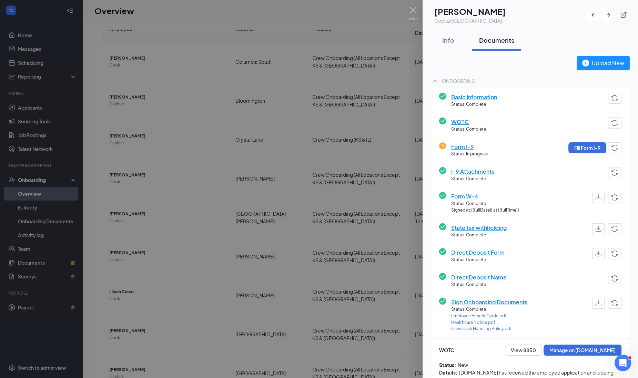
click at [172, 310] on div at bounding box center [319, 189] width 638 height 378
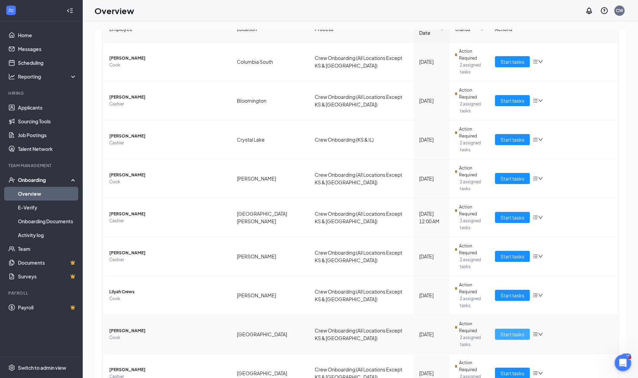
click at [511, 330] on span "Start tasks" at bounding box center [512, 334] width 24 height 8
click at [511, 277] on div "2 New 30 In progress 3084 Completed Employees in progress Employee Location Pro…" at bounding box center [360, 215] width 555 height 388
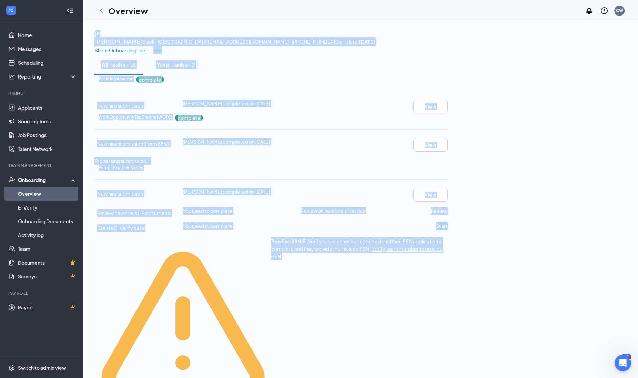
click at [448, 113] on div "Basic Information complete New hire submission [PERSON_NAME] completed on [DATE…" at bounding box center [270, 94] width 353 height 38
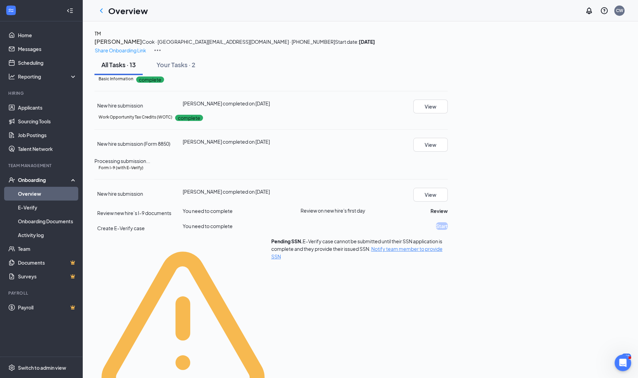
click at [442, 259] on span "Notify team member to provide SSN" at bounding box center [356, 253] width 171 height 14
click at [0, 0] on div "Notify team member to provide SSN? This will temporarily mark Employee submissi…" at bounding box center [0, 0] width 0 height 0
click at [442, 259] on span "Notify team member to provide SSN" at bounding box center [356, 253] width 171 height 14
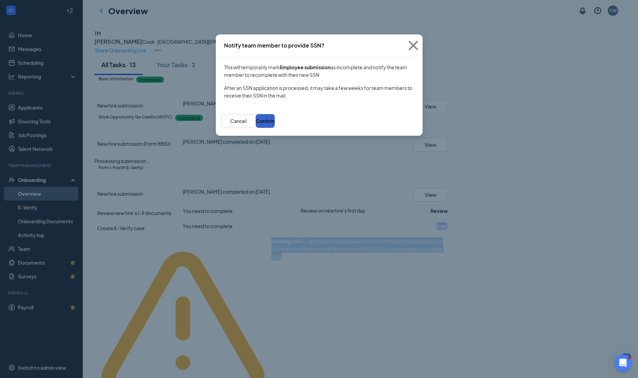
click at [275, 117] on button "Confirm" at bounding box center [265, 121] width 19 height 14
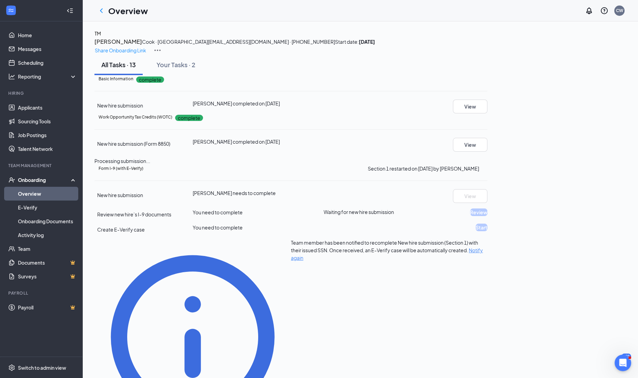
click at [487, 267] on div "Form I-9 (with E-Verify) Section 1 restarted on [DATE] by [PERSON_NAME] New hir…" at bounding box center [290, 300] width 393 height 270
click at [487, 168] on icon "Ellipses" at bounding box center [487, 168] width 0 height 0
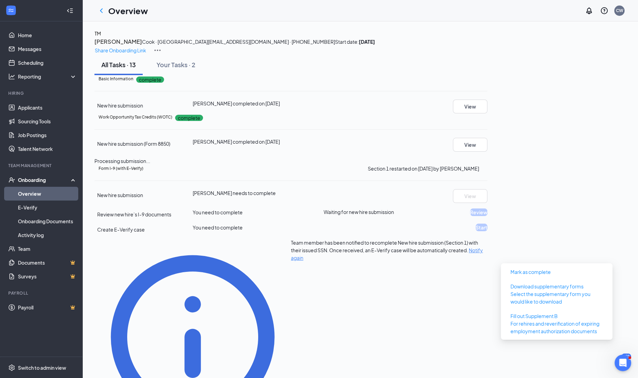
click at [479, 172] on p "Section 1 restarted on [DATE] by [PERSON_NAME]" at bounding box center [423, 169] width 111 height 8
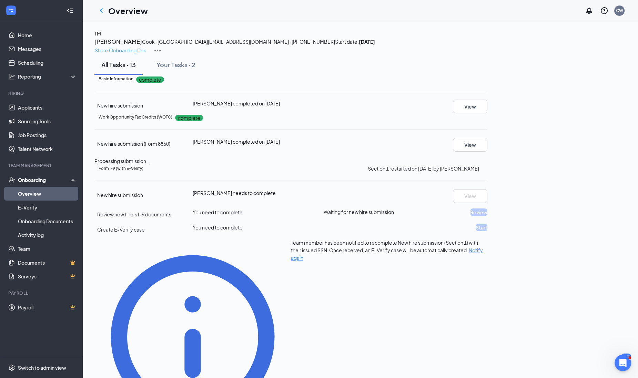
click at [146, 47] on p "Share Onboarding Link" at bounding box center [120, 51] width 51 height 8
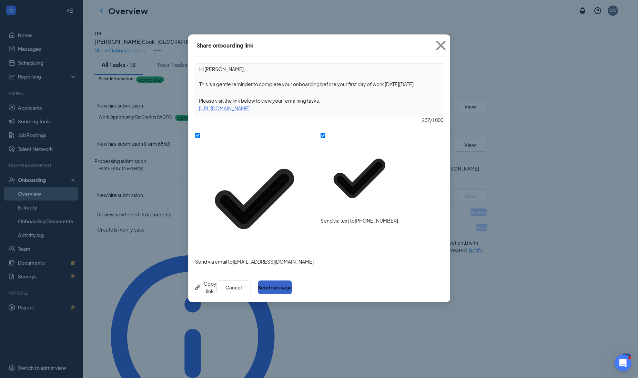
click at [292, 280] on button "Send message" at bounding box center [275, 287] width 34 height 14
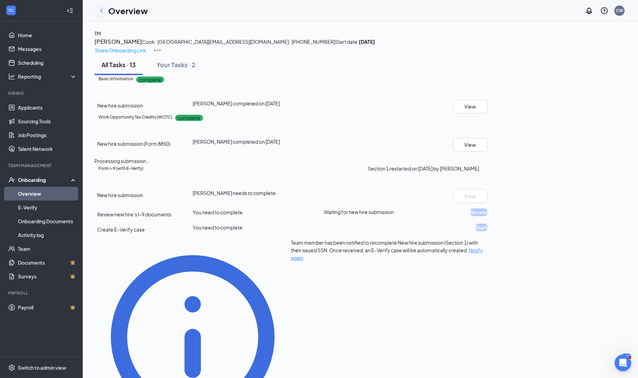
click at [101, 13] on icon "ChevronLeft" at bounding box center [101, 11] width 8 height 8
click at [108, 13] on h1 "Overview" at bounding box center [128, 11] width 40 height 12
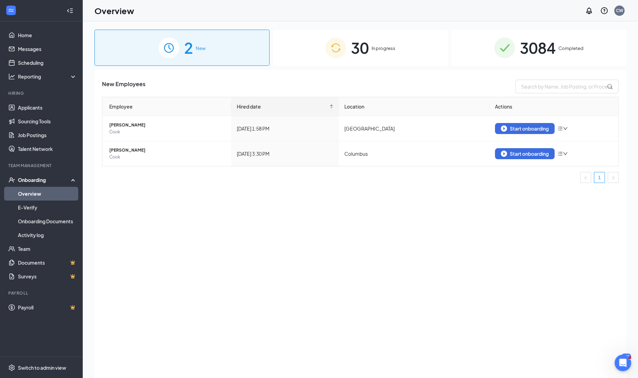
click at [419, 46] on div "30 In progress" at bounding box center [360, 48] width 175 height 36
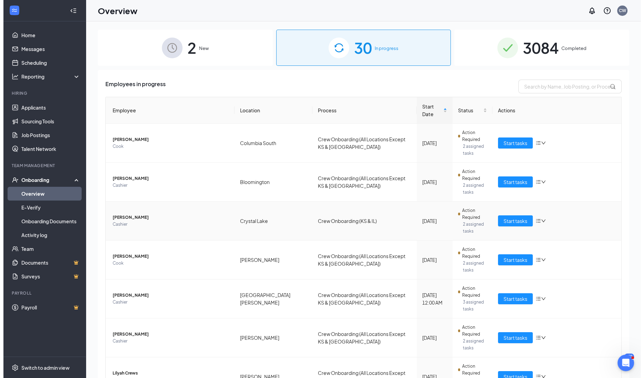
scroll to position [81, 0]
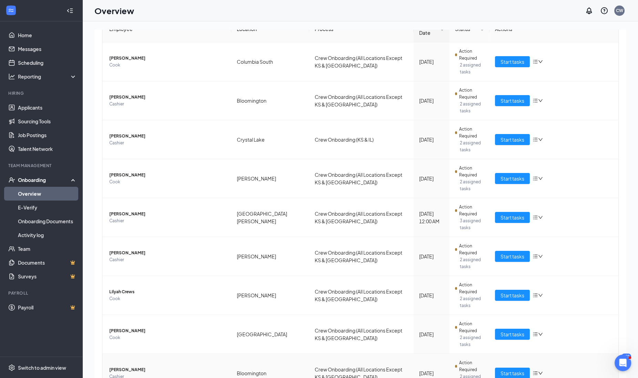
click at [133, 373] on span "Cashier" at bounding box center [167, 376] width 116 height 7
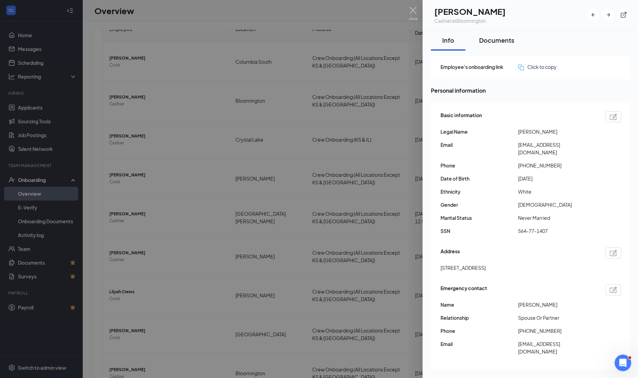
click at [514, 39] on button "Documents" at bounding box center [496, 40] width 49 height 21
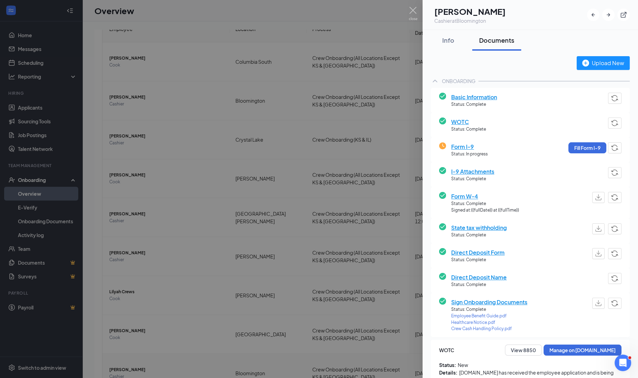
click at [240, 293] on div at bounding box center [319, 189] width 638 height 378
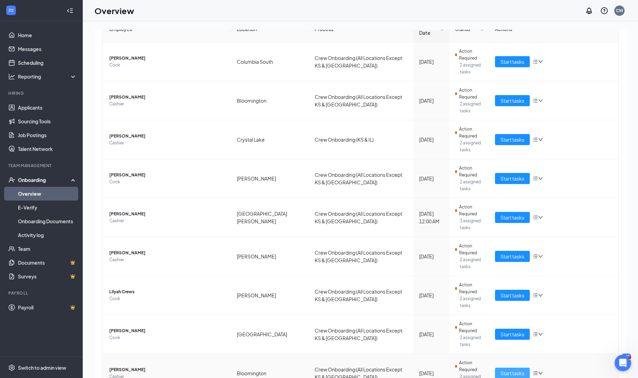
click at [510, 369] on span "Start tasks" at bounding box center [512, 373] width 24 height 8
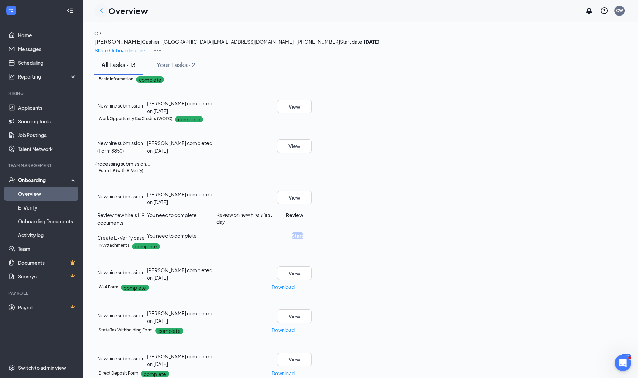
click at [100, 12] on icon "ChevronLeft" at bounding box center [101, 11] width 8 height 8
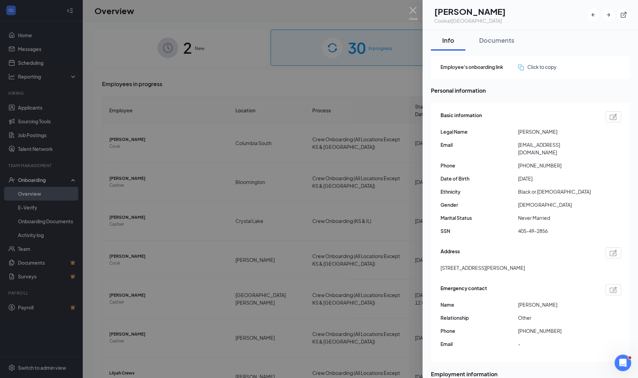
drag, startPoint x: 449, startPoint y: 10, endPoint x: 537, endPoint y: 9, distance: 87.9
click at [537, 9] on div "TD [PERSON_NAME] [PERSON_NAME] at [GEOGRAPHIC_DATA]" at bounding box center [530, 15] width 199 height 19
drag, startPoint x: 537, startPoint y: 9, endPoint x: 500, endPoint y: 9, distance: 36.9
copy h1 "[PERSON_NAME]"
click at [47, 110] on div at bounding box center [319, 189] width 638 height 378
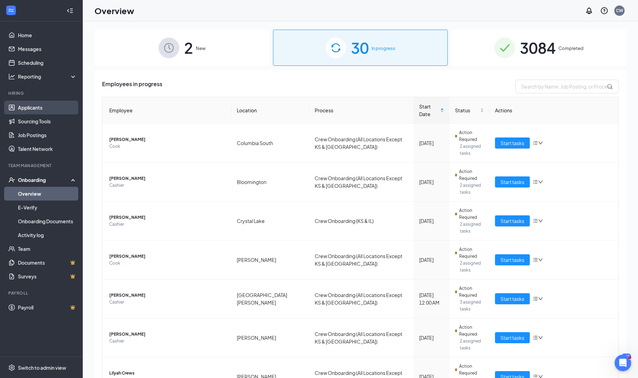
click at [47, 110] on link "Applicants" at bounding box center [47, 108] width 59 height 14
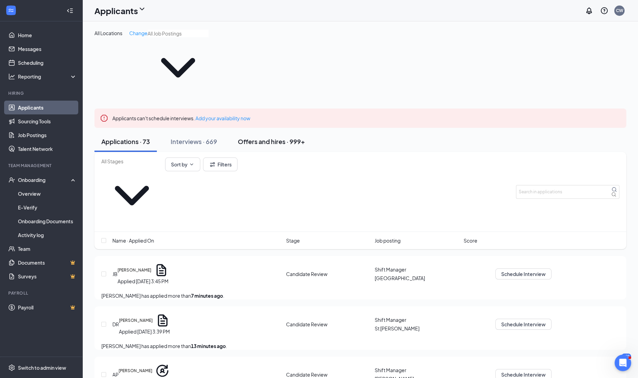
click at [246, 131] on button "Offers and hires · 999+" at bounding box center [271, 141] width 81 height 21
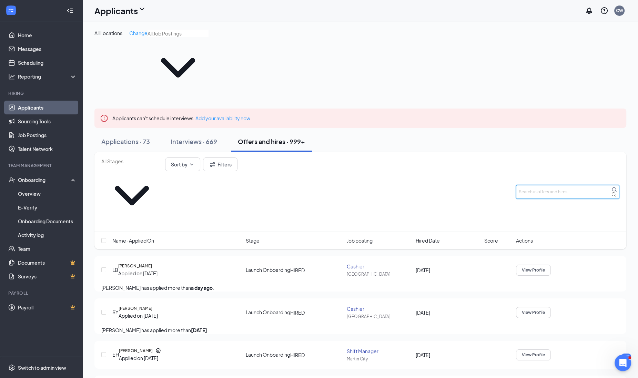
paste input "[PERSON_NAME]"
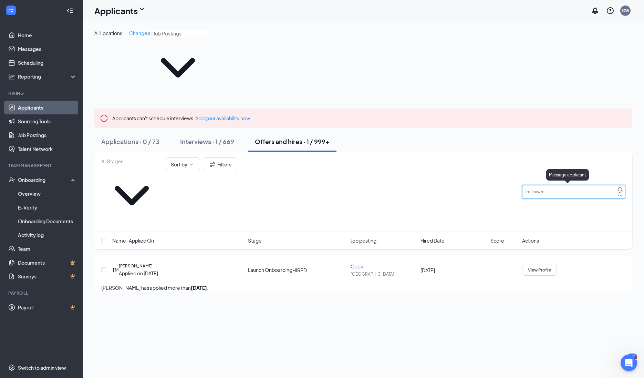
type input "Treshawn"
click at [522, 265] on icon "ActiveChat" at bounding box center [522, 265] width 0 height 0
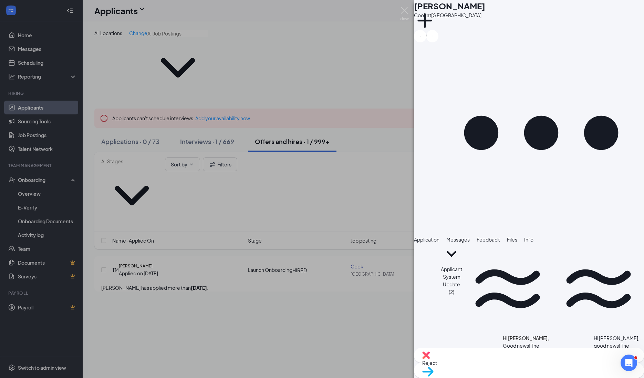
scroll to position [44, 0]
type textarea "Treshawn. I just resent a section of your onboarding. We need your social secur…"
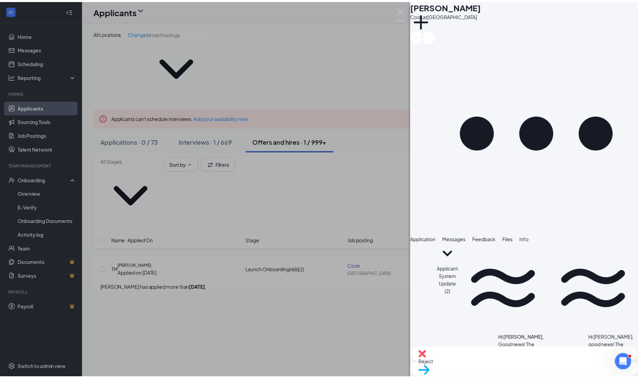
scroll to position [111, 0]
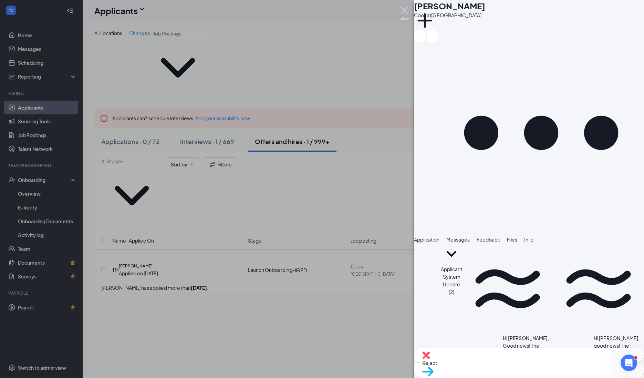
click at [403, 18] on img at bounding box center [404, 13] width 9 height 13
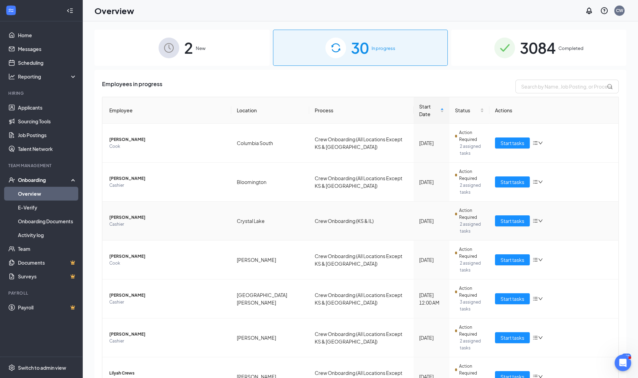
scroll to position [81, 0]
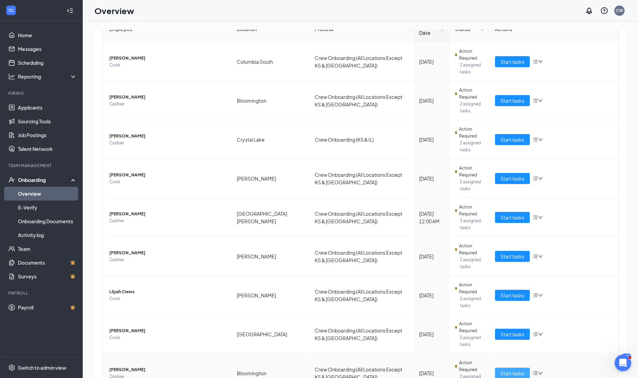
click at [511, 368] on button "Start tasks" at bounding box center [512, 373] width 35 height 11
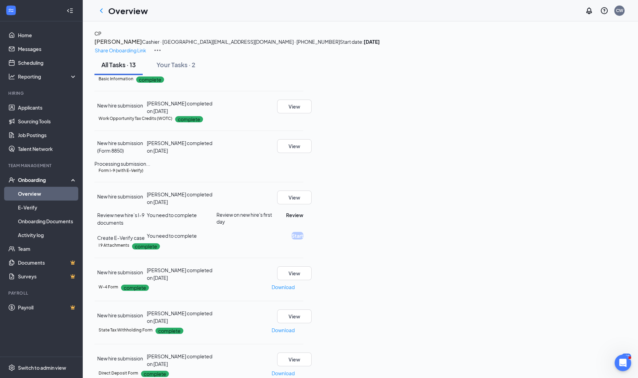
scroll to position [86, 0]
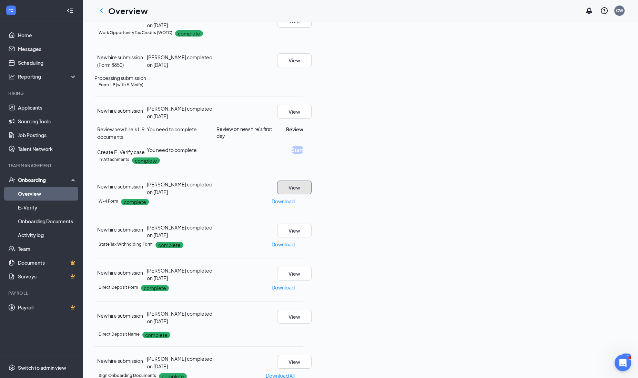
click at [311, 194] on button "View" at bounding box center [294, 188] width 34 height 14
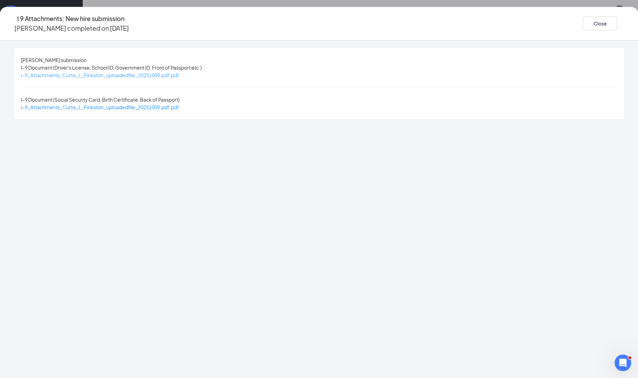
click at [152, 74] on span "I-9_Attachments_Curtis_L_Pinkston_uploadedfile_20251009.pdf.pdf" at bounding box center [100, 75] width 158 height 6
click at [179, 104] on span "I-9_Attachments_Curtis_L_Pinkston_uploadedfile_20251009.pdf.pdf" at bounding box center [100, 107] width 158 height 6
click at [583, 28] on div "Close" at bounding box center [603, 24] width 41 height 20
click at [583, 26] on button "Close" at bounding box center [600, 24] width 34 height 14
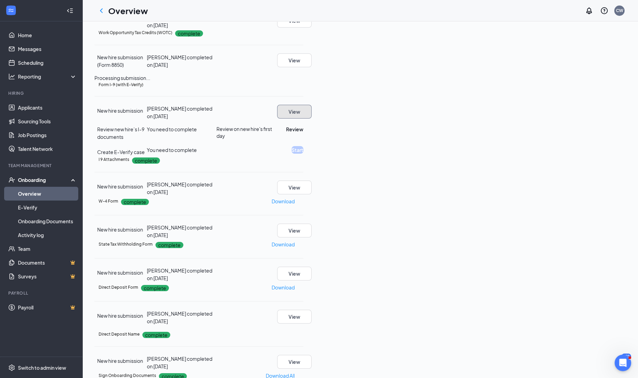
click at [311, 119] on button "View" at bounding box center [294, 112] width 34 height 14
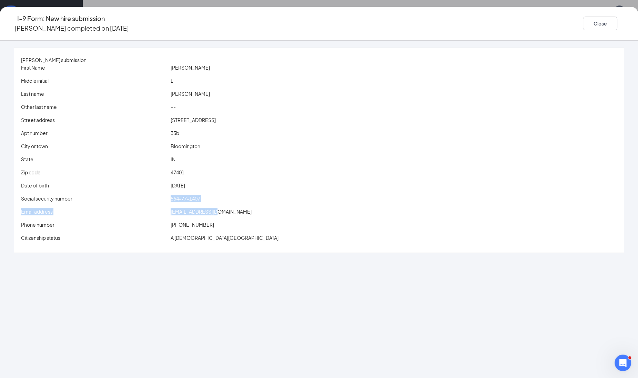
drag, startPoint x: 207, startPoint y: 198, endPoint x: 276, endPoint y: 207, distance: 70.1
click at [276, 207] on div "First Name [PERSON_NAME] Middle initial L Last name [PERSON_NAME] Other last na…" at bounding box center [319, 154] width 596 height 181
click at [275, 207] on div "First Name [PERSON_NAME] Middle initial L Last name [PERSON_NAME] Other last na…" at bounding box center [319, 154] width 596 height 181
click at [281, 196] on div "564-77-1407" at bounding box center [393, 199] width 449 height 8
drag, startPoint x: 236, startPoint y: 198, endPoint x: 245, endPoint y: 198, distance: 8.3
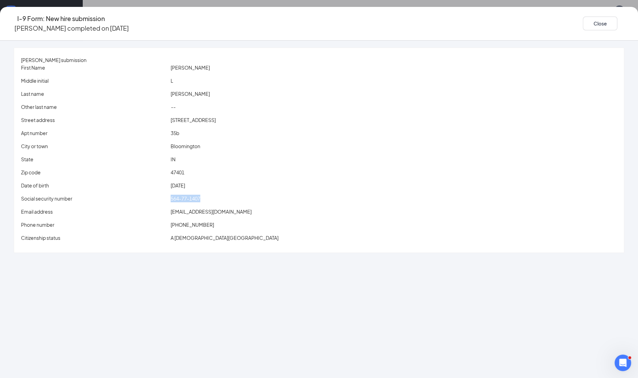
click at [245, 198] on div "564-77-1407" at bounding box center [393, 199] width 449 height 8
drag, startPoint x: 245, startPoint y: 198, endPoint x: 229, endPoint y: 198, distance: 15.5
click at [583, 17] on button "Close" at bounding box center [600, 24] width 34 height 14
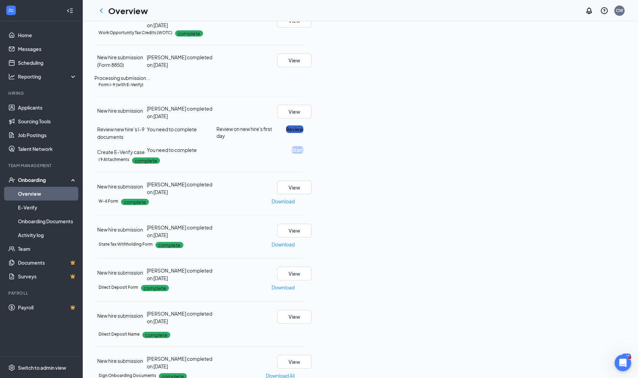
click at [303, 133] on button "Review" at bounding box center [294, 129] width 17 height 8
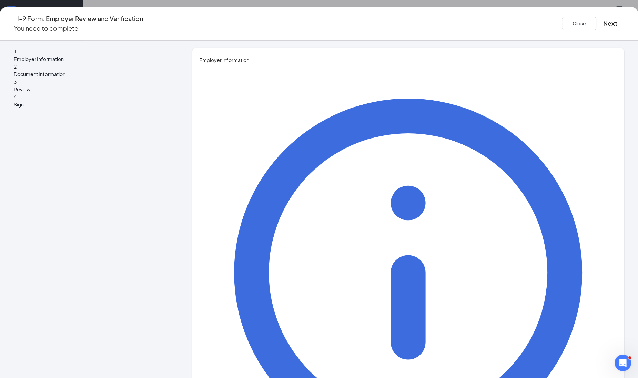
type input "[PERSON_NAME]"
type input "Recruiter"
type input "[PERSON_NAME][EMAIL_ADDRESS][PERSON_NAME][DOMAIN_NAME]"
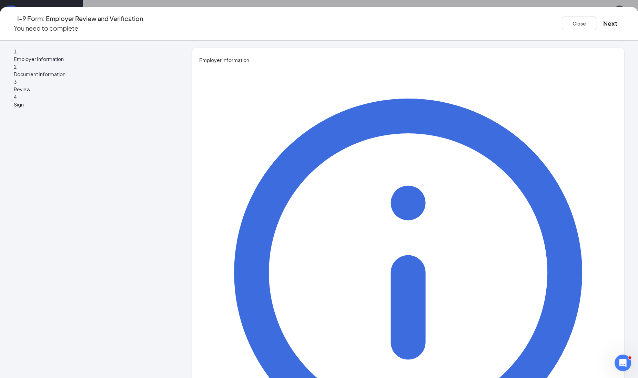
type input "4063965388"
click at [603, 21] on button "Next" at bounding box center [610, 24] width 14 height 10
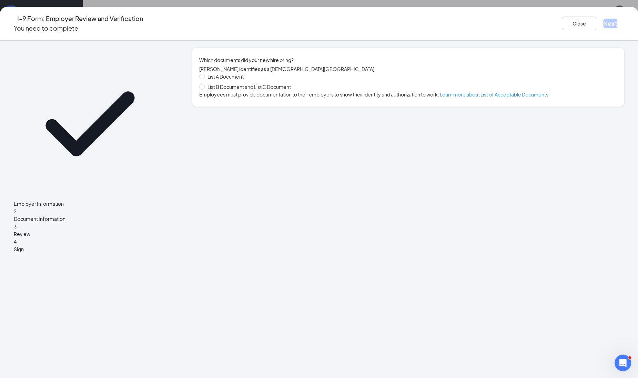
click at [280, 91] on span "List B Document and List C Document" at bounding box center [249, 87] width 89 height 8
click at [204, 89] on input "List B Document and List C Document" at bounding box center [201, 86] width 5 height 5
radio input "true"
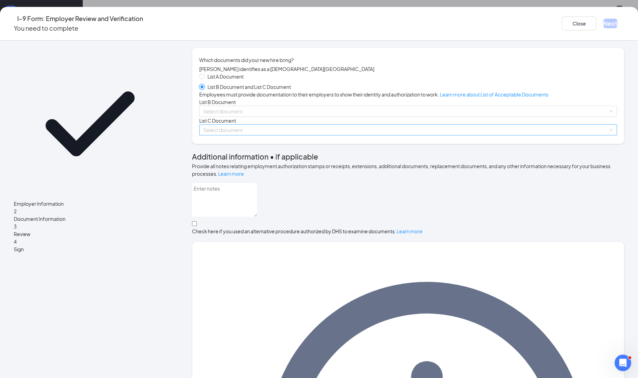
click at [228, 135] on span at bounding box center [405, 130] width 405 height 10
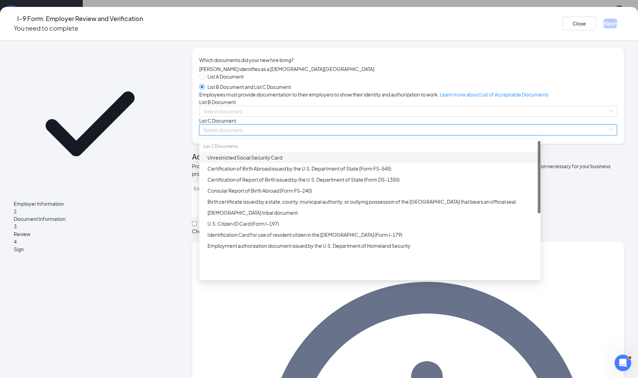
click at [230, 161] on div "Unrestricted Social Security Card" at bounding box center [371, 158] width 329 height 8
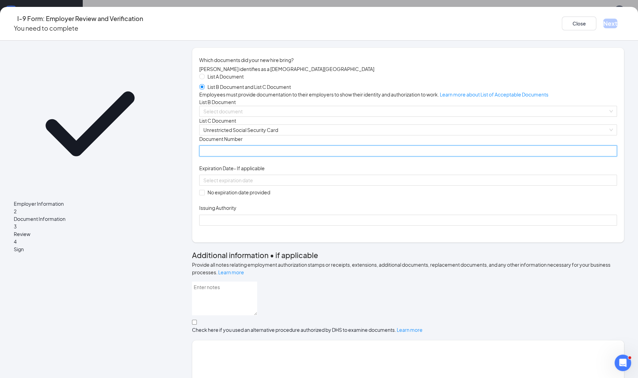
paste input "564-77-1407"
type input "564771407"
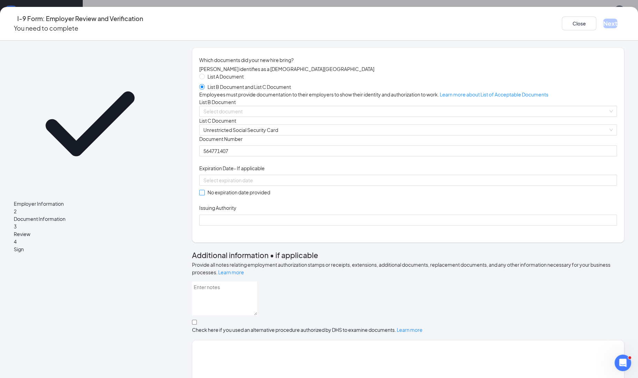
click at [205, 195] on span at bounding box center [202, 193] width 6 height 6
click at [204, 195] on input "No expiration date provided" at bounding box center [201, 192] width 5 height 5
checkbox input "true"
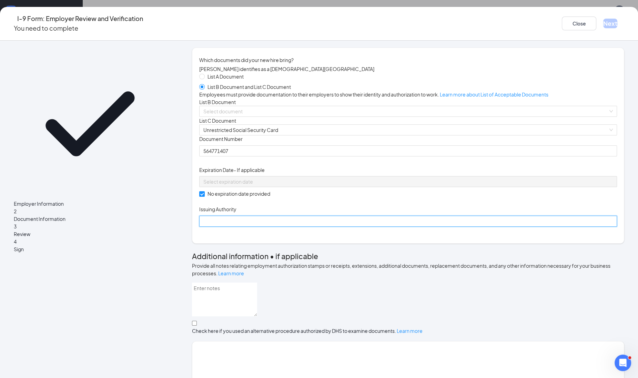
click at [224, 227] on input "Issuing Authority" at bounding box center [408, 221] width 418 height 11
type input "Social Security Administration"
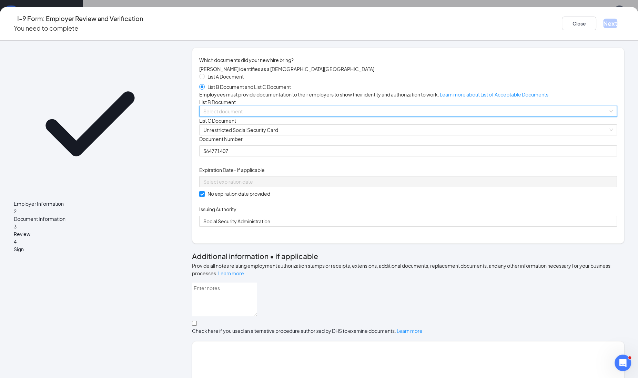
click at [245, 116] on input "search" at bounding box center [405, 111] width 405 height 10
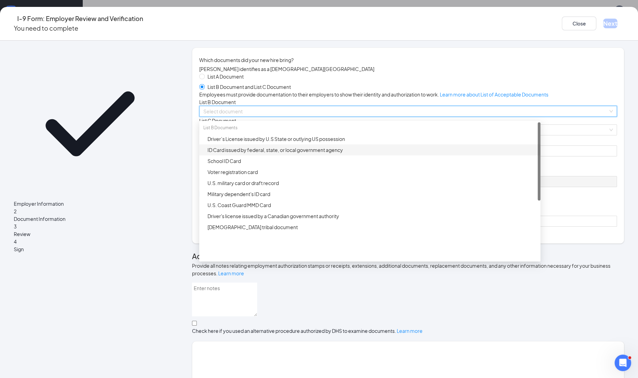
click at [245, 154] on div "ID Card issued by federal, state, or local government agency" at bounding box center [371, 150] width 329 height 8
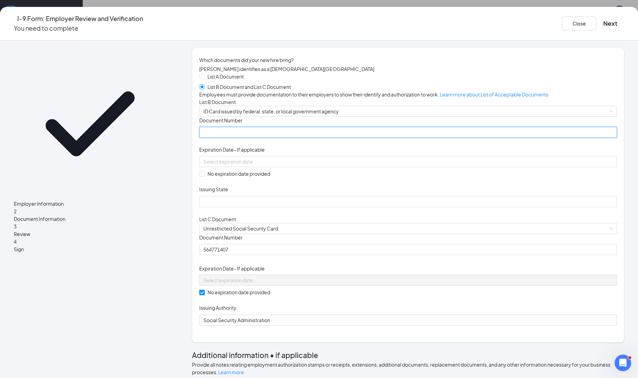
drag, startPoint x: 237, startPoint y: 184, endPoint x: 245, endPoint y: 180, distance: 9.3
click at [237, 138] on input "Document Number" at bounding box center [408, 132] width 418 height 11
type input "1110200423"
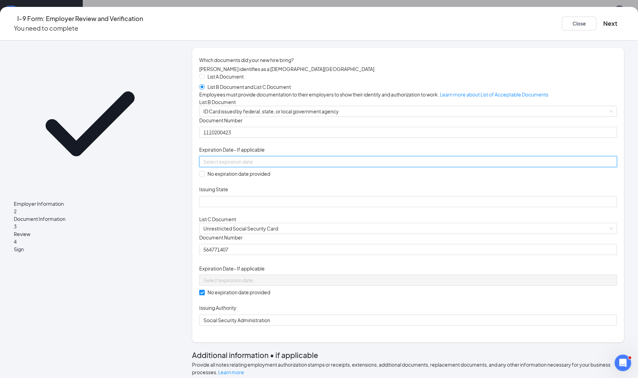
click at [256, 165] on input at bounding box center [407, 162] width 408 height 8
click at [299, 277] on div "15" at bounding box center [303, 277] width 8 height 8
type input "[DATE]"
click at [248, 207] on input "Issuing State" at bounding box center [408, 201] width 418 height 11
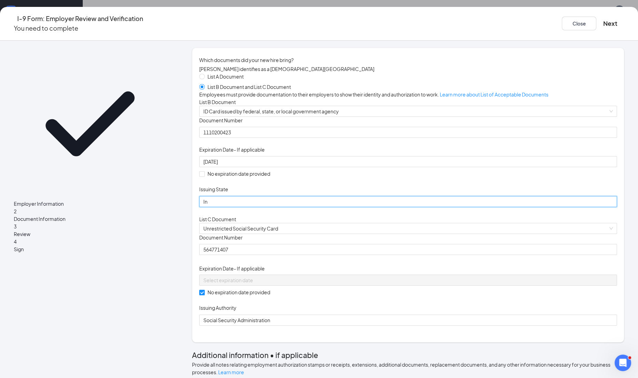
type input "[US_STATE]"
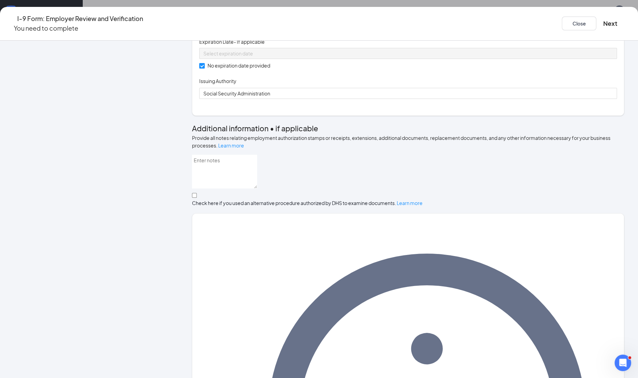
scroll to position [234, 0]
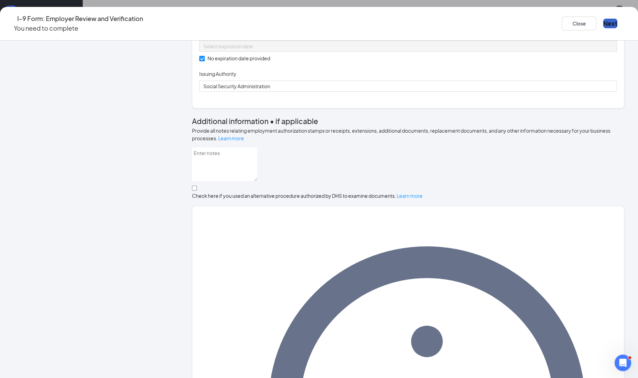
click at [603, 19] on button "Next" at bounding box center [610, 24] width 14 height 10
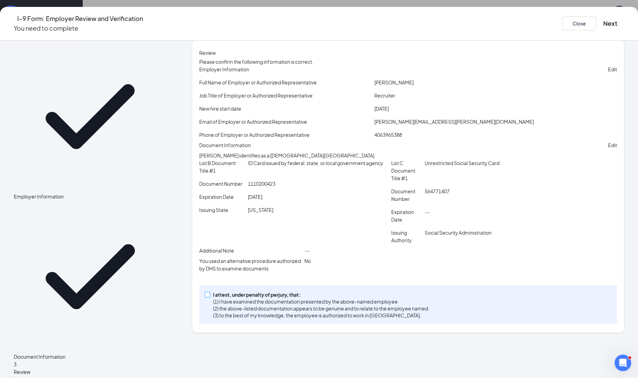
click at [232, 319] on span "I attest, under penalty of [PERSON_NAME], that: (1) I have examined the documen…" at bounding box center [320, 305] width 221 height 28
click at [209, 297] on input "I attest, under penalty of [PERSON_NAME], that: (1) I have examined the documen…" at bounding box center [207, 294] width 5 height 5
checkbox input "true"
click at [603, 22] on button "Next" at bounding box center [610, 24] width 14 height 10
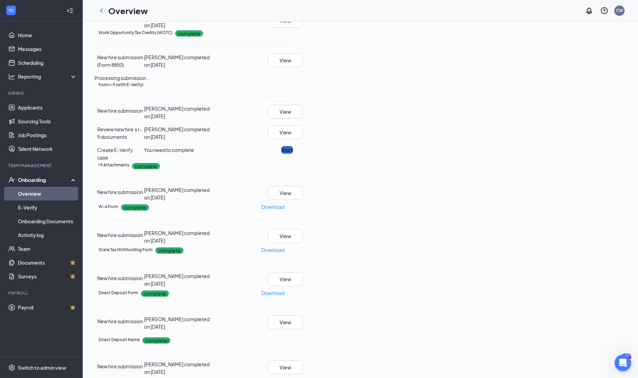
click at [293, 154] on button "Start" at bounding box center [287, 150] width 12 height 8
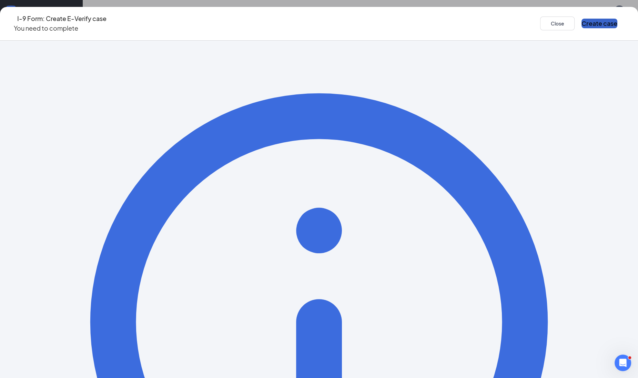
click at [581, 19] on button "Create case" at bounding box center [599, 24] width 36 height 10
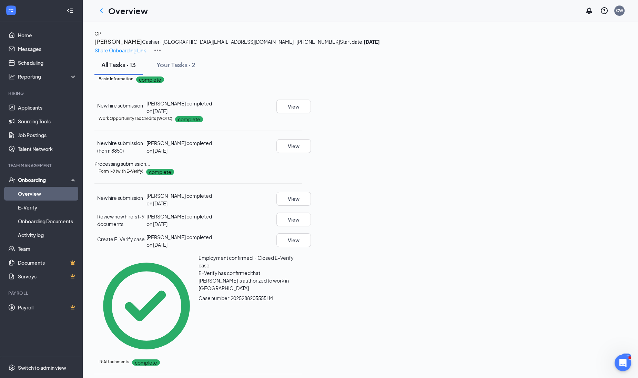
click at [142, 46] on h3 "[PERSON_NAME]" at bounding box center [118, 41] width 48 height 9
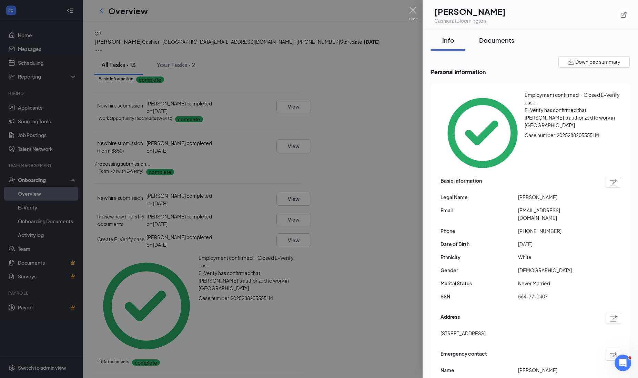
click at [497, 40] on div "Documents" at bounding box center [496, 40] width 35 height 9
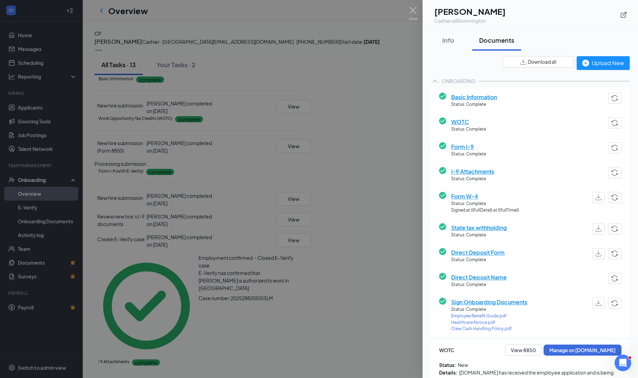
click at [594, 33] on div "Info Documents" at bounding box center [530, 40] width 199 height 21
click at [411, 10] on img at bounding box center [413, 13] width 9 height 13
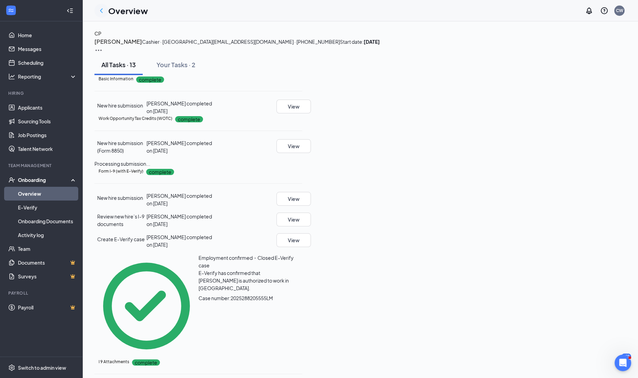
click at [104, 12] on icon "ChevronLeft" at bounding box center [101, 11] width 8 height 8
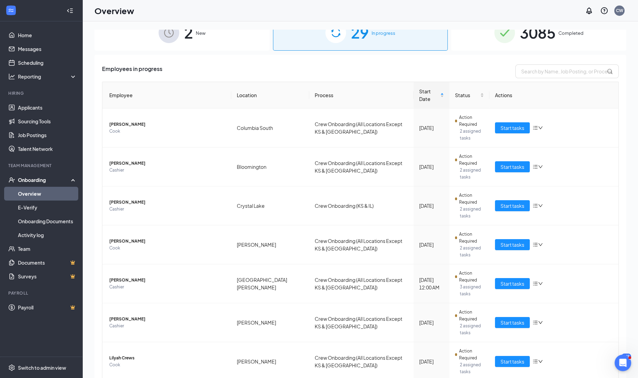
scroll to position [81, 0]
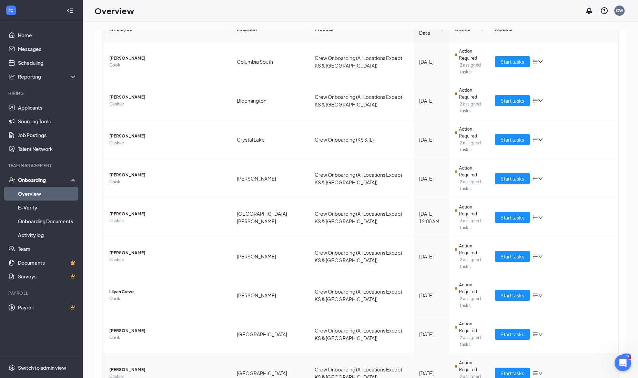
click at [128, 366] on span "[PERSON_NAME]" at bounding box center [167, 369] width 116 height 7
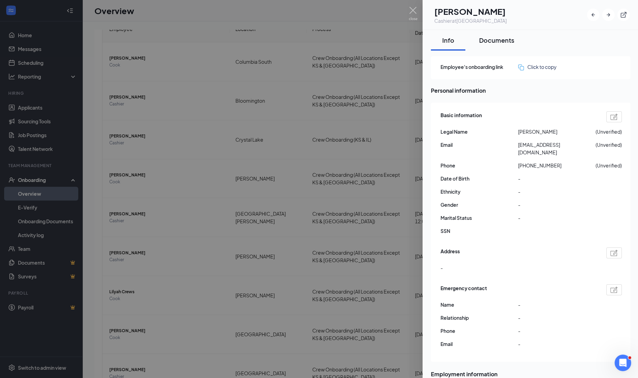
click at [506, 36] on div "Documents" at bounding box center [496, 40] width 35 height 9
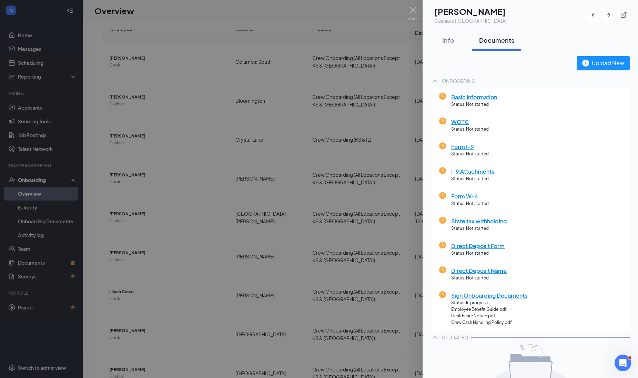
click at [133, 304] on div at bounding box center [319, 189] width 638 height 378
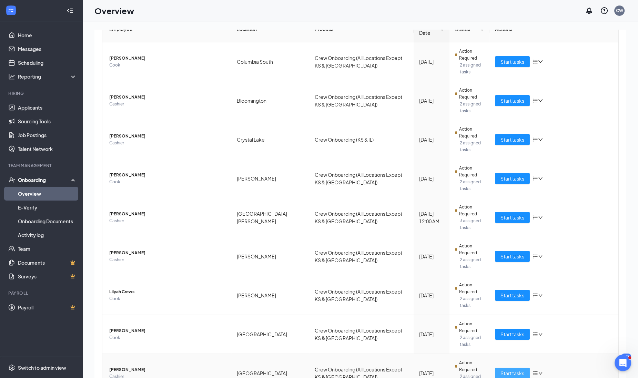
click at [500, 369] on span "Start tasks" at bounding box center [512, 373] width 24 height 8
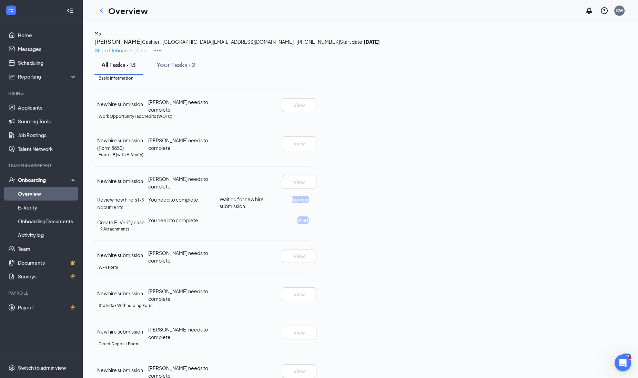
click at [146, 47] on p "Share Onboarding Link" at bounding box center [120, 51] width 51 height 8
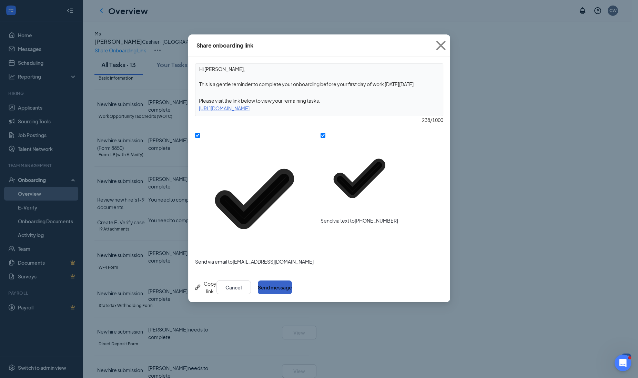
click at [292, 280] on button "Send message" at bounding box center [275, 287] width 34 height 14
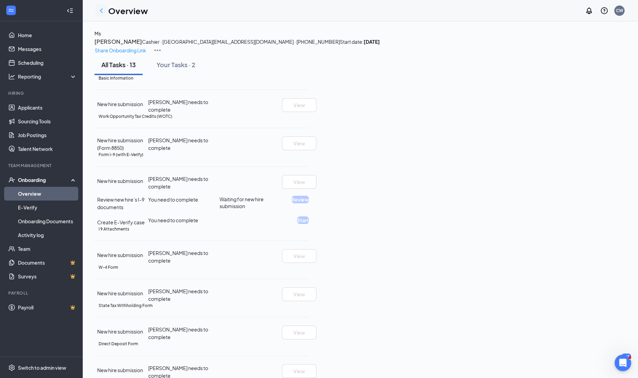
click at [100, 8] on icon "ChevronLeft" at bounding box center [101, 11] width 8 height 8
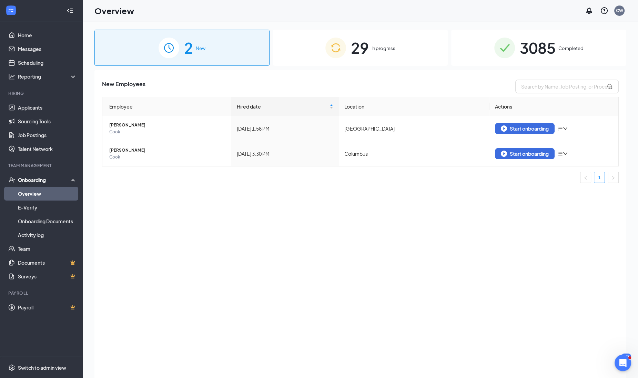
click at [402, 50] on div "29 In progress" at bounding box center [360, 48] width 175 height 36
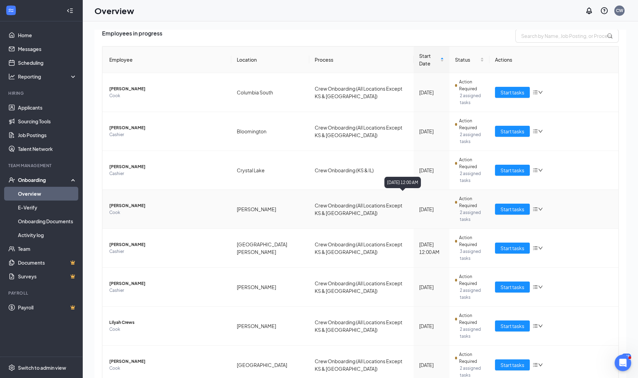
scroll to position [81, 0]
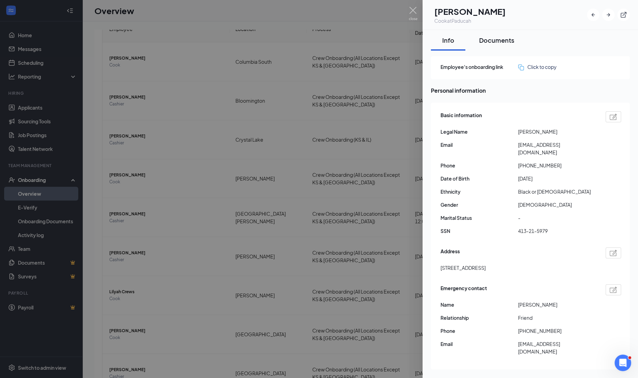
click at [491, 37] on div "Documents" at bounding box center [496, 40] width 35 height 9
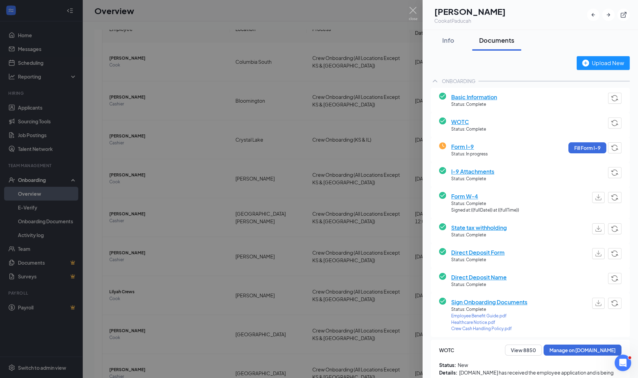
click at [273, 279] on div at bounding box center [319, 189] width 638 height 378
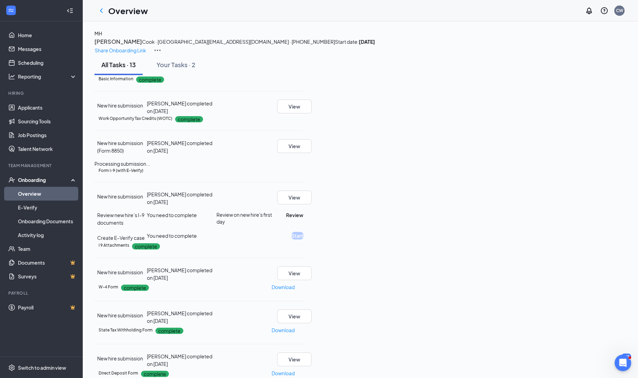
drag, startPoint x: 499, startPoint y: 335, endPoint x: 372, endPoint y: 306, distance: 129.7
click at [303, 306] on div "Basic Information complete New hire submission [PERSON_NAME] completed on [DATE…" at bounding box center [198, 307] width 209 height 465
click at [303, 167] on div "Work Opportunity Tax Credits (WOTC) complete New hire submission (Form 8850) [P…" at bounding box center [198, 141] width 209 height 53
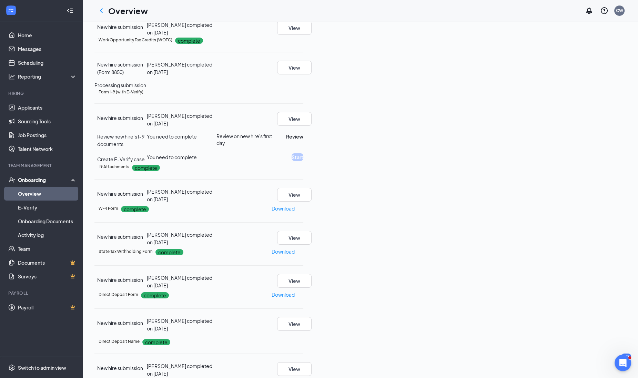
scroll to position [86, 0]
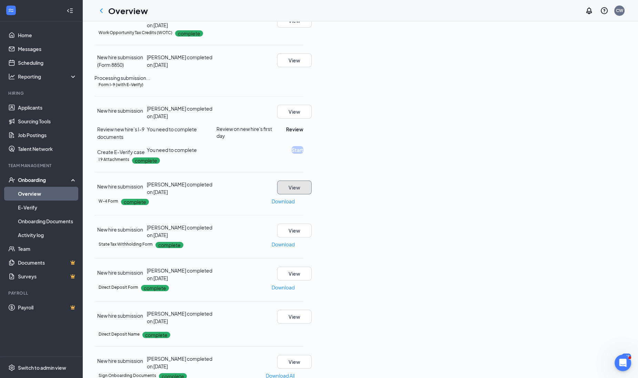
click at [311, 194] on button "View" at bounding box center [294, 188] width 34 height 14
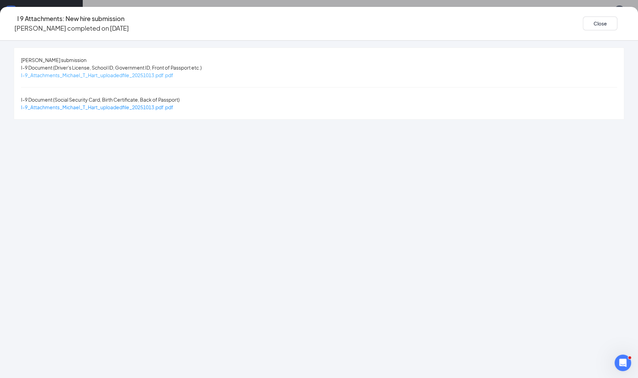
click at [173, 74] on span "I-9_Attachments_Michael_T_Hart_uploadedfile_20251013.pdf.pdf" at bounding box center [97, 75] width 152 height 6
click at [173, 104] on span "I-9_Attachments_Michael_T_Hart_uploadedfile_20251013.pdf.pdf" at bounding box center [97, 107] width 152 height 6
click at [583, 25] on button "Close" at bounding box center [600, 24] width 34 height 14
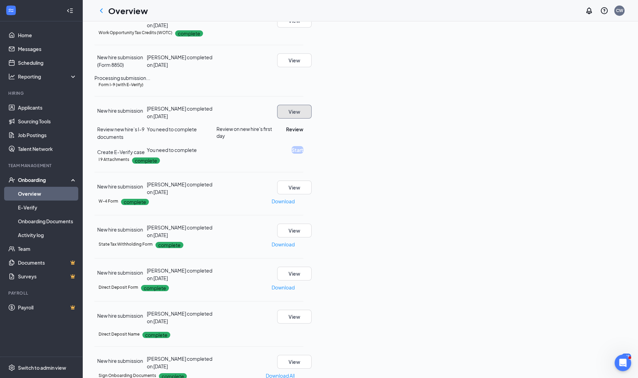
click at [311, 119] on button "View" at bounding box center [294, 112] width 34 height 14
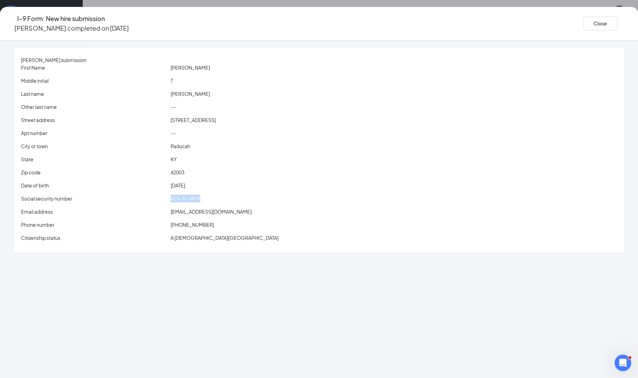
drag, startPoint x: 206, startPoint y: 198, endPoint x: 245, endPoint y: 193, distance: 38.9
click at [245, 193] on div "First Name [PERSON_NAME] Middle initial T Last name [PERSON_NAME] Other last na…" at bounding box center [319, 154] width 596 height 181
drag, startPoint x: 245, startPoint y: 193, endPoint x: 234, endPoint y: 198, distance: 11.4
copy div "413-21-5979"
click at [583, 19] on button "Close" at bounding box center [600, 24] width 34 height 14
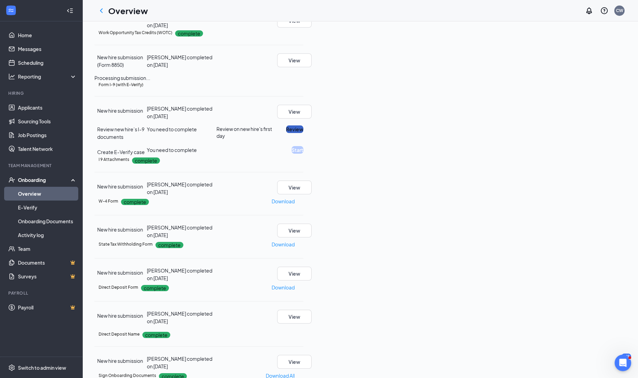
click at [303, 133] on button "Review" at bounding box center [294, 129] width 17 height 8
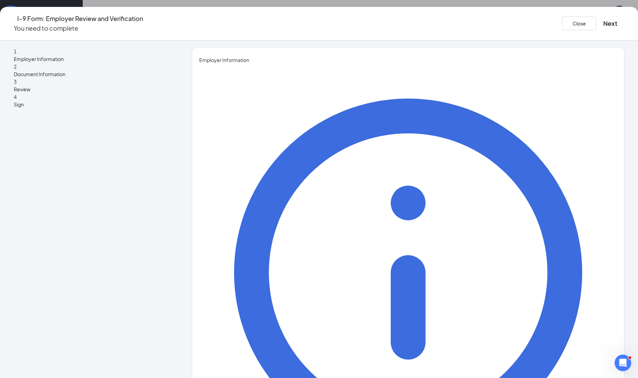
type input "[PERSON_NAME]"
type input "Recruiter"
type input "[PERSON_NAME][EMAIL_ADDRESS][PERSON_NAME][DOMAIN_NAME]"
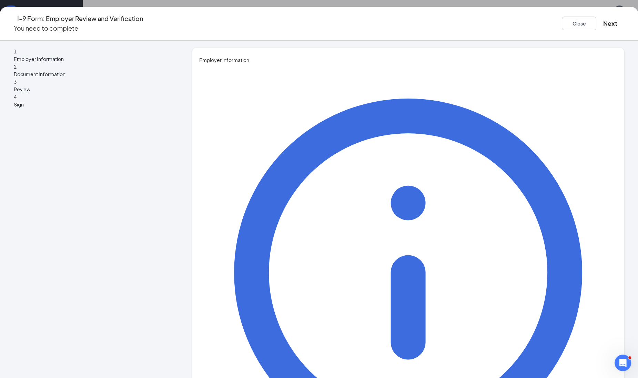
type input "4063965388"
click at [603, 21] on button "Next" at bounding box center [610, 24] width 14 height 10
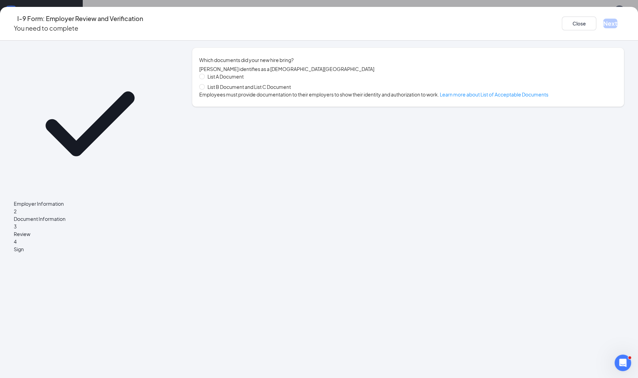
click at [271, 91] on span "List B Document and List C Document" at bounding box center [249, 87] width 89 height 8
click at [204, 89] on input "List B Document and List C Document" at bounding box center [201, 86] width 5 height 5
radio input "true"
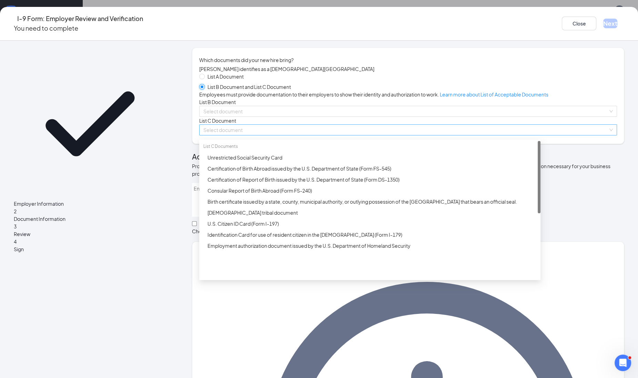
click at [255, 135] on span at bounding box center [405, 130] width 405 height 10
click at [251, 161] on div "Unrestricted Social Security Card" at bounding box center [371, 158] width 329 height 8
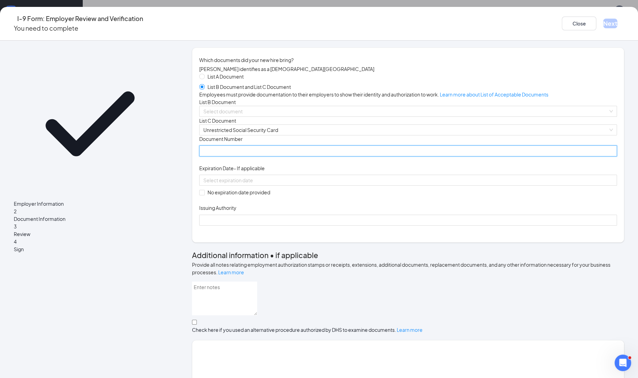
paste input "413-21-5979"
type input "413215979"
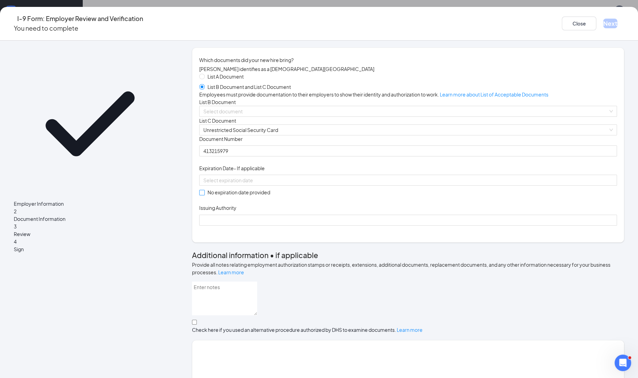
click at [205, 195] on span at bounding box center [202, 193] width 6 height 6
click at [204, 195] on input "No expiration date provided" at bounding box center [201, 192] width 5 height 5
checkbox input "true"
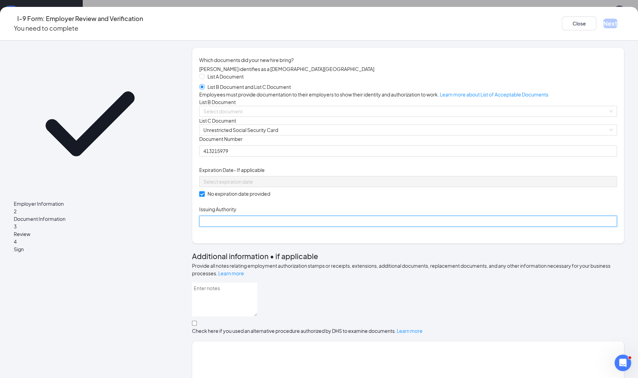
click at [234, 227] on input "Issuing Authority" at bounding box center [408, 221] width 418 height 11
type input "Social Security Administration"
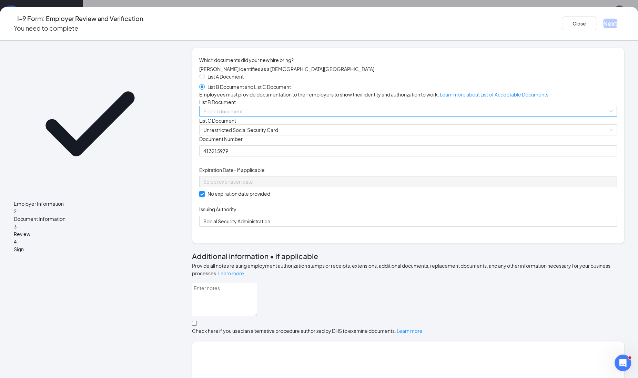
click at [245, 116] on input "search" at bounding box center [405, 111] width 405 height 10
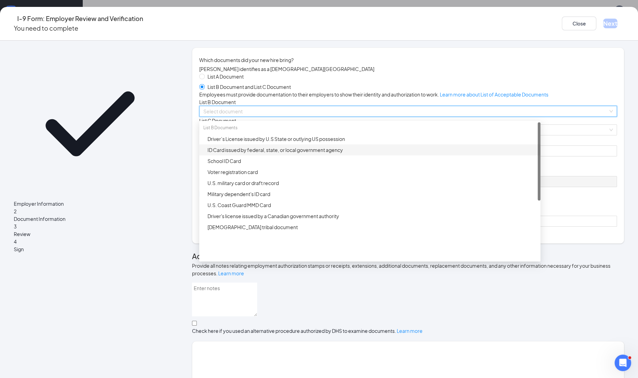
click at [242, 154] on div "ID Card issued by federal, state, or local government agency" at bounding box center [371, 150] width 329 height 8
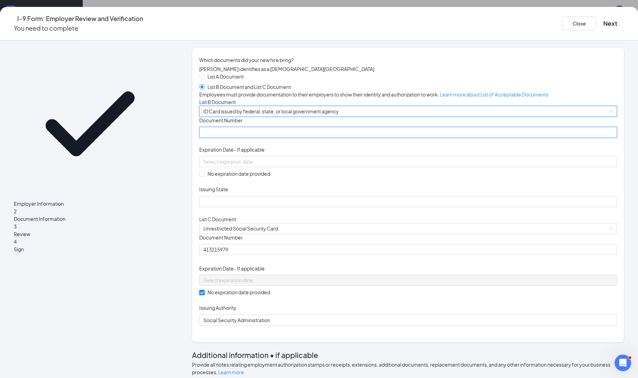
click at [240, 138] on input "Document Number" at bounding box center [408, 132] width 418 height 11
type input "H04062325"
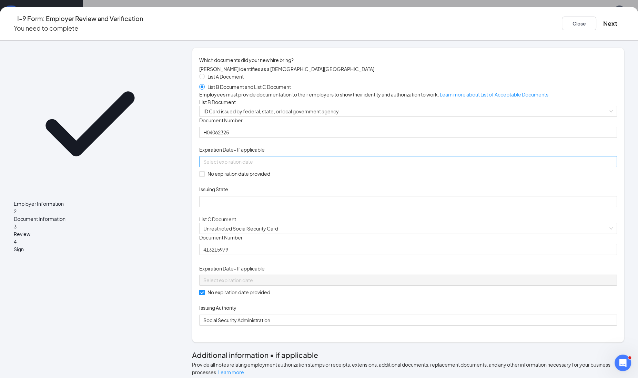
click at [229, 165] on input at bounding box center [407, 162] width 408 height 8
click at [224, 286] on div "20" at bounding box center [228, 287] width 8 height 8
type input "[DATE]"
click at [234, 207] on input "Issuing State" at bounding box center [408, 201] width 418 height 11
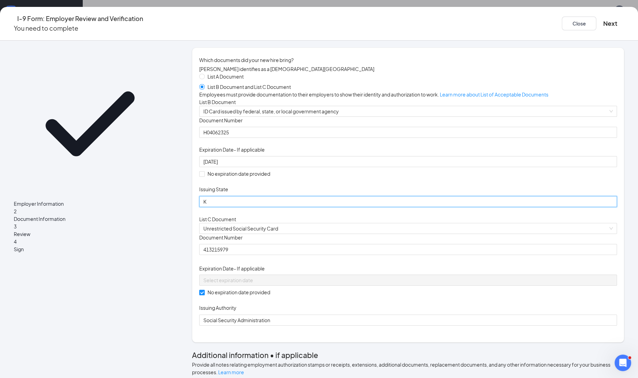
type input "[US_STATE]"
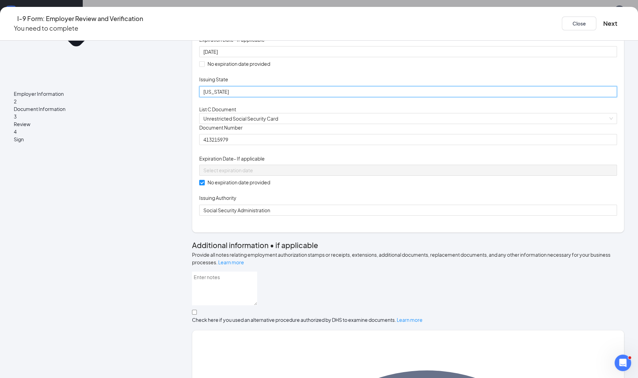
scroll to position [234, 0]
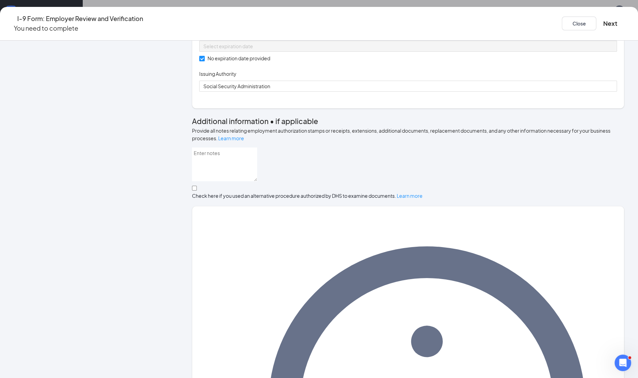
click at [563, 11] on div "I-9 Form: Employer Review and Verification You need to complete Close Next" at bounding box center [319, 24] width 638 height 34
click at [603, 21] on button "Next" at bounding box center [610, 24] width 14 height 10
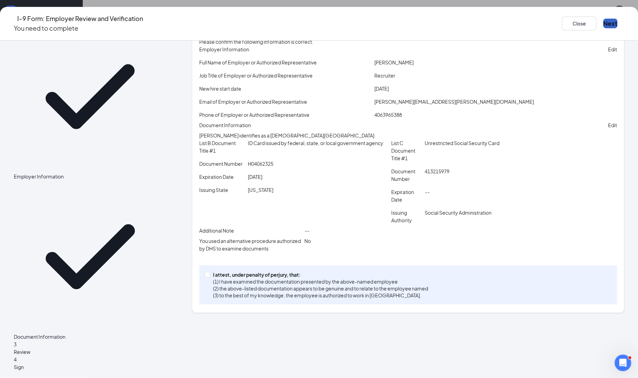
scroll to position [7, 0]
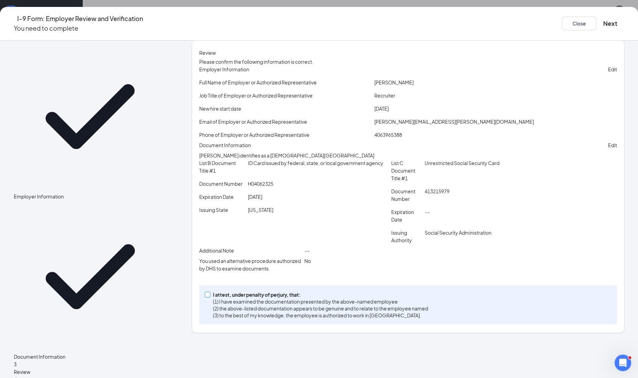
click at [209, 297] on input "I attest, under penalty of [PERSON_NAME], that: (1) I have examined the documen…" at bounding box center [207, 294] width 5 height 5
checkbox input "true"
click at [603, 19] on button "Next" at bounding box center [610, 24] width 14 height 10
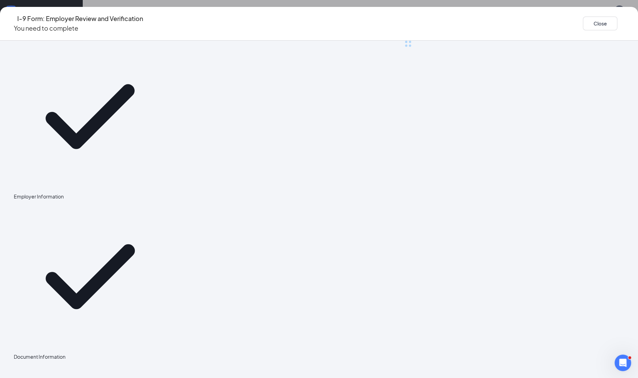
scroll to position [0, 0]
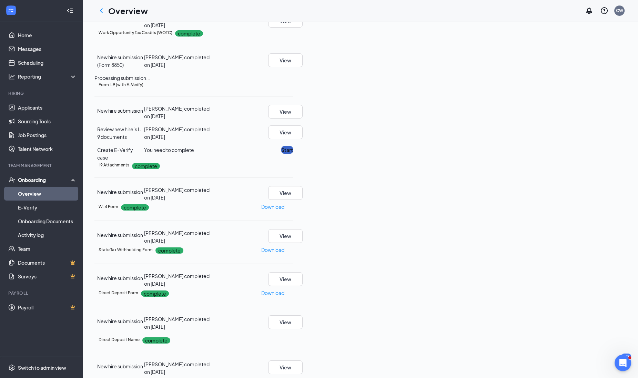
click at [293, 154] on button "Start" at bounding box center [287, 150] width 12 height 8
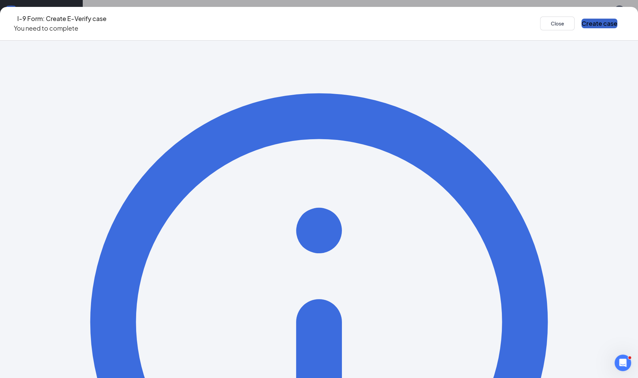
click at [581, 21] on button "Create case" at bounding box center [599, 24] width 36 height 10
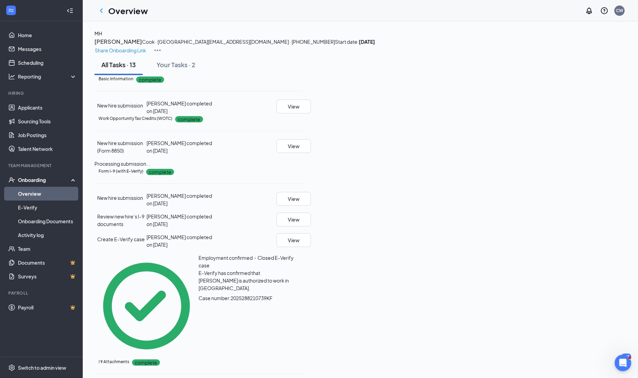
click at [142, 46] on h3 "[PERSON_NAME]" at bounding box center [118, 41] width 48 height 9
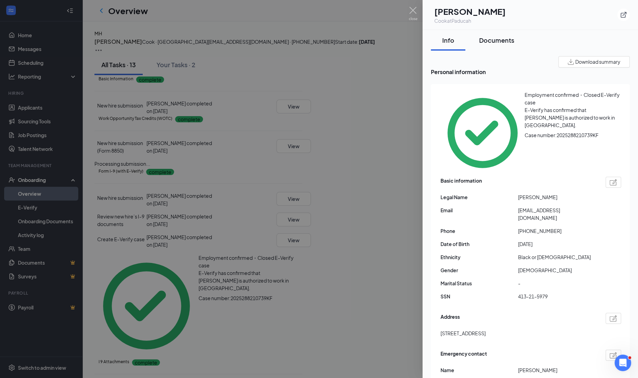
click at [512, 34] on button "Documents" at bounding box center [496, 40] width 49 height 21
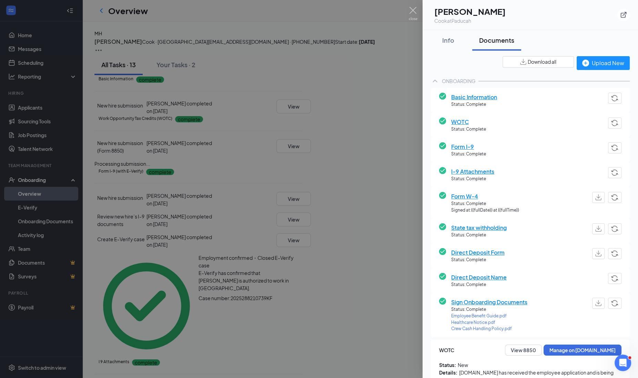
click at [562, 27] on div "MT [PERSON_NAME] Cook at Paducah" at bounding box center [529, 15] width 215 height 30
click at [416, 11] on img at bounding box center [413, 13] width 9 height 13
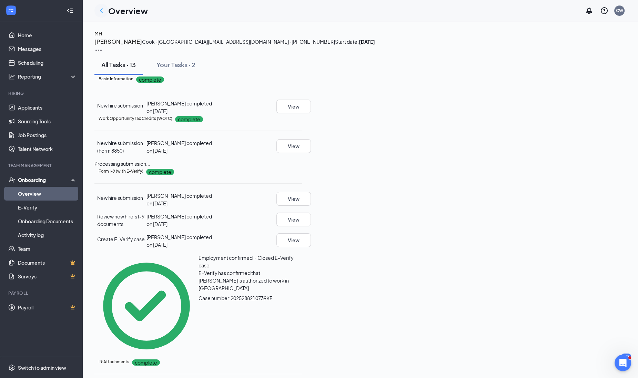
click at [105, 11] on icon "ChevronLeft" at bounding box center [101, 11] width 8 height 8
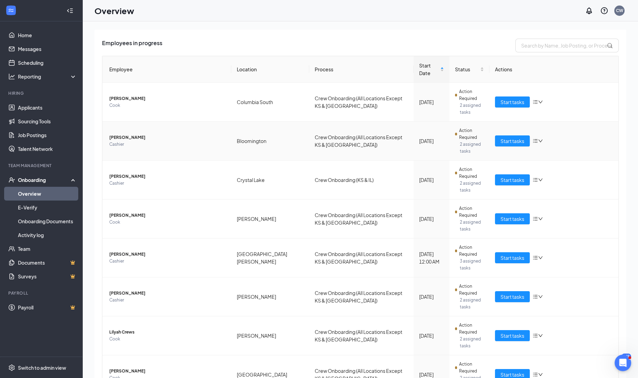
scroll to position [81, 0]
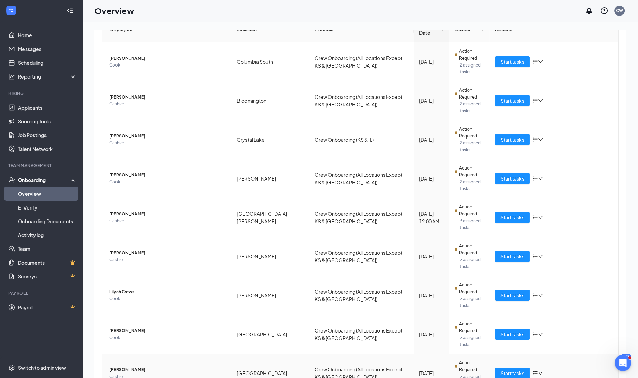
click at [132, 373] on span "Cashier" at bounding box center [167, 376] width 116 height 7
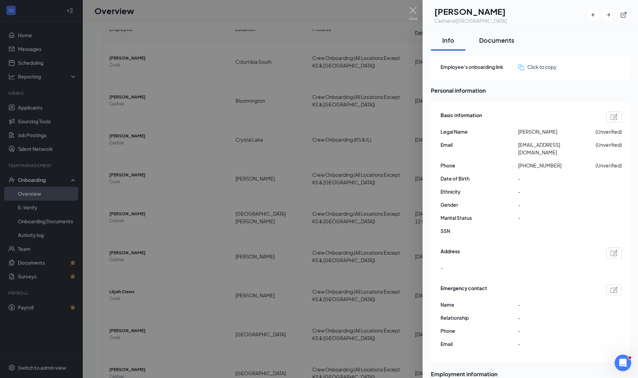
click at [498, 38] on div "Documents" at bounding box center [496, 40] width 35 height 9
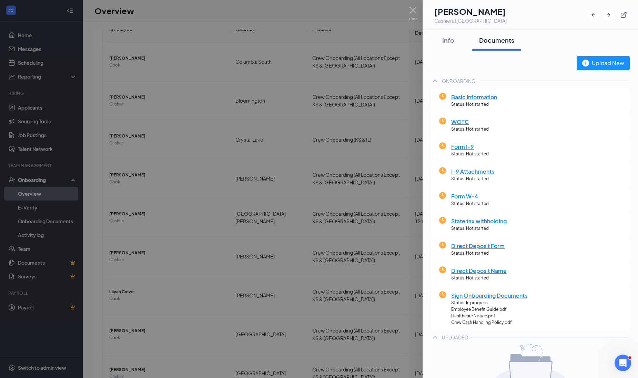
click at [191, 329] on div at bounding box center [319, 189] width 638 height 378
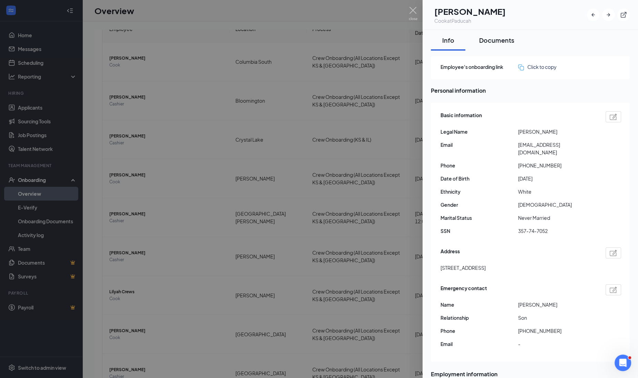
click at [512, 40] on div "Documents" at bounding box center [496, 40] width 35 height 9
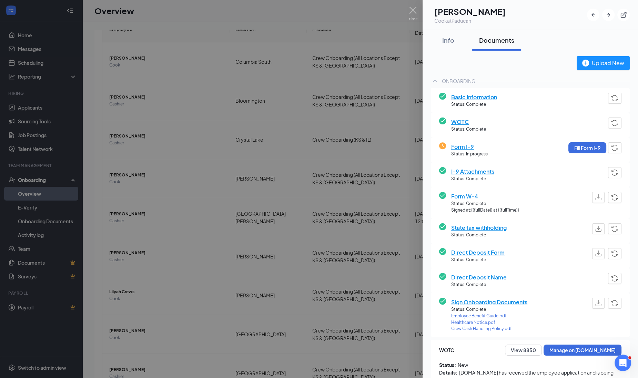
click at [114, 314] on div at bounding box center [319, 189] width 638 height 378
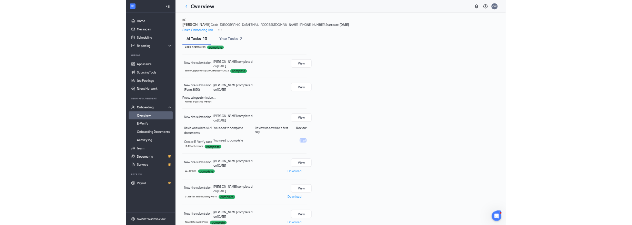
scroll to position [43, 0]
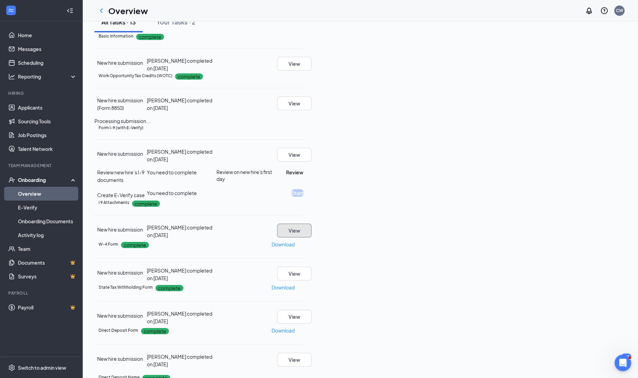
click at [311, 237] on button "View" at bounding box center [294, 231] width 34 height 14
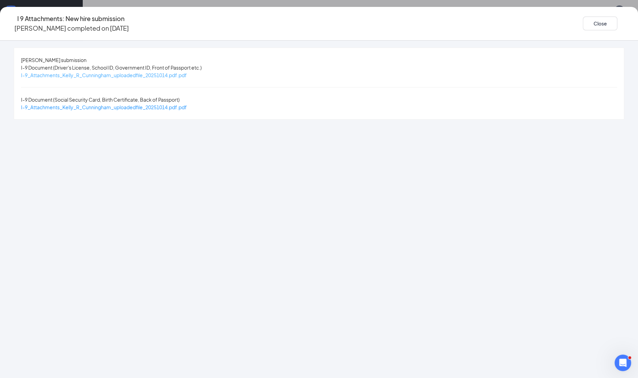
click at [187, 74] on span "I-9_Attachments_Kelly_R_Cunningham_uploadedfile_20251014.pdf.pdf" at bounding box center [104, 75] width 166 height 6
click at [187, 104] on span "I-9_Attachments_Kelly_R_Cunningham_uploadedfile_20251014.pdf.pdf" at bounding box center [104, 107] width 166 height 6
click at [583, 21] on button "Close" at bounding box center [600, 24] width 34 height 14
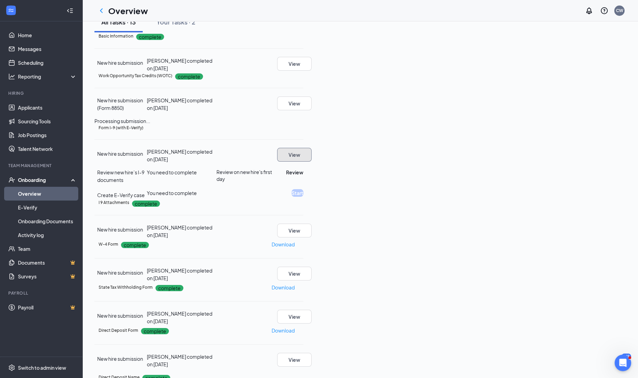
click at [311, 162] on button "View" at bounding box center [294, 155] width 34 height 14
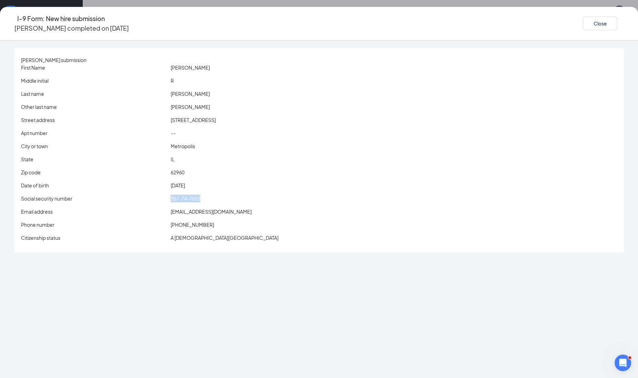
drag, startPoint x: 207, startPoint y: 198, endPoint x: 246, endPoint y: 196, distance: 39.7
click at [246, 196] on div "Social security number 357-74-7052" at bounding box center [319, 199] width 598 height 8
drag, startPoint x: 246, startPoint y: 196, endPoint x: 224, endPoint y: 200, distance: 22.7
copy div "357-74-7052"
click at [583, 19] on button "Close" at bounding box center [600, 24] width 34 height 14
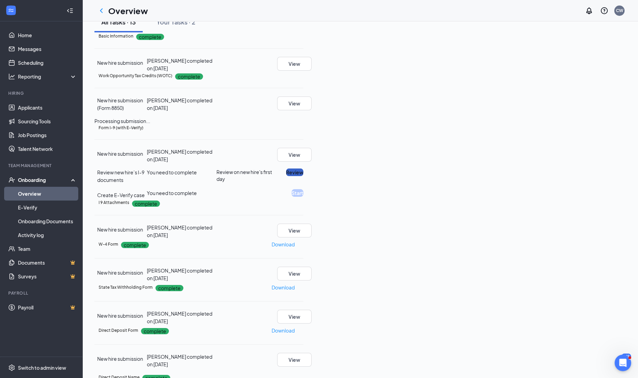
click at [303, 176] on button "Review" at bounding box center [294, 172] width 17 height 8
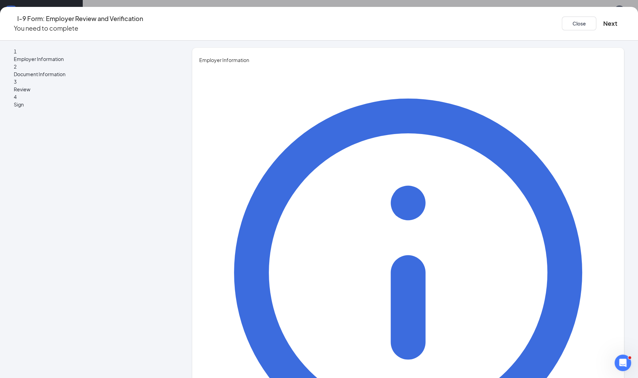
type input "[PERSON_NAME]"
type input "Recruiter"
type input "[PERSON_NAME][EMAIL_ADDRESS][PERSON_NAME][DOMAIN_NAME]"
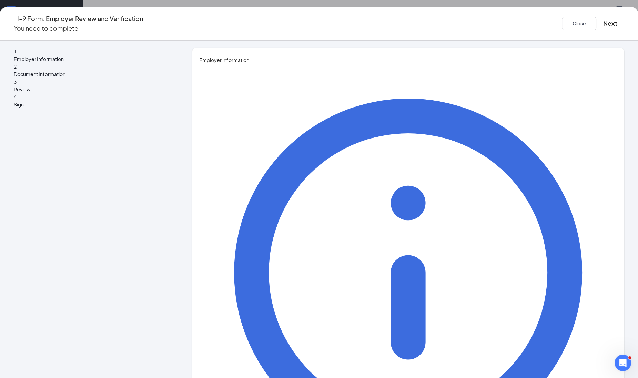
type input "4063965388"
click at [603, 20] on button "Next" at bounding box center [610, 24] width 14 height 10
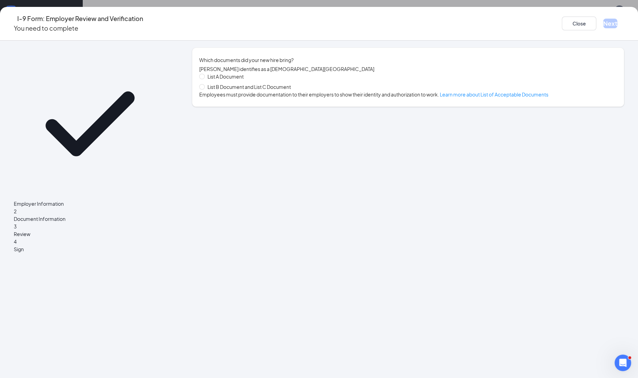
click at [277, 91] on span "List B Document and List C Document" at bounding box center [249, 87] width 89 height 8
click at [204, 89] on input "List B Document and List C Document" at bounding box center [201, 86] width 5 height 5
radio input "true"
click at [277, 91] on span "List B Document and List C Document" at bounding box center [249, 87] width 89 height 8
click at [204, 89] on input "List B Document and List C Document" at bounding box center [201, 86] width 5 height 5
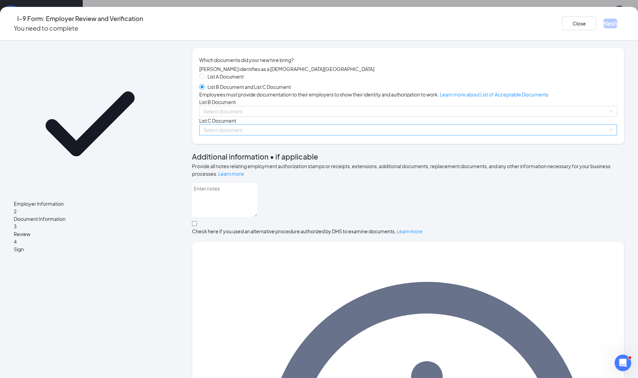
click at [241, 135] on input "search" at bounding box center [405, 130] width 405 height 10
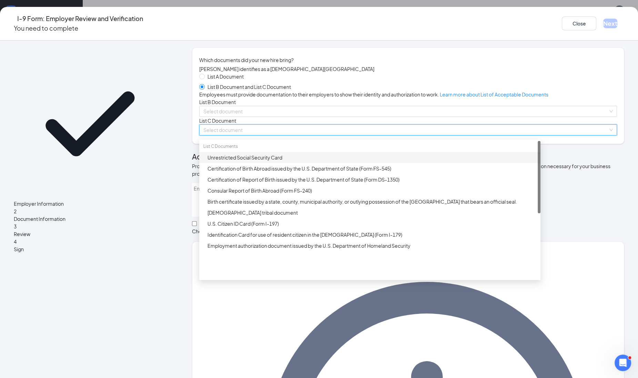
click at [242, 161] on div "Unrestricted Social Security Card" at bounding box center [371, 158] width 329 height 8
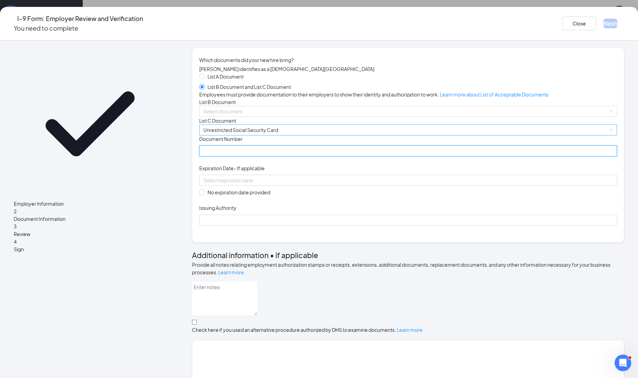
paste input "357-74-7052"
type input "357747052"
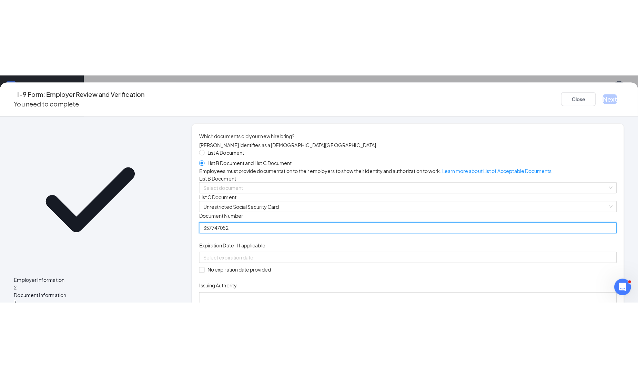
scroll to position [427, 0]
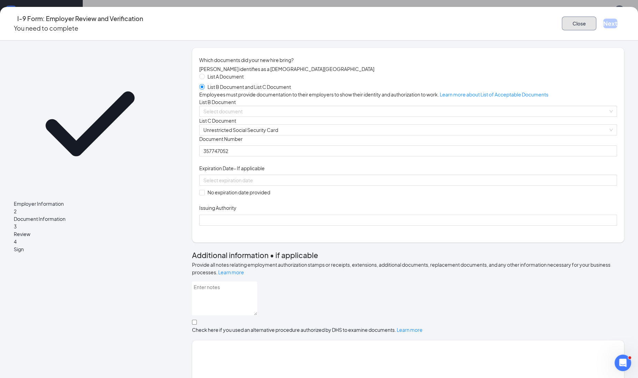
click at [562, 17] on button "Close" at bounding box center [579, 24] width 34 height 14
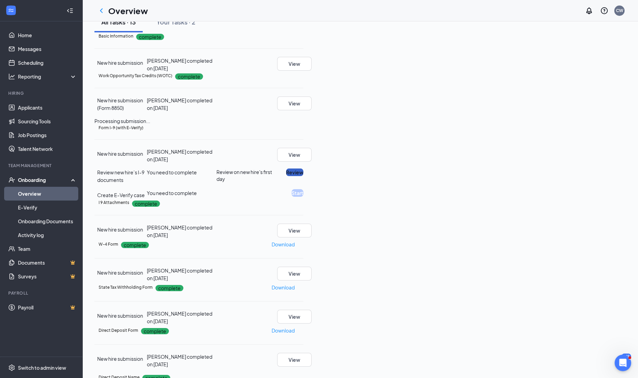
click at [303, 176] on button "Review" at bounding box center [294, 172] width 17 height 8
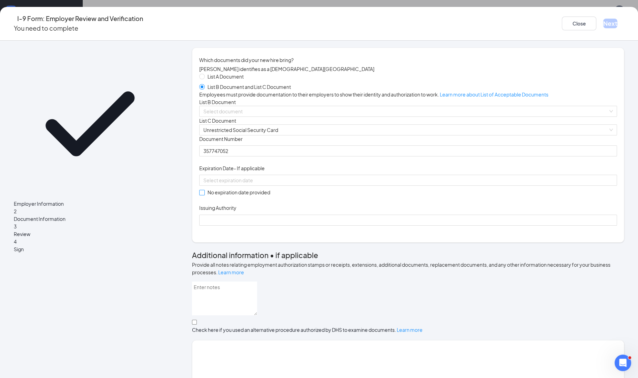
click at [204, 195] on input "No expiration date provided" at bounding box center [201, 192] width 5 height 5
checkbox input "true"
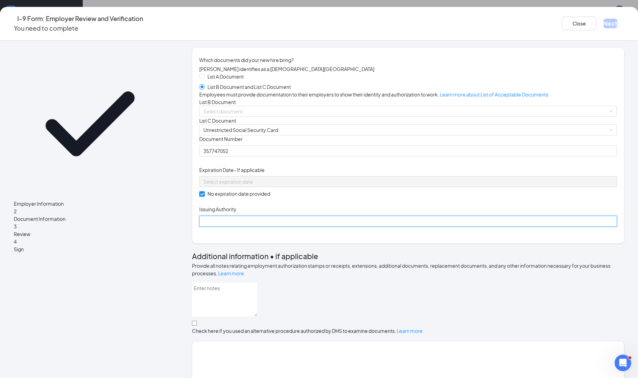
click at [230, 227] on input "Issuing Authority" at bounding box center [408, 221] width 418 height 11
type input "Social Security Administration"
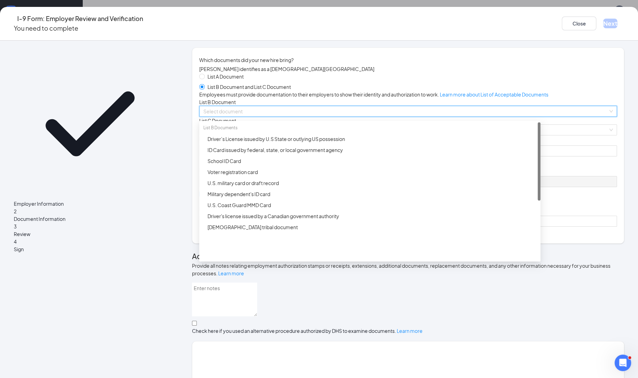
click at [259, 116] on input "search" at bounding box center [405, 111] width 405 height 10
click at [259, 143] on div "Driver’s License issued by U.S State or outlying US possession" at bounding box center [371, 139] width 329 height 8
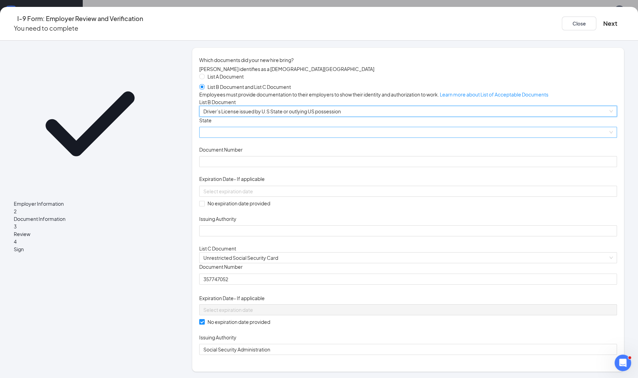
click at [258, 137] on span at bounding box center [407, 132] width 409 height 10
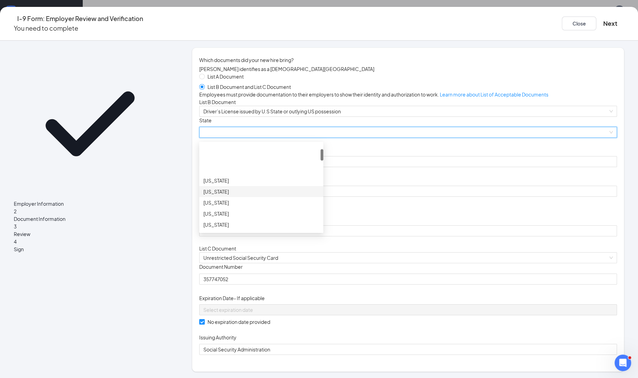
scroll to position [172, 0]
click at [260, 194] on div "[US_STATE]" at bounding box center [261, 191] width 116 height 8
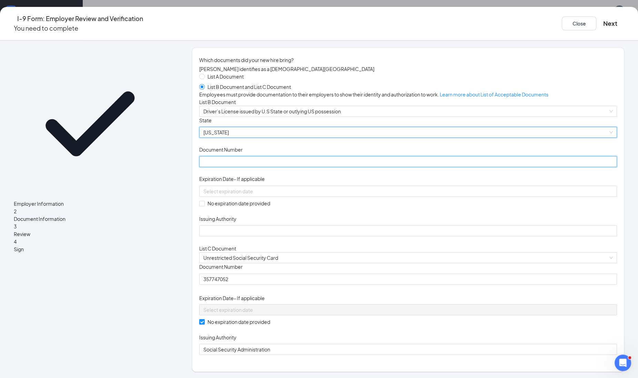
click at [250, 167] on input "Document Number" at bounding box center [408, 161] width 418 height 11
type input "C55251680656"
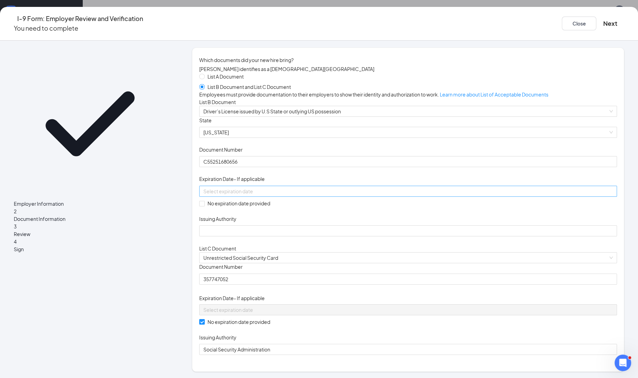
click at [275, 197] on div at bounding box center [408, 191] width 418 height 11
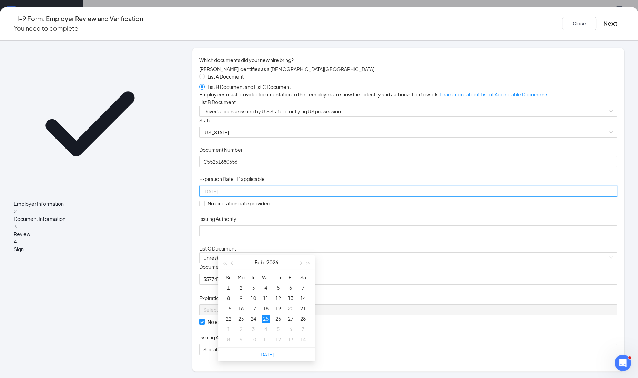
click at [268, 318] on div "25" at bounding box center [266, 319] width 8 height 8
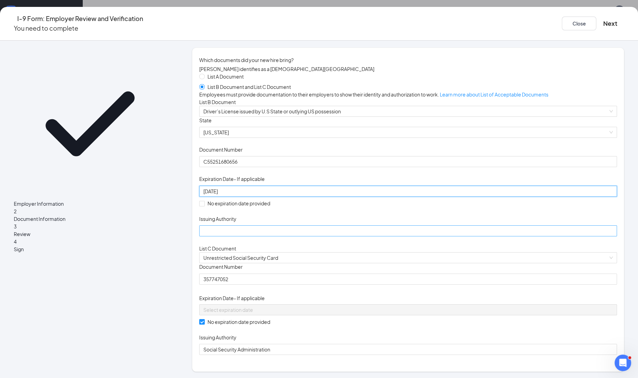
type input "[DATE]"
click at [246, 236] on input "Issuing Authority" at bounding box center [408, 230] width 418 height 11
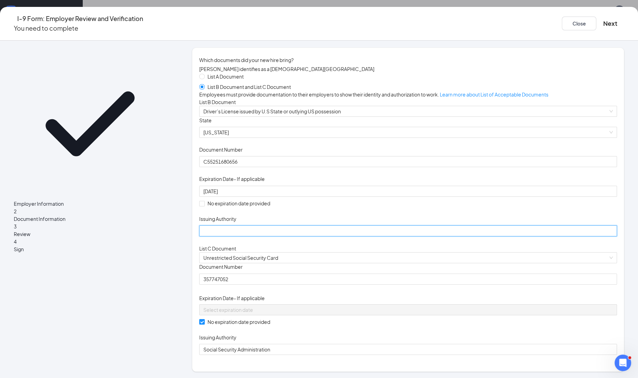
type input "[US_STATE]"
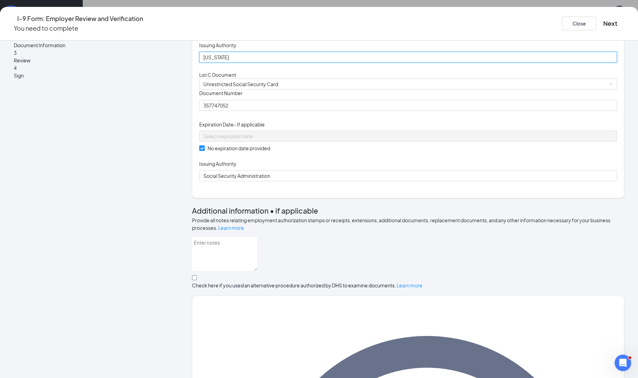
scroll to position [266, 0]
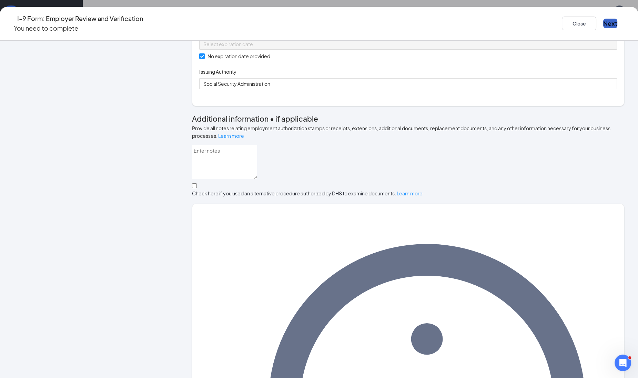
click at [603, 19] on button "Next" at bounding box center [610, 24] width 14 height 10
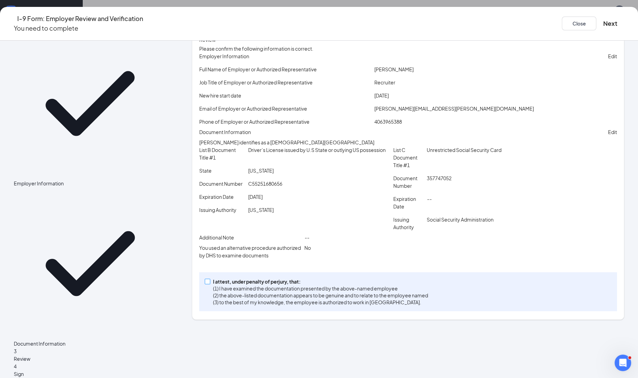
click at [210, 284] on span at bounding box center [208, 282] width 6 height 6
click at [209, 284] on input "I attest, under penalty of [PERSON_NAME], that: (1) I have examined the documen…" at bounding box center [207, 281] width 5 height 5
checkbox input "true"
click at [603, 24] on button "Next" at bounding box center [610, 24] width 14 height 10
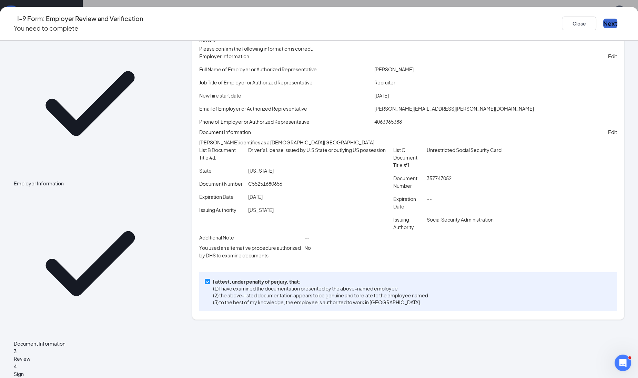
scroll to position [0, 0]
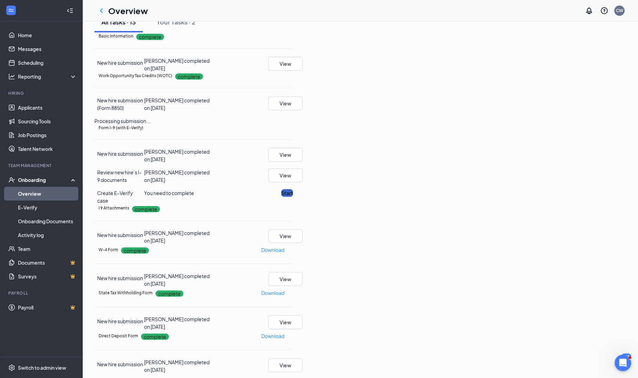
click at [293, 197] on button "Start" at bounding box center [287, 193] width 12 height 8
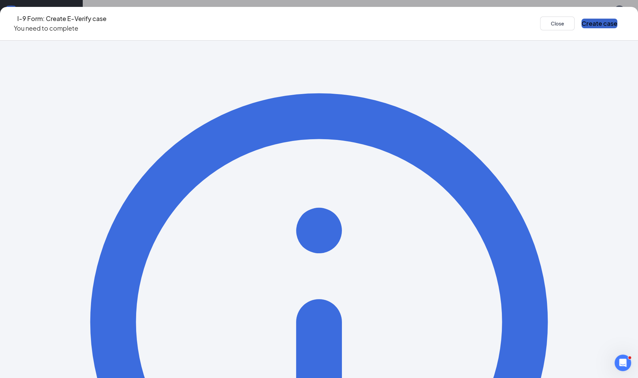
click at [581, 24] on button "Create case" at bounding box center [599, 24] width 36 height 10
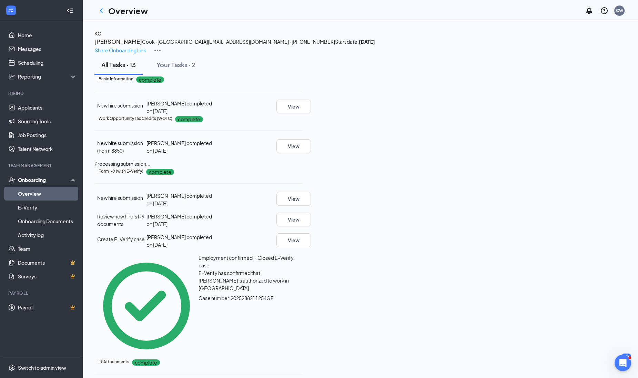
click at [142, 46] on h3 "[PERSON_NAME]" at bounding box center [118, 41] width 48 height 9
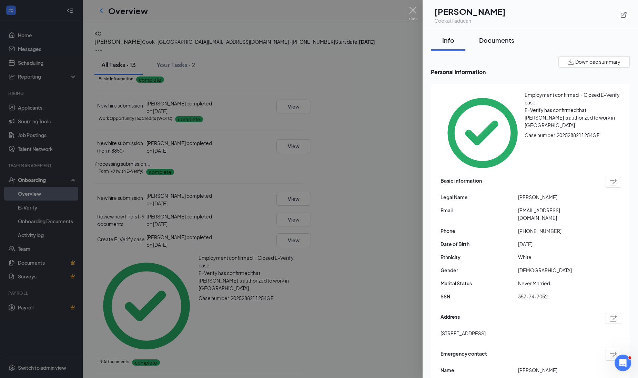
click at [500, 36] on div "Documents" at bounding box center [496, 40] width 35 height 9
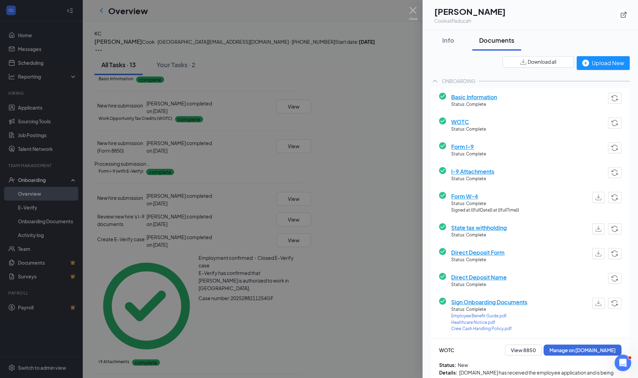
click at [203, 22] on div at bounding box center [319, 189] width 638 height 378
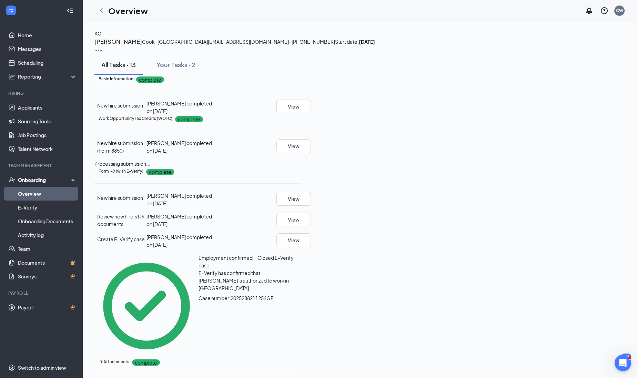
click at [541, 21] on div "Overview CW" at bounding box center [360, 10] width 555 height 21
click at [101, 8] on icon "ChevronLeft" at bounding box center [101, 11] width 8 height 8
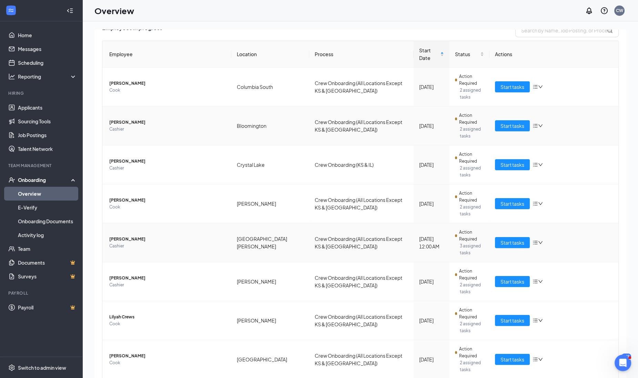
scroll to position [81, 0]
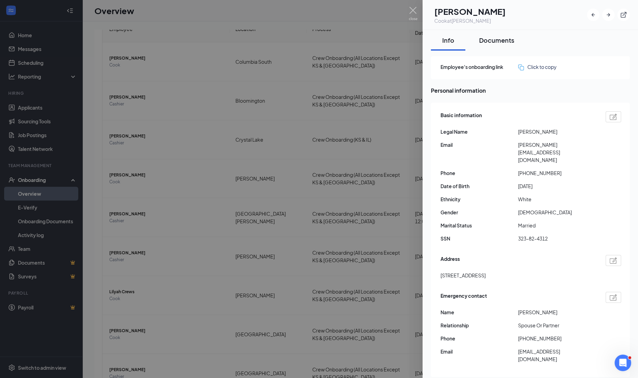
click at [492, 41] on div "Documents" at bounding box center [496, 40] width 35 height 9
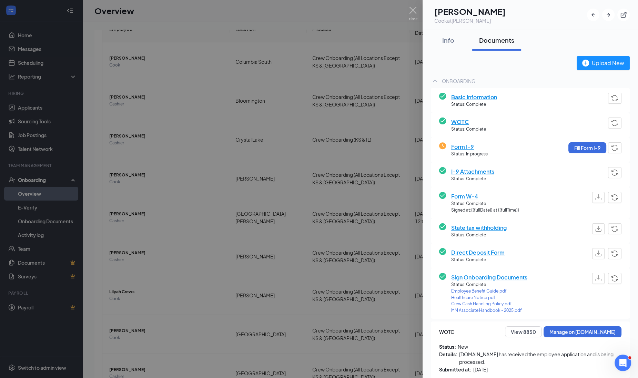
click at [198, 344] on div at bounding box center [319, 189] width 638 height 378
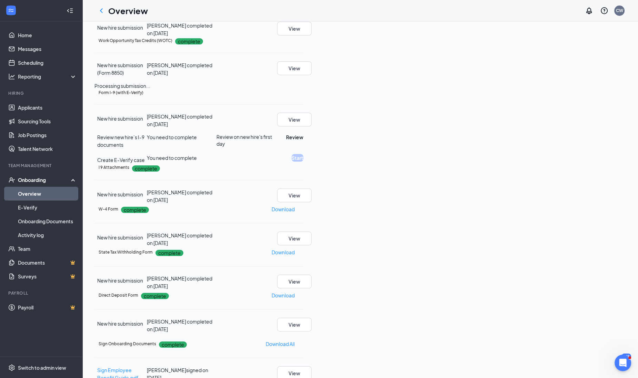
scroll to position [86, 0]
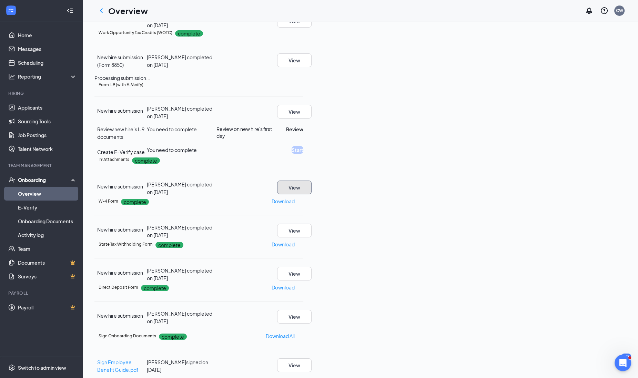
click at [311, 194] on button "View" at bounding box center [294, 188] width 34 height 14
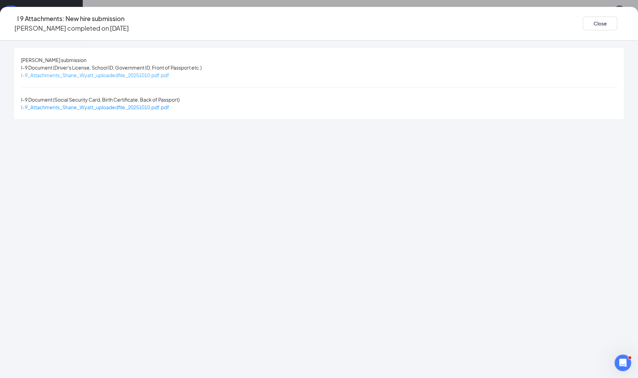
click at [169, 73] on span "I-9_Attachments_Shane_Wyatt_uploadedfile_20251010.pdf.pdf" at bounding box center [95, 75] width 148 height 6
click at [169, 104] on span "I-9_Attachments_Shane_Wyatt_uploadedfile_20251010.pdf.pdf" at bounding box center [95, 107] width 148 height 6
click at [583, 23] on button "Close" at bounding box center [600, 24] width 34 height 14
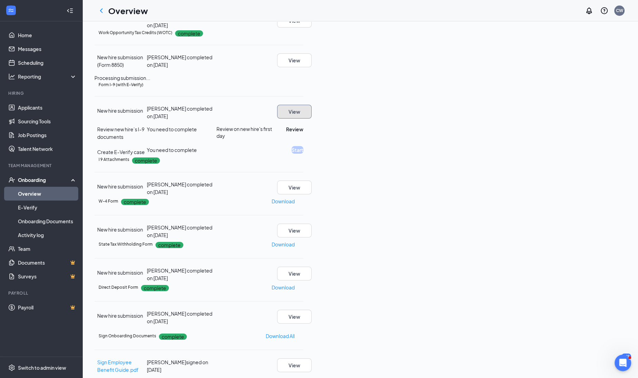
click at [311, 119] on button "View" at bounding box center [294, 112] width 34 height 14
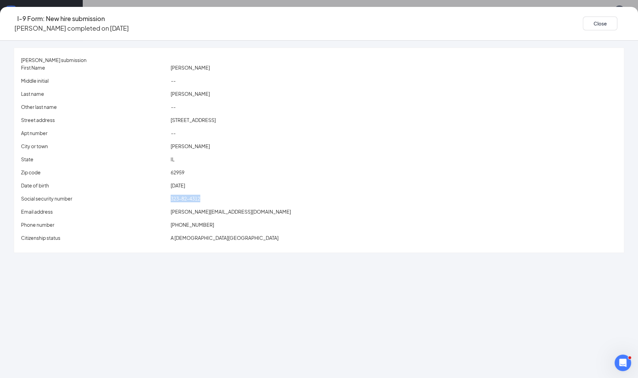
drag, startPoint x: 208, startPoint y: 197, endPoint x: 244, endPoint y: 200, distance: 35.3
click at [244, 200] on div "323-82-4312" at bounding box center [393, 199] width 449 height 8
drag, startPoint x: 244, startPoint y: 200, endPoint x: 233, endPoint y: 198, distance: 11.2
copy span "323-82-4312"
click at [583, 19] on button "Close" at bounding box center [600, 24] width 34 height 14
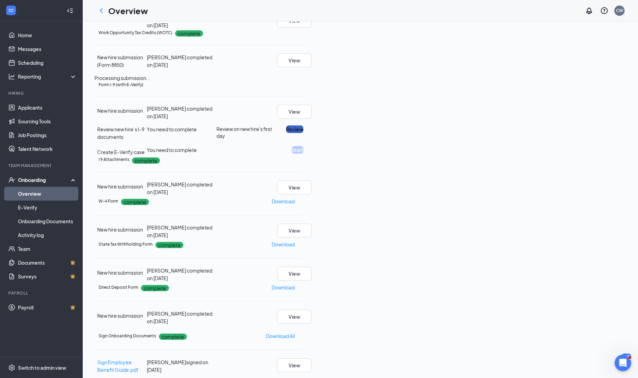
click at [303, 133] on button "Review" at bounding box center [294, 129] width 17 height 8
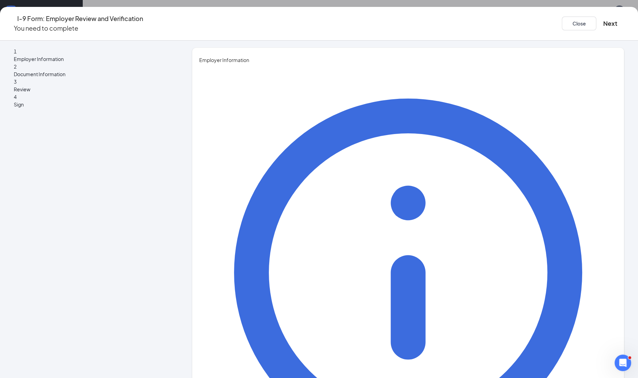
type input "[PERSON_NAME]"
type input "Recruiter"
type input "[PERSON_NAME][EMAIL_ADDRESS][PERSON_NAME][DOMAIN_NAME]"
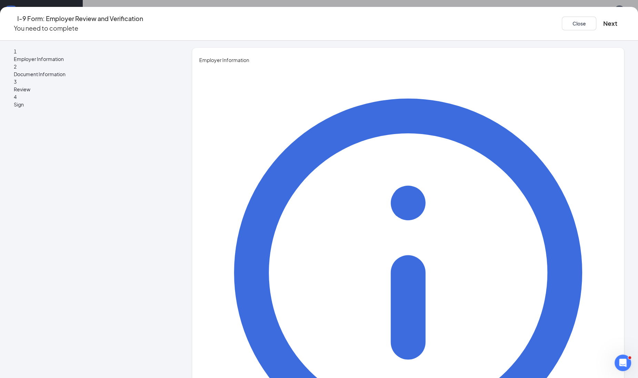
type input "4063965388"
click at [603, 21] on button "Next" at bounding box center [610, 24] width 14 height 10
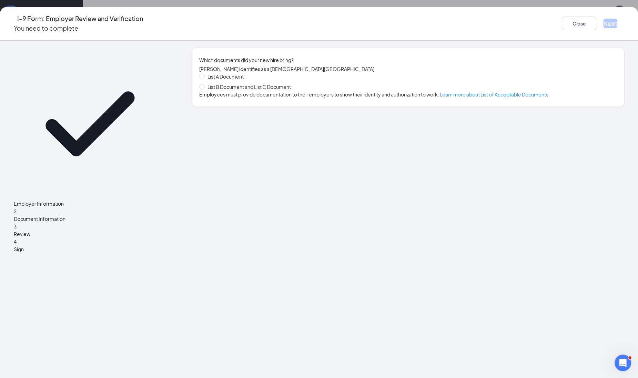
click at [256, 91] on span "List B Document and List C Document" at bounding box center [249, 87] width 89 height 8
click at [204, 89] on input "List B Document and List C Document" at bounding box center [201, 86] width 5 height 5
radio input "true"
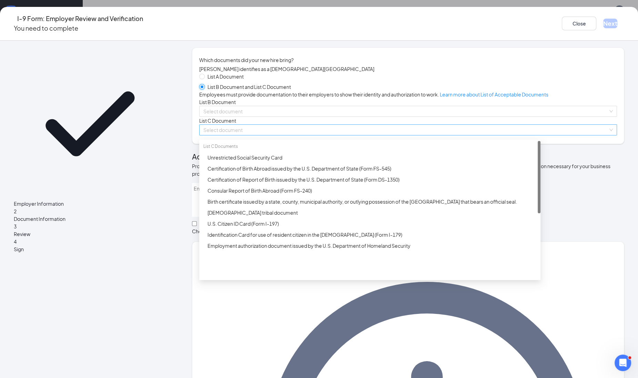
click at [231, 135] on span at bounding box center [405, 130] width 405 height 10
click at [231, 161] on div "Unrestricted Social Security Card" at bounding box center [371, 158] width 329 height 8
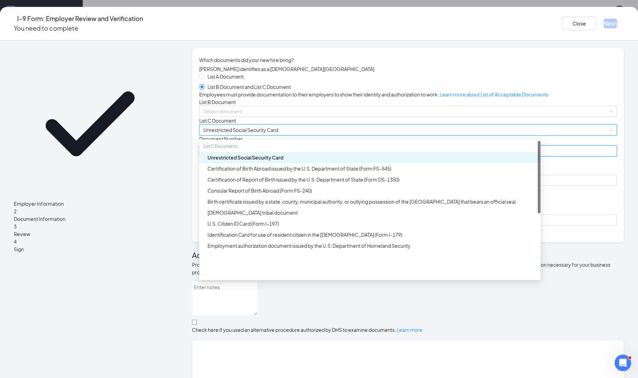
click at [231, 156] on input "Document Number" at bounding box center [408, 150] width 418 height 11
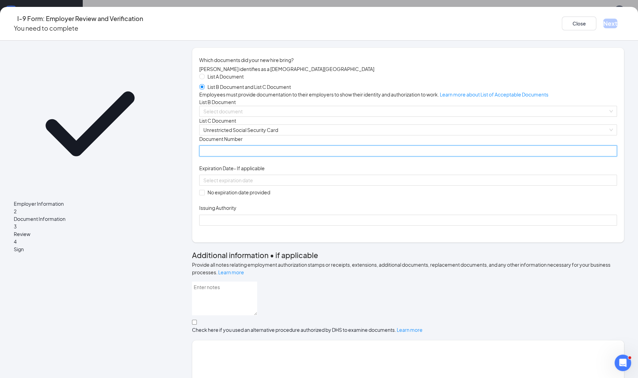
paste input "323-82-4312"
type input "323824312"
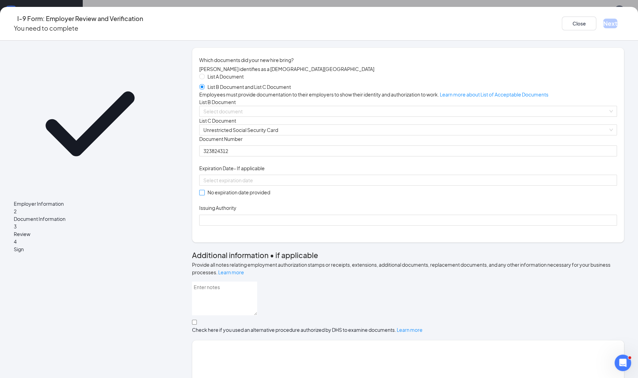
click at [204, 195] on input "No expiration date provided" at bounding box center [201, 192] width 5 height 5
checkbox input "true"
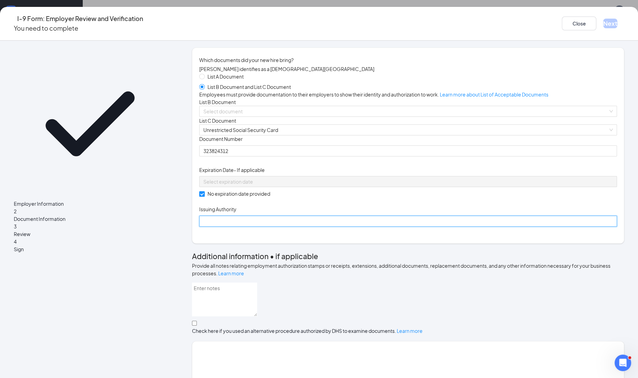
click at [239, 227] on input "Issuing Authority" at bounding box center [408, 221] width 418 height 11
type input "Social Security Administration"
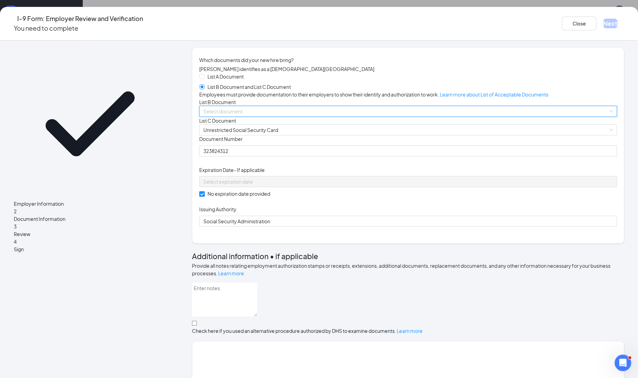
click at [241, 116] on input "search" at bounding box center [405, 111] width 405 height 10
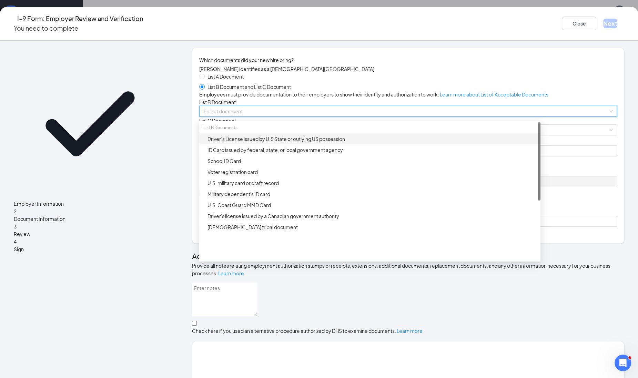
click at [236, 143] on div "Driver’s License issued by U.S State or outlying US possession" at bounding box center [371, 139] width 329 height 8
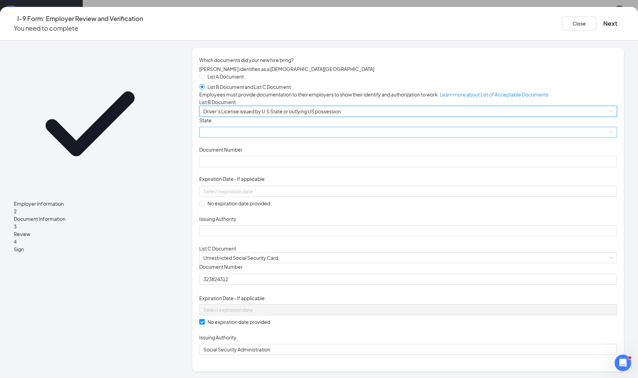
click at [236, 137] on span at bounding box center [407, 132] width 409 height 10
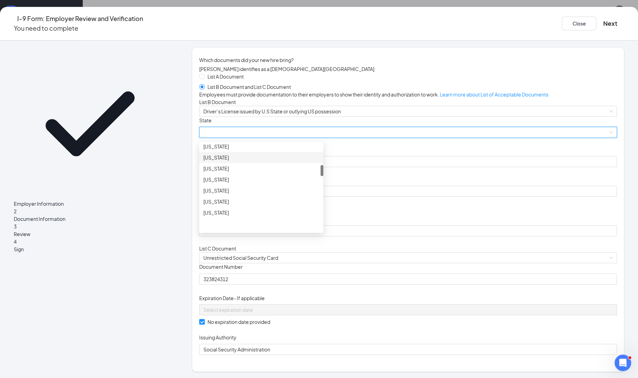
scroll to position [215, 0]
click at [248, 165] on div "[US_STATE]" at bounding box center [261, 162] width 116 height 8
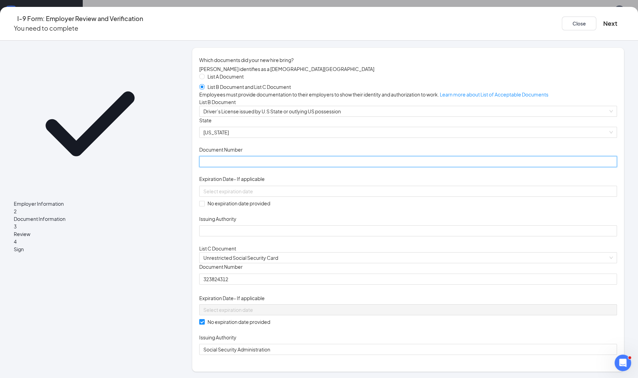
click at [248, 167] on input "Document Number" at bounding box center [408, 161] width 418 height 11
type input "W30079988326"
click at [205, 206] on span at bounding box center [202, 204] width 6 height 6
click at [204, 206] on input "No expiration date provided" at bounding box center [201, 203] width 5 height 5
click at [205, 206] on span at bounding box center [202, 204] width 6 height 6
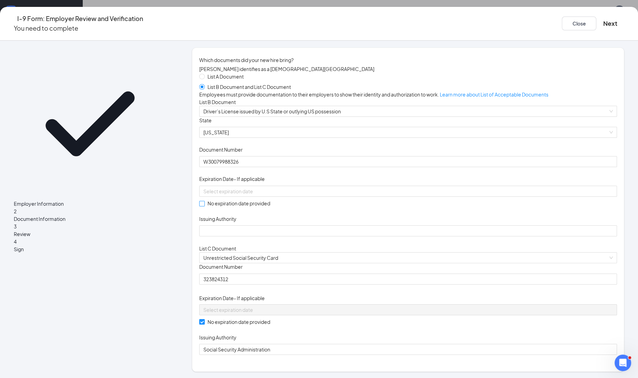
click at [204, 206] on input "No expiration date provided" at bounding box center [201, 203] width 5 height 5
checkbox input "false"
click at [239, 236] on input "Issuing Authority" at bounding box center [408, 230] width 418 height 11
type input "[US_STATE]"
click at [204, 206] on input "No expiration date provided" at bounding box center [201, 203] width 5 height 5
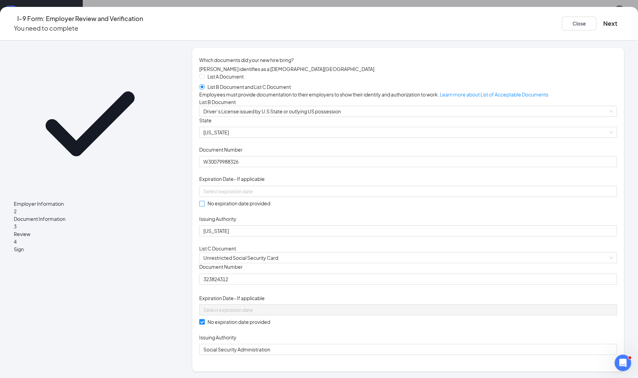
checkbox input "true"
click at [603, 19] on button "Next" at bounding box center [610, 24] width 14 height 10
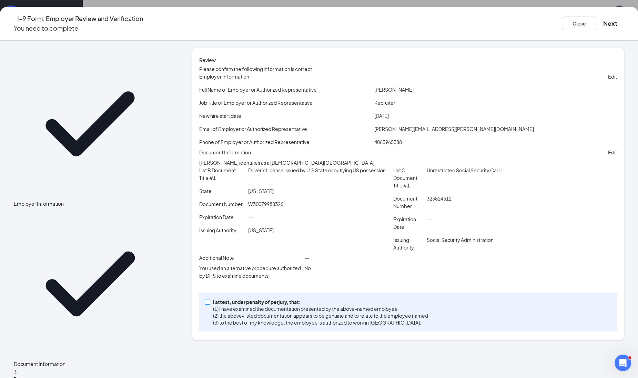
click at [209, 304] on input "I attest, under penalty of [PERSON_NAME], that: (1) I have examined the documen…" at bounding box center [207, 301] width 5 height 5
checkbox input "true"
click at [603, 19] on button "Next" at bounding box center [610, 24] width 14 height 10
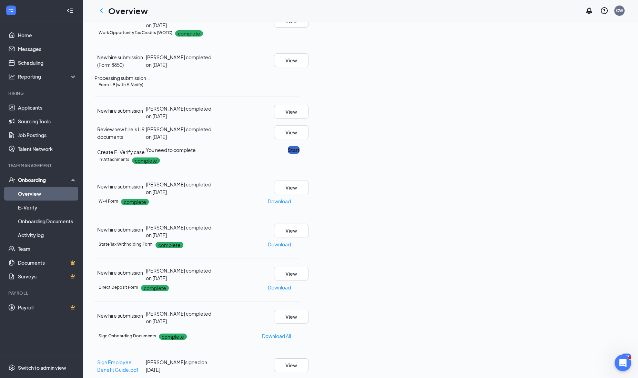
click at [299, 154] on button "Start" at bounding box center [294, 150] width 12 height 8
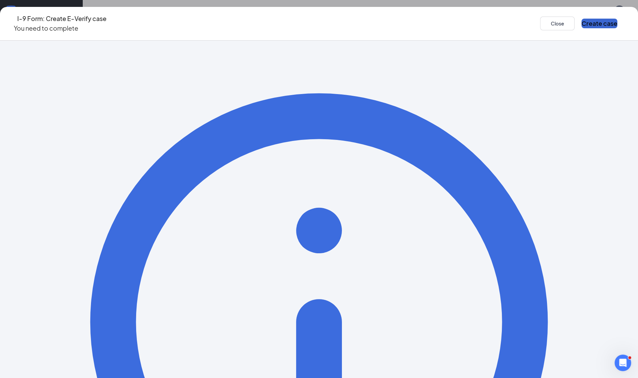
click at [581, 19] on button "Create case" at bounding box center [599, 24] width 36 height 10
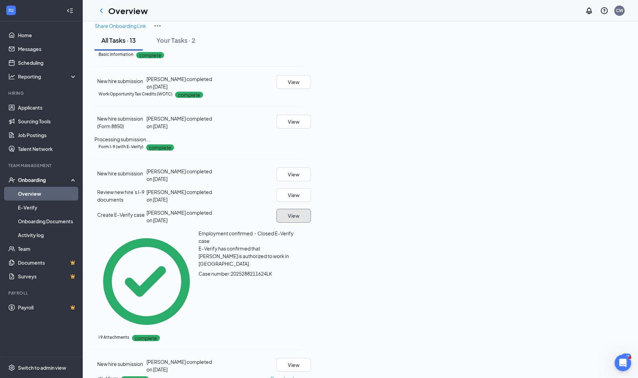
scroll to position [0, 0]
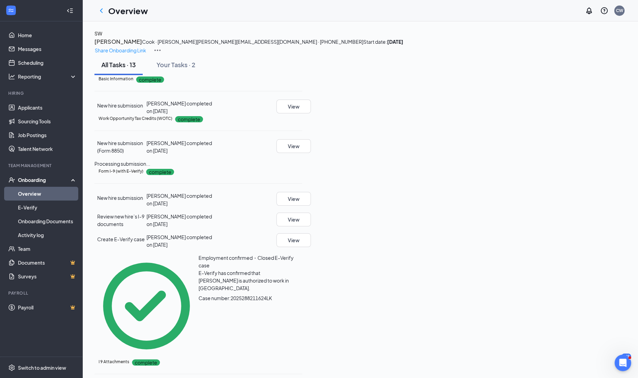
click at [142, 46] on h3 "[PERSON_NAME]" at bounding box center [118, 41] width 48 height 9
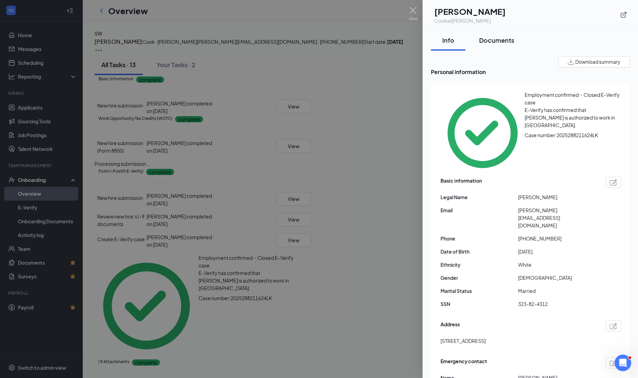
click at [496, 43] on div "Documents" at bounding box center [496, 40] width 35 height 9
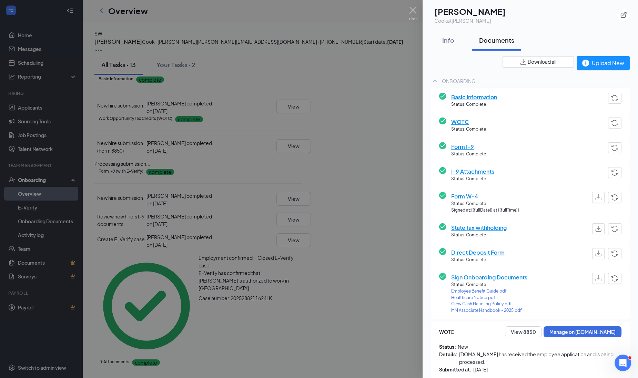
click at [535, 20] on div "SW [PERSON_NAME] [PERSON_NAME] at [PERSON_NAME]" at bounding box center [530, 15] width 199 height 19
click at [417, 13] on div at bounding box center [319, 189] width 638 height 378
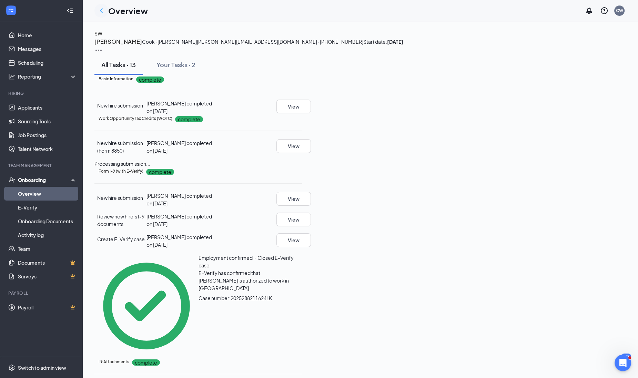
click at [103, 9] on icon "ChevronLeft" at bounding box center [101, 11] width 8 height 8
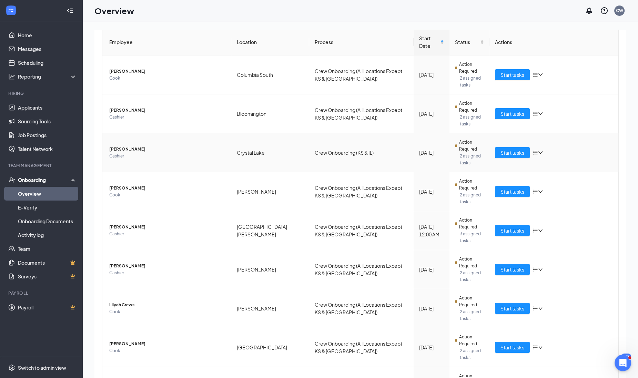
scroll to position [81, 0]
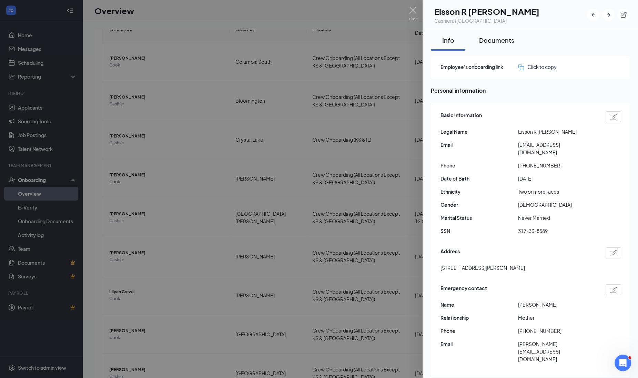
click at [500, 39] on div "Documents" at bounding box center [496, 40] width 35 height 9
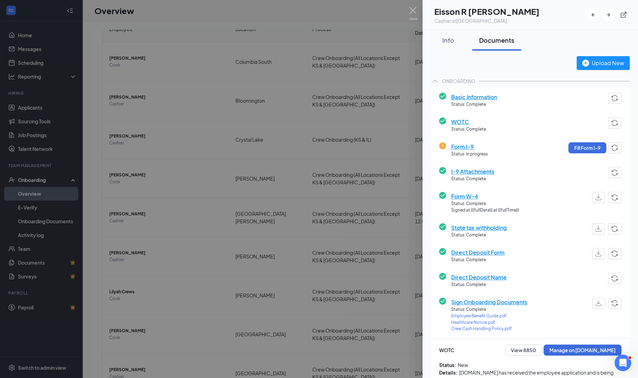
click at [265, 277] on div at bounding box center [319, 189] width 638 height 378
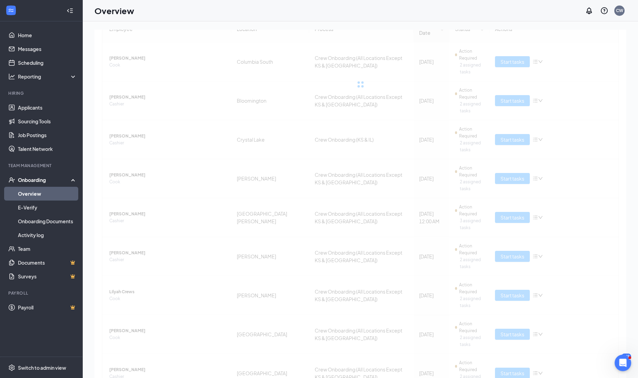
scroll to position [12, 0]
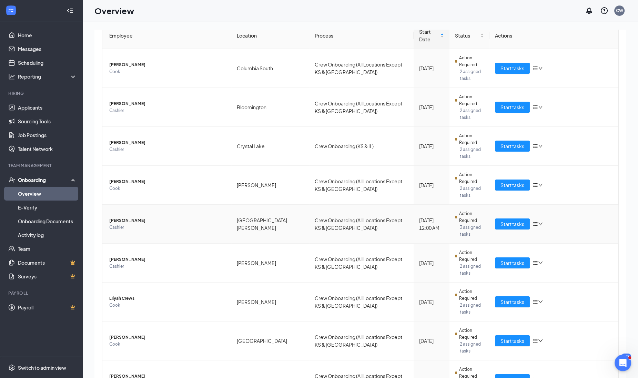
scroll to position [81, 0]
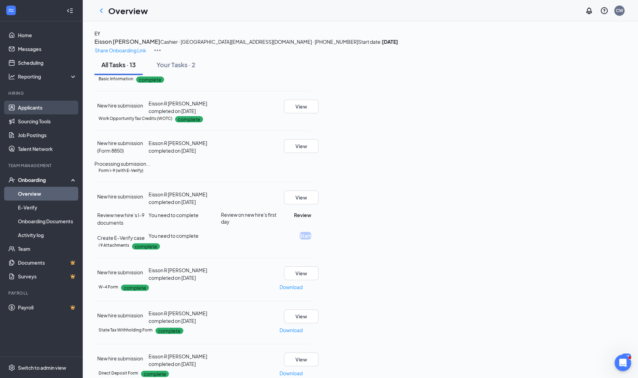
click at [26, 111] on link "Applicants" at bounding box center [47, 108] width 59 height 14
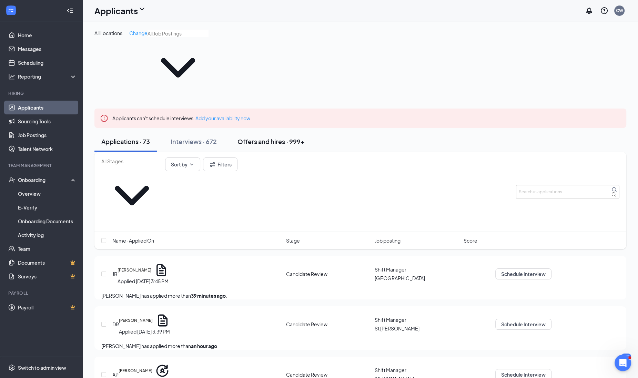
click at [292, 137] on div "Offers and hires · 999+" at bounding box center [270, 141] width 67 height 9
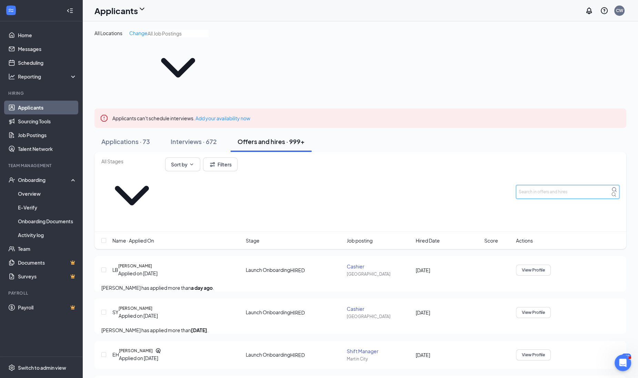
click at [578, 185] on input "text" at bounding box center [567, 192] width 103 height 14
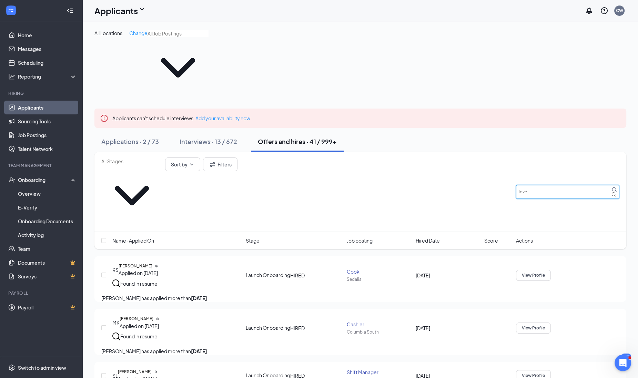
type input "love"
click at [621, 114] on icon "Cross" at bounding box center [621, 114] width 0 height 0
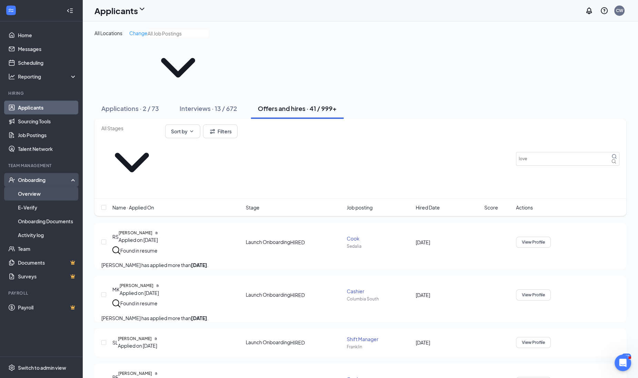
click at [38, 196] on link "Overview" at bounding box center [47, 194] width 59 height 14
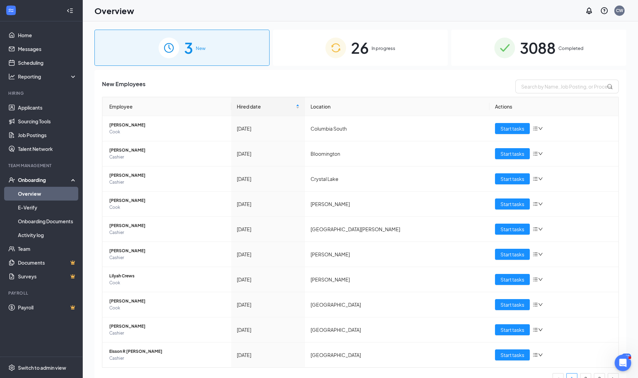
click at [389, 42] on div "26 In progress" at bounding box center [360, 48] width 175 height 36
click at [389, 43] on div "26 In progress" at bounding box center [360, 48] width 175 height 36
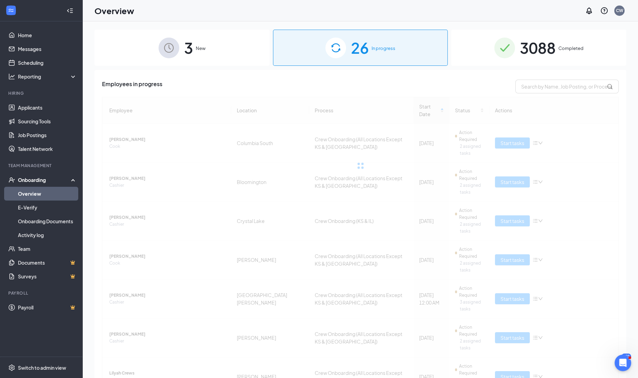
scroll to position [81, 0]
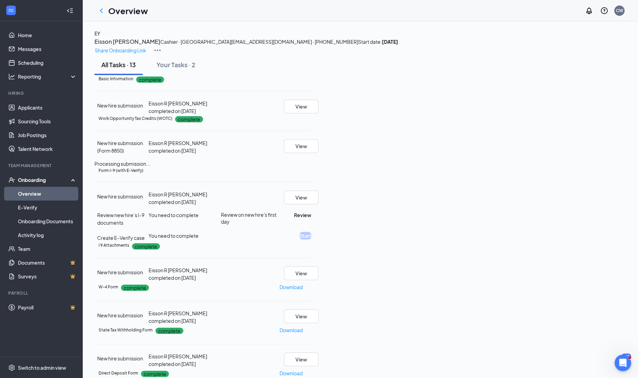
scroll to position [86, 0]
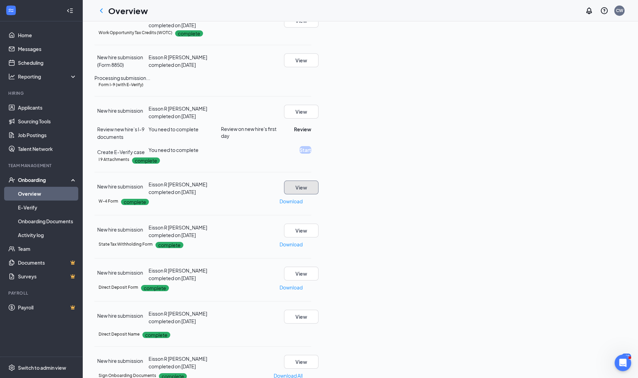
click at [318, 194] on button "View" at bounding box center [301, 188] width 34 height 14
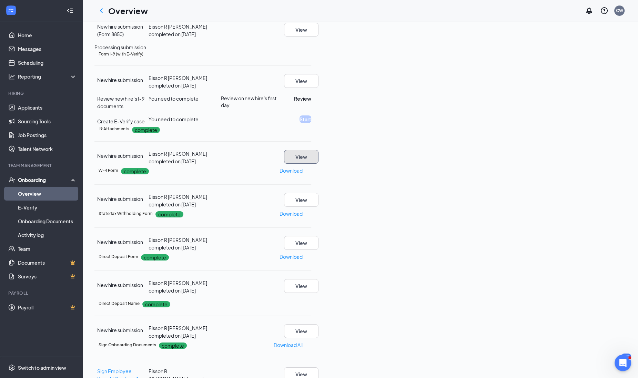
scroll to position [129, 0]
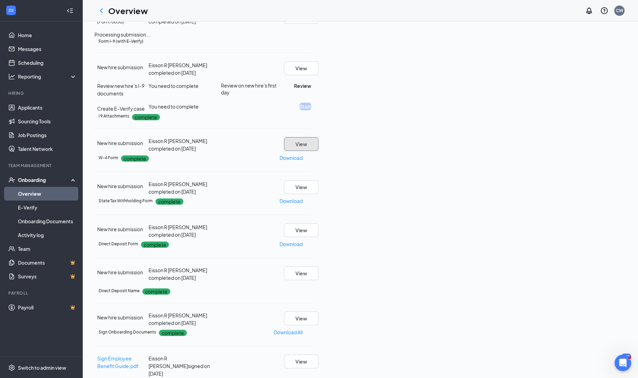
click at [318, 151] on button "View" at bounding box center [301, 144] width 34 height 14
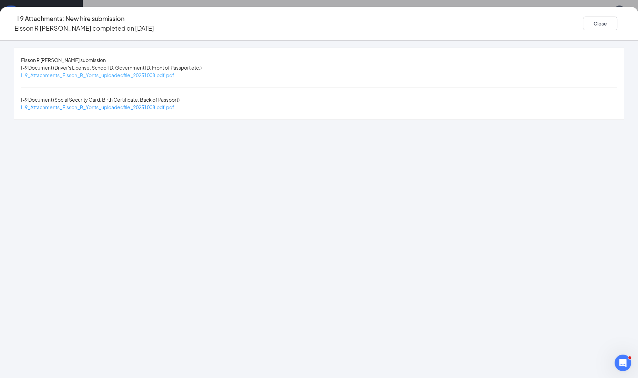
click at [161, 72] on span "I-9_Attachments_Eisson_R_Yonts_uploadedfile_20251008.pdf.pdf" at bounding box center [97, 75] width 153 height 6
click at [174, 104] on span "I-9_Attachments_Eisson_R_Yonts_uploadedfile_20251008.pdf.pdf" at bounding box center [97, 107] width 153 height 6
click at [583, 22] on button "Close" at bounding box center [600, 24] width 34 height 14
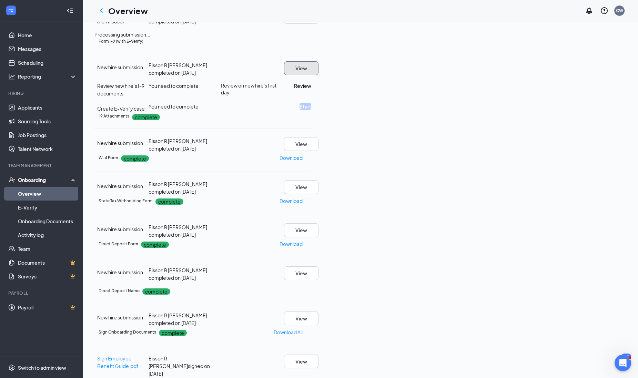
click at [318, 75] on button "View" at bounding box center [301, 68] width 34 height 14
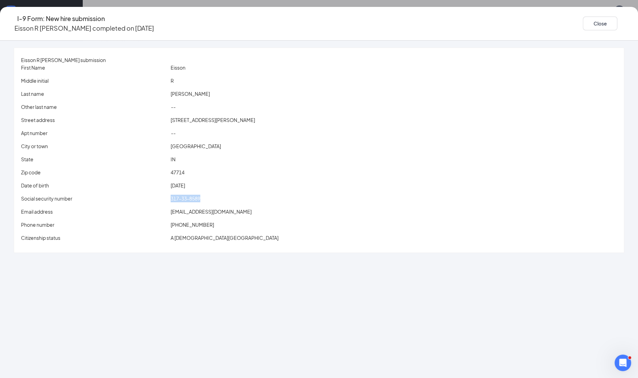
drag, startPoint x: 209, startPoint y: 197, endPoint x: 245, endPoint y: 200, distance: 35.6
click at [245, 200] on div "317-33-8589" at bounding box center [393, 199] width 449 height 8
drag, startPoint x: 245, startPoint y: 200, endPoint x: 238, endPoint y: 198, distance: 7.0
copy span "317-33-8589"
click at [583, 28] on div "Close" at bounding box center [603, 24] width 41 height 20
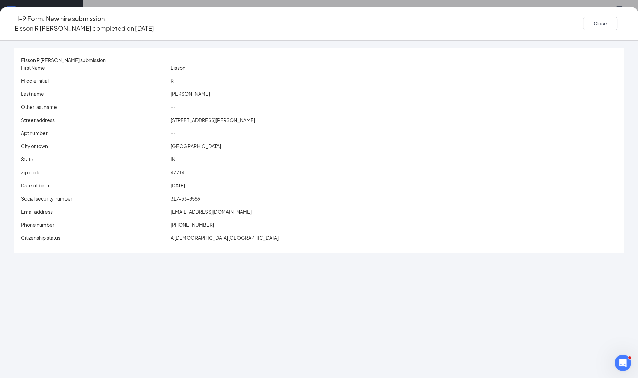
click at [583, 28] on div "Close" at bounding box center [603, 24] width 41 height 20
drag, startPoint x: 526, startPoint y: 28, endPoint x: 507, endPoint y: 31, distance: 19.1
click at [507, 31] on div "I-9 Form: New hire submission Eisson R [PERSON_NAME] completed on [DATE] Close" at bounding box center [319, 24] width 638 height 34
click at [583, 23] on button "Close" at bounding box center [600, 24] width 34 height 14
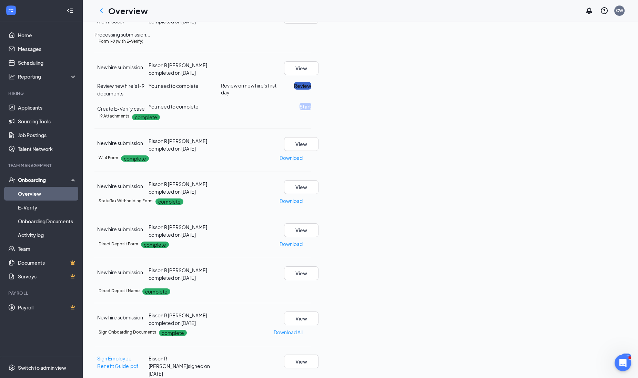
click at [311, 90] on button "Review" at bounding box center [302, 86] width 17 height 8
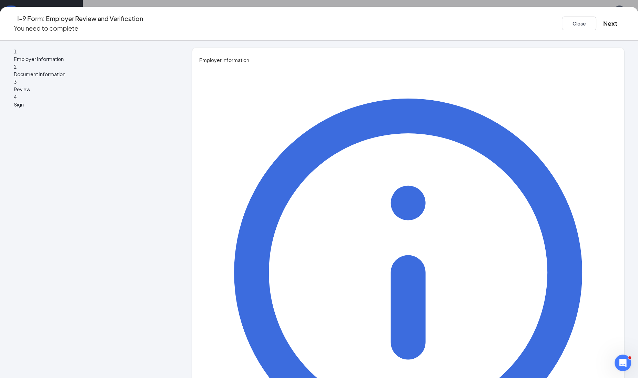
type input "[PERSON_NAME]"
type input "Recruiter"
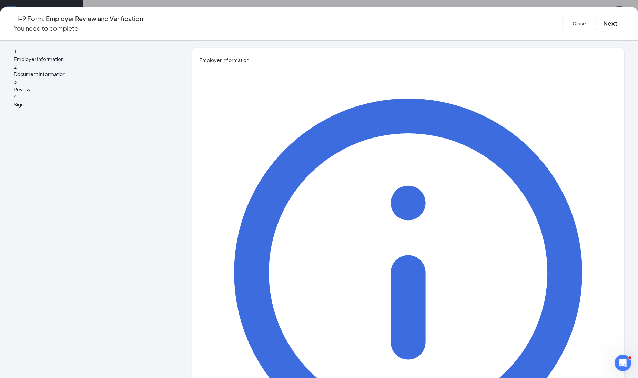
type input "[PERSON_NAME][EMAIL_ADDRESS][PERSON_NAME][DOMAIN_NAME]"
type input "4063965388"
click at [603, 20] on button "Next" at bounding box center [610, 24] width 14 height 10
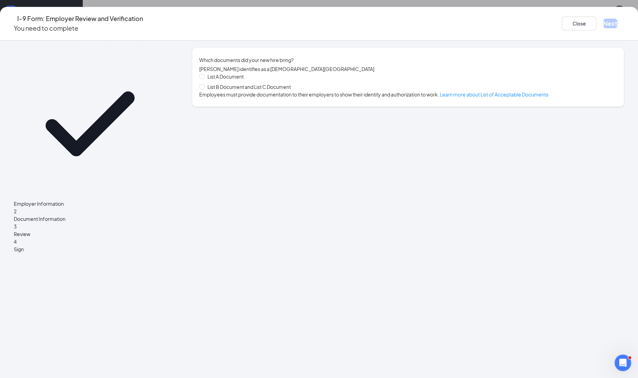
click at [267, 90] on span "List B Document and List C Document" at bounding box center [249, 87] width 89 height 8
click at [204, 89] on input "List B Document and List C Document" at bounding box center [201, 86] width 5 height 5
radio input "true"
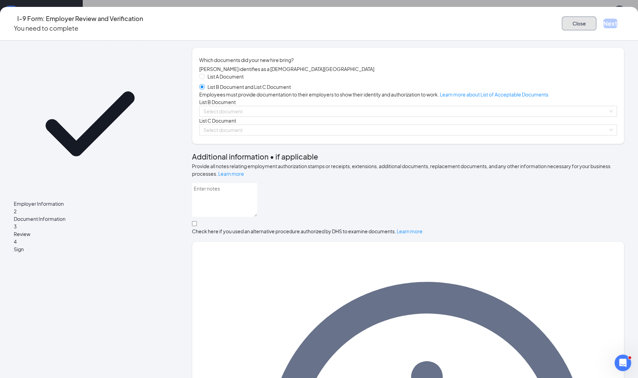
click at [562, 20] on button "Close" at bounding box center [579, 24] width 34 height 14
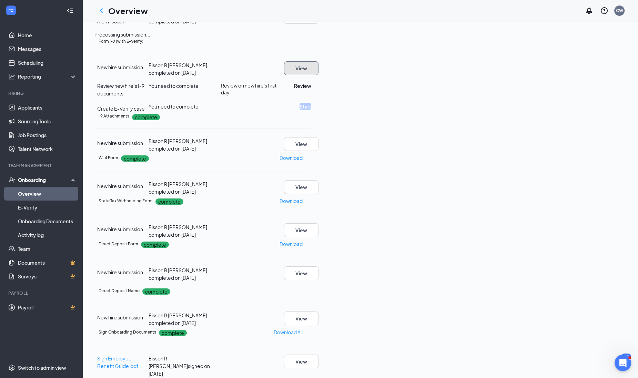
click at [318, 75] on button "View" at bounding box center [301, 68] width 34 height 14
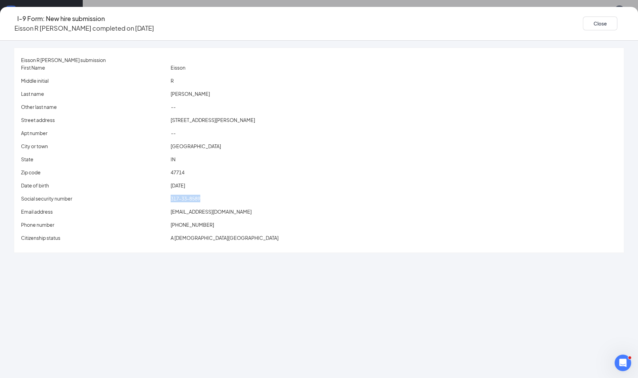
drag, startPoint x: 205, startPoint y: 198, endPoint x: 266, endPoint y: 198, distance: 61.0
click at [266, 198] on div "Social security number 317-33-8589" at bounding box center [319, 199] width 598 height 8
copy div "317-33-8589"
click at [583, 20] on button "Close" at bounding box center [600, 24] width 34 height 14
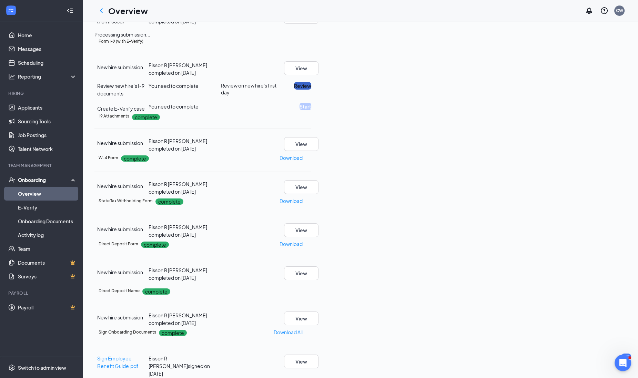
click at [311, 90] on button "Review" at bounding box center [302, 86] width 17 height 8
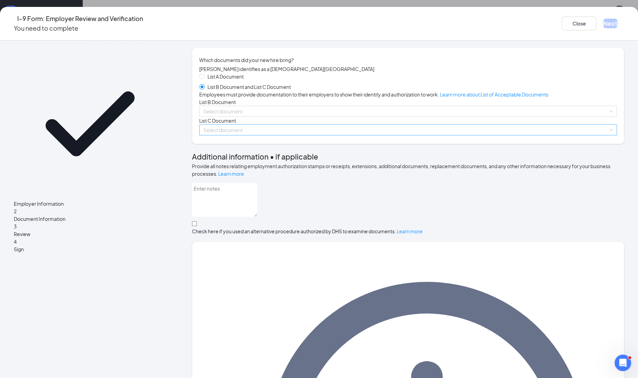
click at [246, 135] on input "search" at bounding box center [405, 130] width 405 height 10
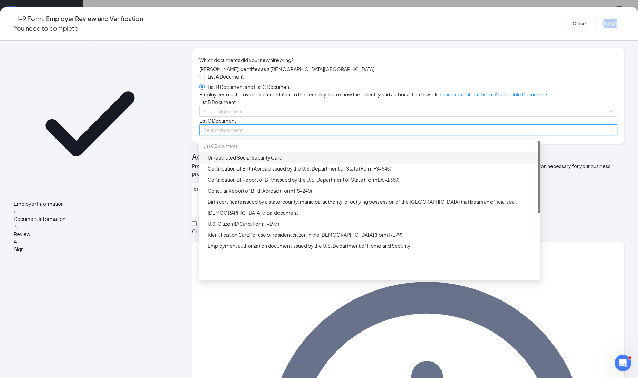
click at [249, 161] on div "Unrestricted Social Security Card" at bounding box center [371, 158] width 329 height 8
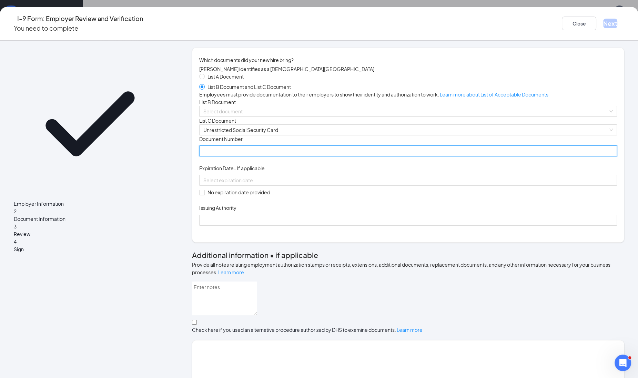
paste input "317-33-8589"
drag, startPoint x: 248, startPoint y: 223, endPoint x: 273, endPoint y: 127, distance: 98.3
click at [274, 125] on div "List A Document List B Document and List C Document Employees must provide docu…" at bounding box center [408, 149] width 418 height 153
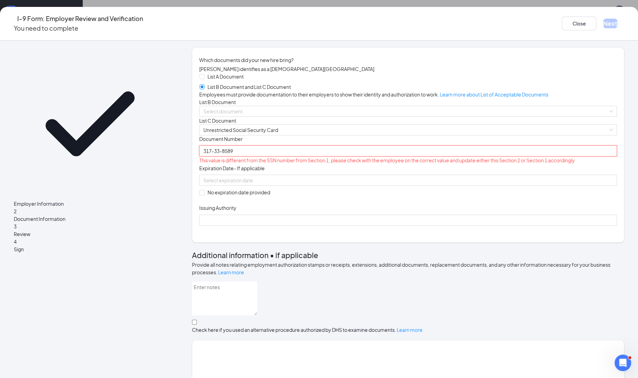
click at [322, 156] on input "317-33-8589" at bounding box center [408, 150] width 418 height 11
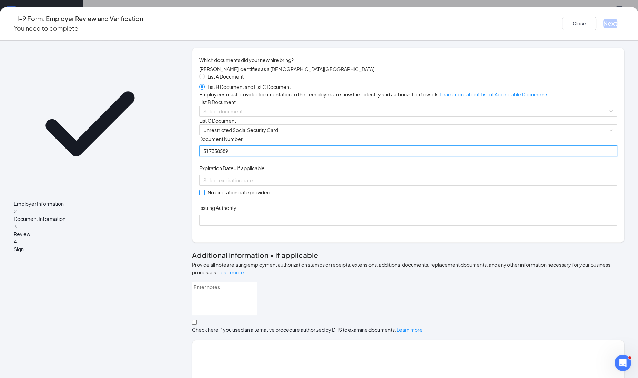
type input "317338589"
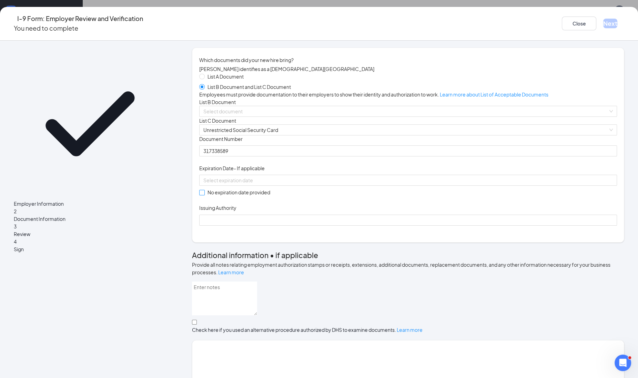
click at [220, 196] on label "No expiration date provided" at bounding box center [236, 192] width 74 height 8
click at [204, 195] on input "No expiration date provided" at bounding box center [201, 192] width 5 height 5
click at [205, 195] on span at bounding box center [202, 193] width 6 height 6
click at [204, 195] on input "No expiration date provided" at bounding box center [201, 192] width 5 height 5
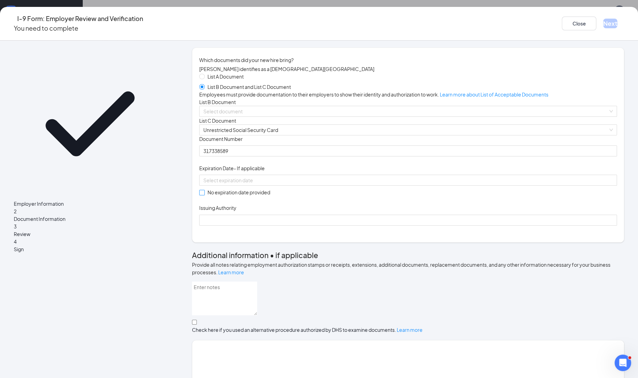
checkbox input "true"
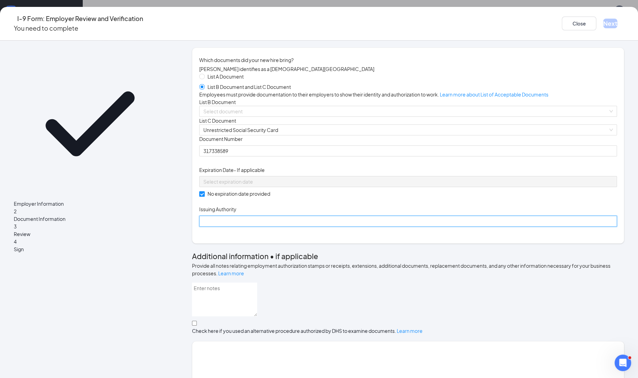
click at [230, 227] on input "Issuing Authority" at bounding box center [408, 221] width 418 height 11
type input "Social Security Administration"
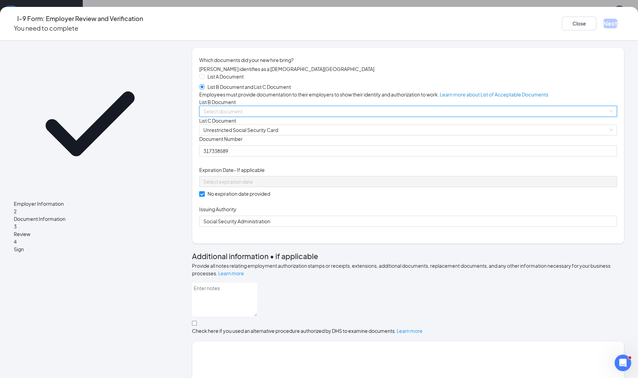
click at [226, 116] on input "search" at bounding box center [405, 111] width 405 height 10
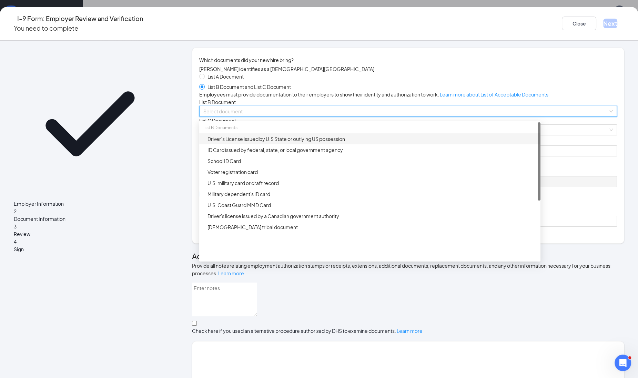
click at [248, 143] on div "Driver’s License issued by U.S State or outlying US possession" at bounding box center [371, 139] width 329 height 8
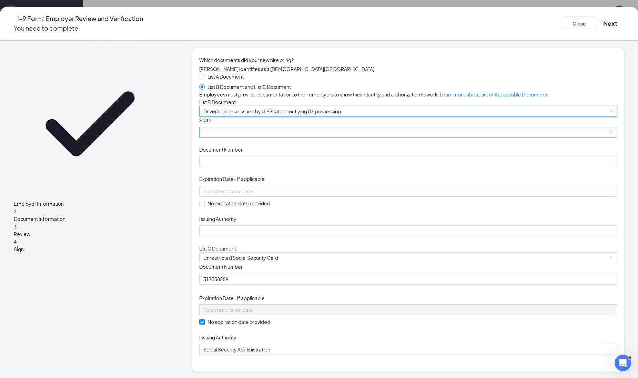
click at [248, 137] on span at bounding box center [407, 132] width 409 height 10
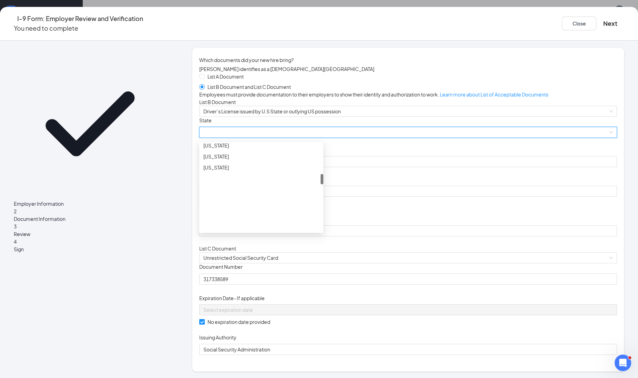
scroll to position [215, 0]
click at [237, 176] on div "[US_STATE]" at bounding box center [261, 173] width 116 height 8
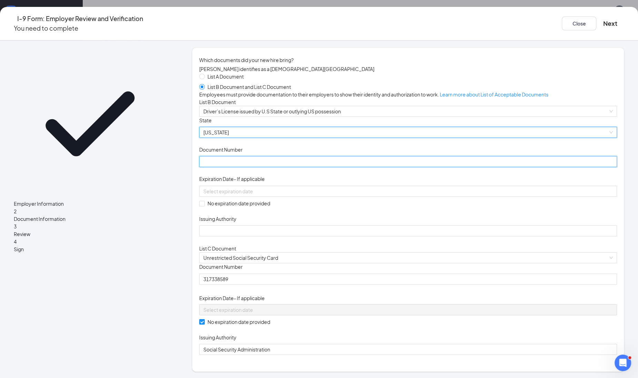
click at [242, 167] on input "Document Number" at bounding box center [408, 161] width 418 height 11
type input "9371119025"
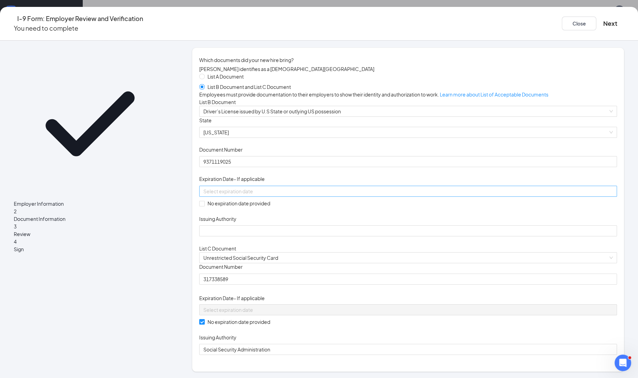
click at [236, 195] on input at bounding box center [407, 191] width 408 height 8
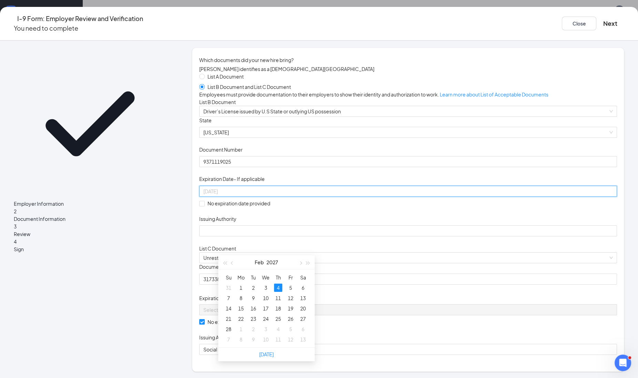
click at [276, 288] on div "4" at bounding box center [278, 288] width 8 height 8
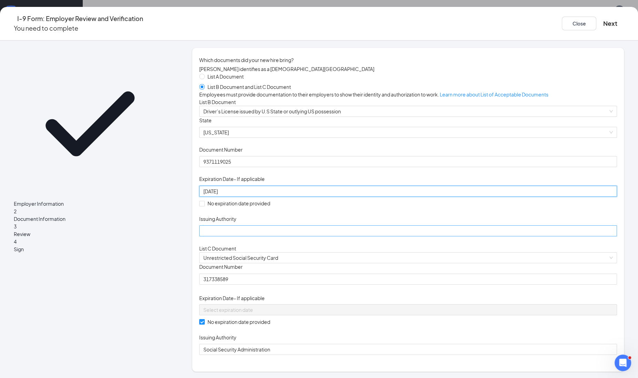
type input "[DATE]"
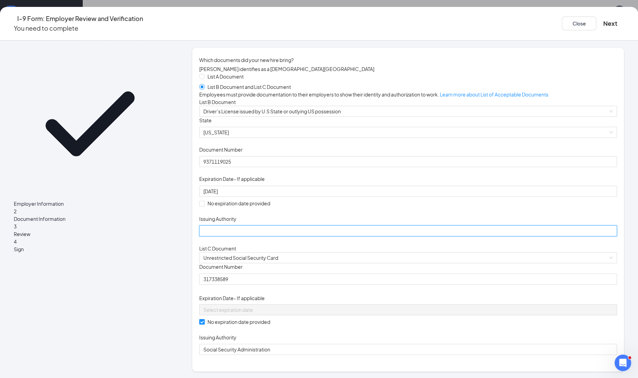
click at [255, 236] on input "Issuing Authority" at bounding box center [408, 230] width 418 height 11
type input "[US_STATE]"
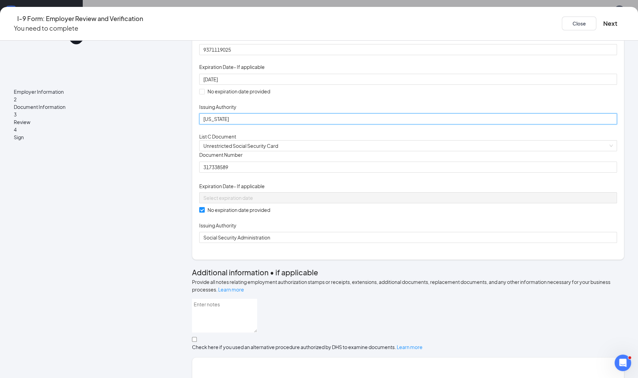
scroll to position [266, 0]
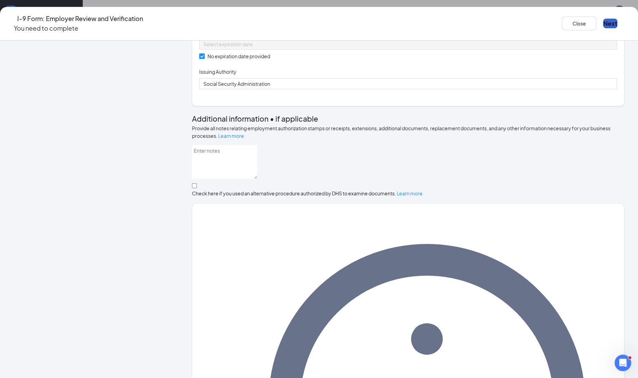
click at [603, 20] on button "Next" at bounding box center [610, 24] width 14 height 10
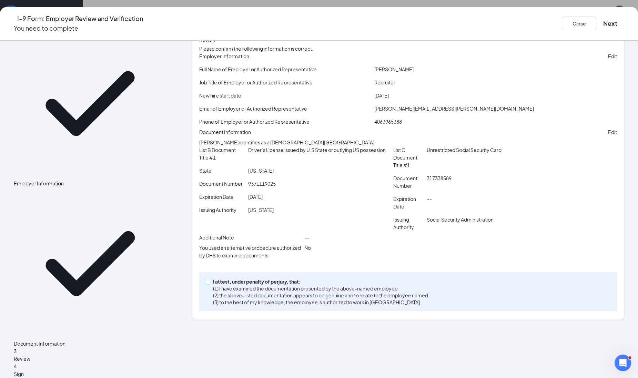
click at [209, 284] on input "I attest, under penalty of [PERSON_NAME], that: (1) I have examined the documen…" at bounding box center [207, 281] width 5 height 5
checkbox input "true"
click at [603, 22] on button "Next" at bounding box center [610, 24] width 14 height 10
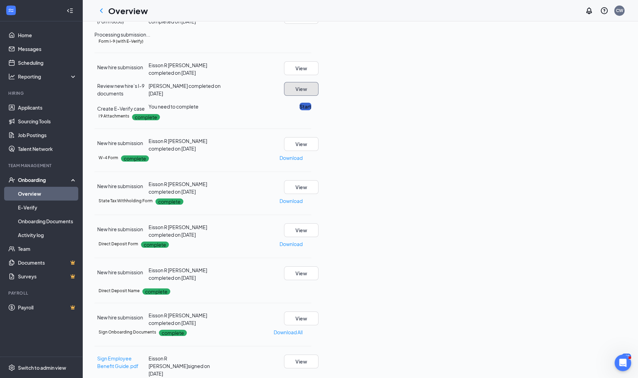
click at [311, 110] on button "Start" at bounding box center [305, 107] width 12 height 8
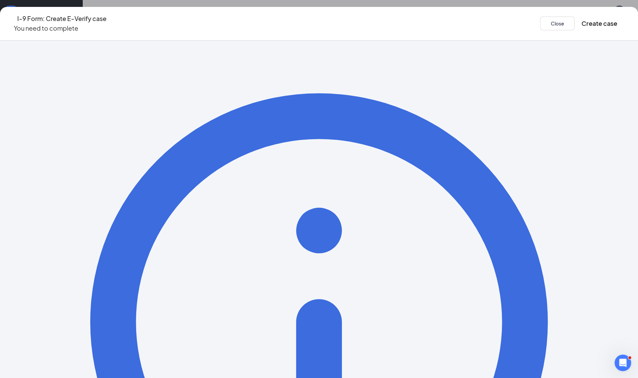
click at [539, 33] on div "I-9 Form: Create E-Verify case You need to complete Close Create case" at bounding box center [319, 24] width 638 height 34
click at [581, 25] on button "Create case" at bounding box center [599, 24] width 36 height 10
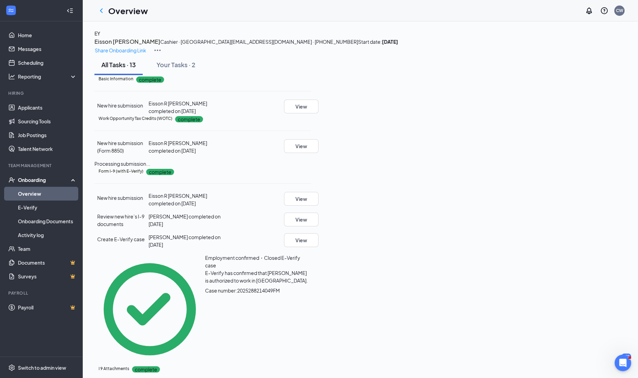
click at [160, 46] on h3 "Eisson [PERSON_NAME]" at bounding box center [127, 41] width 66 height 9
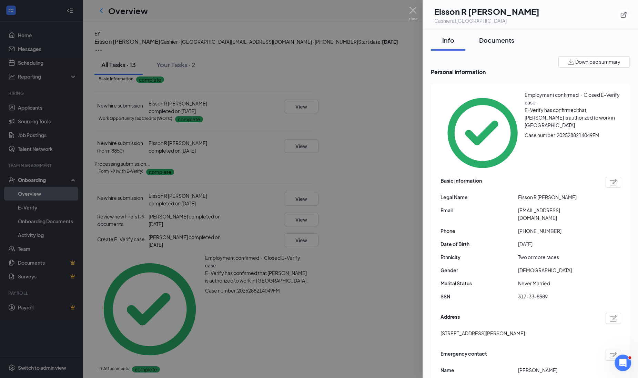
click at [488, 40] on div "Documents" at bounding box center [496, 40] width 35 height 9
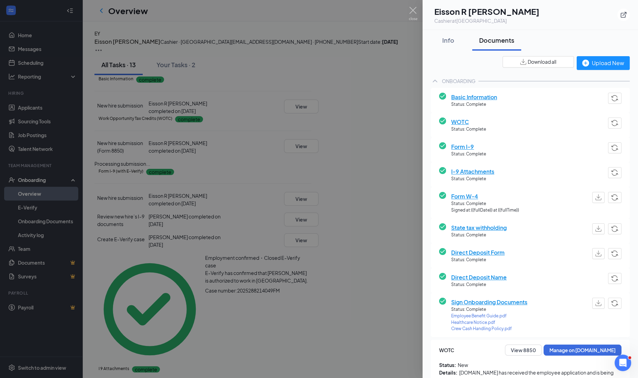
click at [551, 19] on div "ER Eisson R [PERSON_NAME] Cashier at [GEOGRAPHIC_DATA]" at bounding box center [530, 15] width 199 height 19
